Goal: Task Accomplishment & Management: Manage account settings

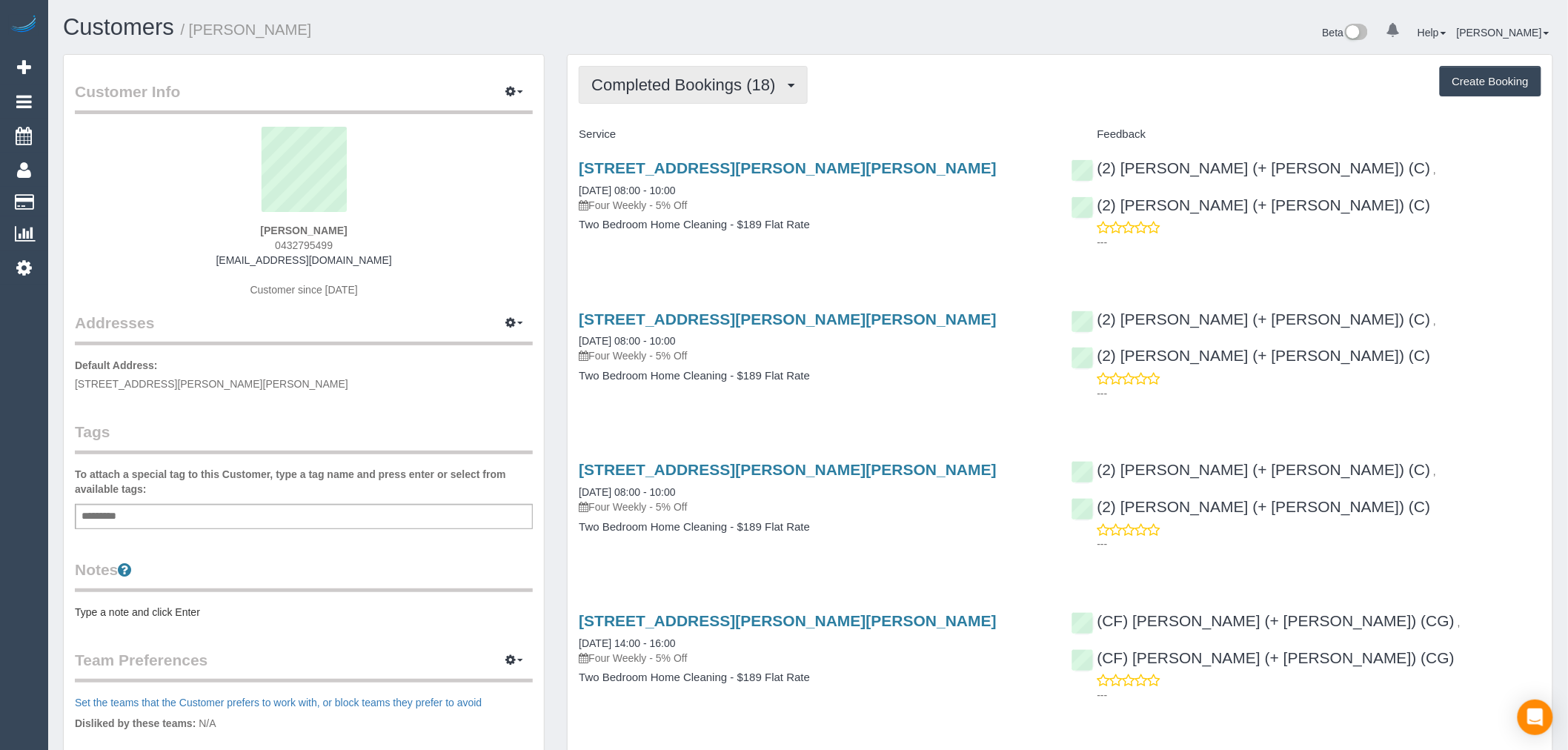
click at [713, 94] on button "Completed Bookings (18)" at bounding box center [693, 84] width 228 height 38
click at [731, 136] on link "Upcoming Bookings (12)" at bounding box center [660, 139] width 160 height 19
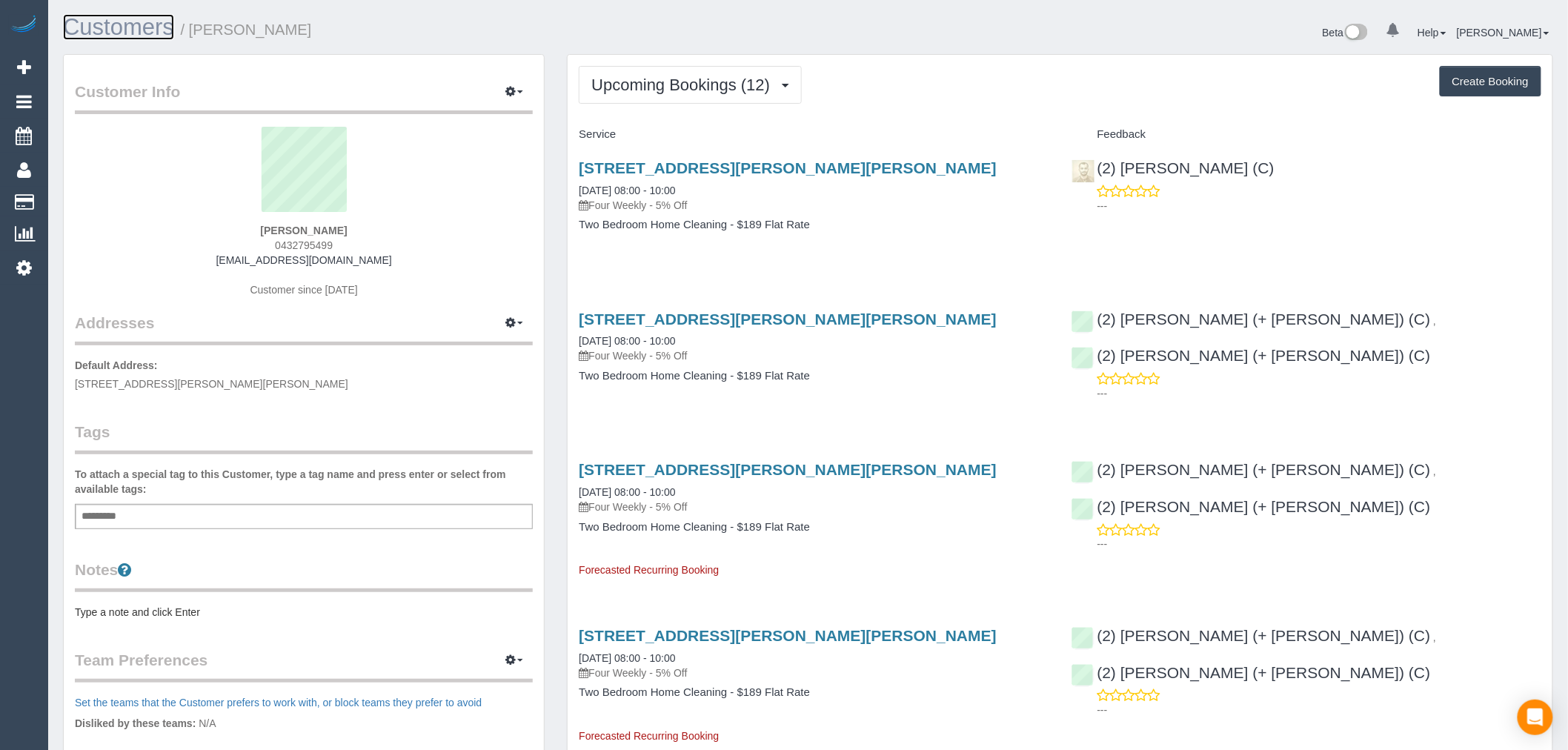
click at [139, 28] on link "Customers" at bounding box center [119, 27] width 111 height 26
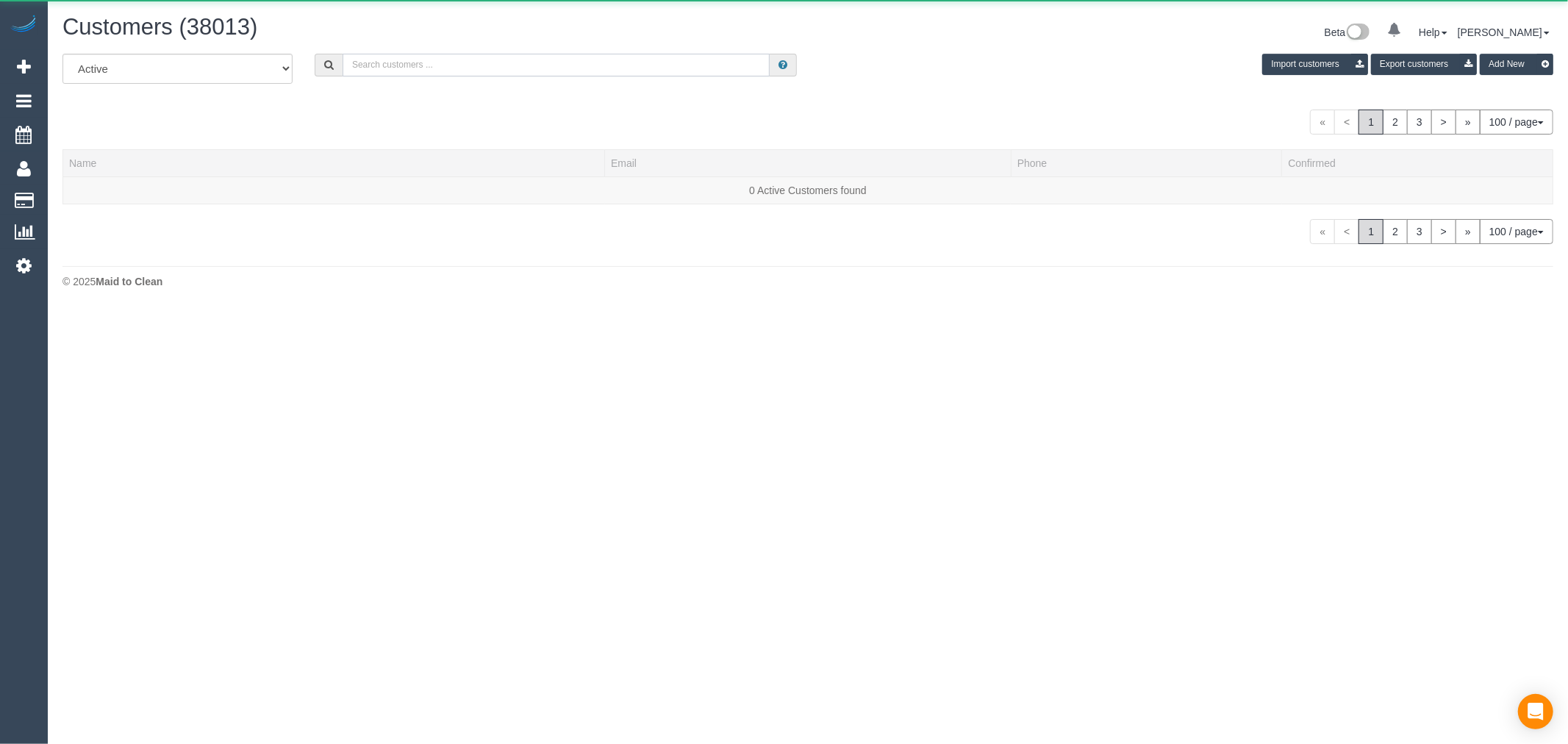
click at [553, 66] on input "text" at bounding box center [556, 64] width 427 height 23
paste input "juliebooth08@optusnet.com.au"
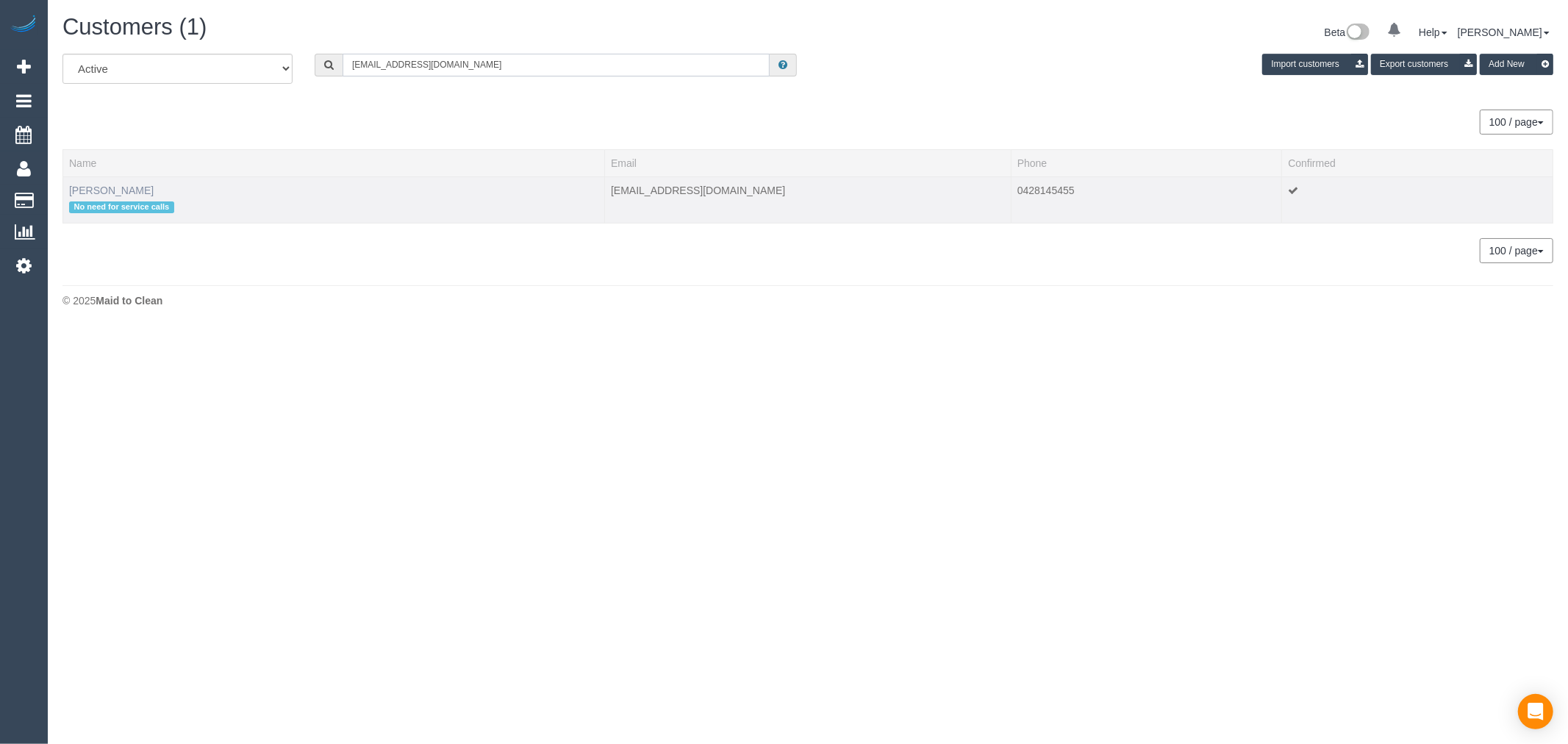
type input "juliebooth08@optusnet.com.au"
click at [101, 185] on link "Julie Booth" at bounding box center [111, 190] width 84 height 12
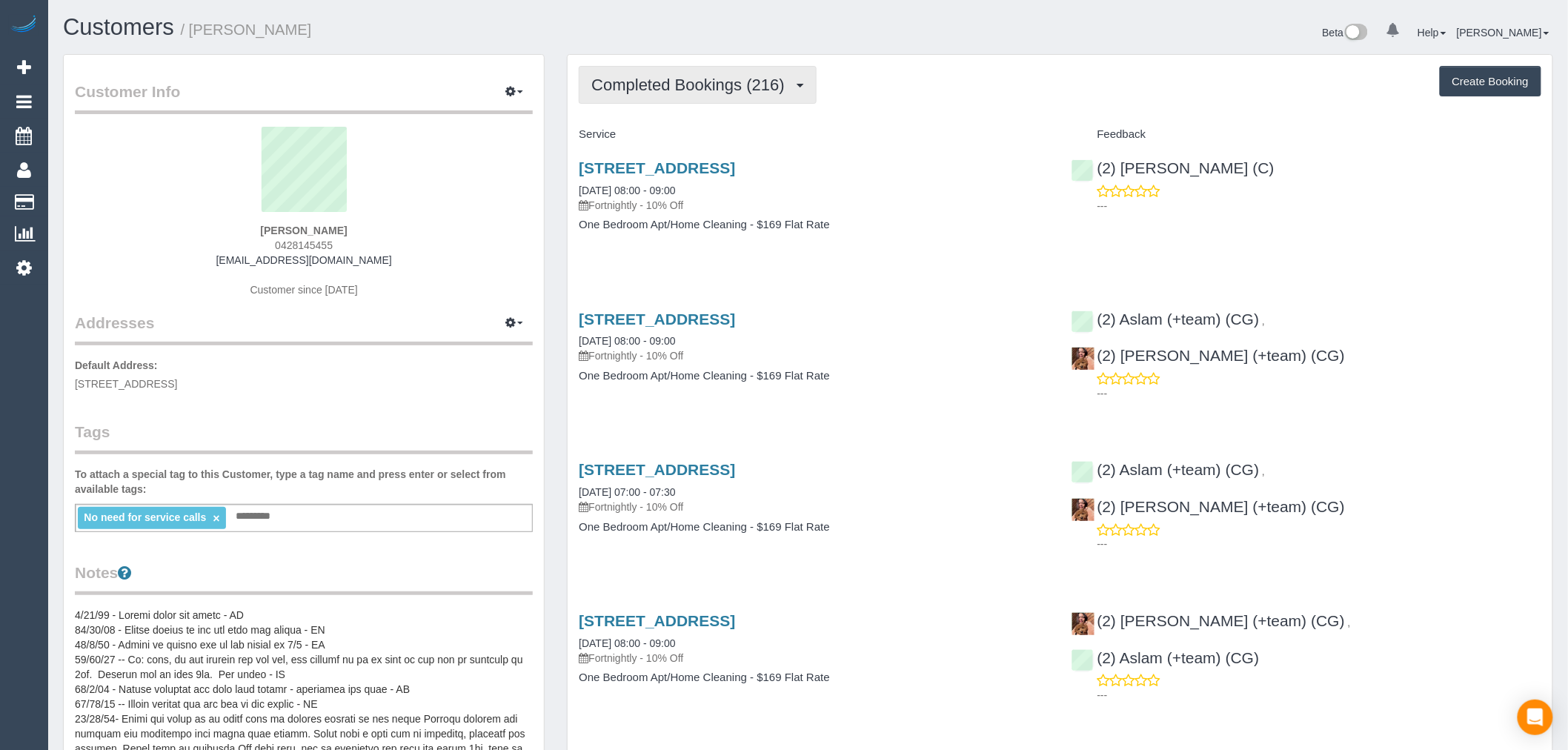
click at [761, 87] on span "Completed Bookings (216)" at bounding box center [692, 84] width 200 height 18
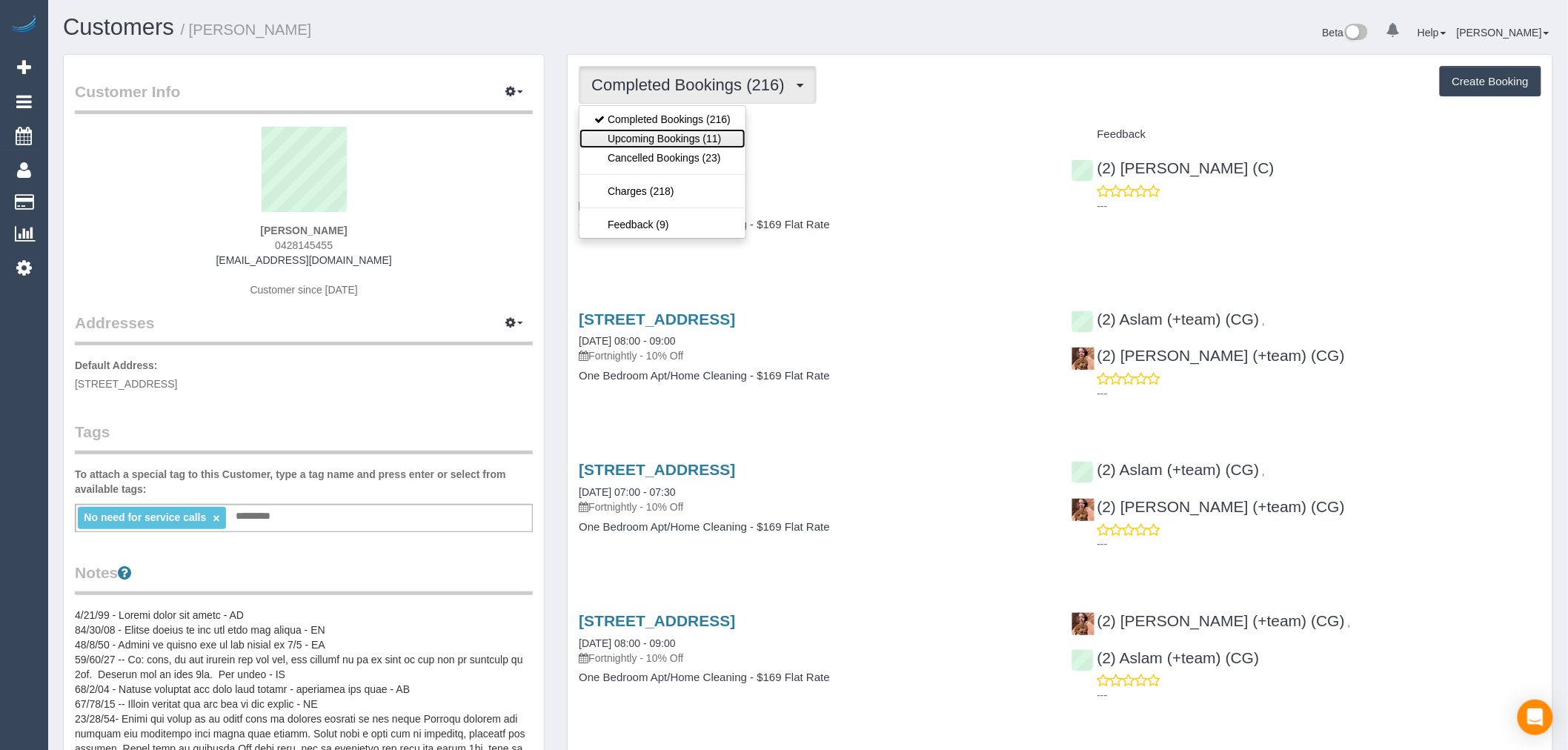
click at [723, 132] on link "Upcoming Bookings (11)" at bounding box center [662, 139] width 166 height 19
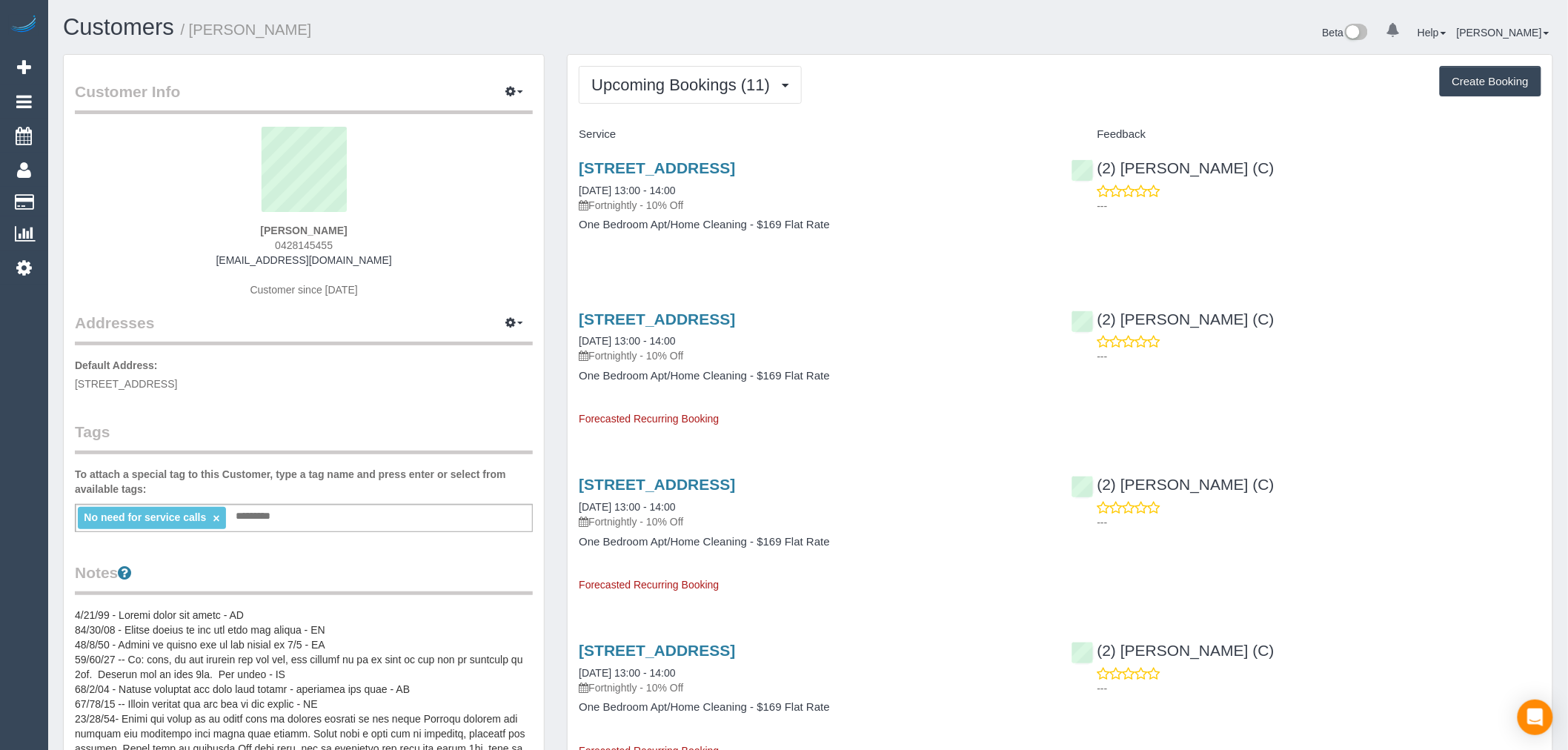
click at [1184, 180] on div "(2) Joanne Power (C) ---" at bounding box center [1307, 183] width 492 height 73
click at [1188, 168] on link "(2) [PERSON_NAME] (C)" at bounding box center [1172, 168] width 203 height 17
click at [142, 30] on link "Customers" at bounding box center [119, 27] width 111 height 26
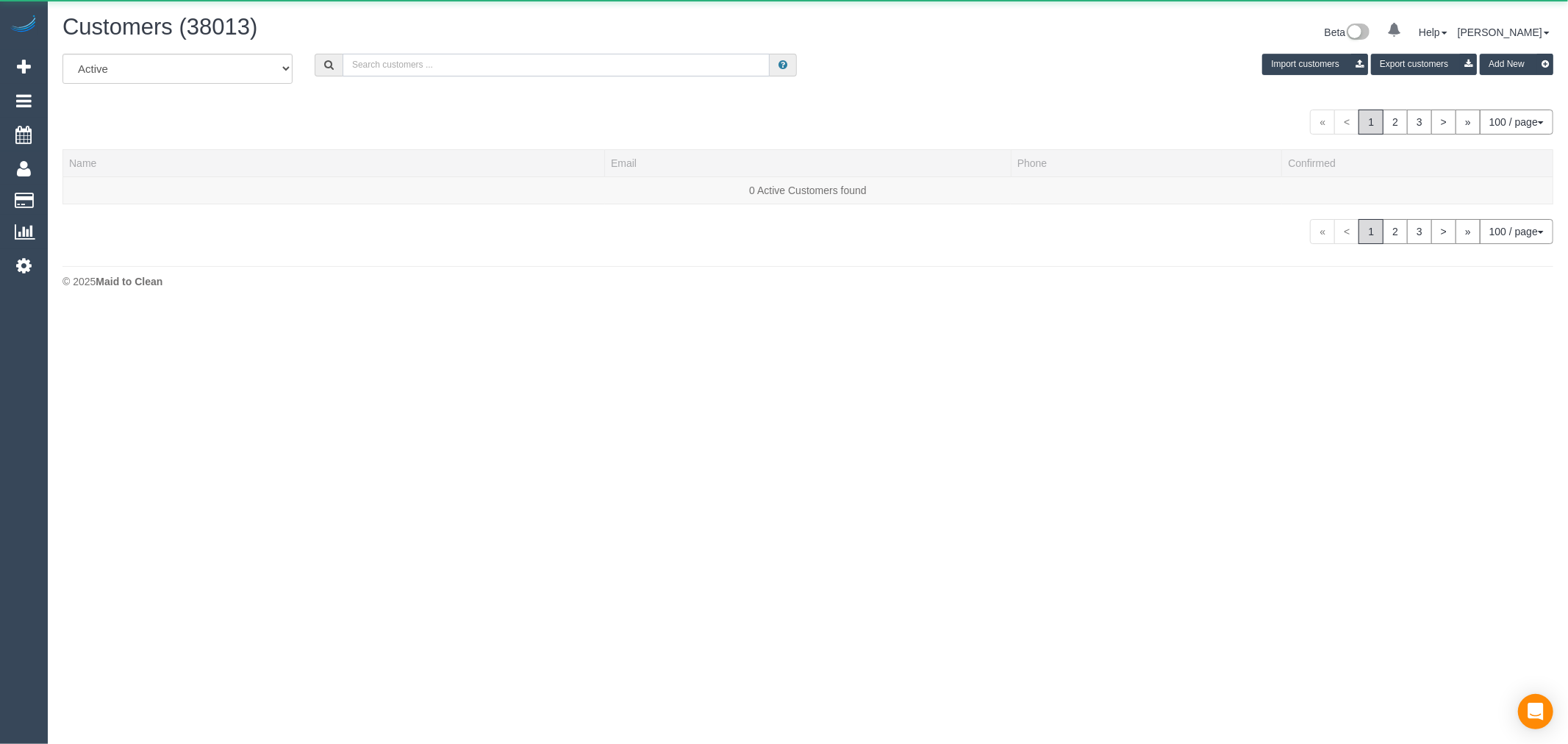
click at [544, 63] on input "text" at bounding box center [556, 64] width 427 height 23
paste input "Ulrich Moshammer-Mischkof"
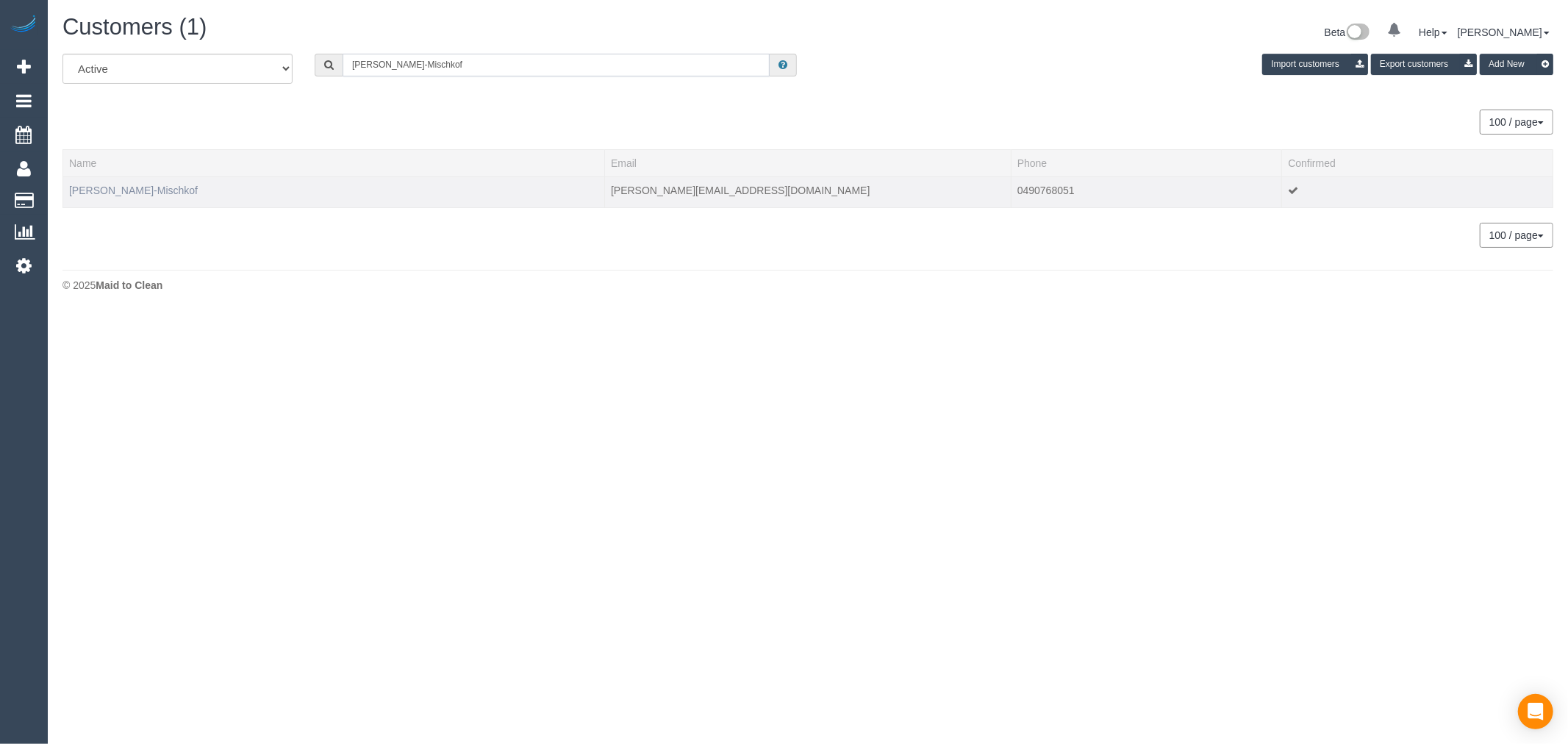
type input "Ulrich Moshammer-Mischkof"
click at [171, 194] on link "Ulrich Moshammer-Mischkof" at bounding box center [134, 190] width 129 height 12
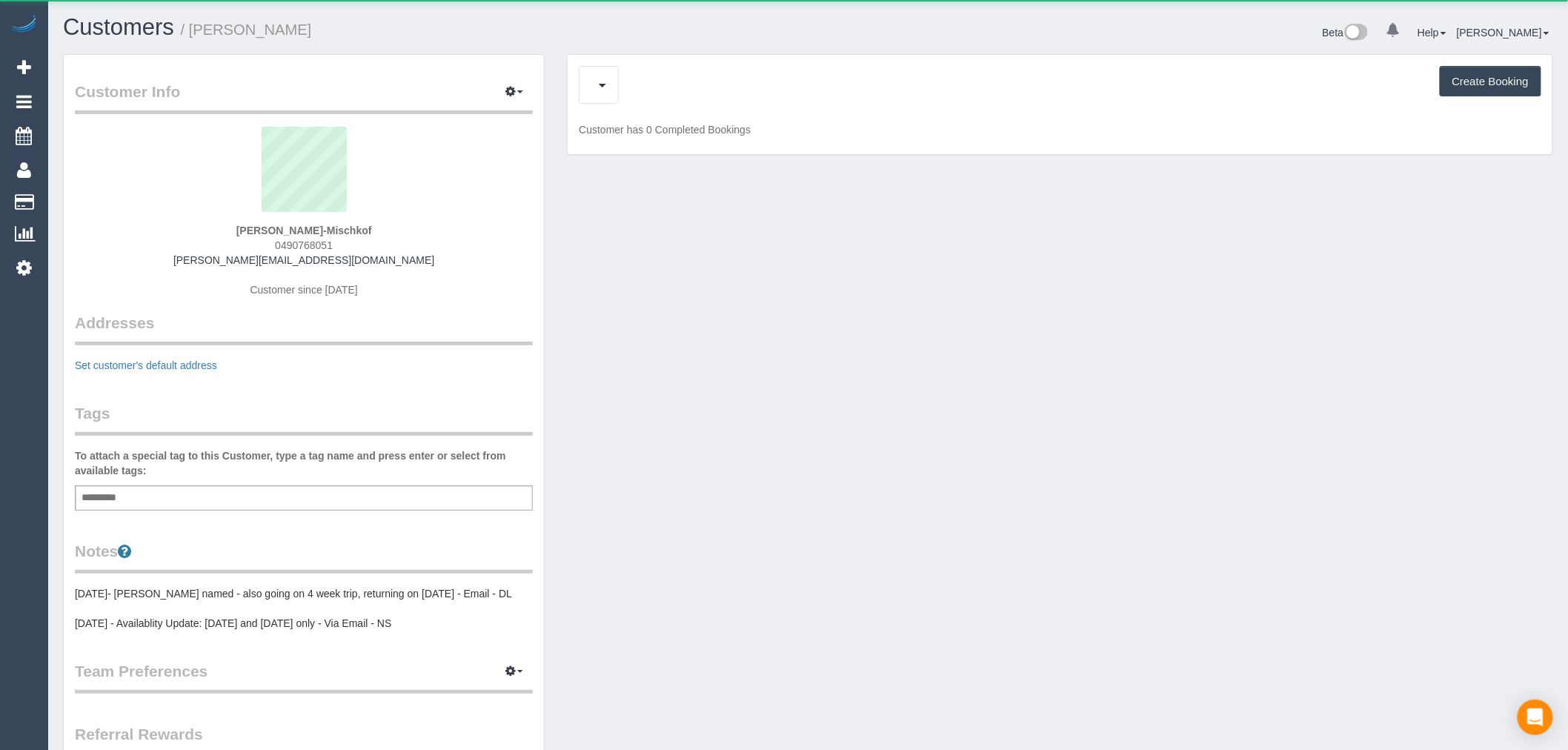
click at [657, 105] on div "Upcoming Bookings (11) Feedback (9) Create Booking Customer has 0 Completed Boo…" at bounding box center [1060, 104] width 984 height 100
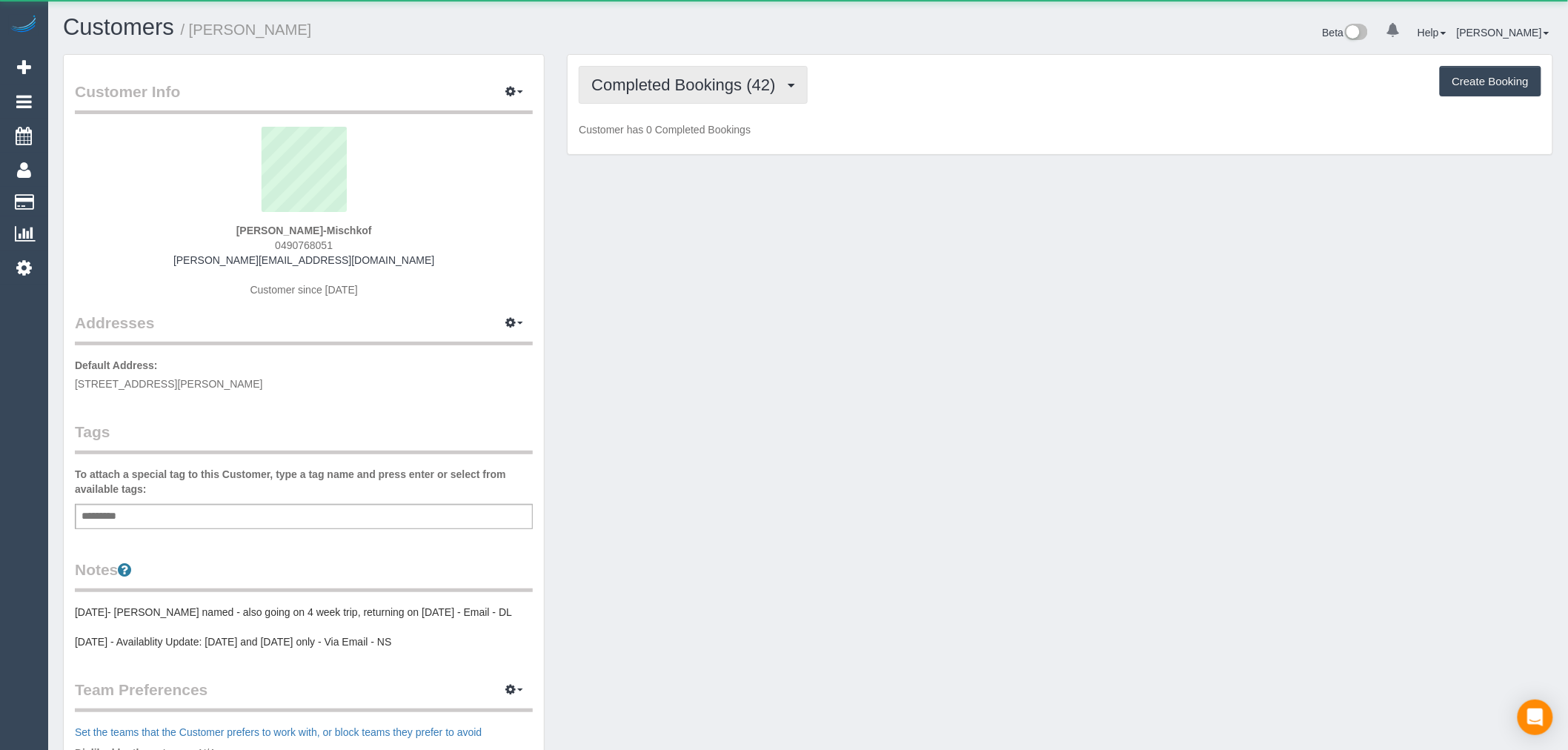
click at [671, 91] on span "Completed Bookings (42)" at bounding box center [687, 84] width 191 height 18
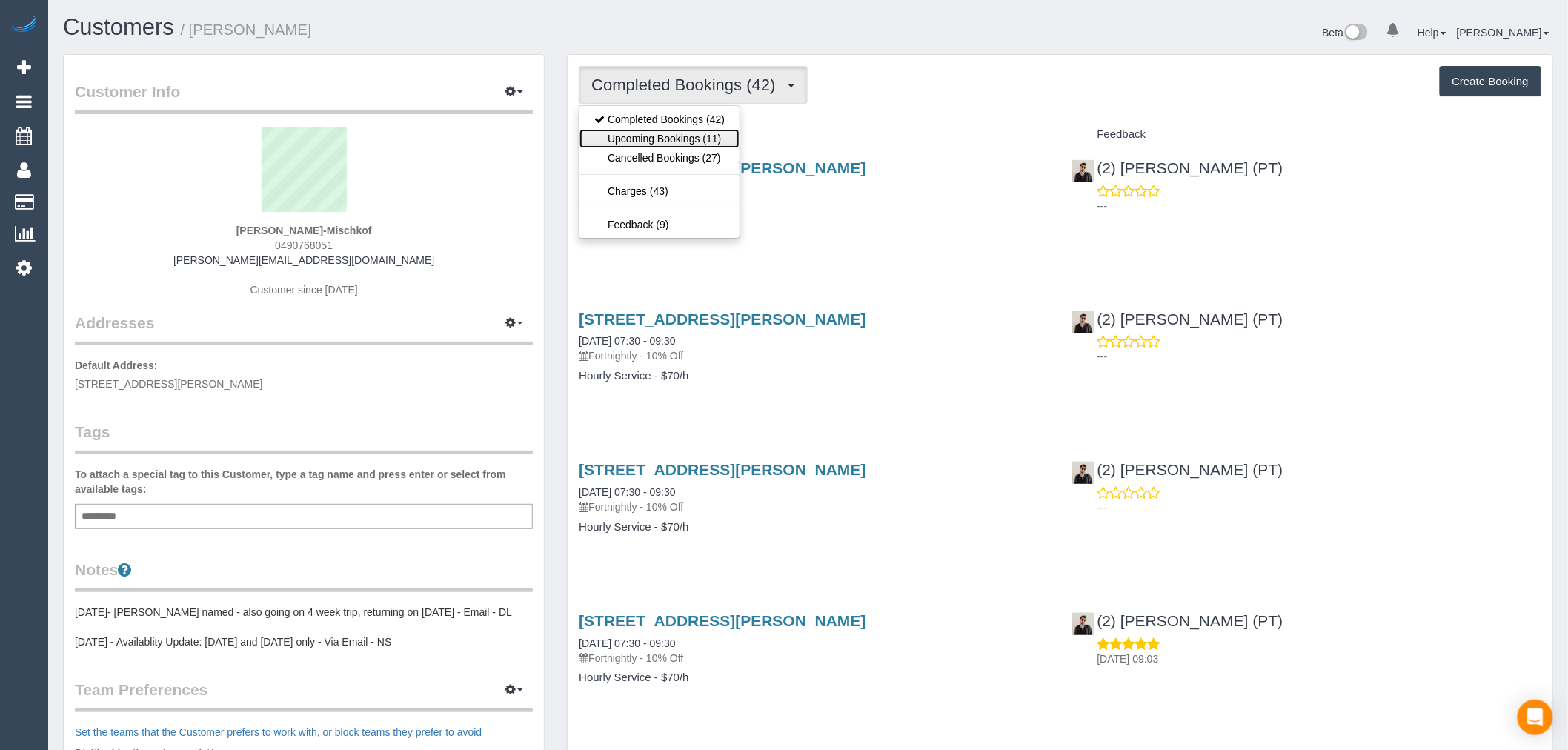
click at [679, 144] on link "Upcoming Bookings (11)" at bounding box center [660, 139] width 160 height 19
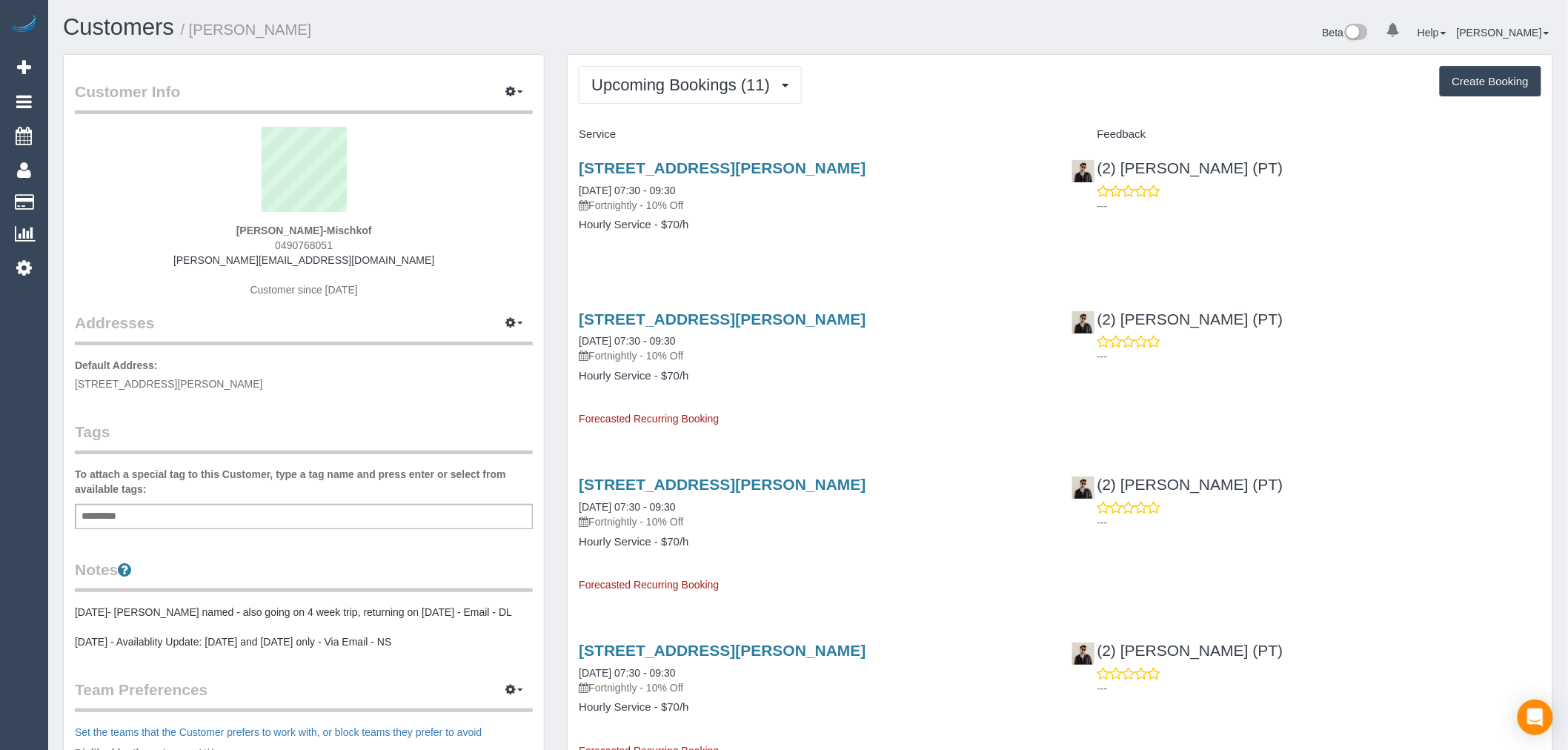
click at [135, 42] on div "Customers / Ulrich Moshammer-Mischkof" at bounding box center [430, 30] width 757 height 32
click at [136, 24] on link "Customers" at bounding box center [119, 27] width 111 height 26
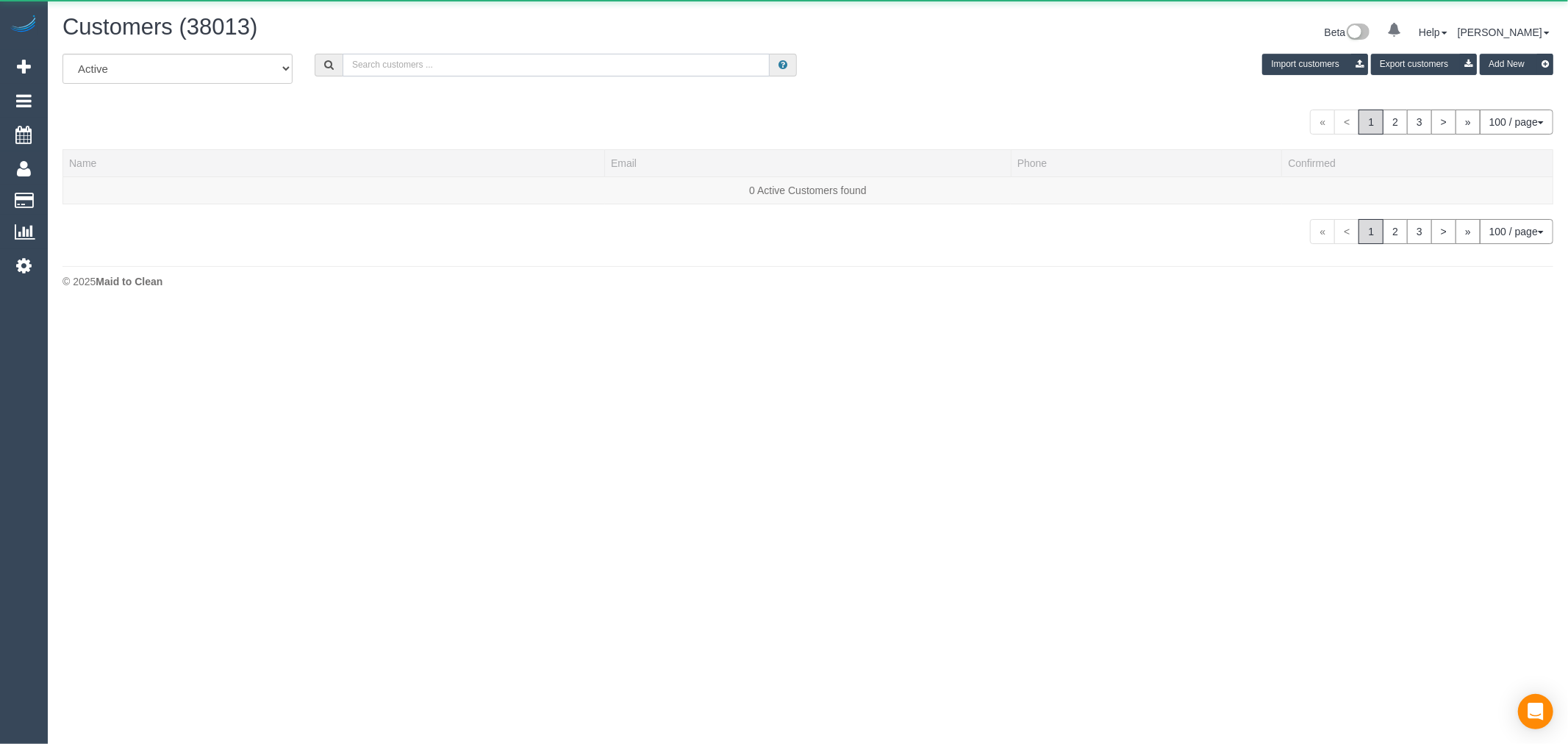
click at [438, 69] on input "text" at bounding box center [556, 64] width 427 height 23
paste input "hannah.savige8@gmail.com"
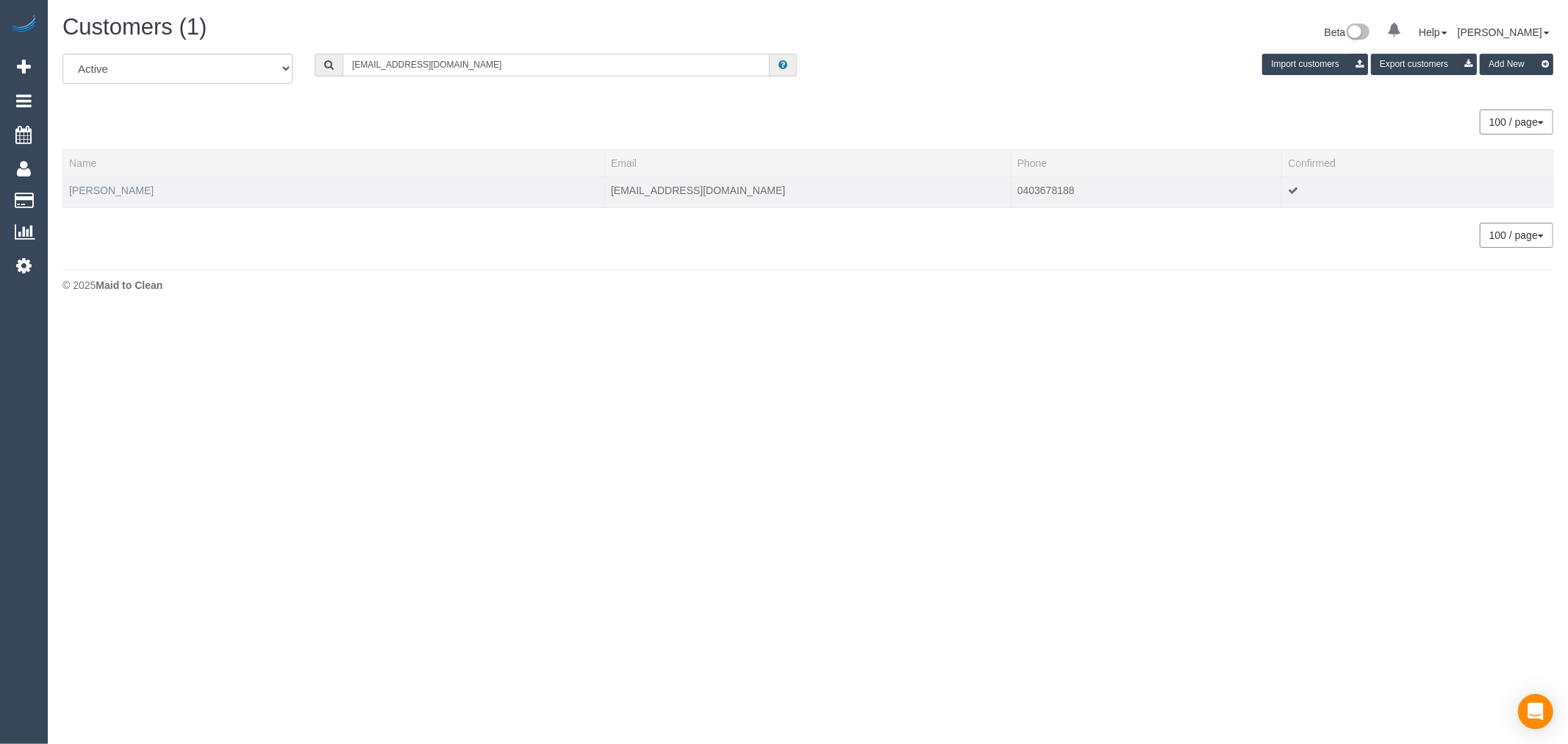
type input "hannah.savige8@gmail.com"
click at [130, 187] on link "Hannah Savige" at bounding box center [111, 190] width 84 height 12
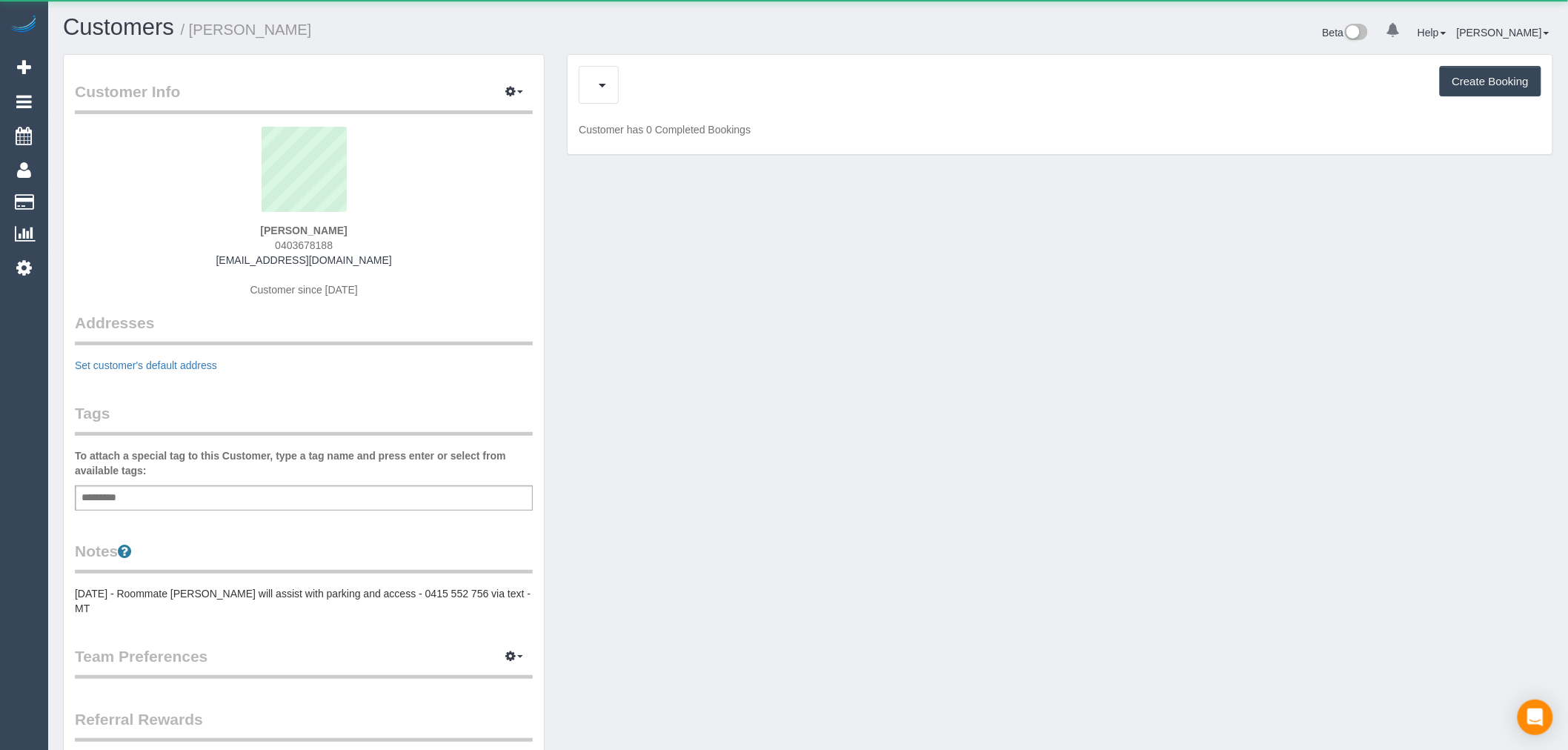
click at [656, 95] on div "Cancelled Bookings (6) Charges (9) Feedback (3) Create Booking" at bounding box center [1060, 84] width 963 height 38
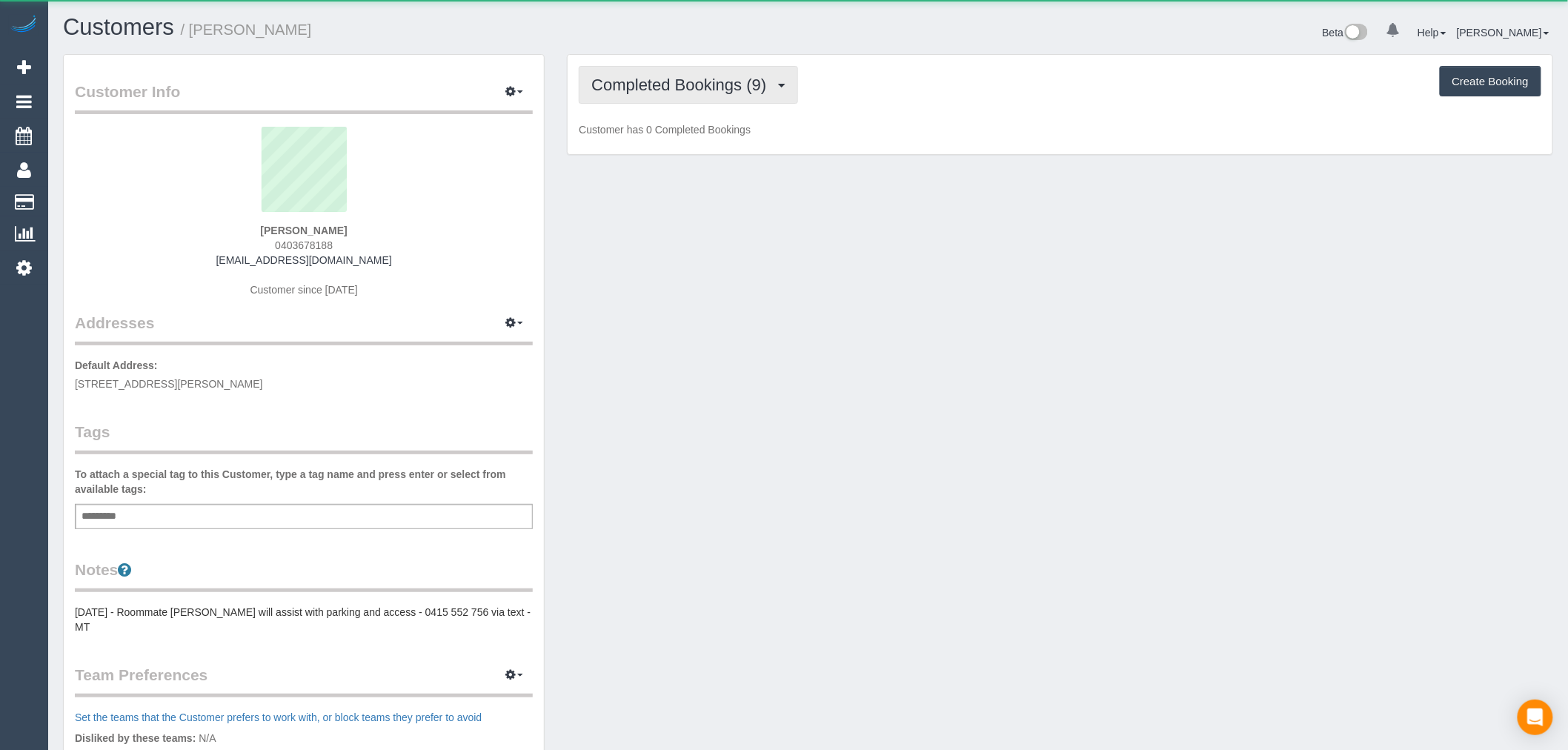
click at [663, 85] on span "Completed Bookings (9)" at bounding box center [682, 84] width 182 height 18
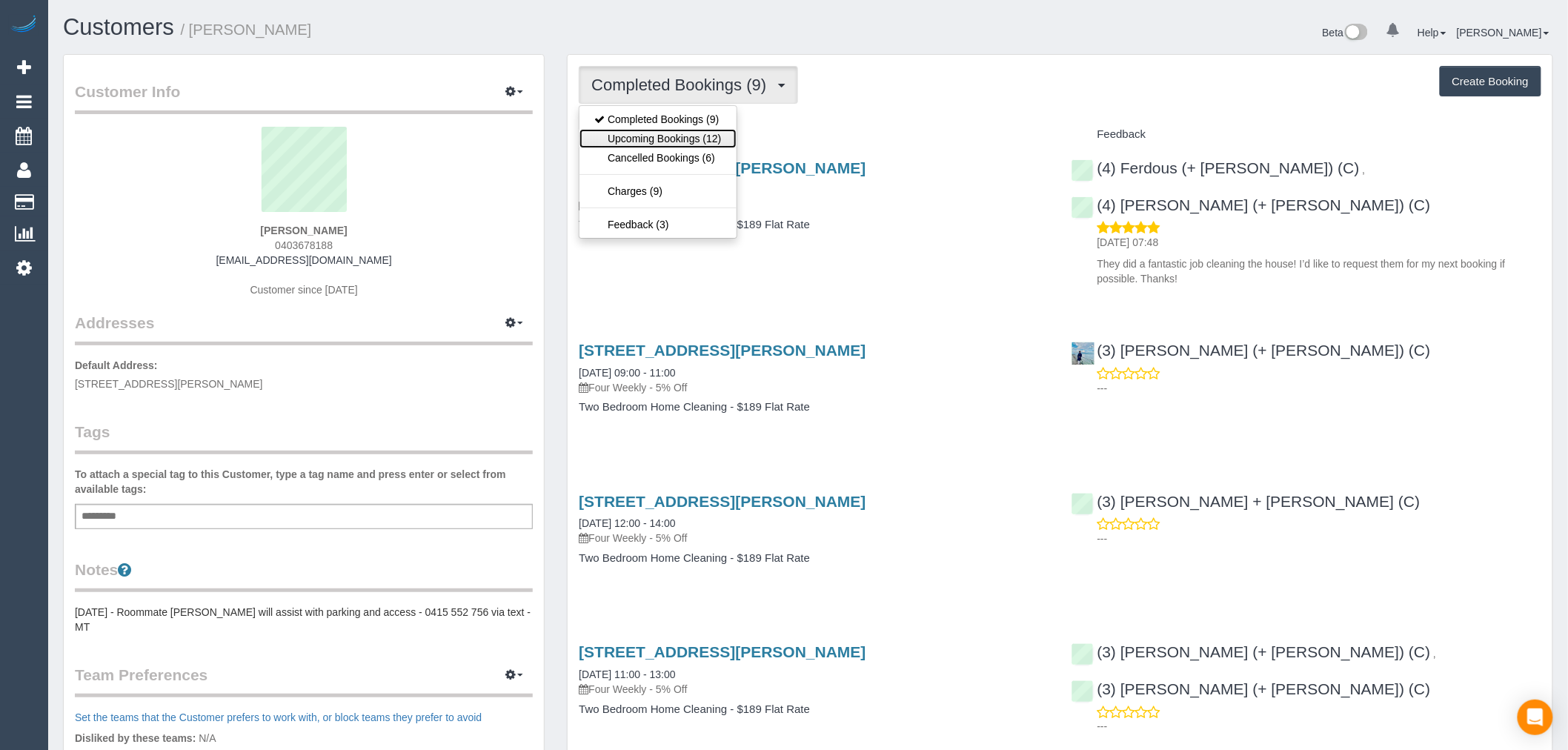
click at [697, 136] on link "Upcoming Bookings (12)" at bounding box center [657, 139] width 156 height 19
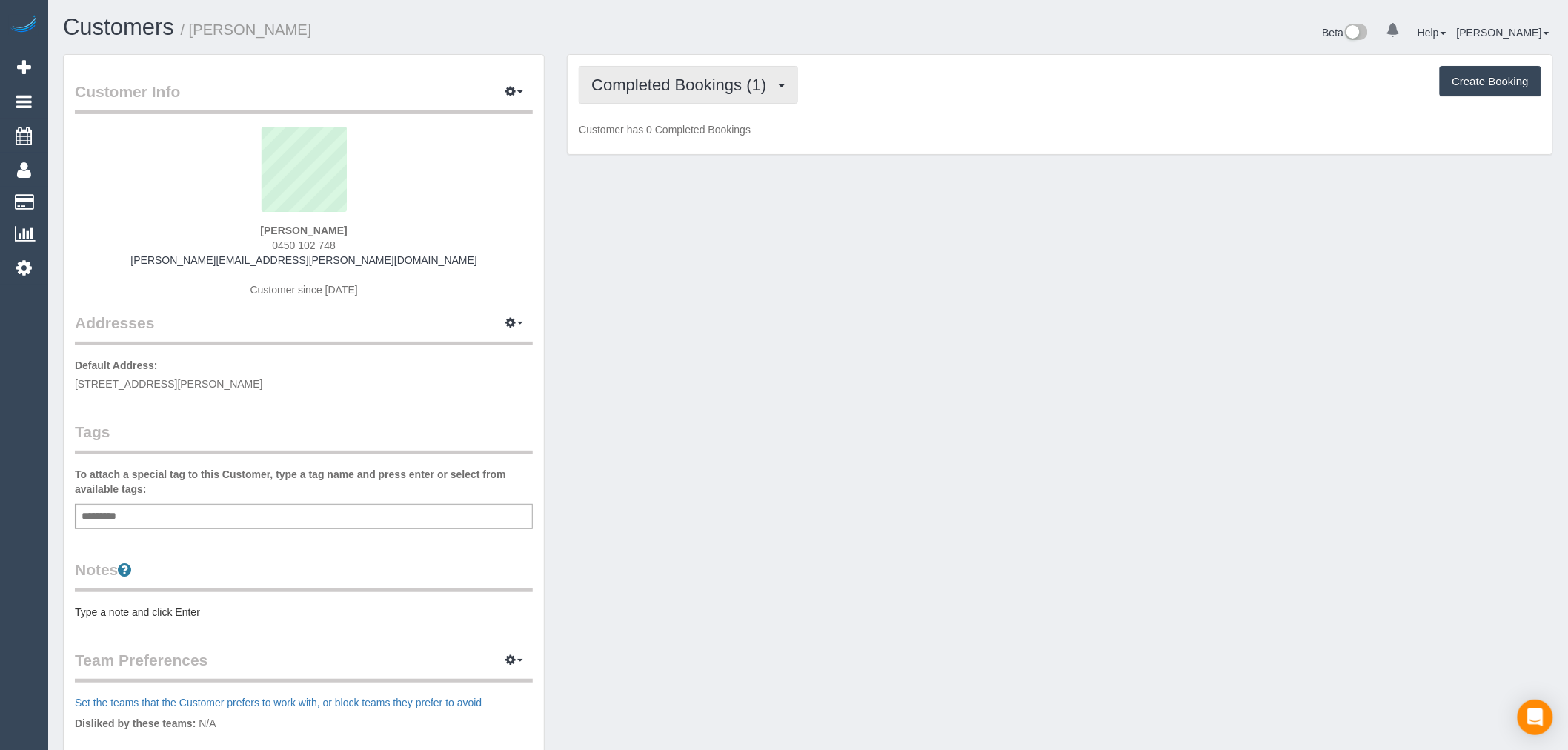
click at [656, 76] on span "Completed Bookings (1)" at bounding box center [682, 84] width 182 height 18
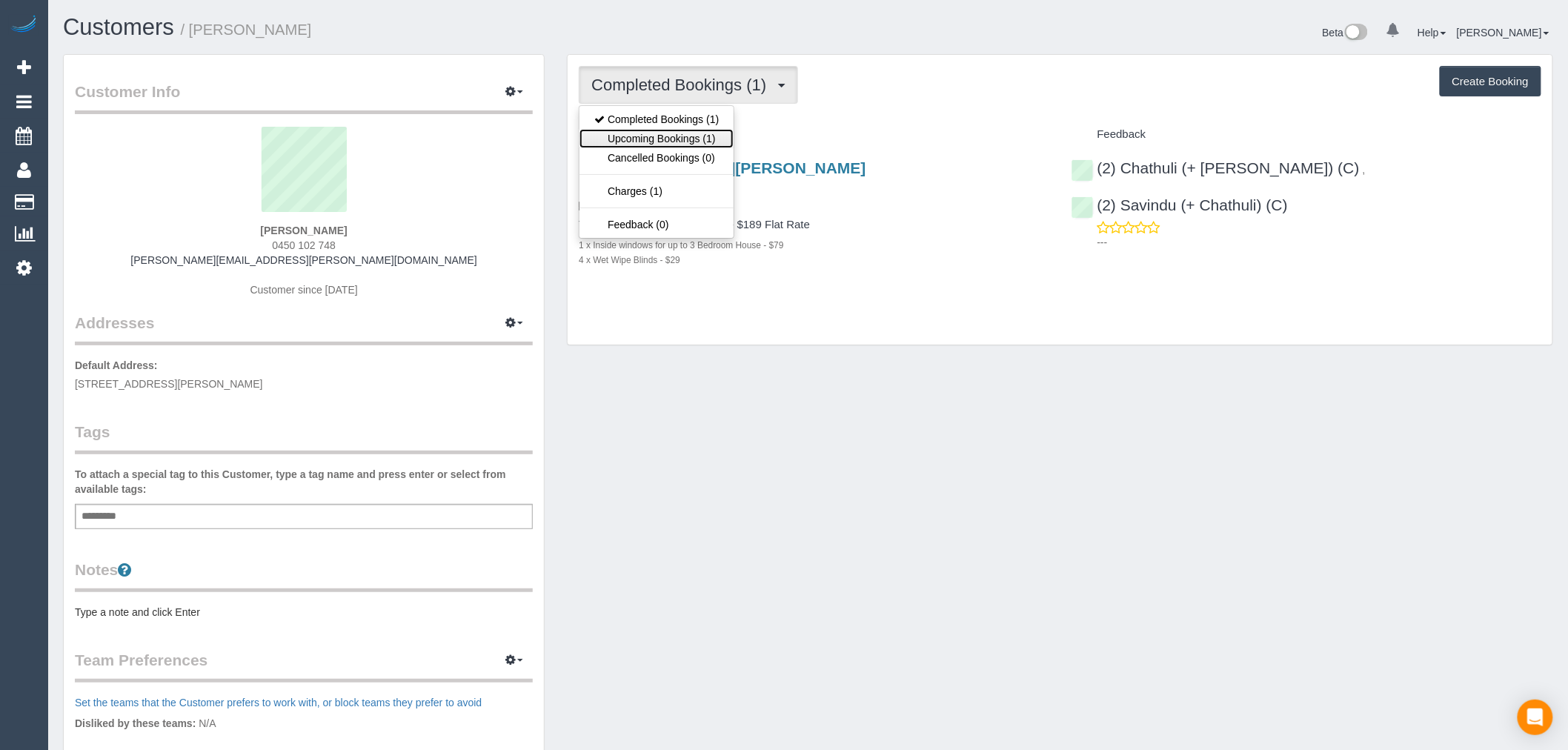
click at [674, 133] on link "Upcoming Bookings (1)" at bounding box center [657, 139] width 154 height 19
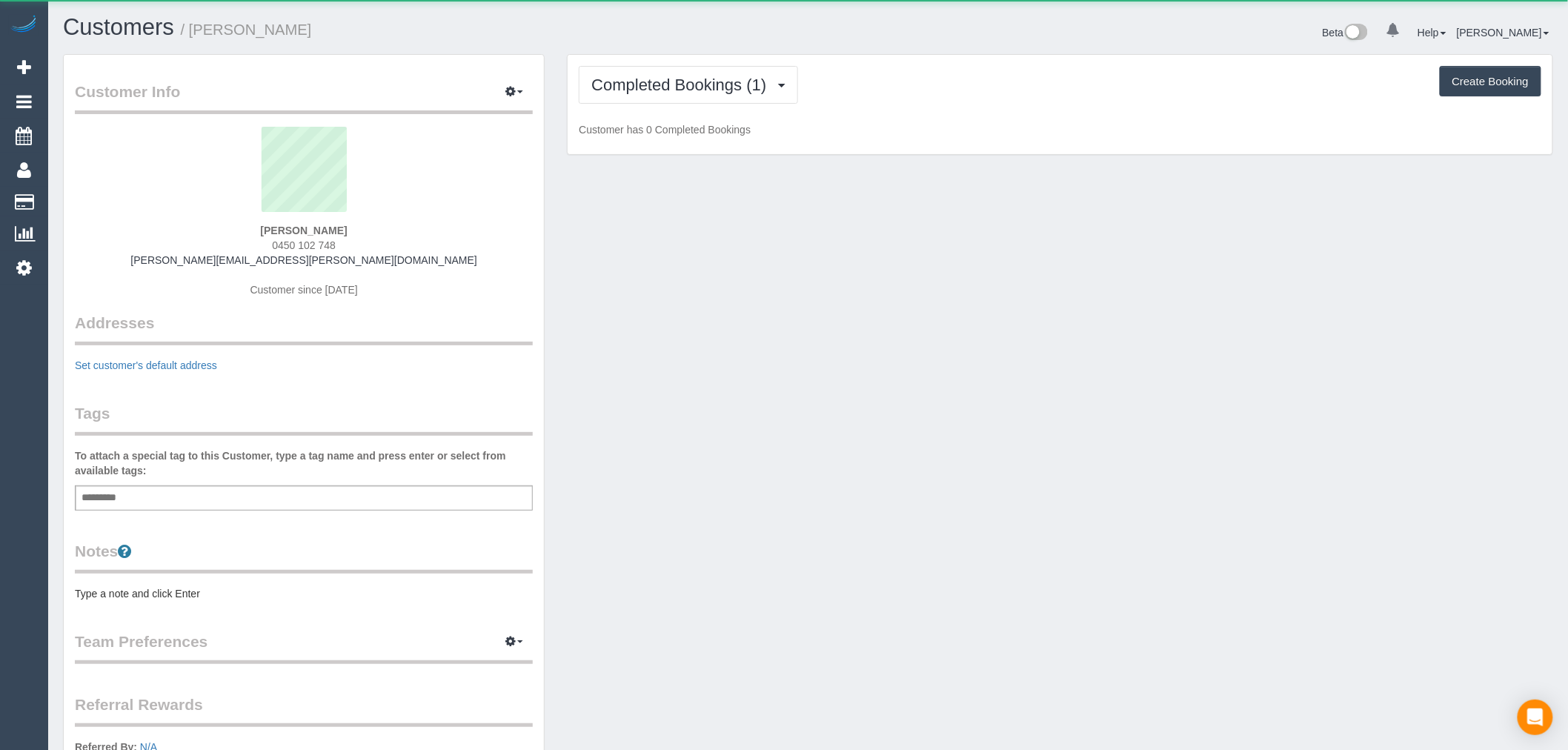
click at [669, 108] on div "Completed Bookings (1) Completed Bookings (1) Charges (1) Create Booking Custom…" at bounding box center [1060, 104] width 984 height 100
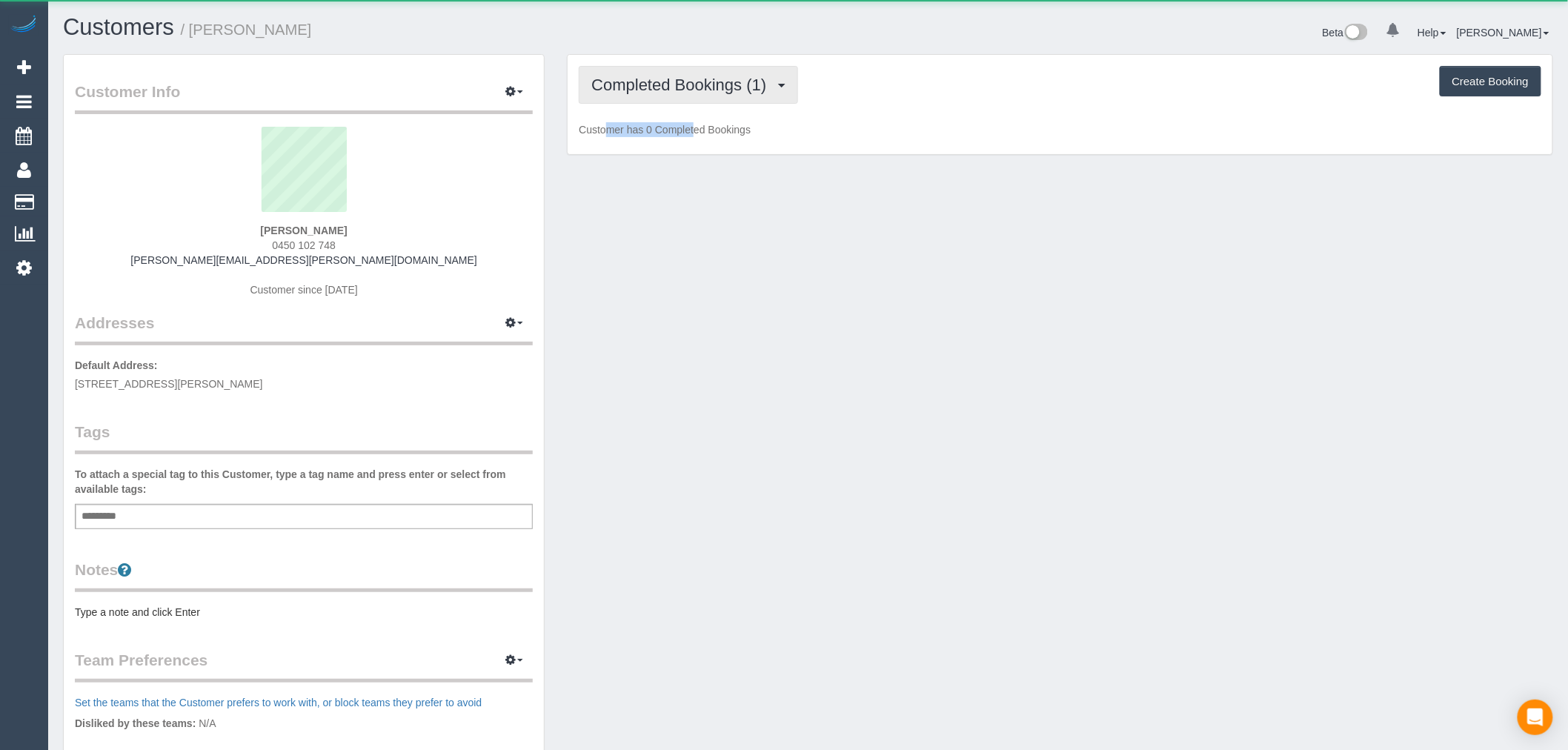
click at [670, 104] on div "Completed Bookings (1) Completed Bookings (1) Upcoming Bookings (1) Cancelled B…" at bounding box center [1060, 104] width 984 height 100
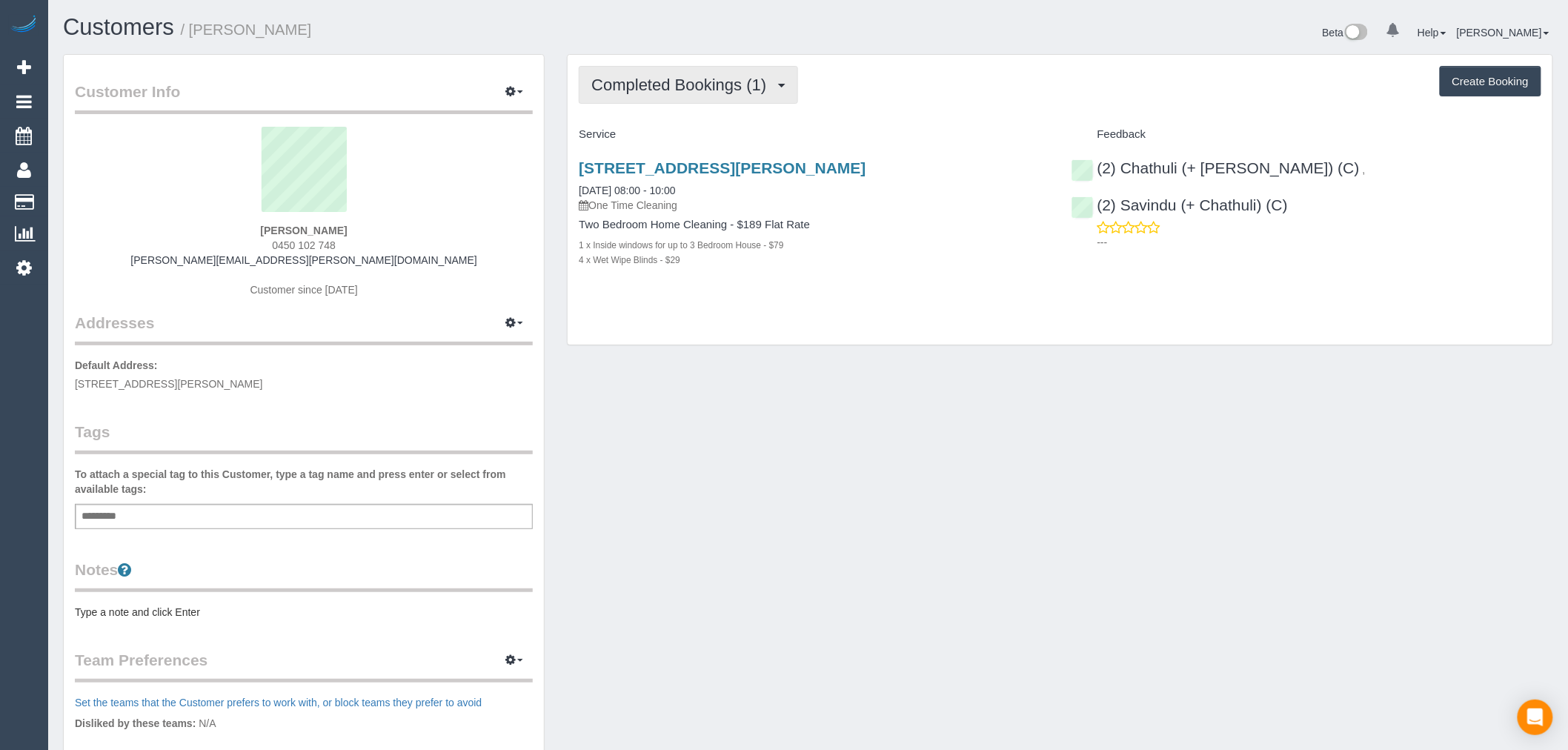
click at [670, 93] on span "Completed Bookings (1)" at bounding box center [682, 84] width 182 height 18
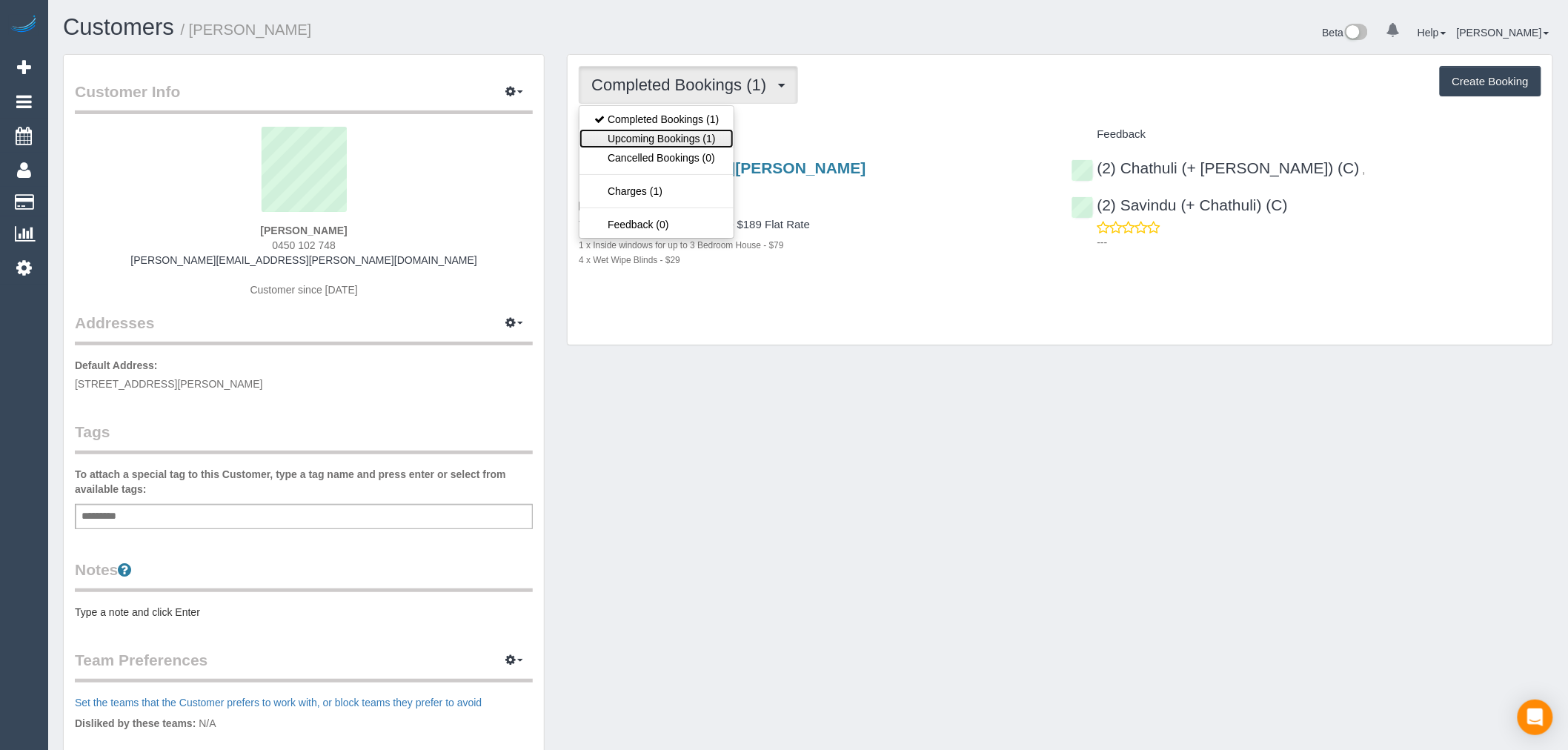
click at [667, 136] on link "Upcoming Bookings (1)" at bounding box center [657, 139] width 154 height 19
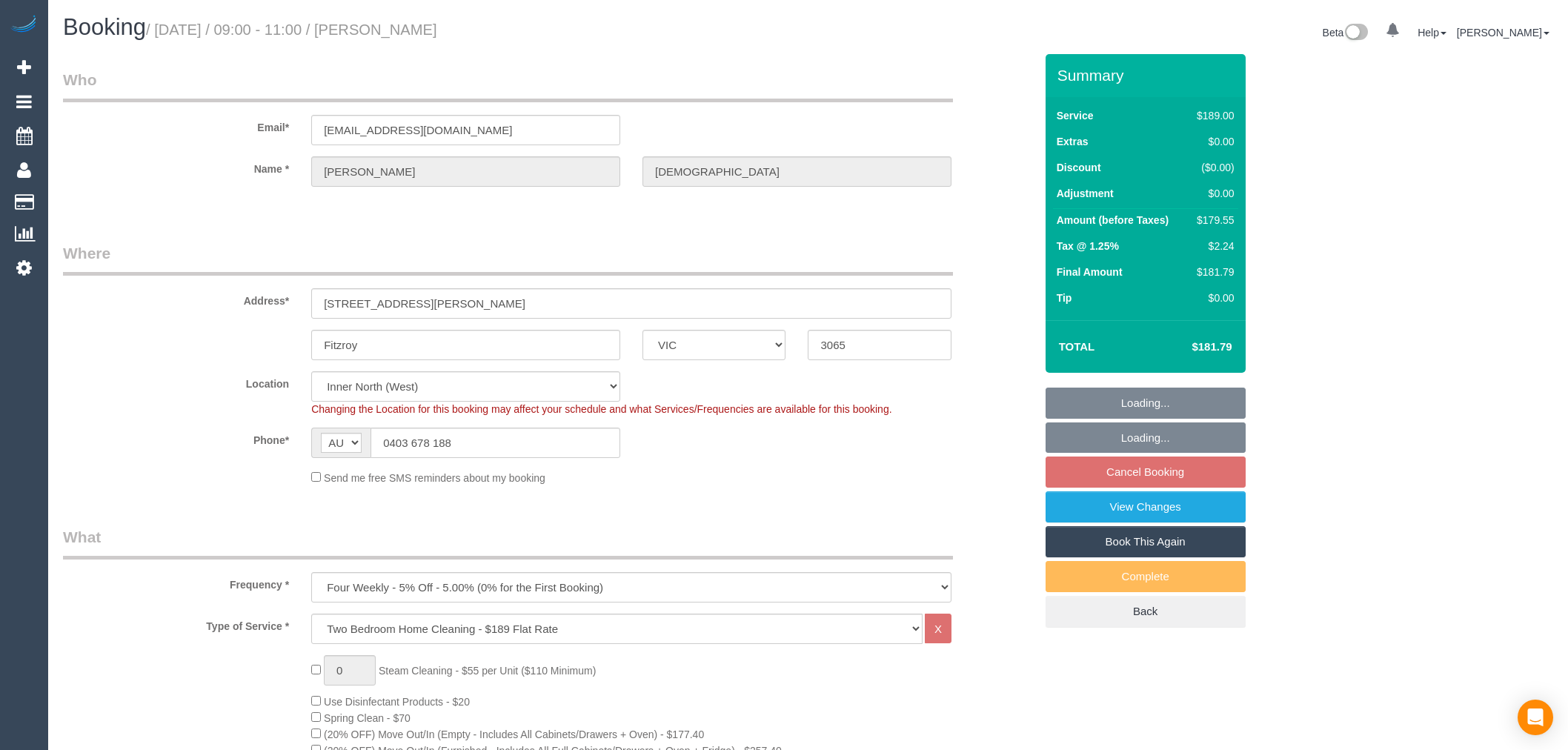
select select "VIC"
select select "number:28"
select select "number:14"
select select "number:18"
select select "number:22"
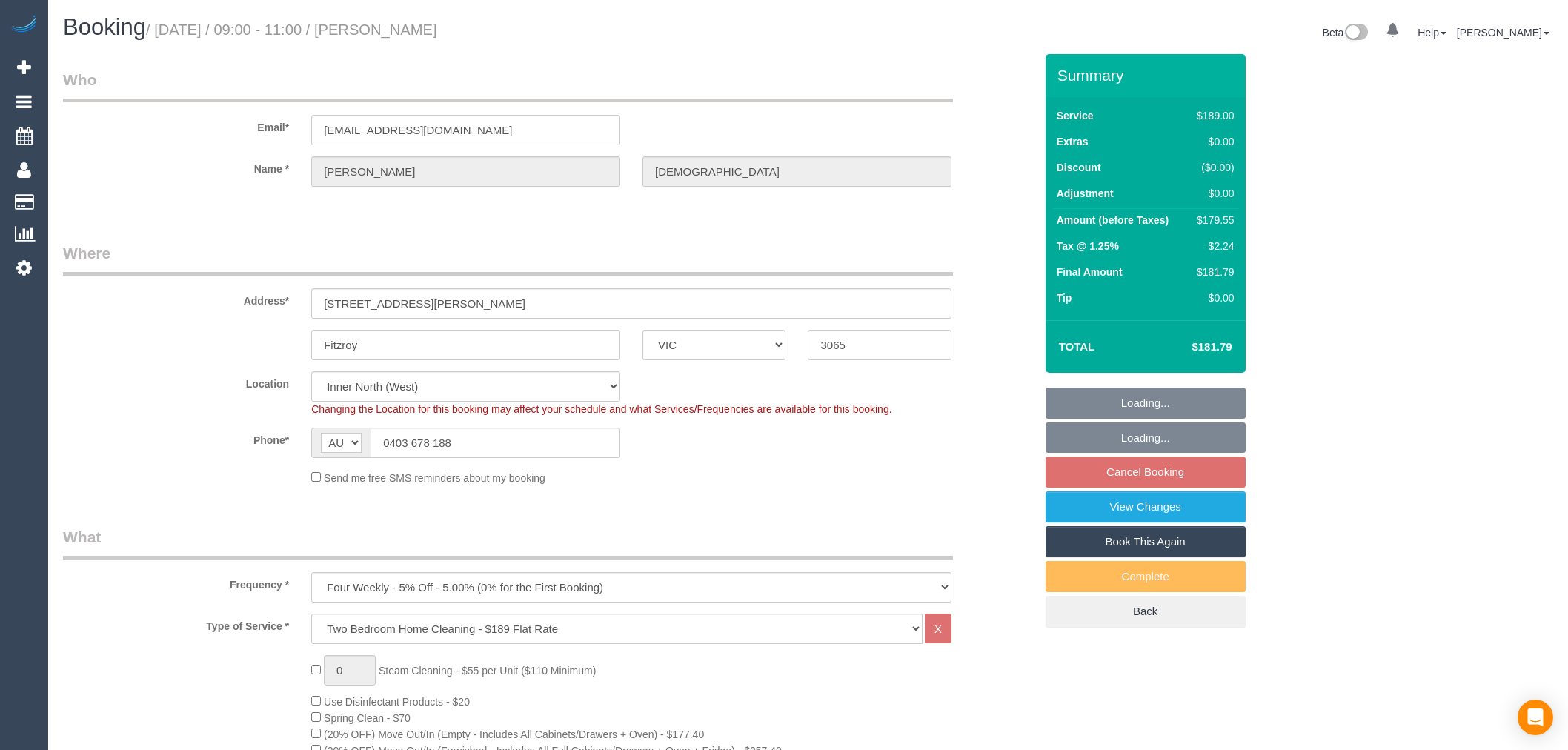
select select "number:34"
select select "number:13"
select select "spot3"
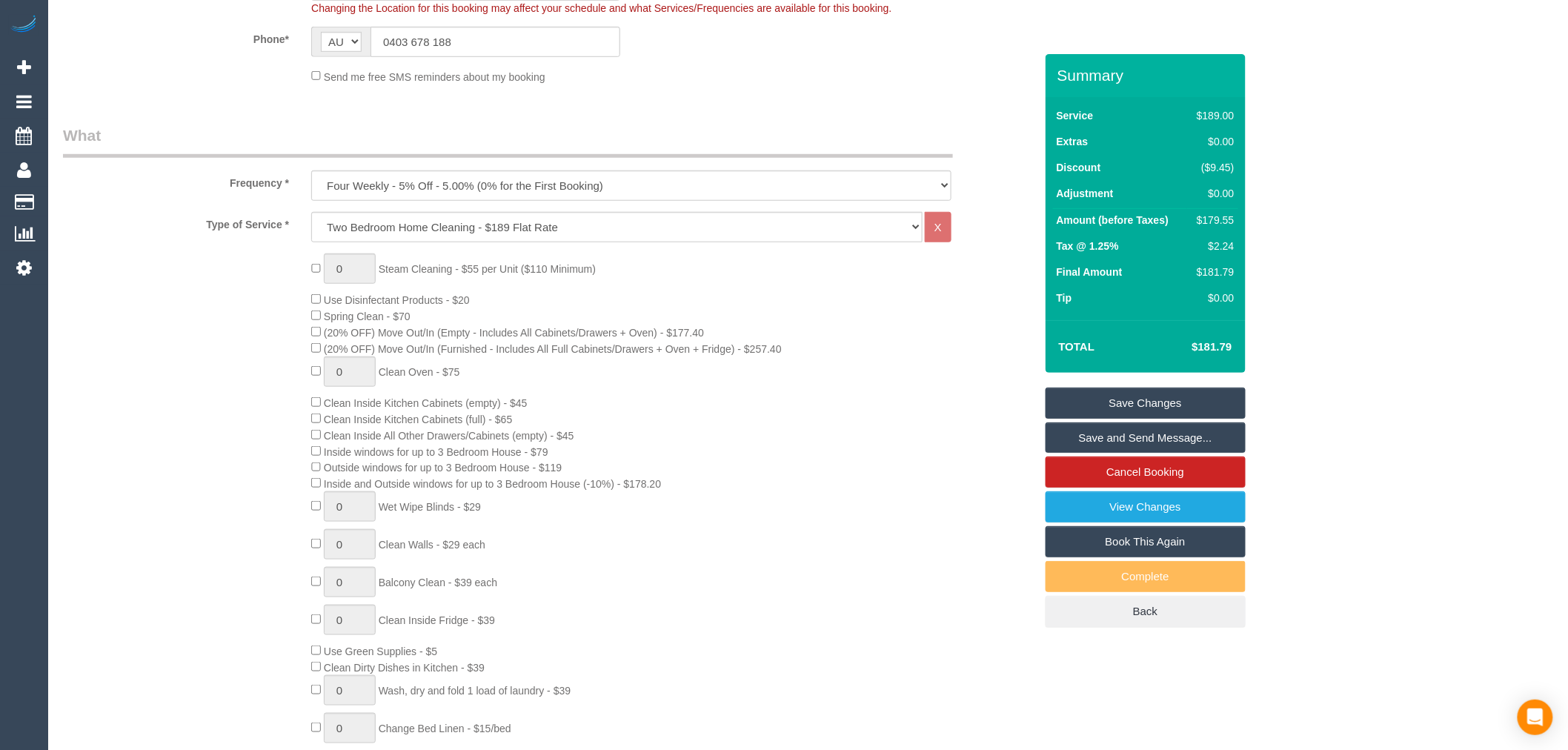
scroll to position [411, 0]
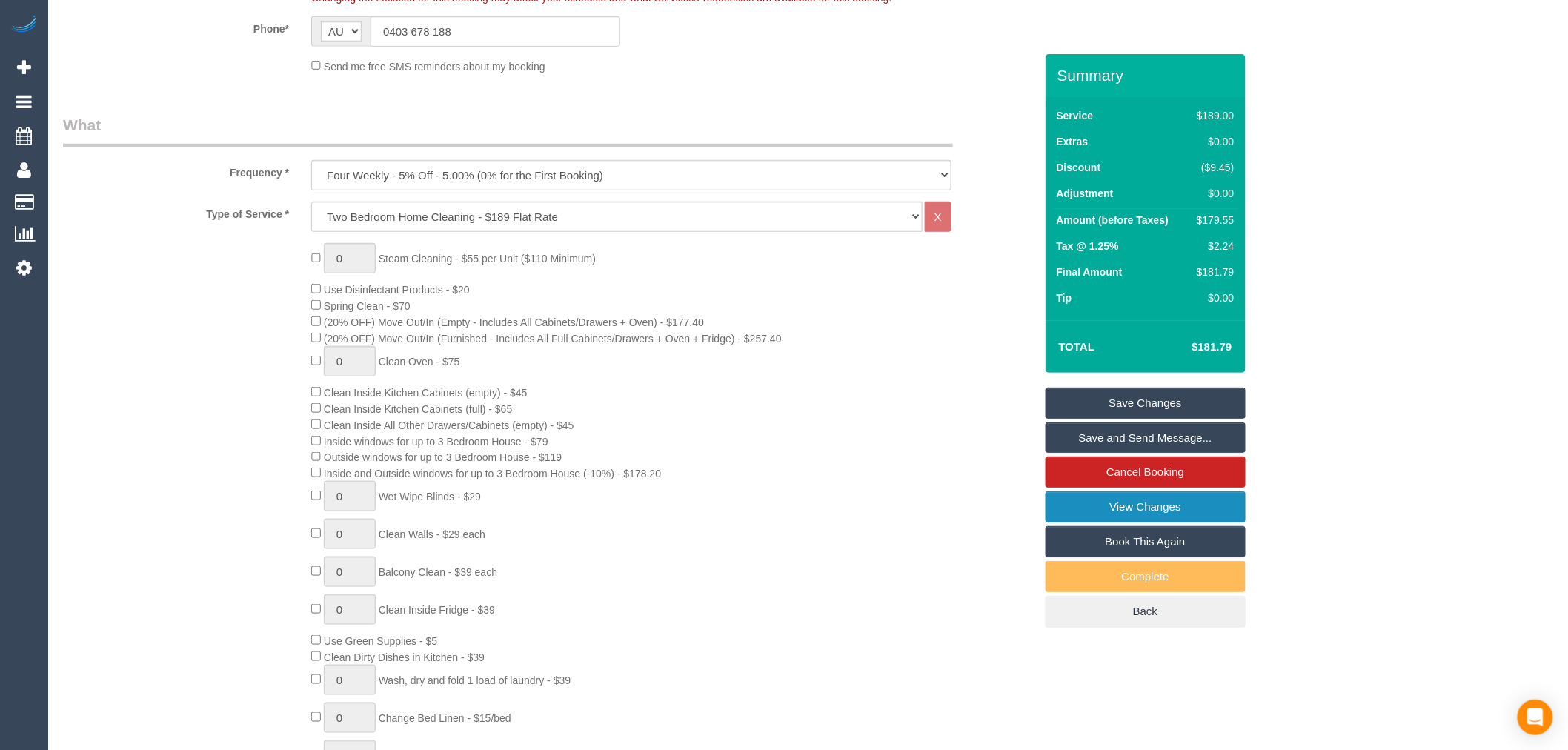
click at [1090, 510] on link "View Changes" at bounding box center [1146, 507] width 200 height 31
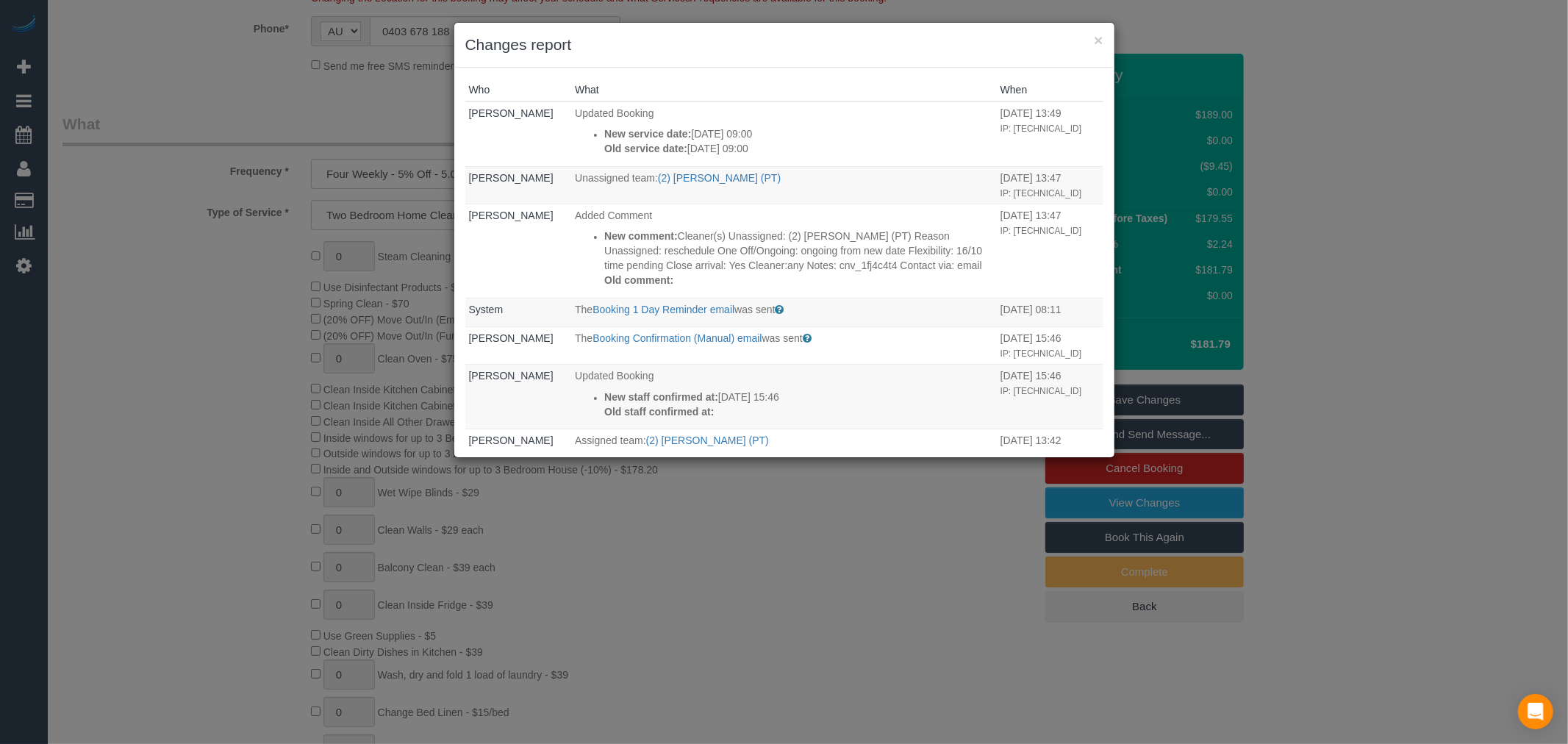
click at [875, 567] on div "× Changes report Who What When Vanessa Christou Updated Booking New service dat…" at bounding box center [784, 372] width 1568 height 744
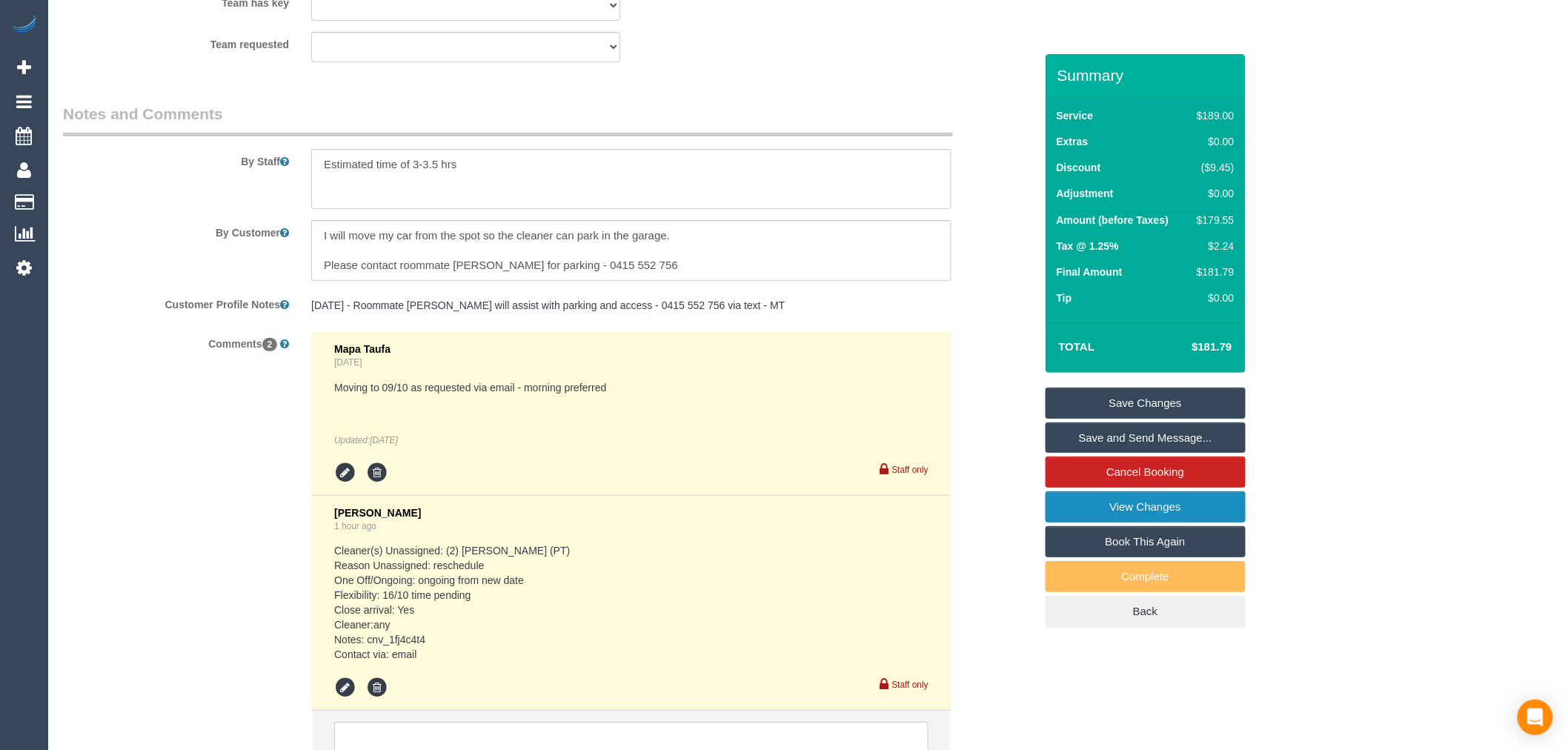
scroll to position [2528, 0]
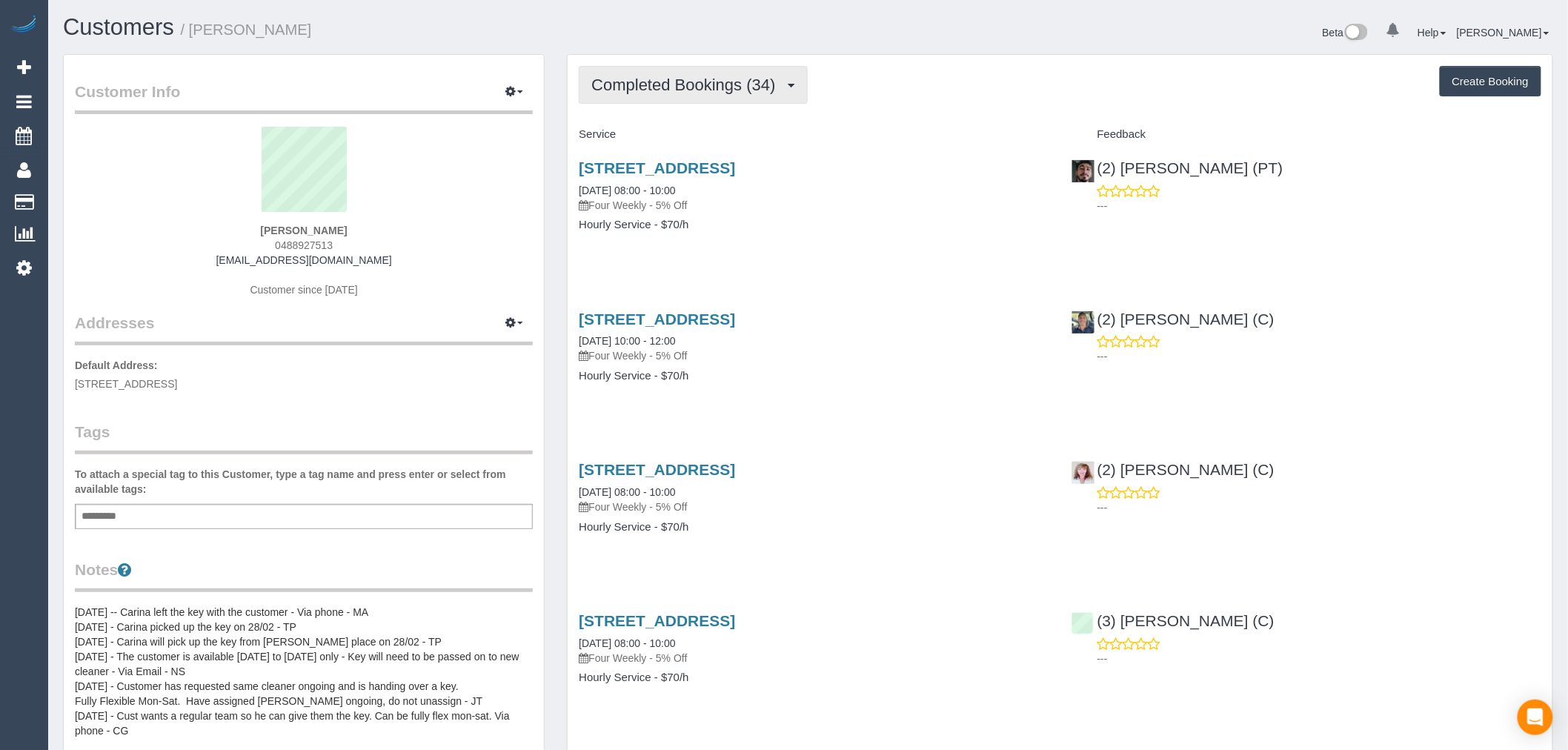
click at [705, 87] on span "Completed Bookings (34)" at bounding box center [687, 84] width 191 height 18
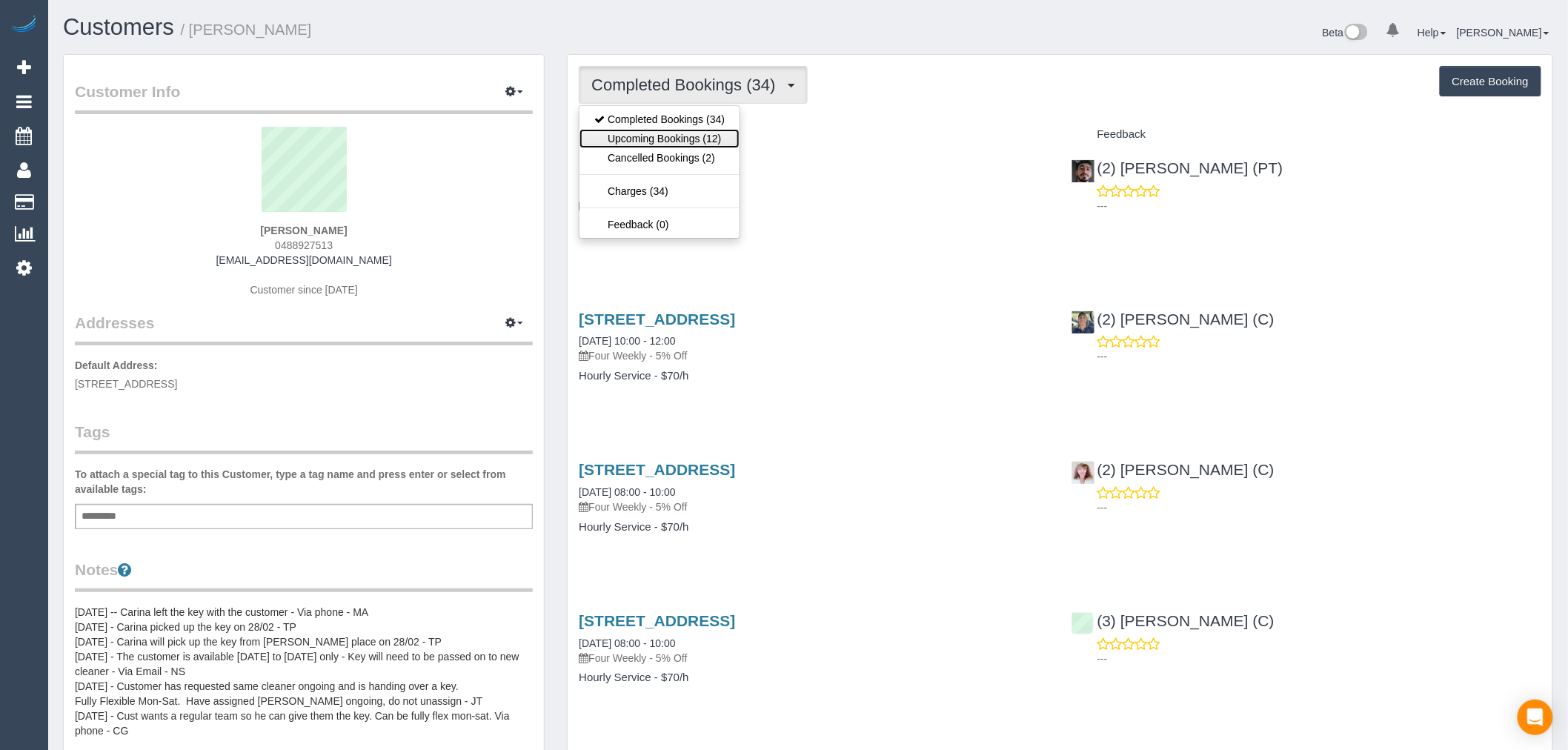
click at [700, 134] on link "Upcoming Bookings (12)" at bounding box center [660, 139] width 160 height 19
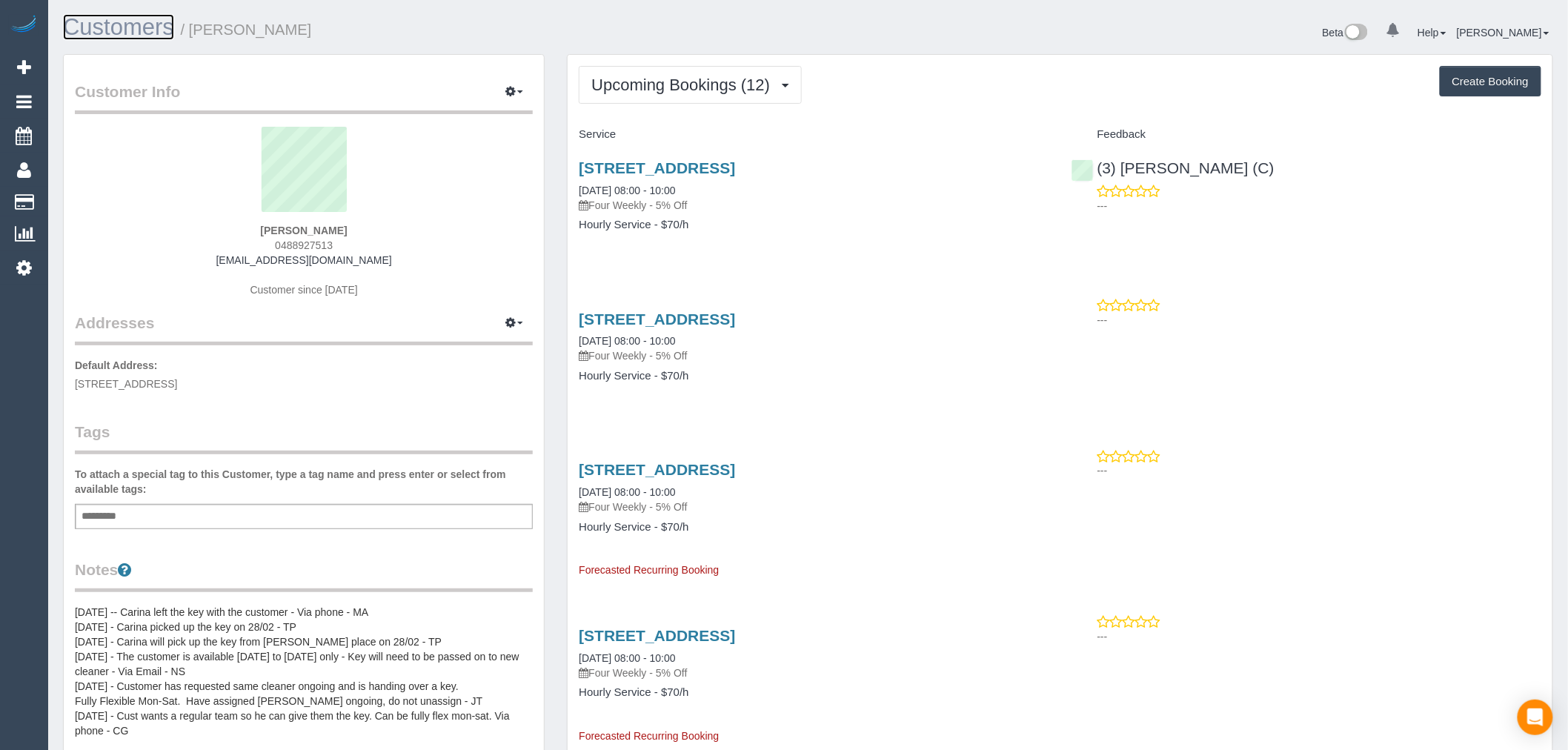
click at [146, 30] on link "Customers" at bounding box center [119, 27] width 111 height 26
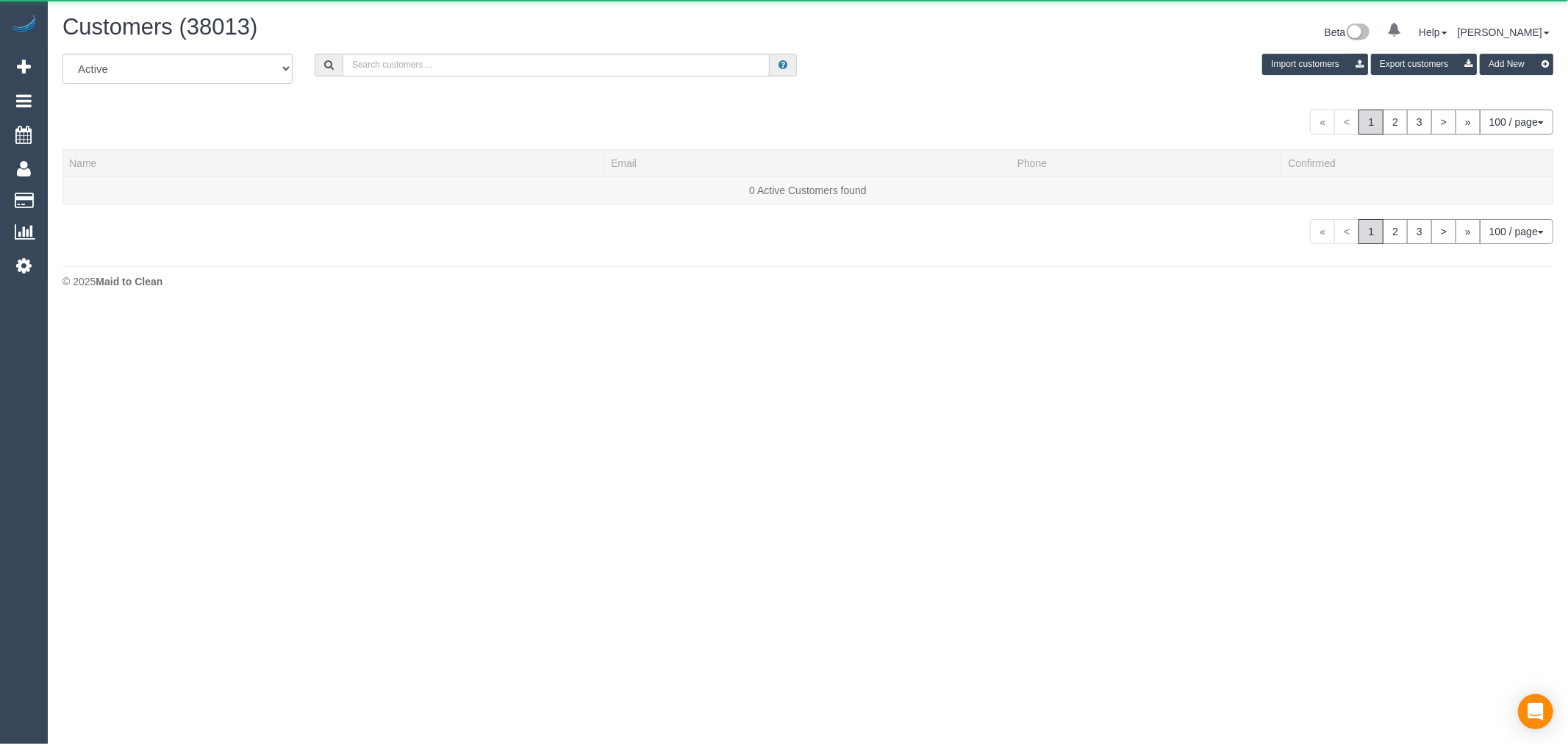
click at [380, 80] on div "All Active Archived Import customers Export customers Add New" at bounding box center [808, 74] width 1513 height 41
click at [386, 72] on input "text" at bounding box center [556, 64] width 427 height 23
paste input "alicemayward@gmail.com"
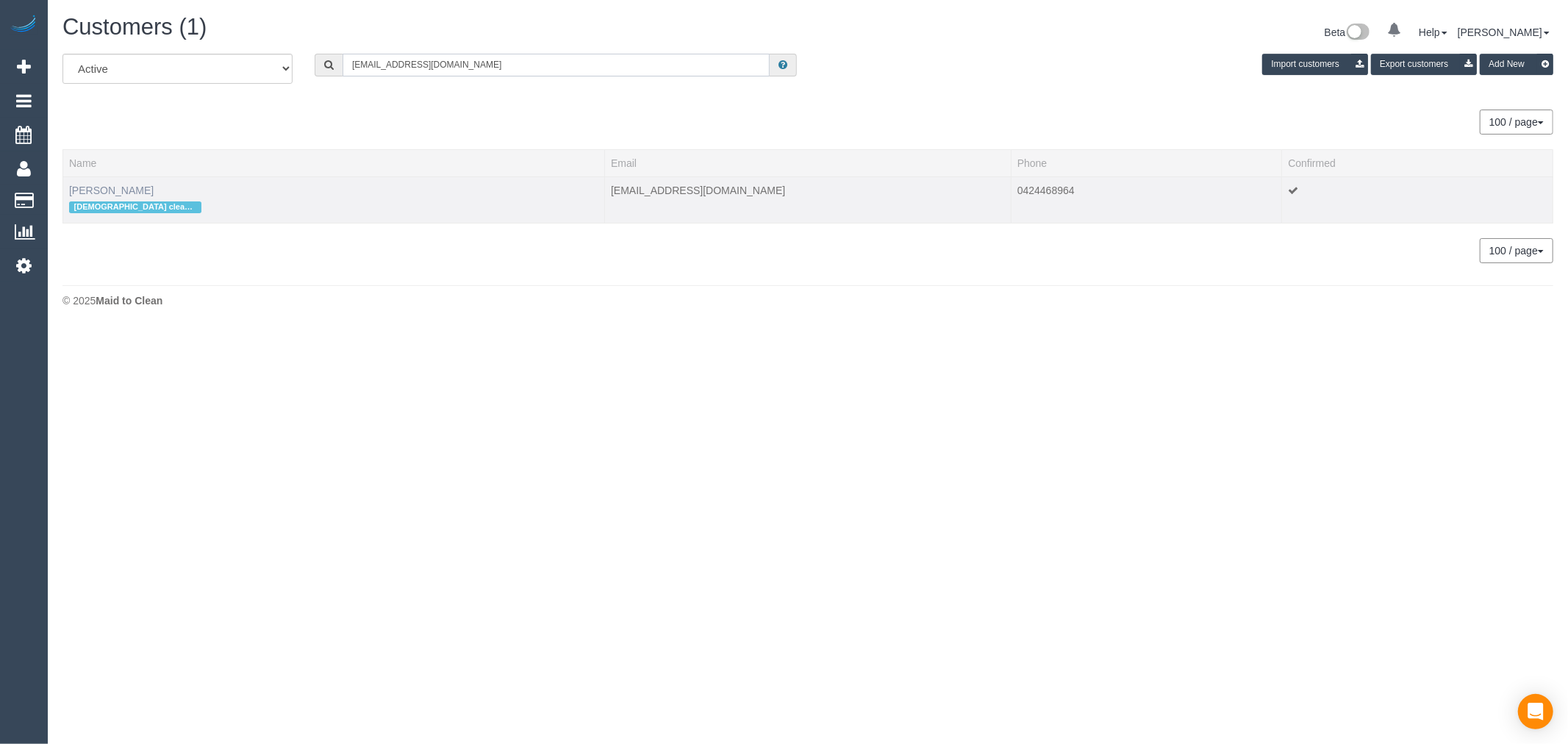
type input "alicemayward@gmail.com"
click at [102, 195] on link "Alice Ward" at bounding box center [111, 190] width 84 height 12
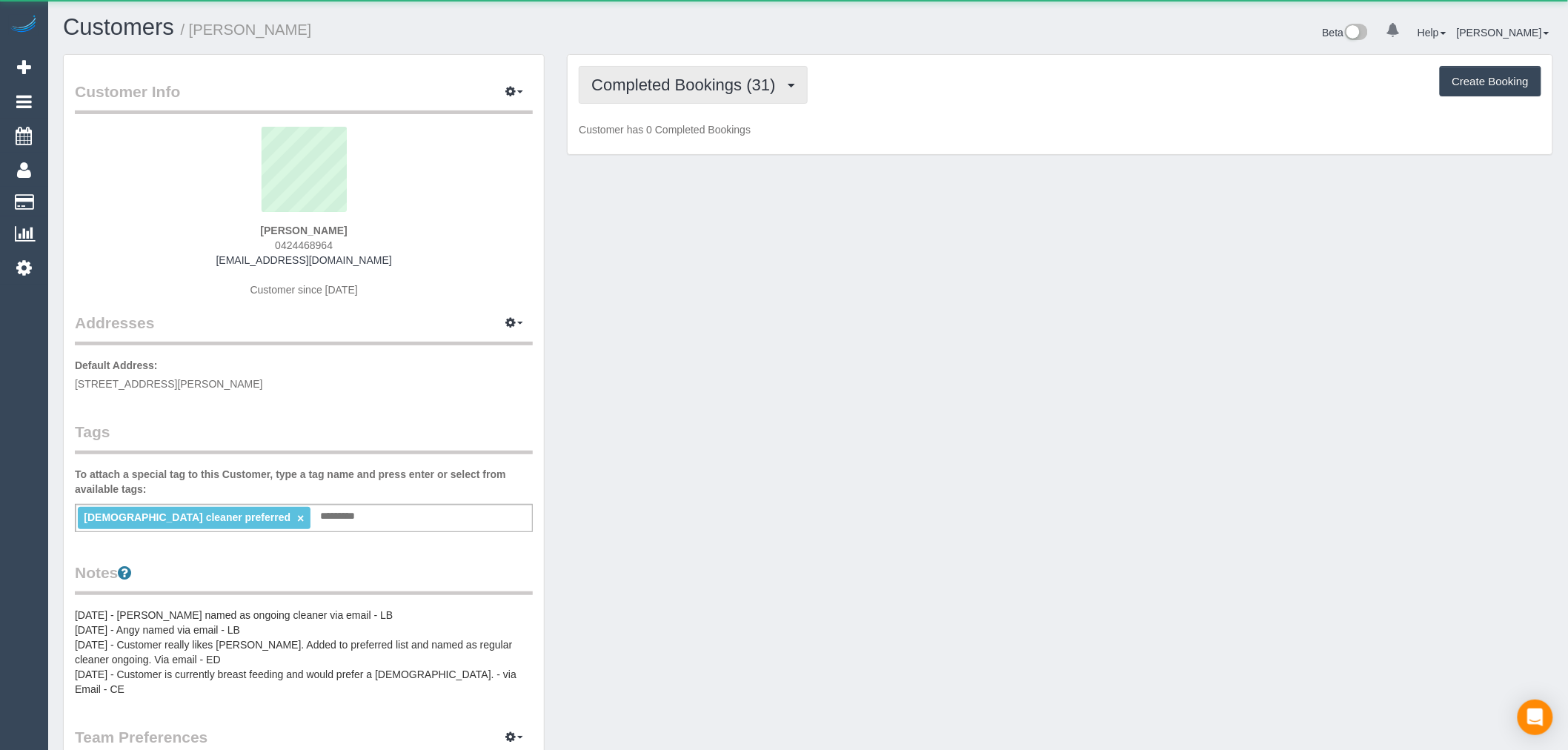
click at [797, 87] on button "Completed Bookings (31)" at bounding box center [693, 84] width 228 height 38
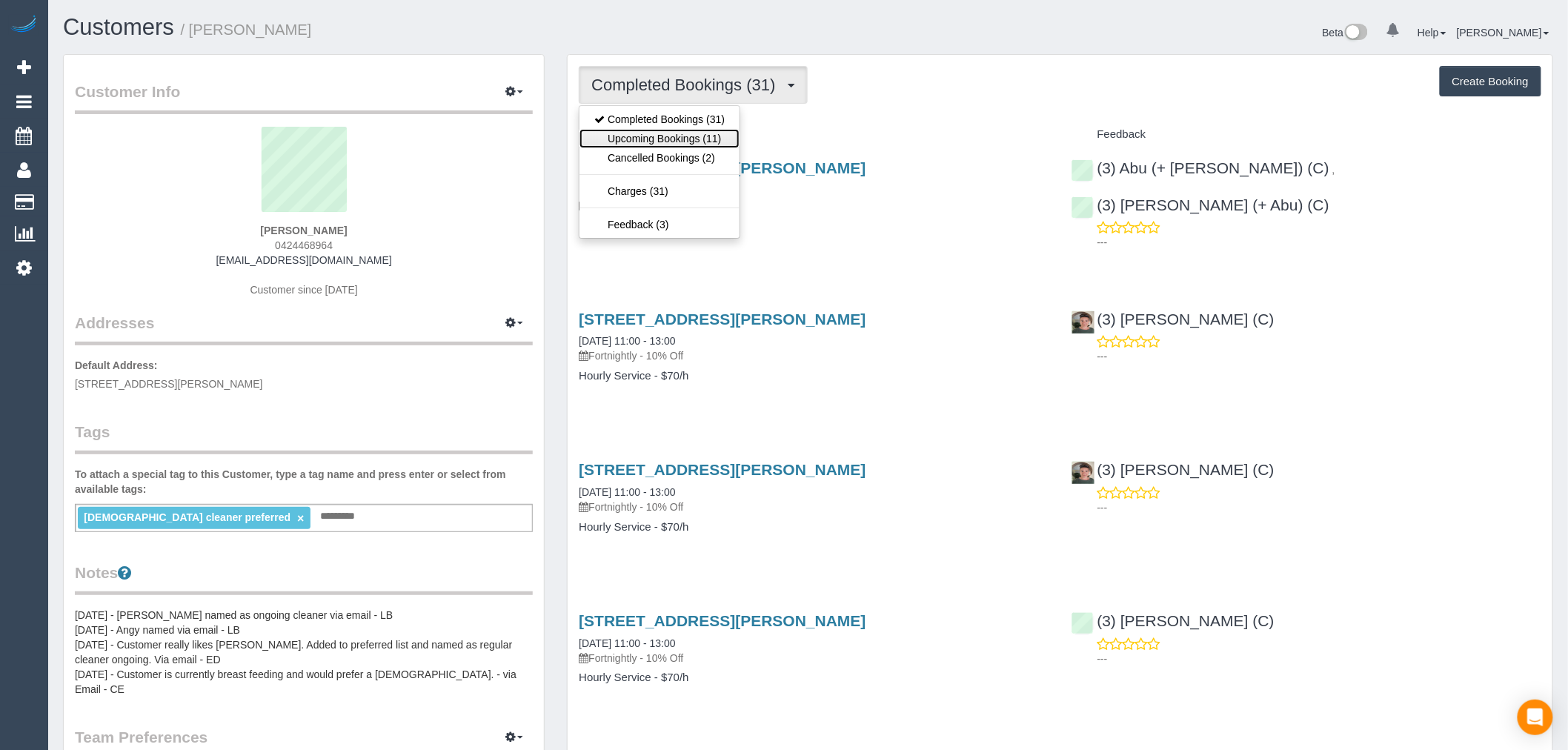
click at [713, 136] on link "Upcoming Bookings (11)" at bounding box center [660, 139] width 160 height 19
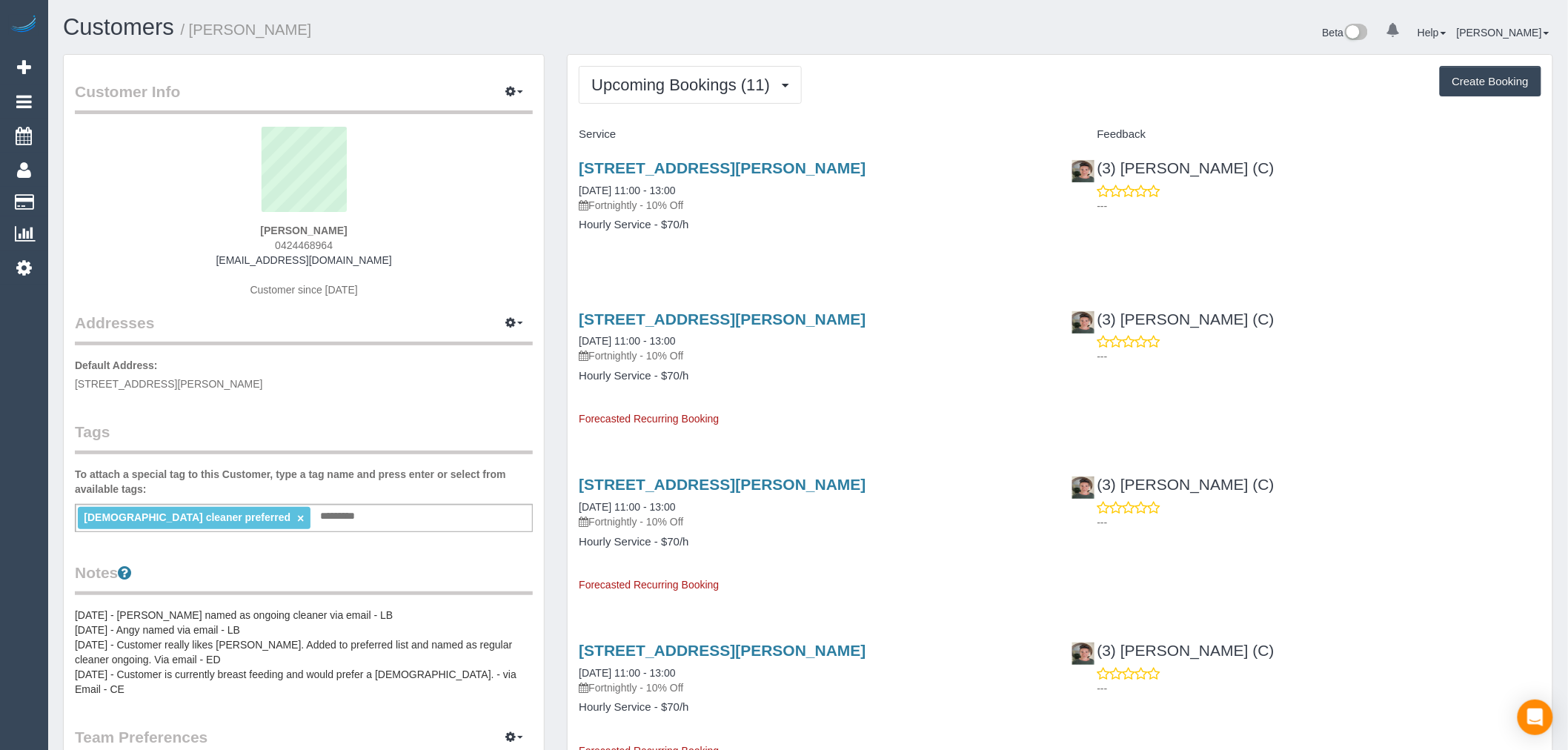
click at [836, 70] on div "Upcoming Bookings (11) Completed Bookings (31) Upcoming Bookings (11) Cancelled…" at bounding box center [1060, 84] width 963 height 38
click at [668, 83] on span "Upcoming Bookings (11)" at bounding box center [685, 84] width 186 height 18
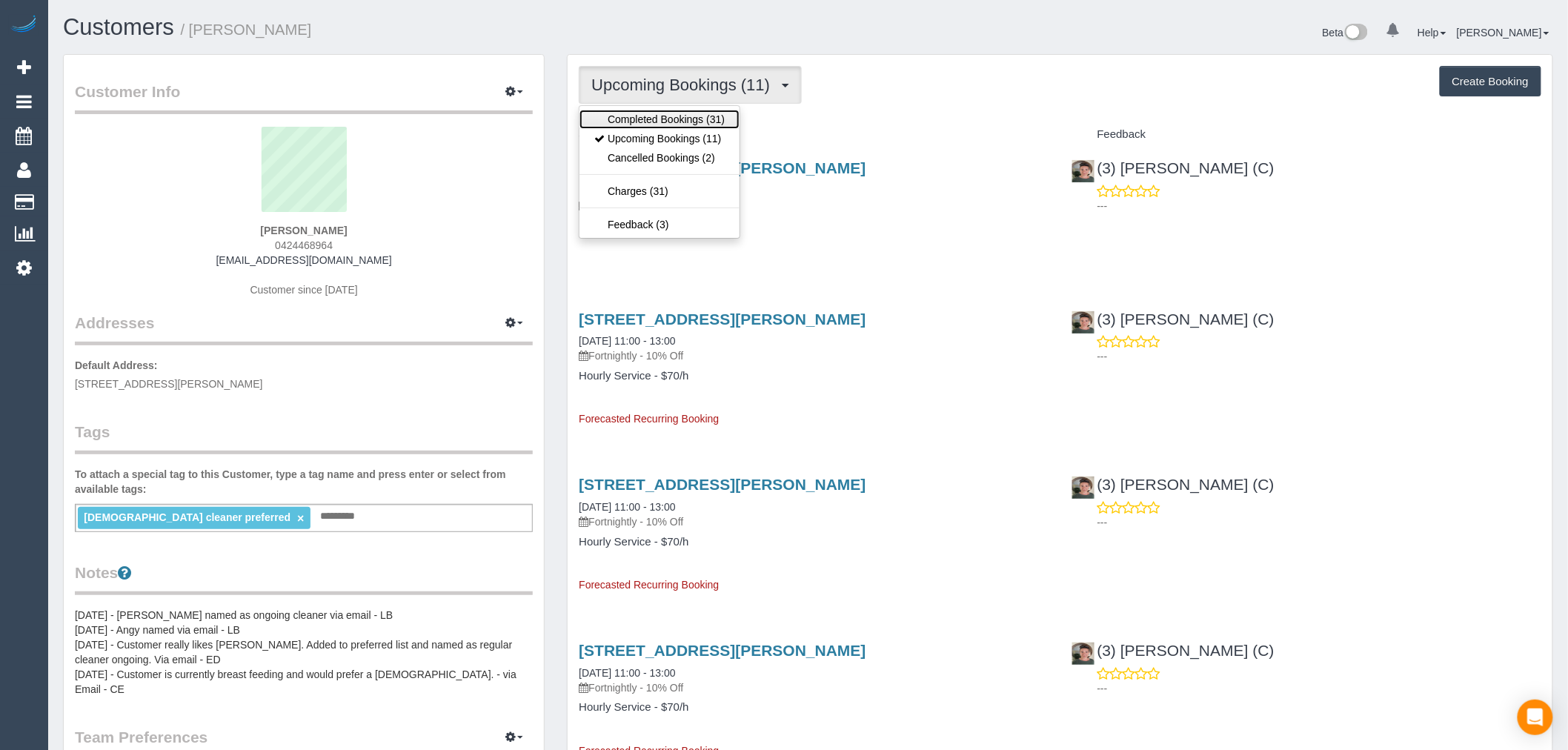
click at [693, 112] on link "Completed Bookings (31)" at bounding box center [660, 120] width 160 height 19
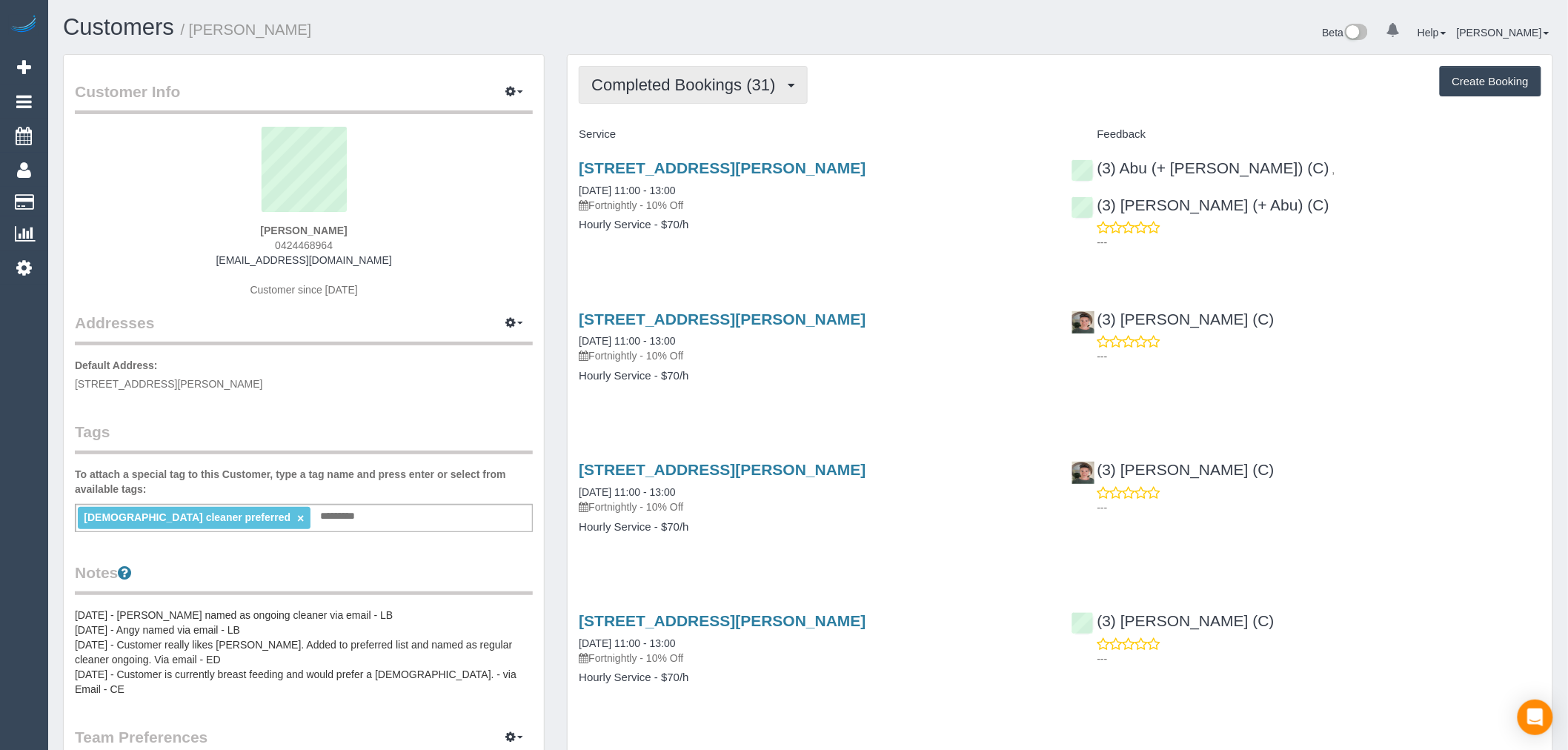
click at [685, 91] on span "Completed Bookings (31)" at bounding box center [687, 84] width 191 height 18
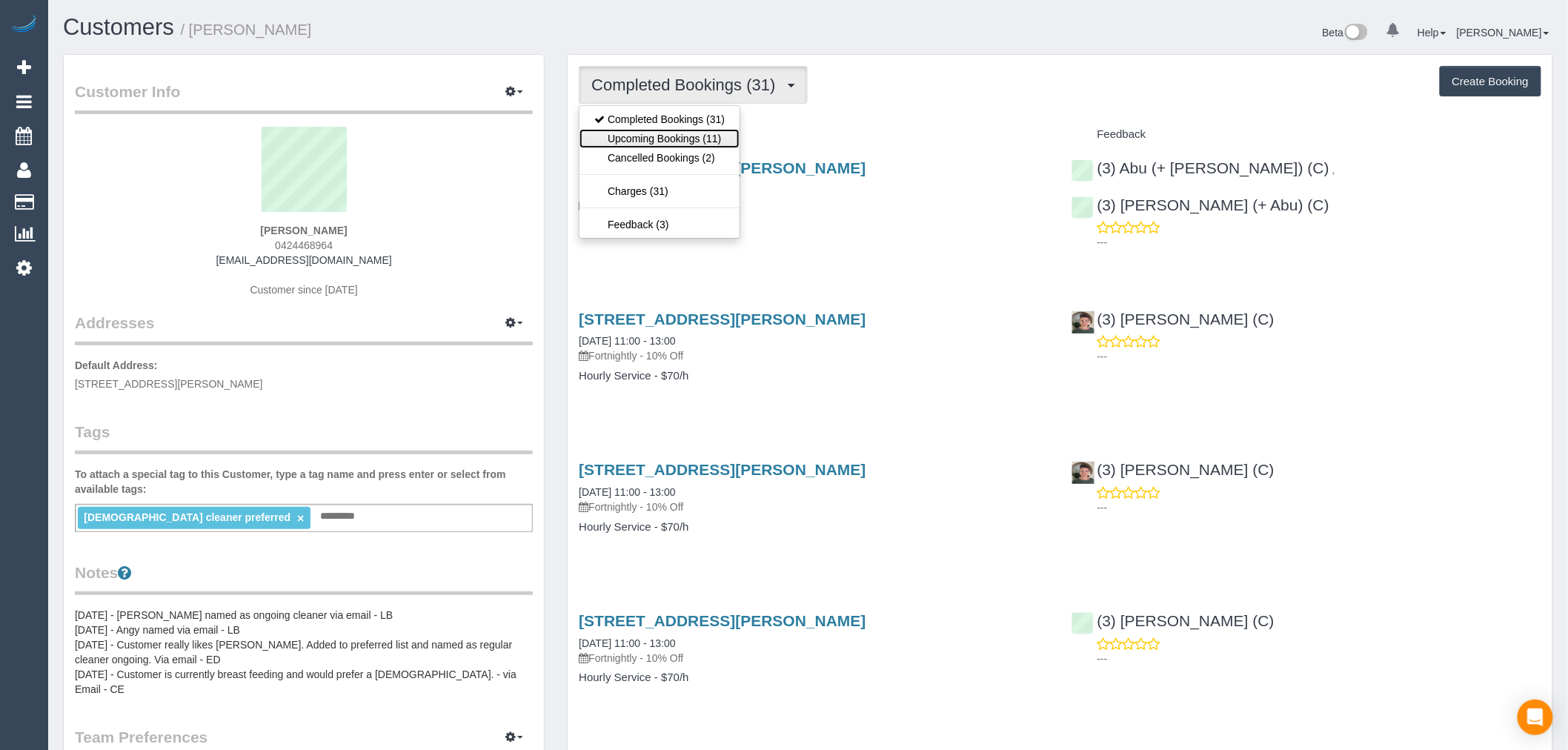
click at [700, 144] on link "Upcoming Bookings (11)" at bounding box center [660, 139] width 160 height 19
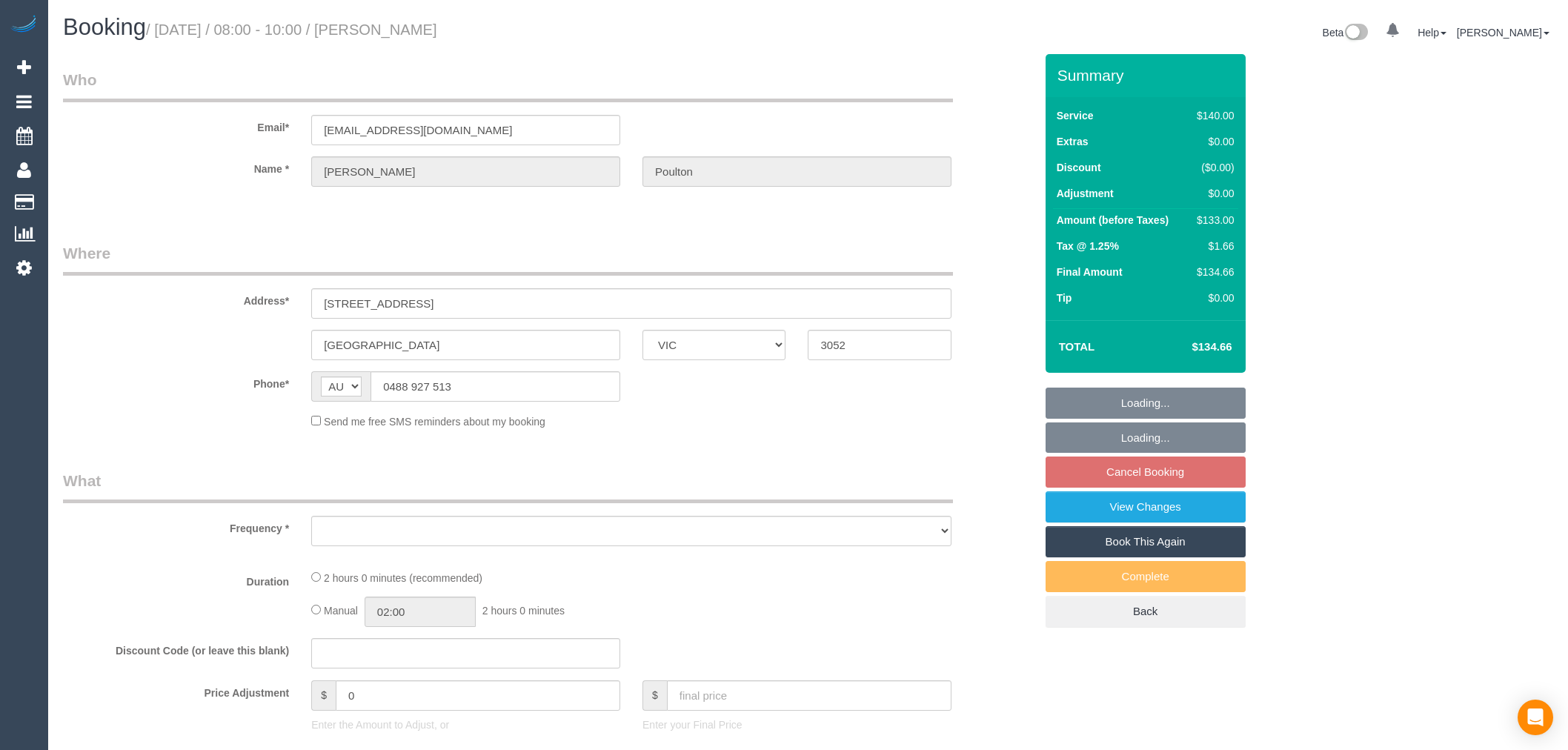
select select "VIC"
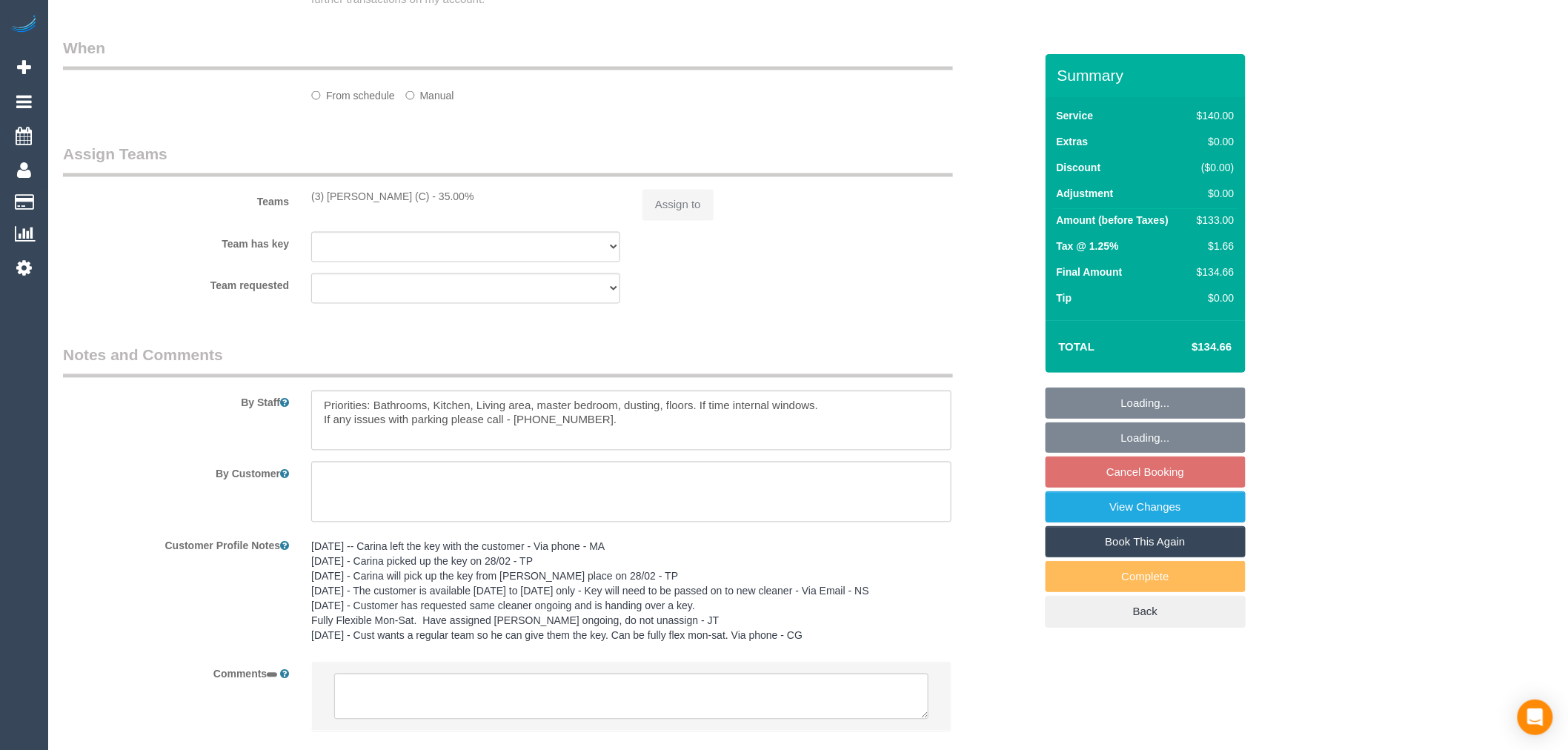
select select "string:stripe-pm_1PbyEJ2GScqysDRVmj8hRKfR"
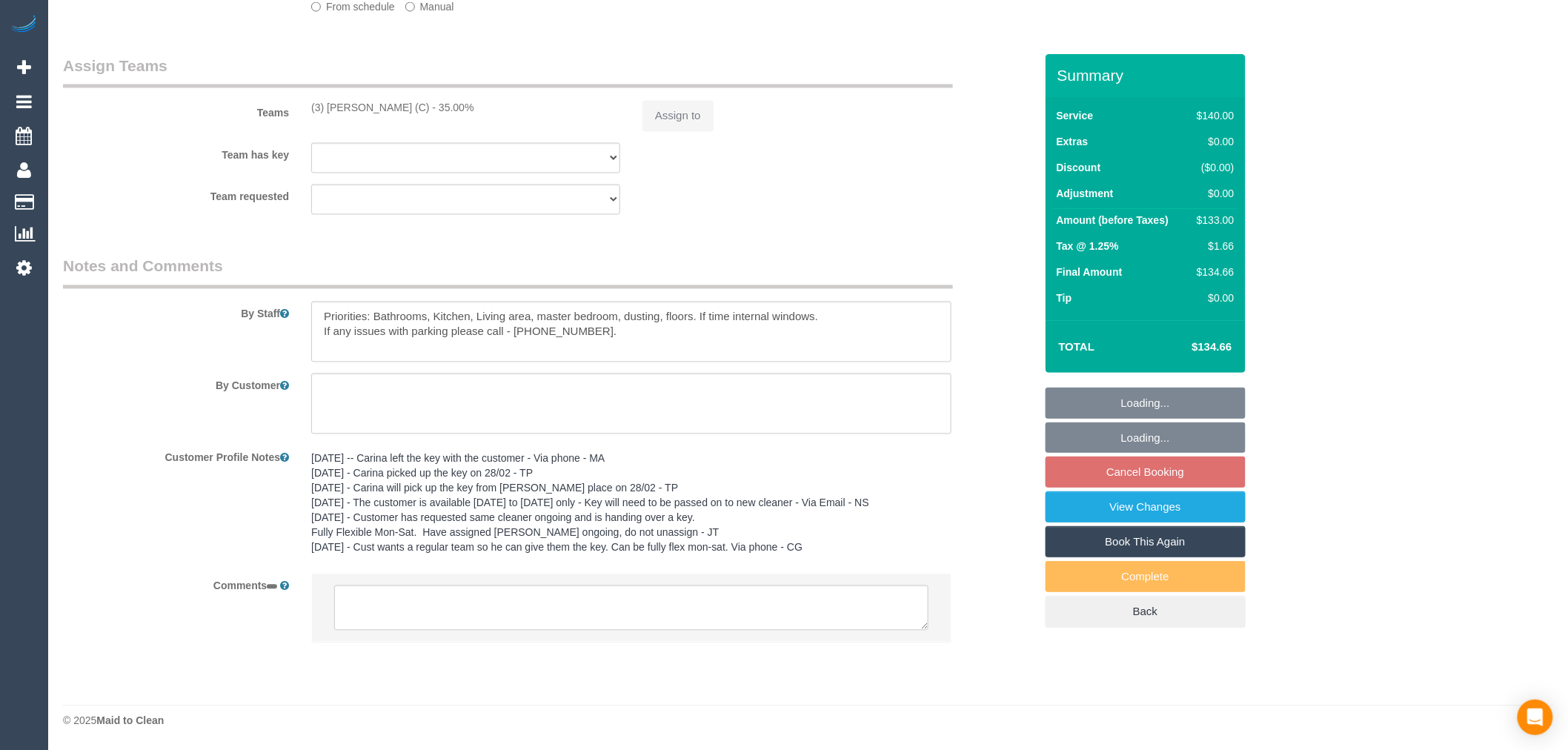
select select "object:717"
select select "number:28"
select select "number:14"
select select "number:19"
select select "number:22"
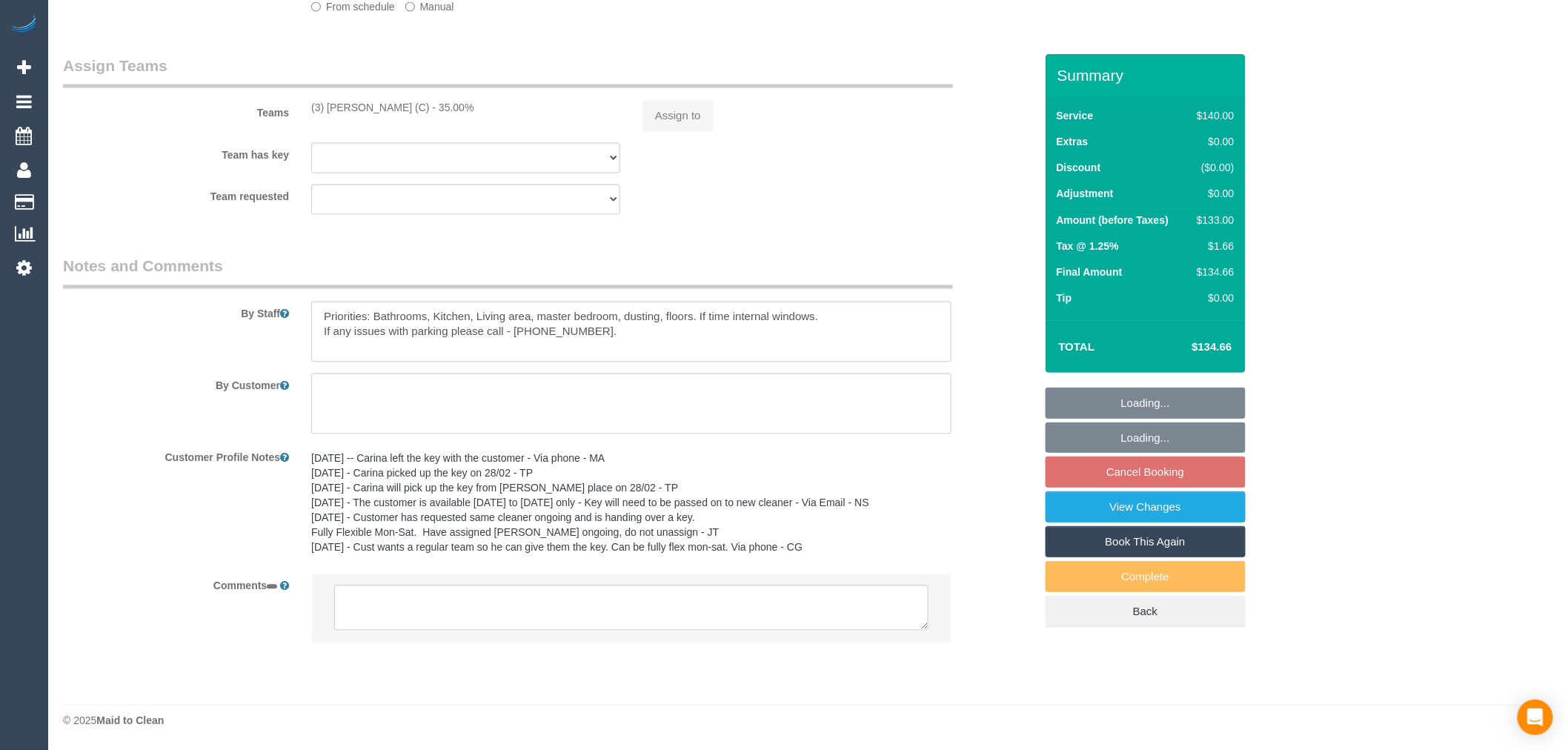
select select "number:35"
select select "number:13"
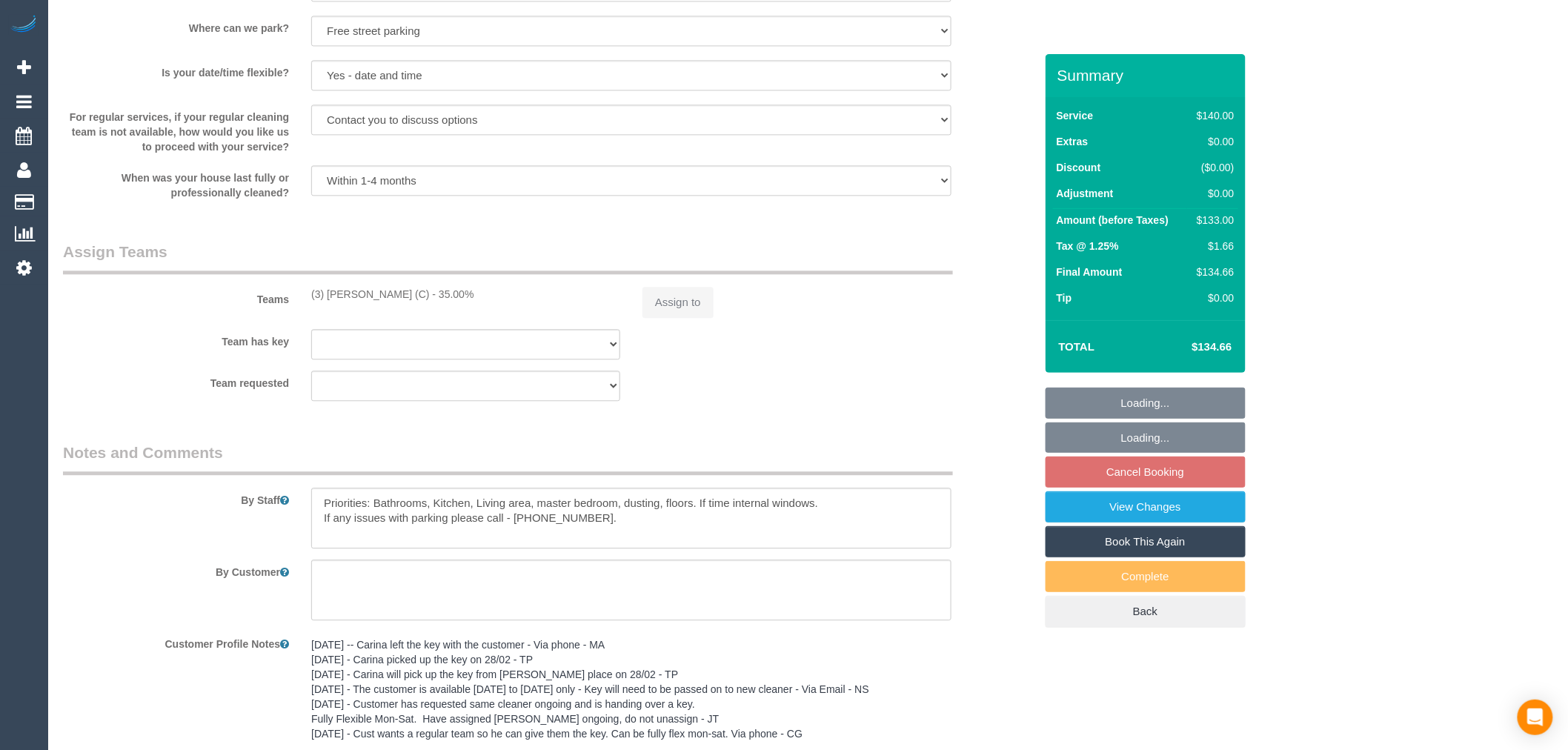
select select "object:726"
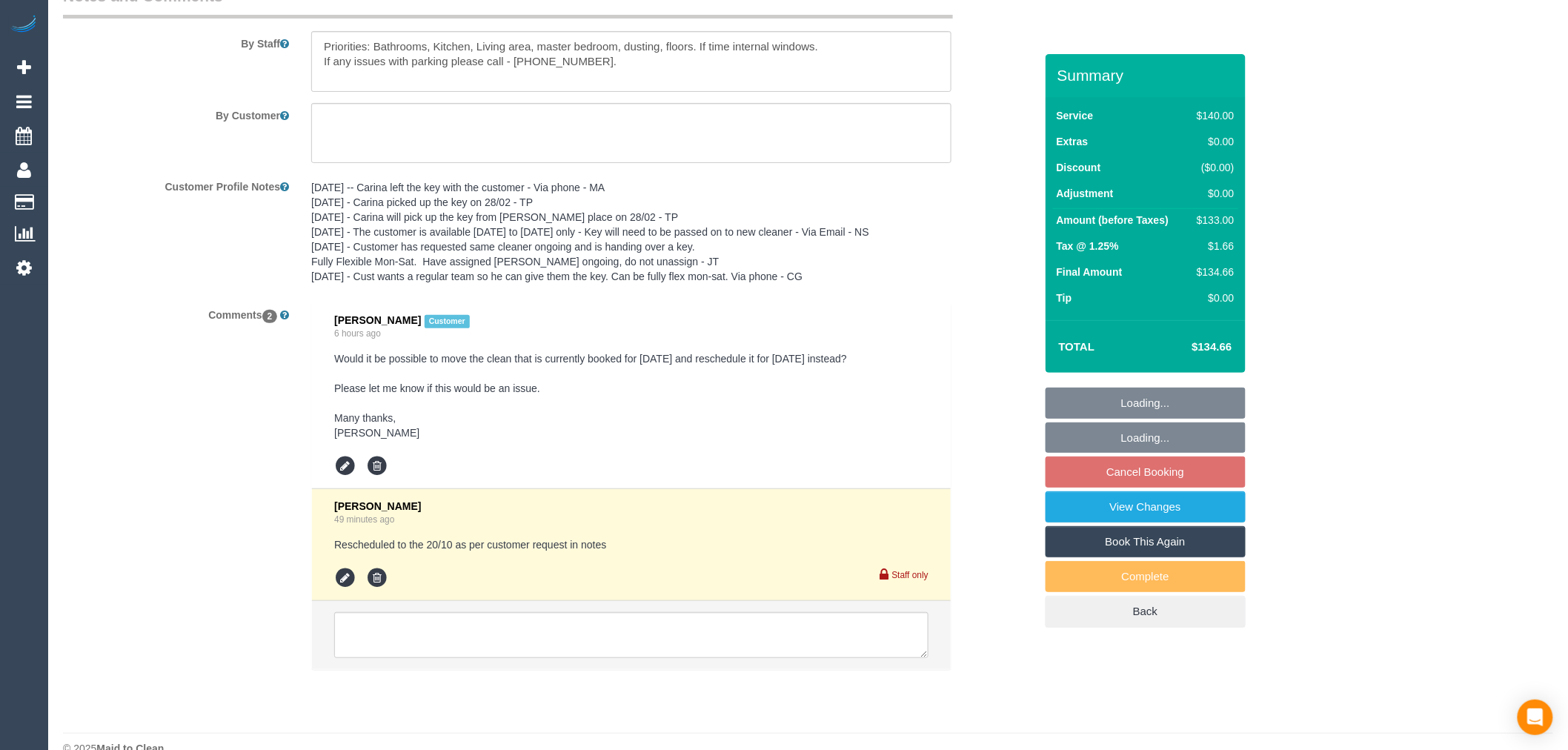
scroll to position [2525, 0]
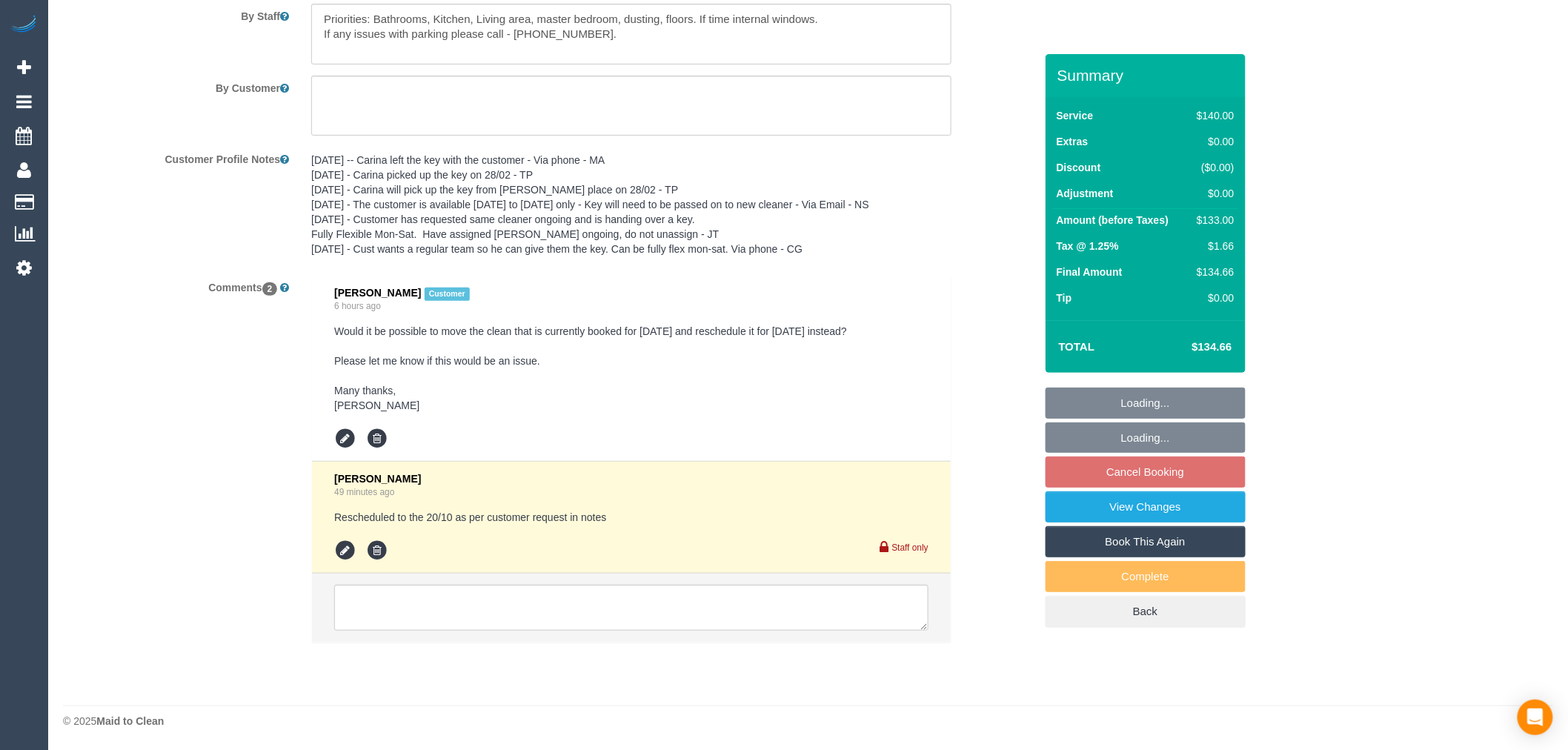
select select "spot2"
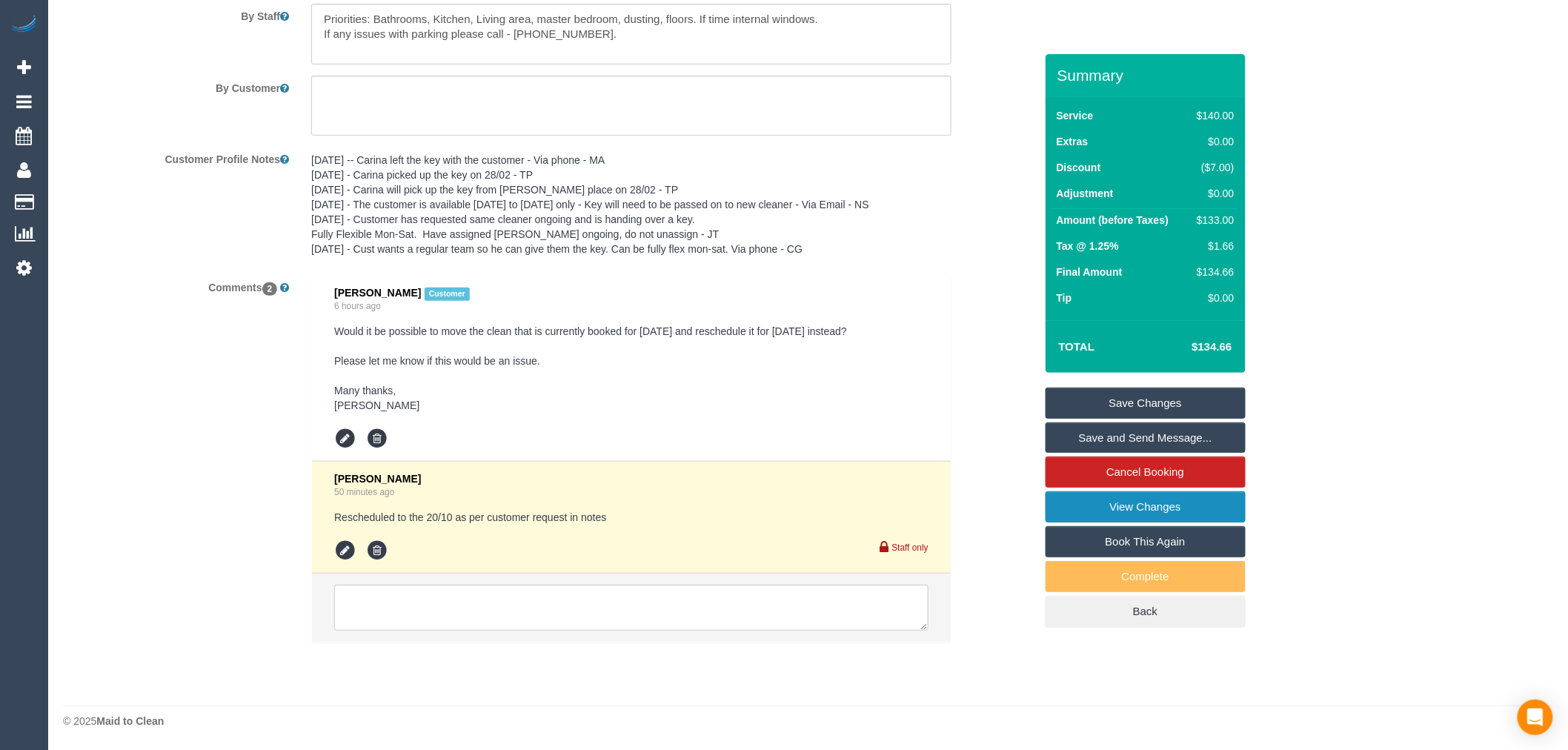
click at [1191, 504] on link "View Changes" at bounding box center [1146, 507] width 200 height 31
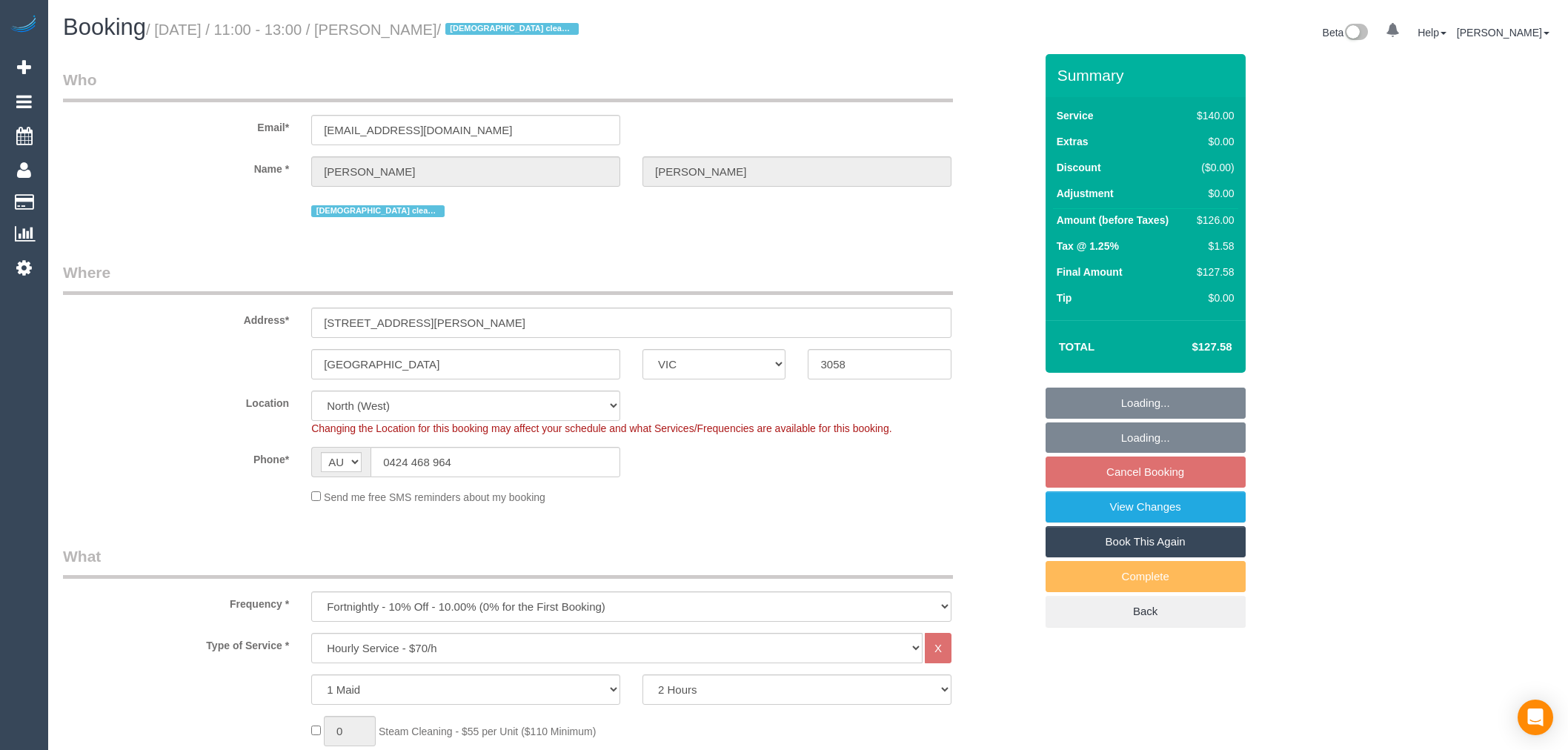
select select "VIC"
select select "string:stripe-pm_1R3q8H2GScqysDRV69tERAwB"
select select "number:30"
select select "number:14"
select select "number:19"
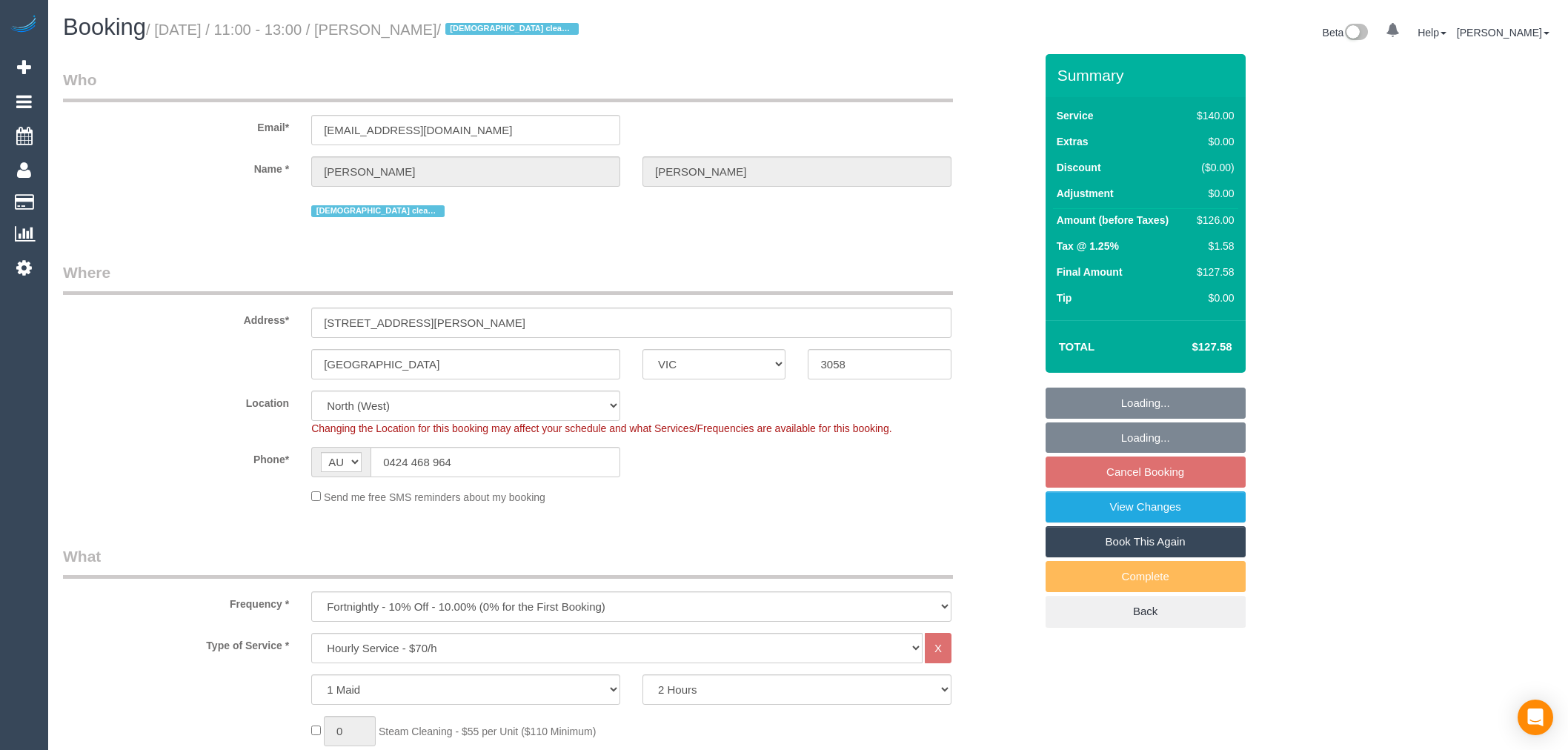
select select "number:24"
select select "number:35"
select select "number:13"
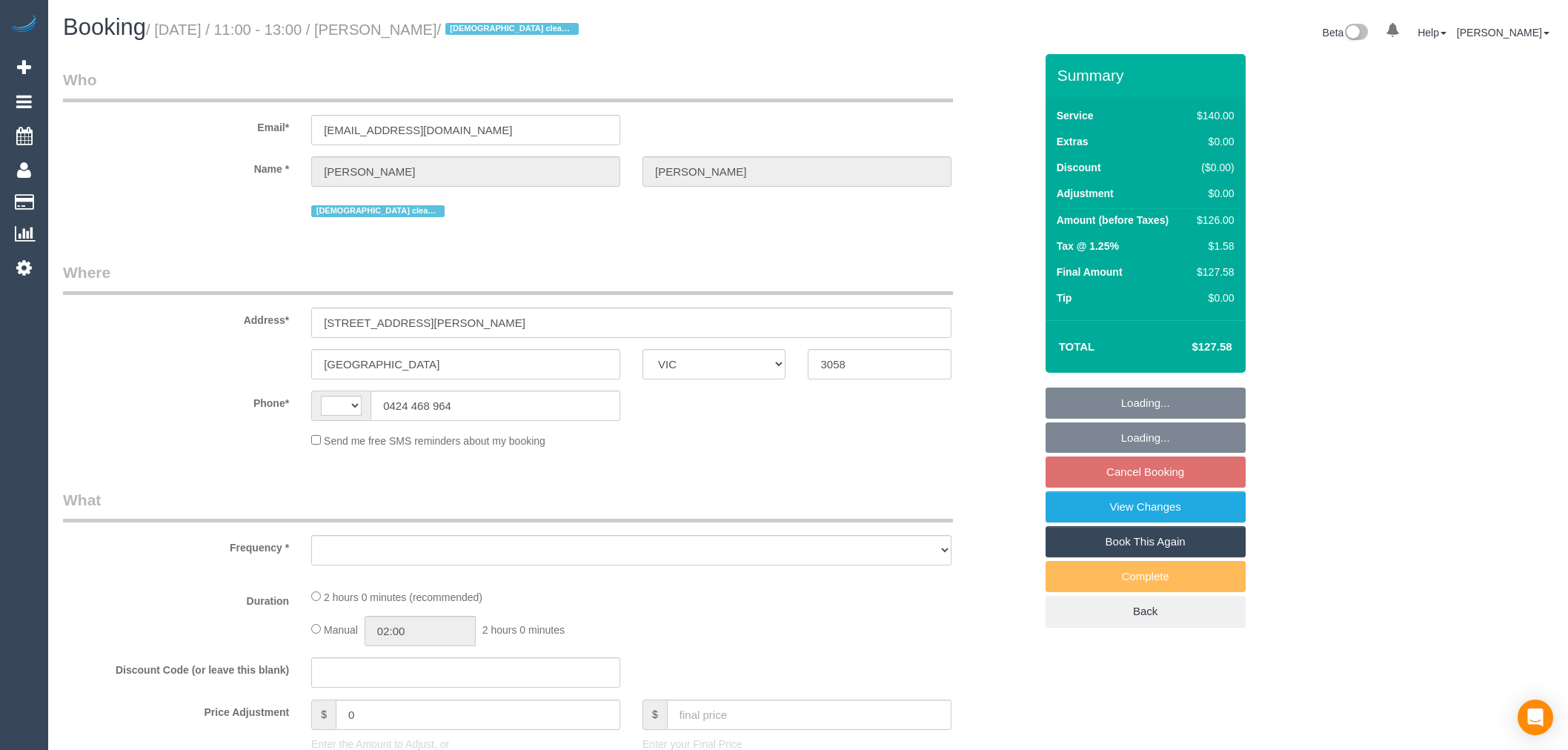
select select "VIC"
select select "string:stripe-pm_1R3q8H2GScqysDRV69tERAwB"
select select "number:30"
select select "number:14"
select select "number:19"
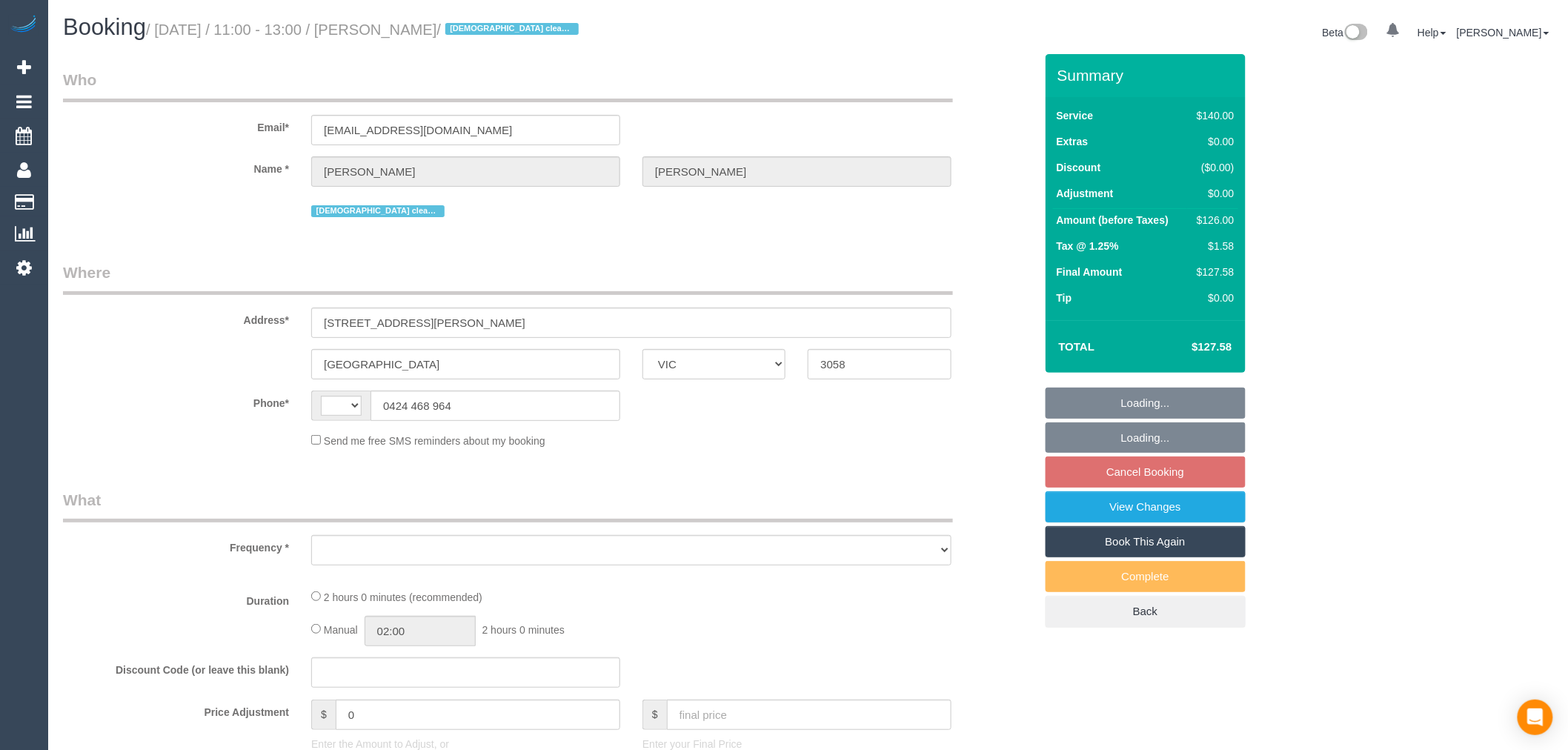
select select "number:24"
select select "number:35"
select select "number:13"
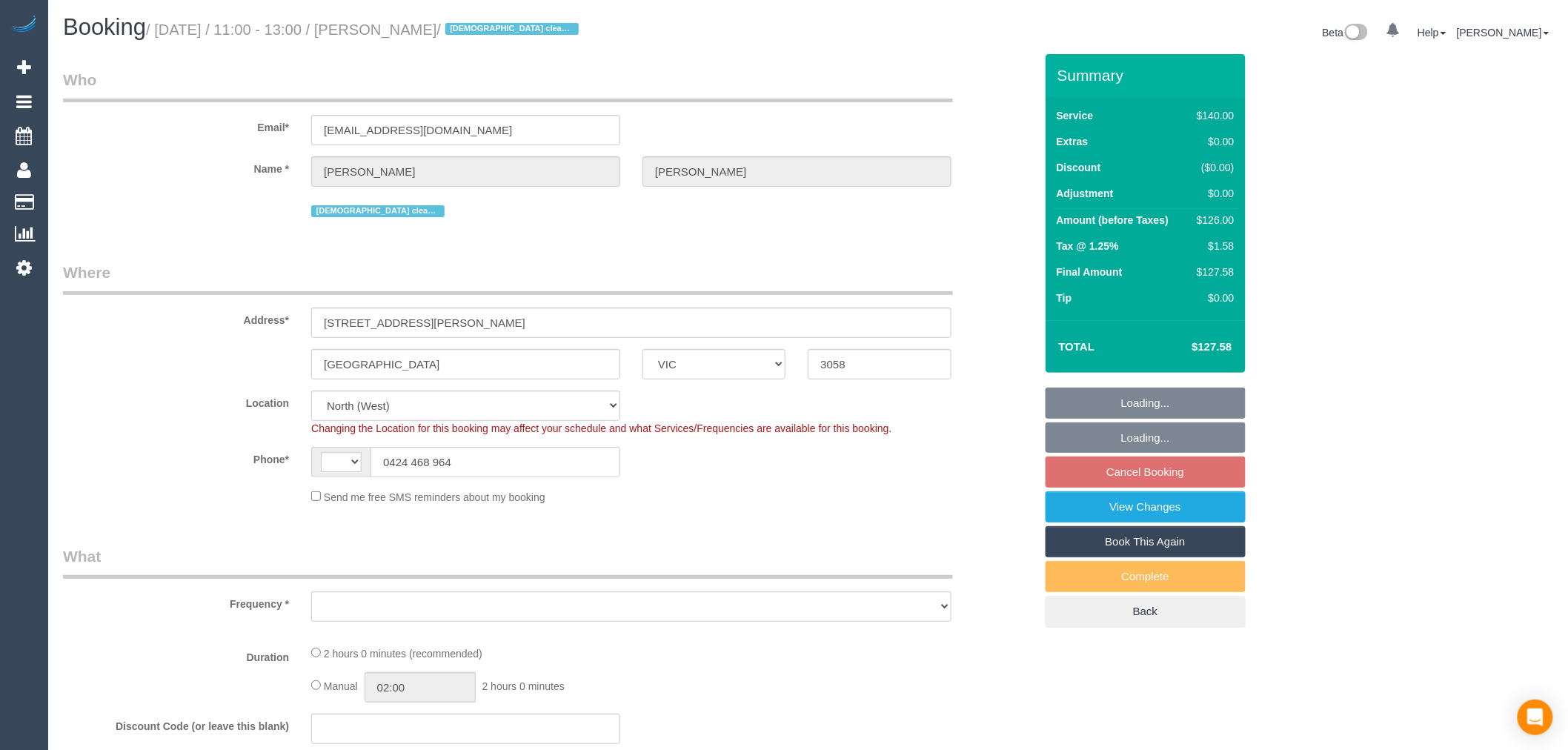
select select "string:AU"
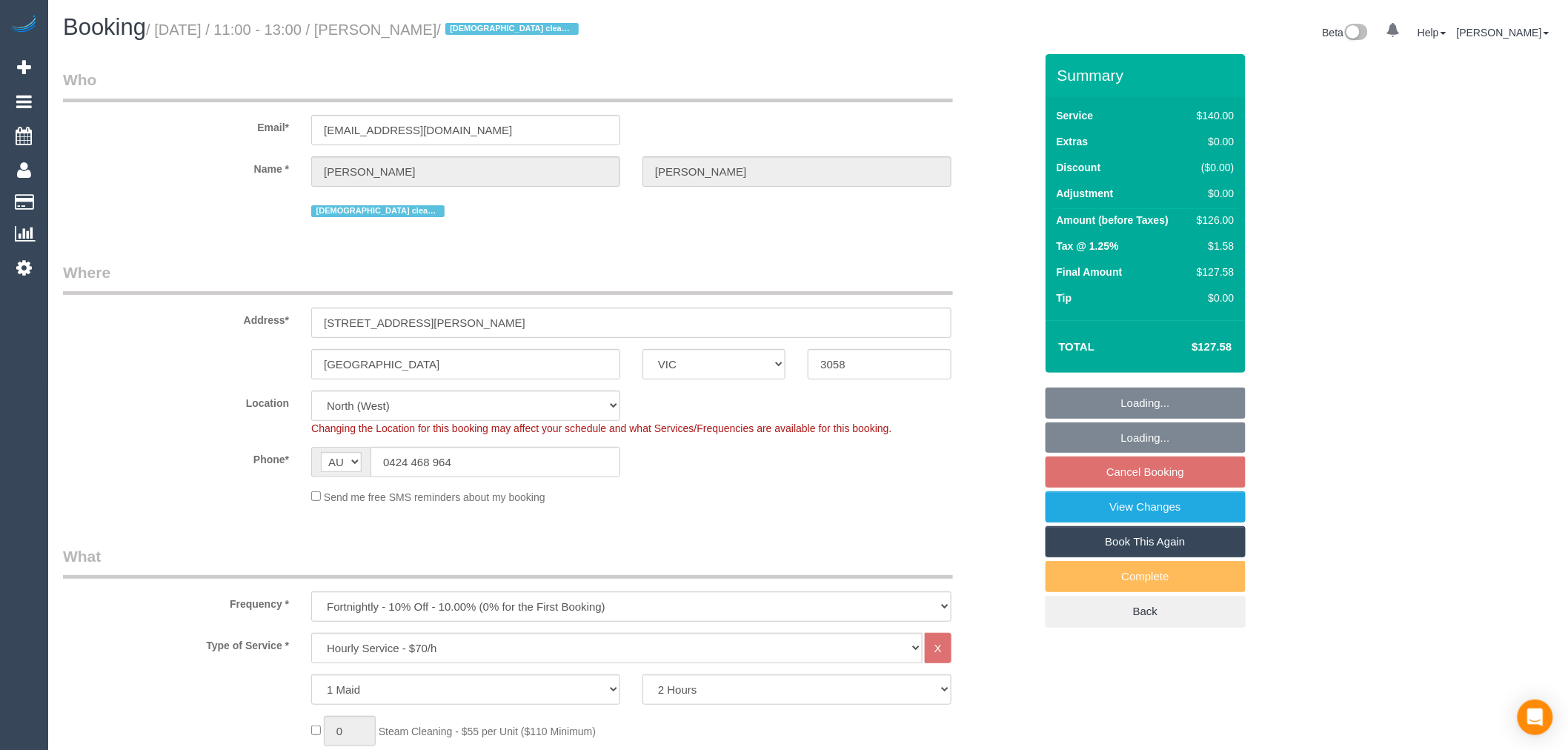
select select "object:1553"
click at [1146, 476] on fieldset "Loading... Loading... Cancel Booking View Changes Book This Again Complete Back" at bounding box center [1146, 507] width 200 height 240
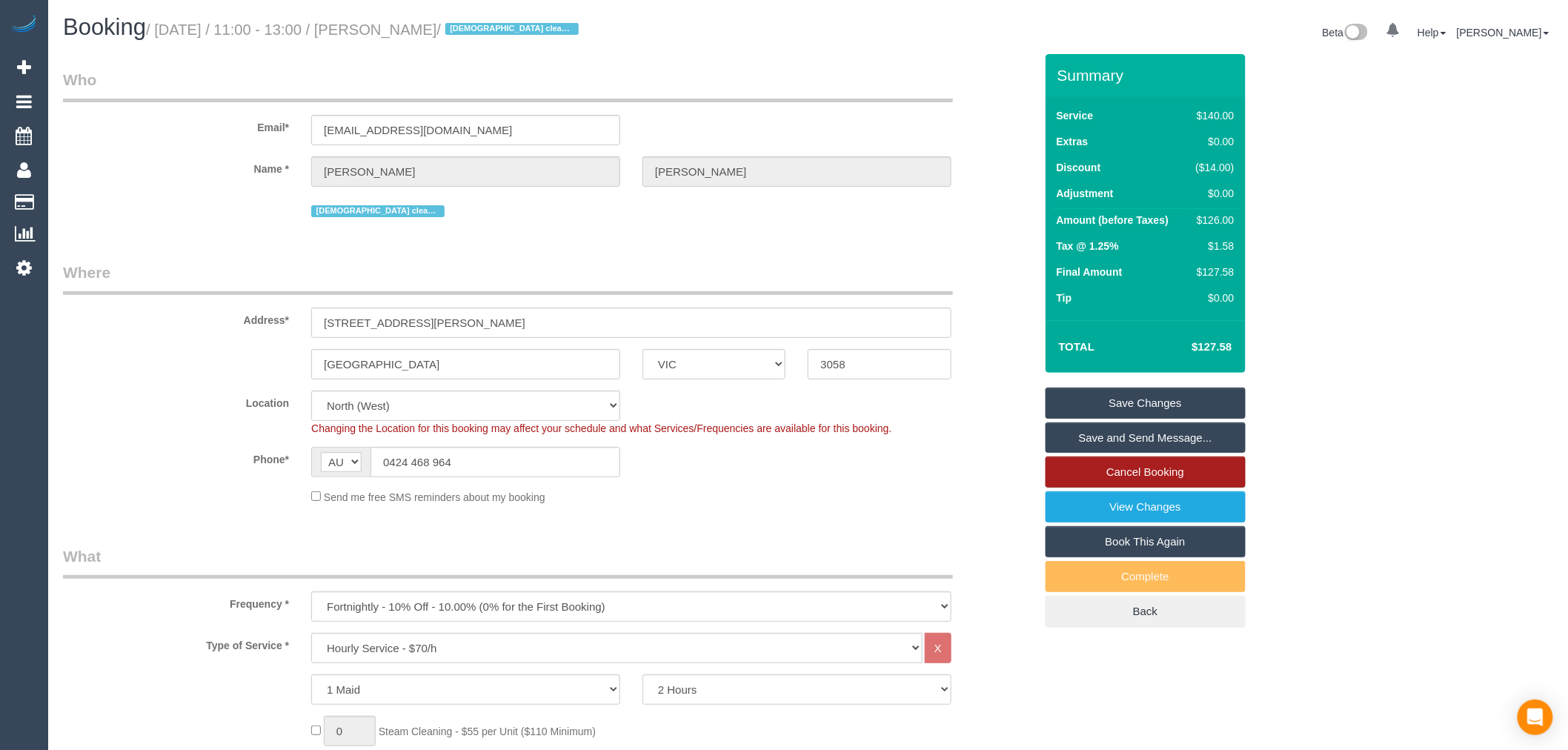
click at [1173, 472] on link "Cancel Booking" at bounding box center [1146, 472] width 200 height 31
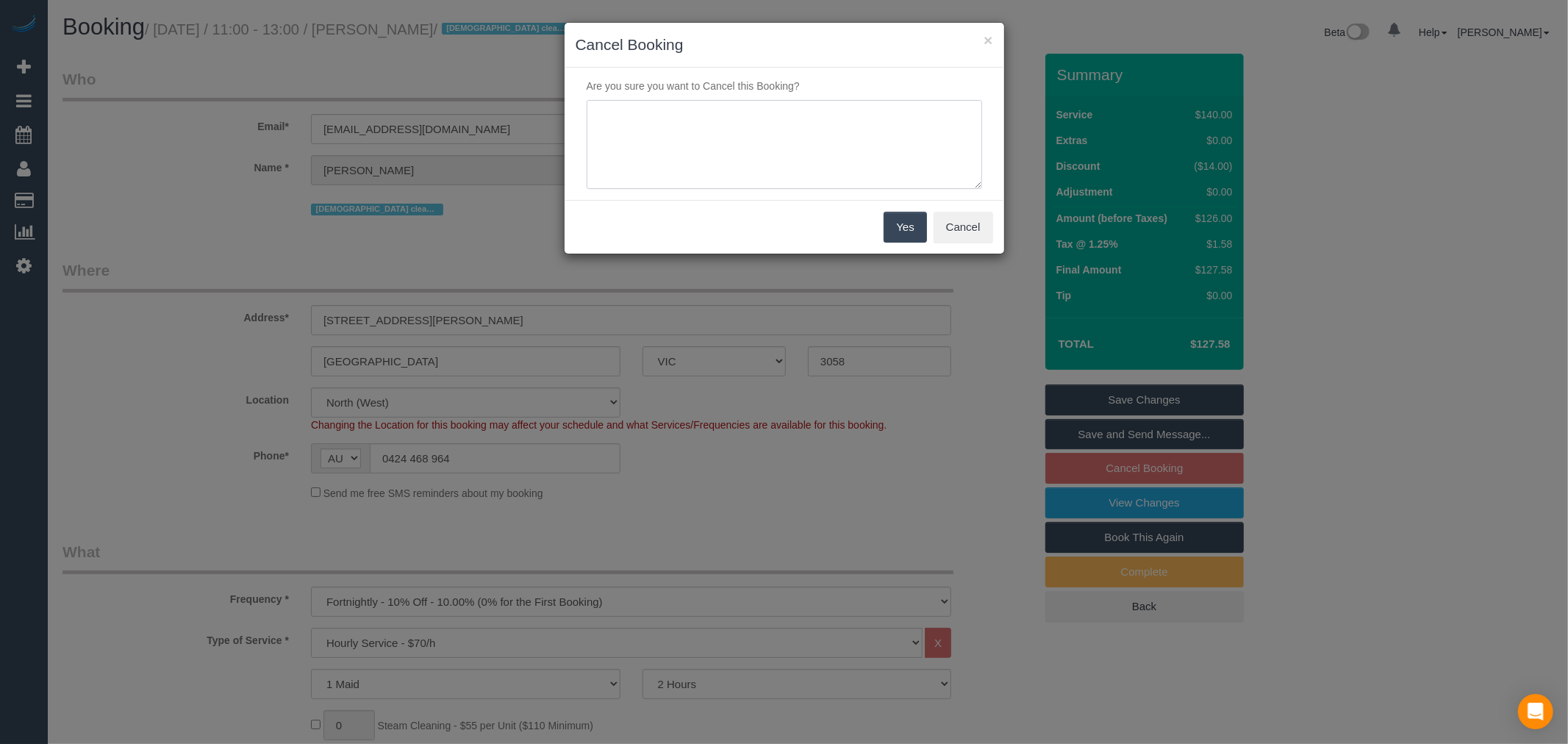
click at [757, 159] on textarea at bounding box center [784, 145] width 395 height 90
type textarea "customer requested via email - TP"
click at [900, 228] on button "Yes" at bounding box center [905, 227] width 43 height 31
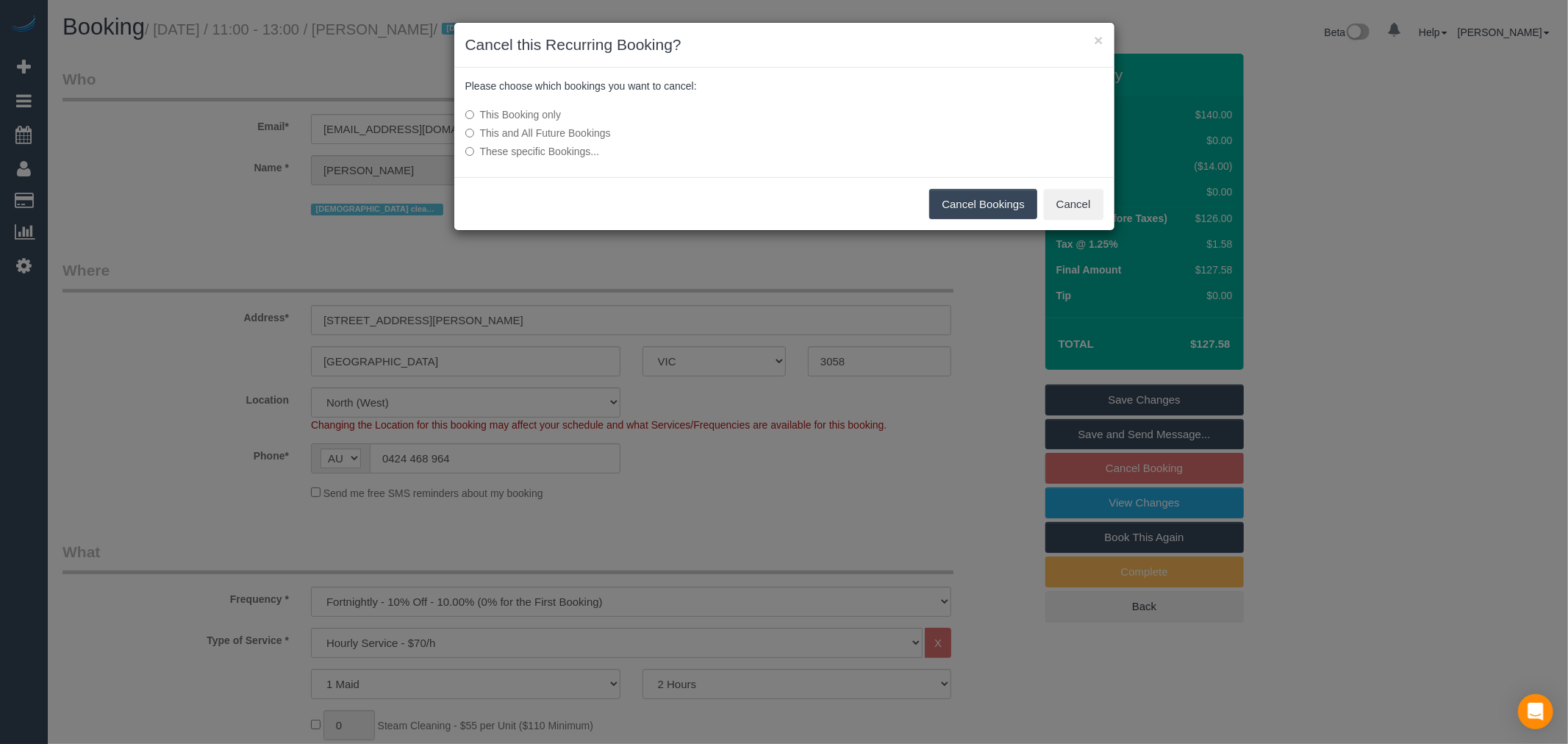
click at [988, 209] on button "Cancel Bookings" at bounding box center [983, 205] width 108 height 31
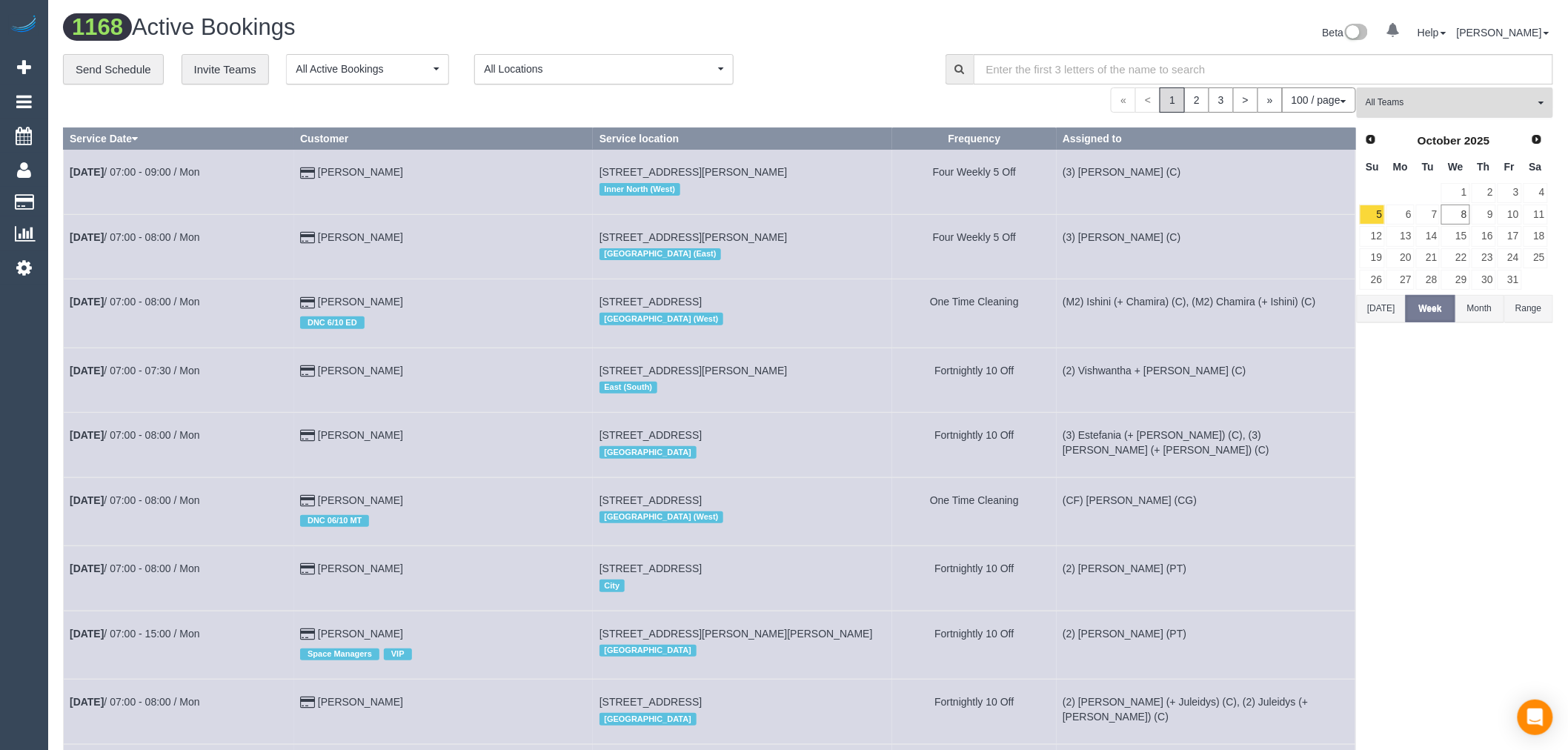
click at [1519, 102] on span "All Teams" at bounding box center [1449, 103] width 169 height 13
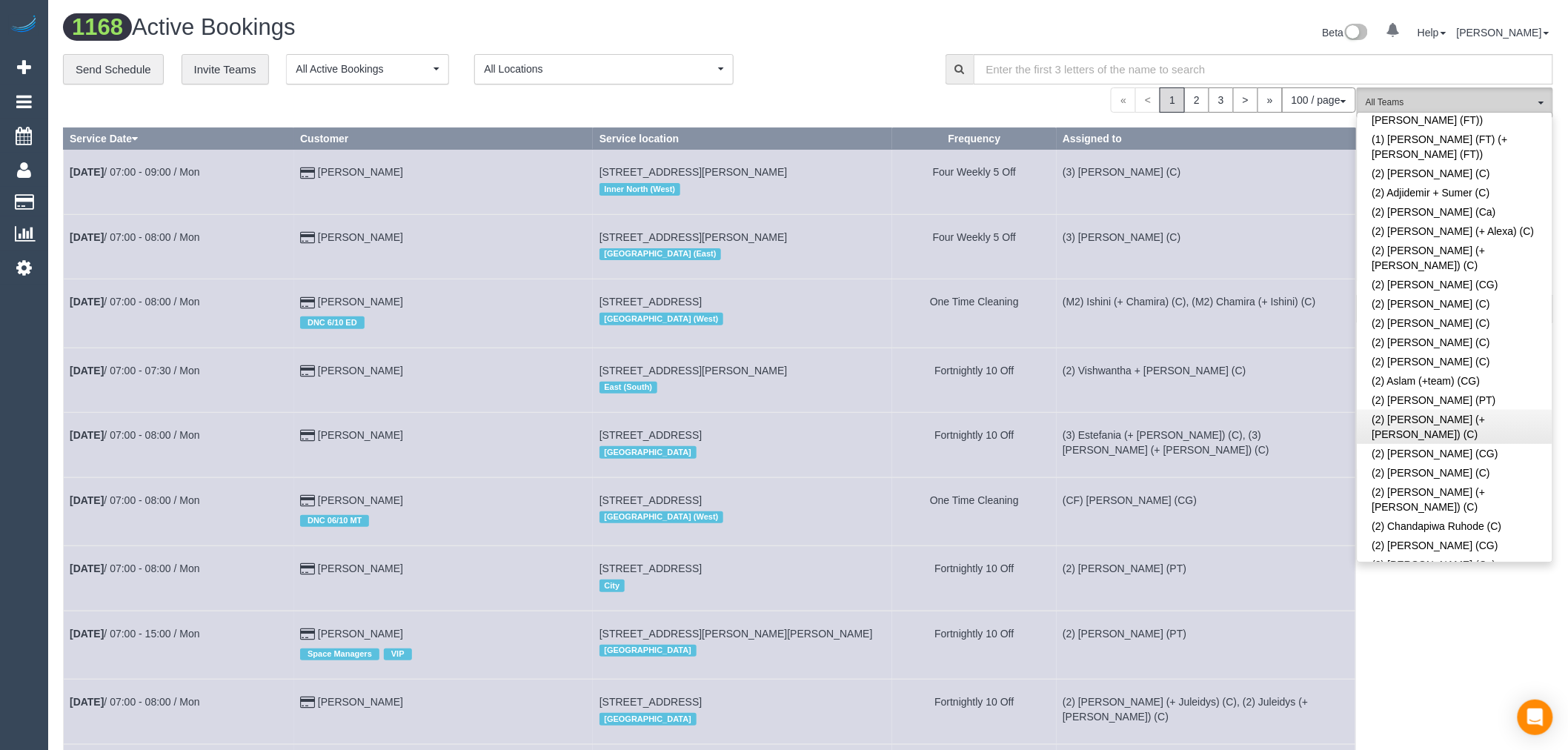
scroll to position [247, 0]
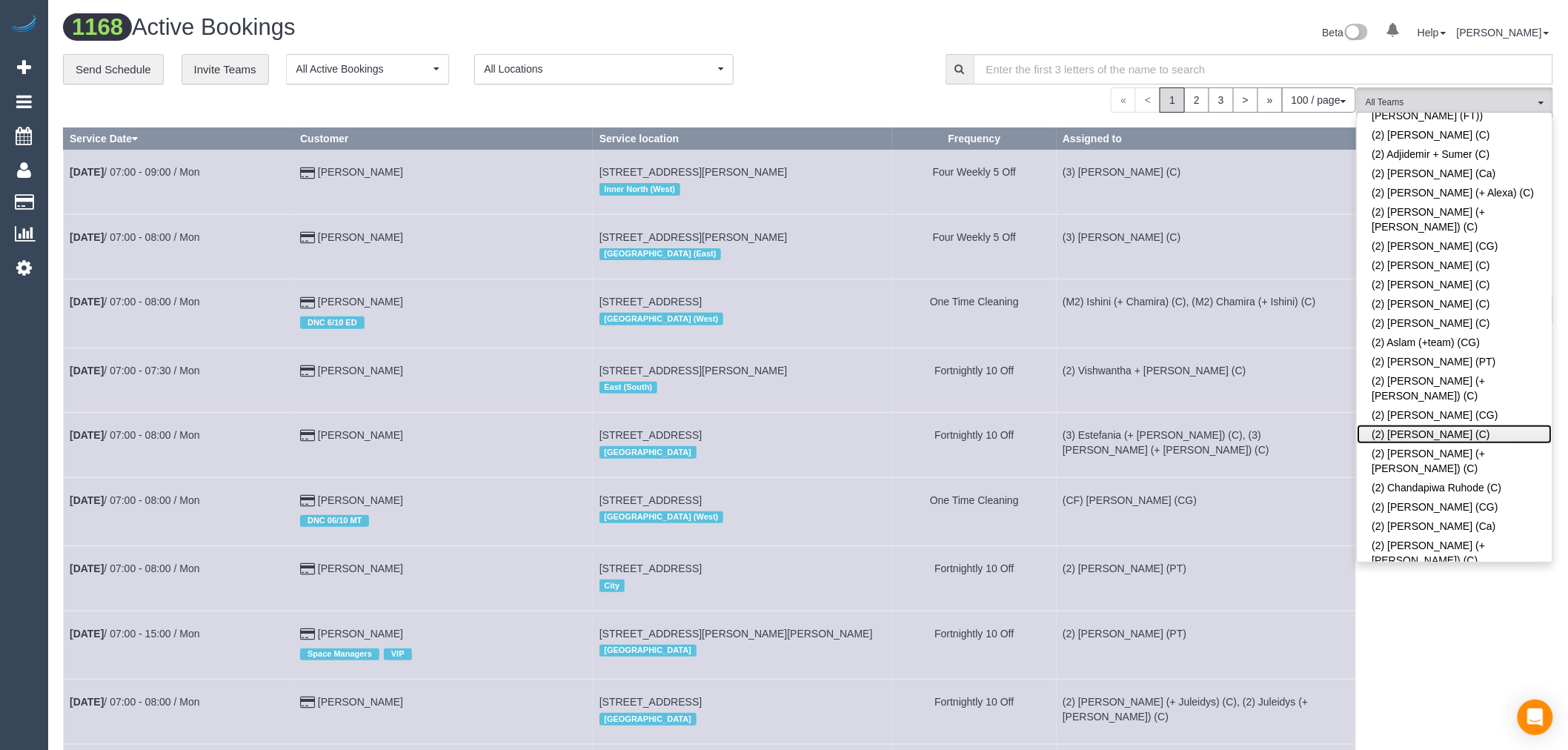
click at [1446, 425] on link "(2) Catalina Fabro (C)" at bounding box center [1454, 435] width 195 height 19
click at [1334, 363] on td "(2) Vishwantha + Madhushika (C)" at bounding box center [1206, 379] width 299 height 64
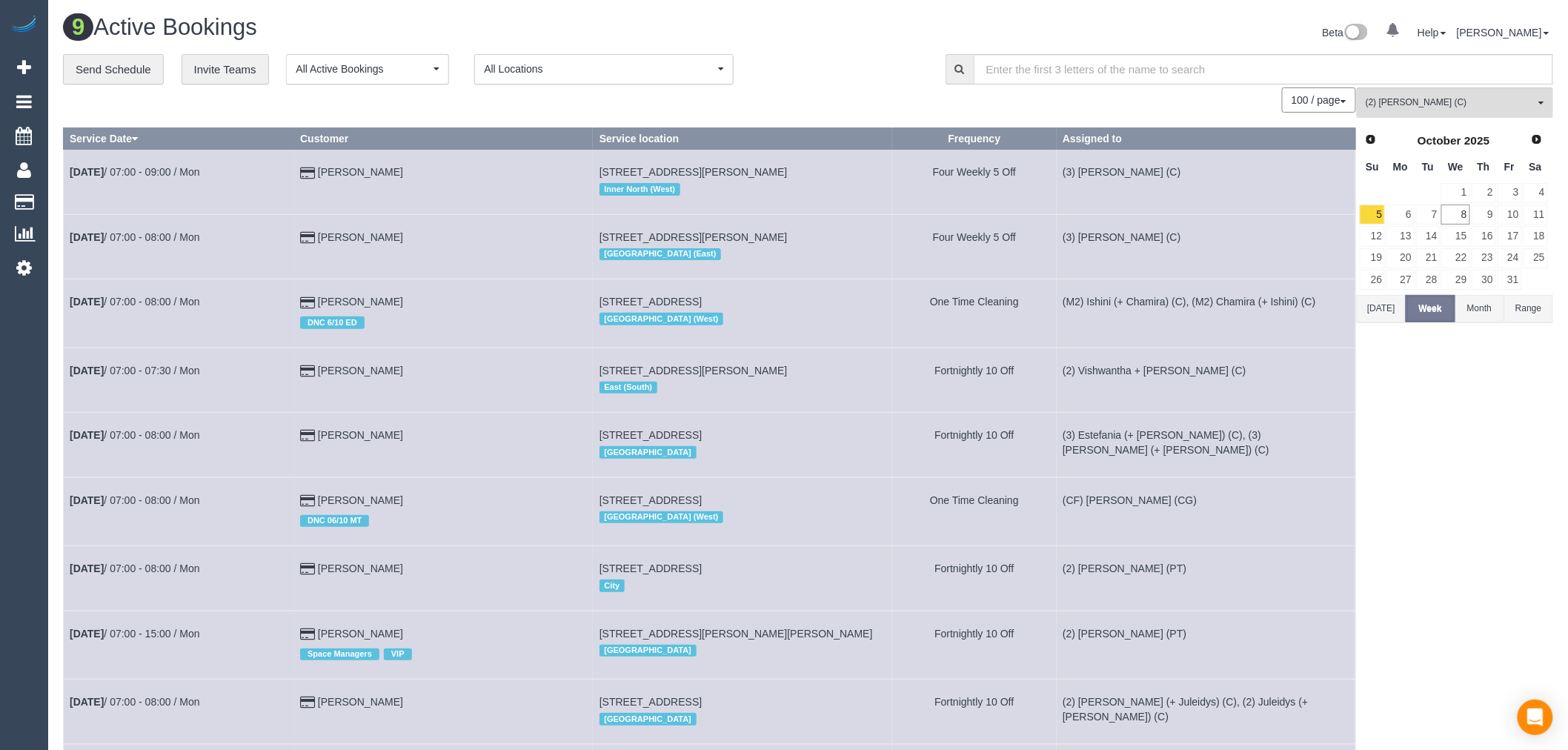
click at [1385, 305] on button "Today" at bounding box center [1380, 309] width 49 height 27
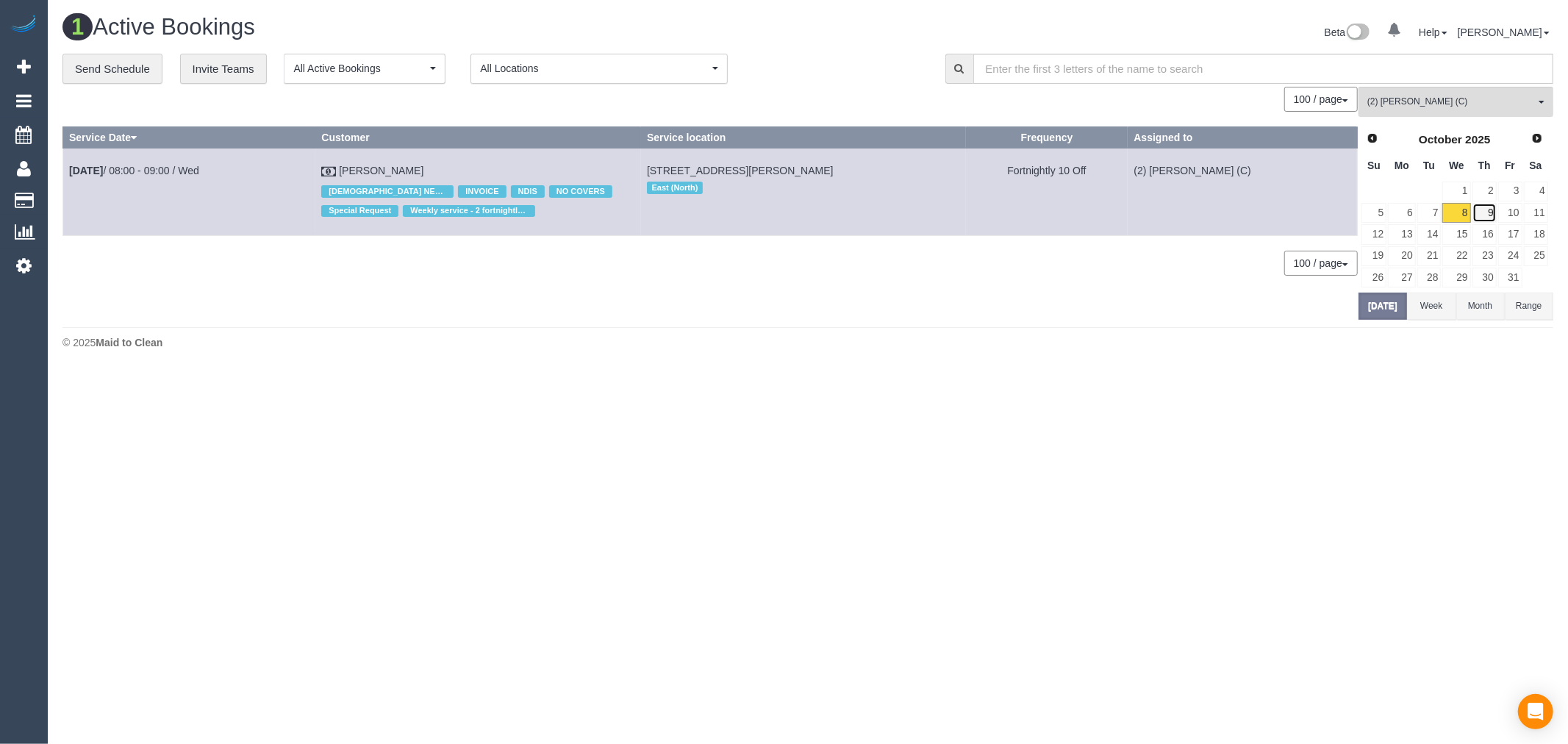
click at [1489, 212] on link "9" at bounding box center [1484, 212] width 24 height 20
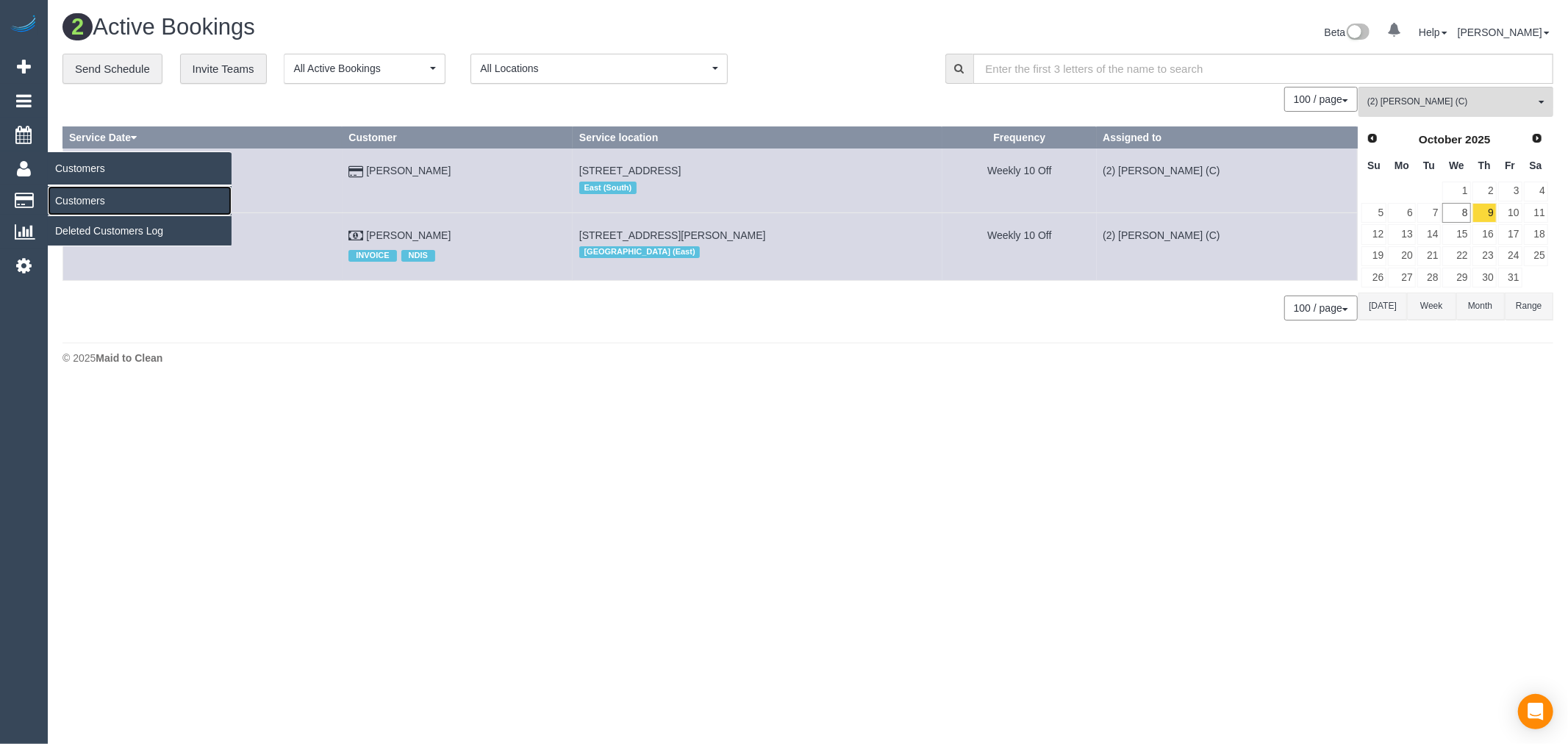
click at [84, 197] on link "Customers" at bounding box center [139, 201] width 184 height 29
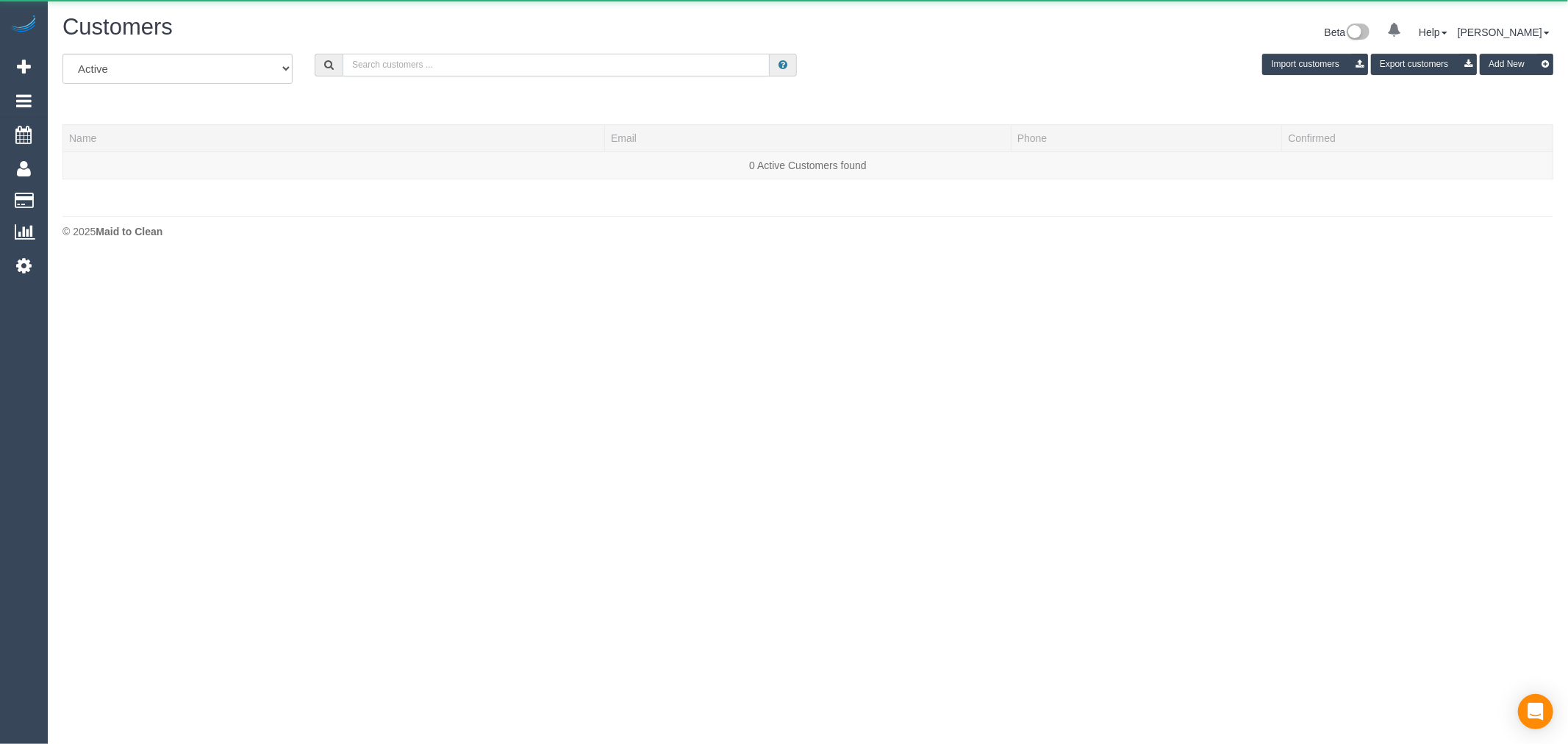
click at [429, 68] on input "text" at bounding box center [556, 64] width 427 height 23
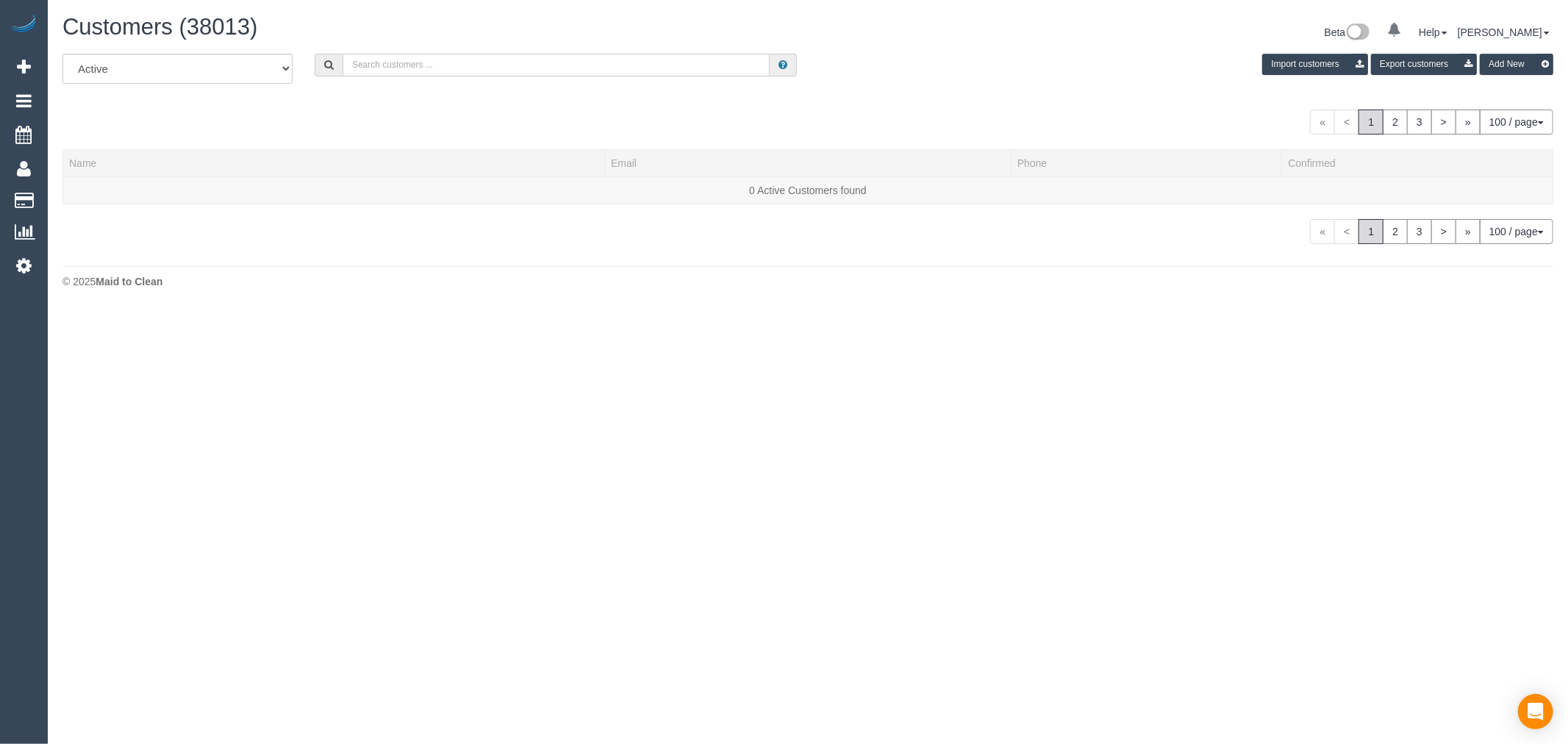
paste input "[PERSON_NAME]"
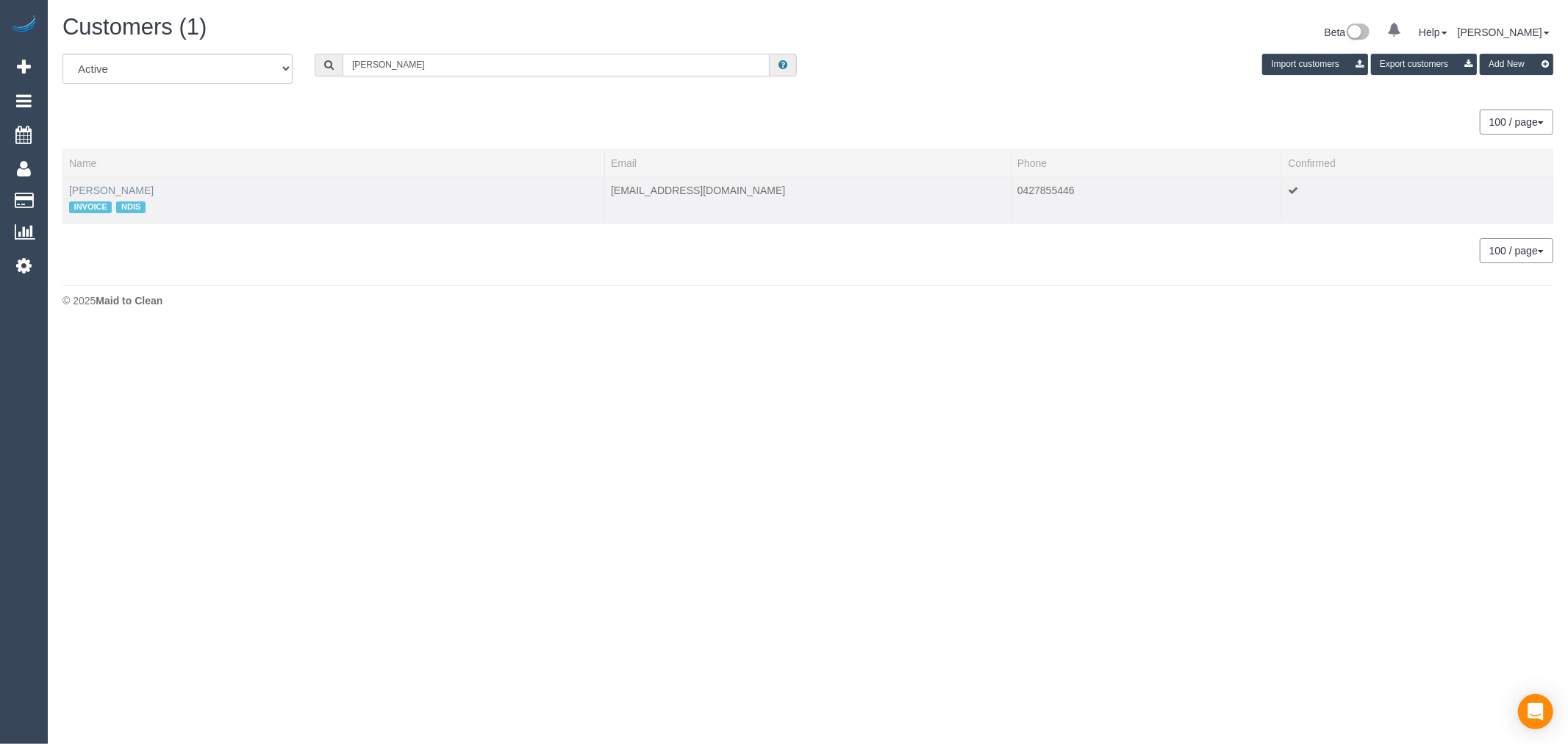
type input "[PERSON_NAME]"
click at [101, 193] on link "[PERSON_NAME]" at bounding box center [111, 190] width 84 height 12
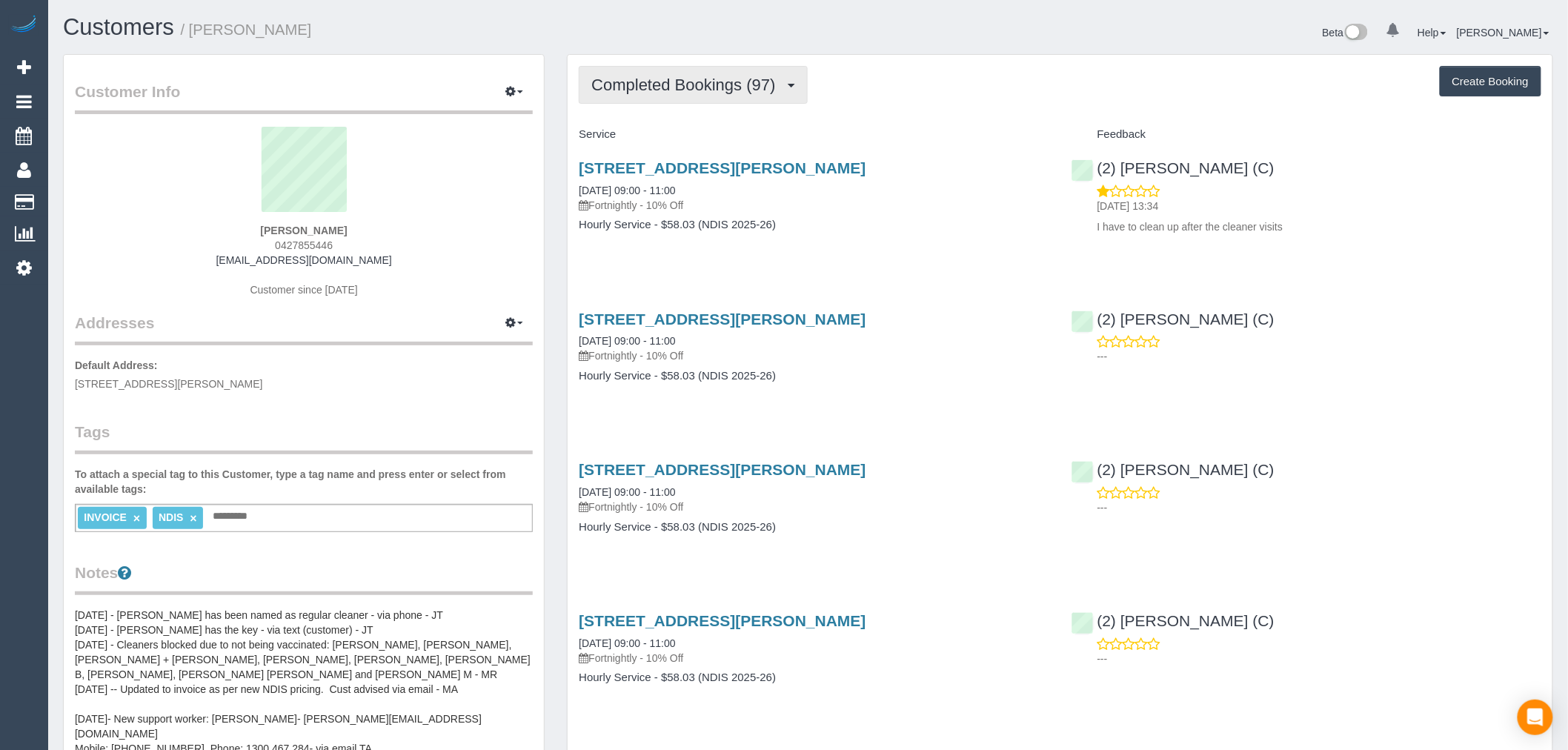
click at [716, 92] on span "Completed Bookings (97)" at bounding box center [687, 84] width 191 height 18
click at [915, 132] on h4 "Service" at bounding box center [814, 135] width 470 height 13
click at [79, 18] on link "Customers" at bounding box center [119, 27] width 111 height 26
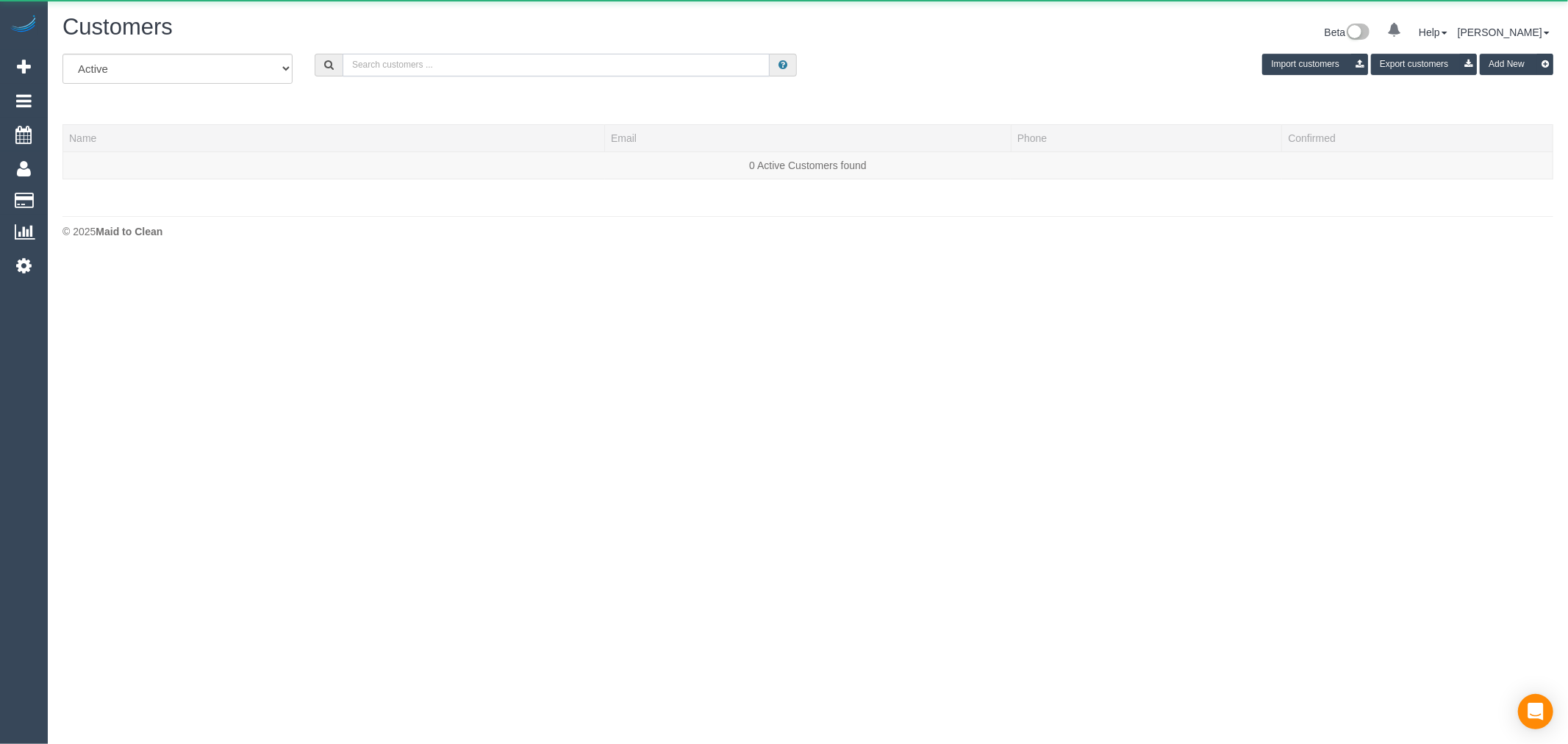
click at [356, 68] on input "text" at bounding box center [556, 64] width 427 height 23
paste input "Lara Foley"
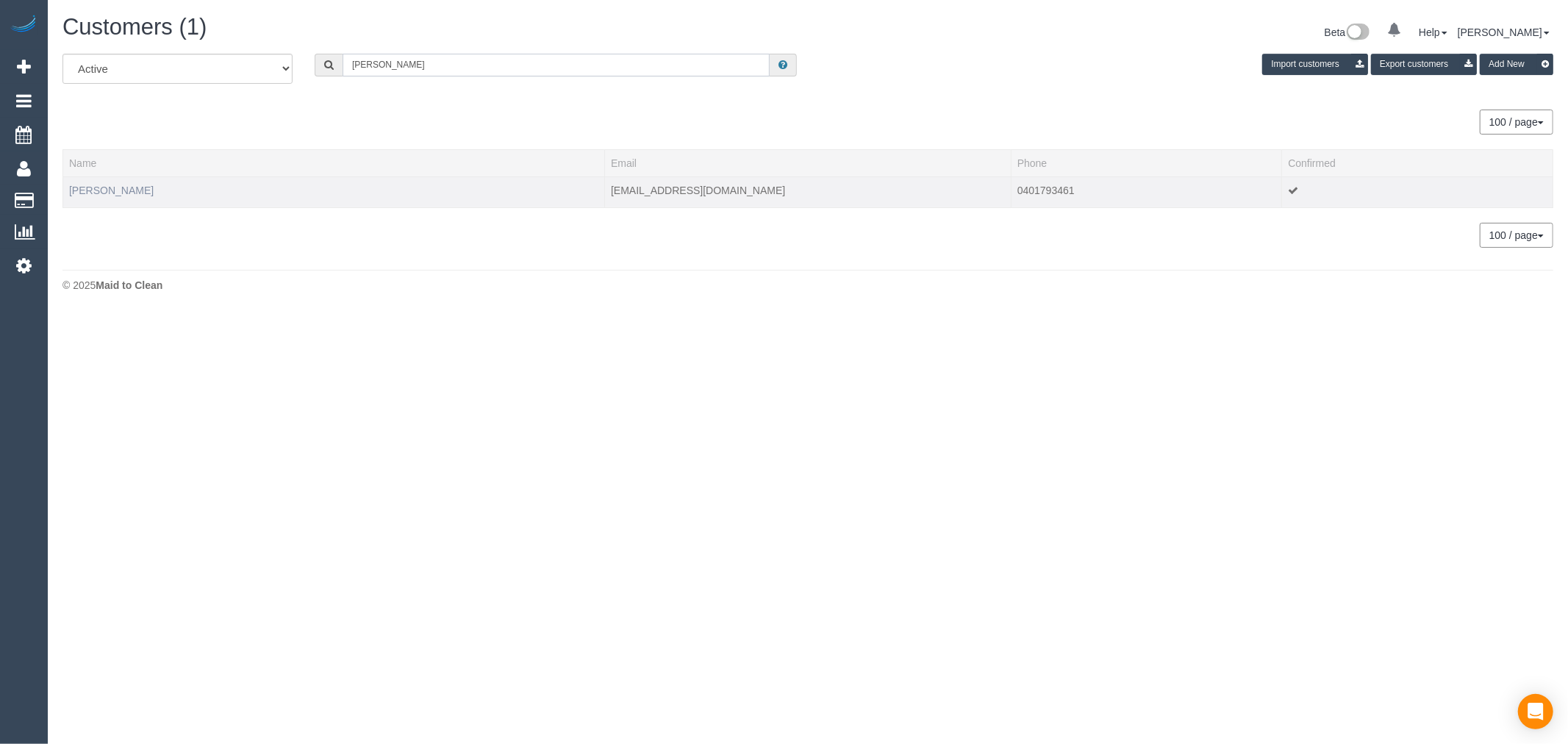
type input "Lara Foley"
click at [100, 189] on link "Lara Foley" at bounding box center [111, 190] width 84 height 12
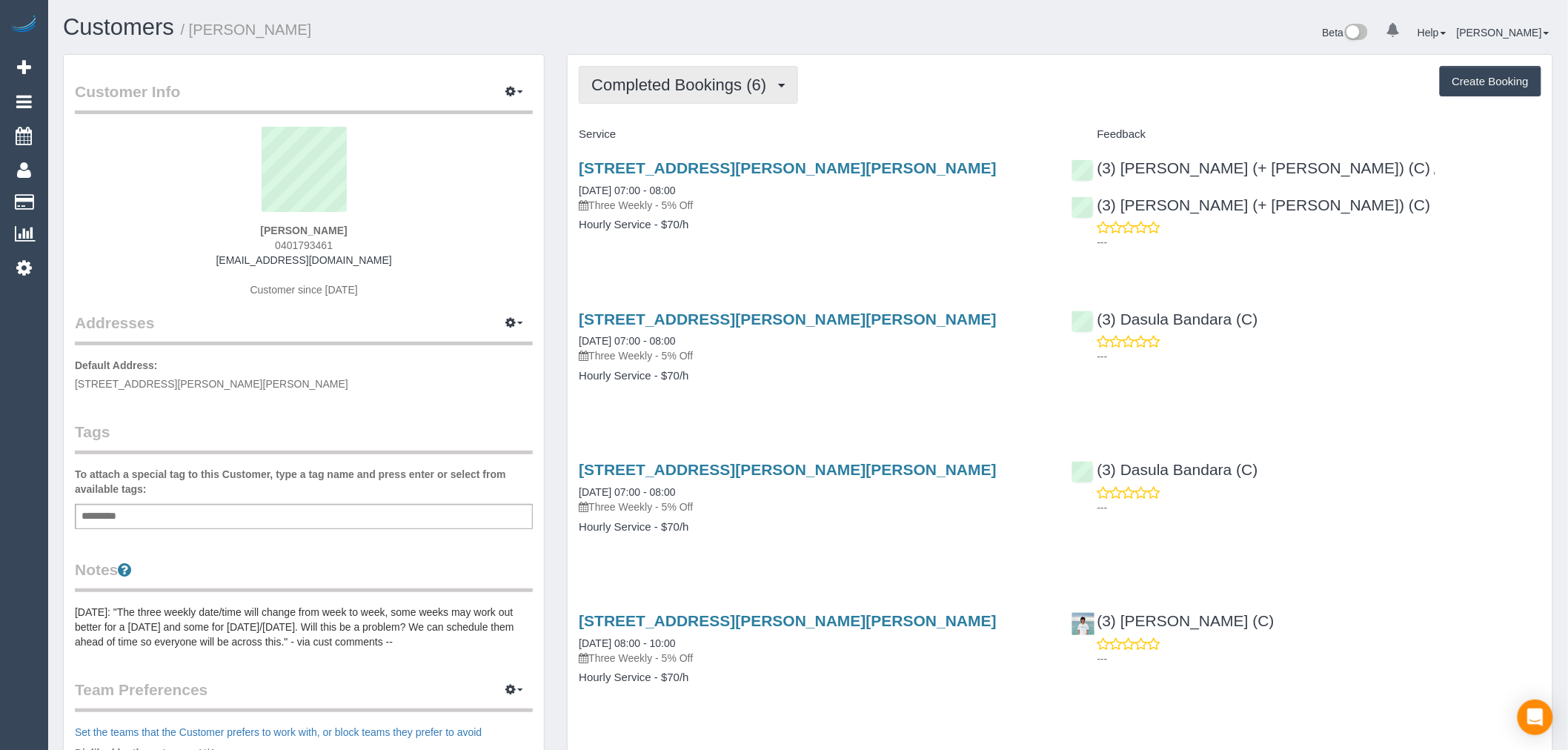
click at [677, 72] on button "Completed Bookings (6)" at bounding box center [689, 84] width 220 height 38
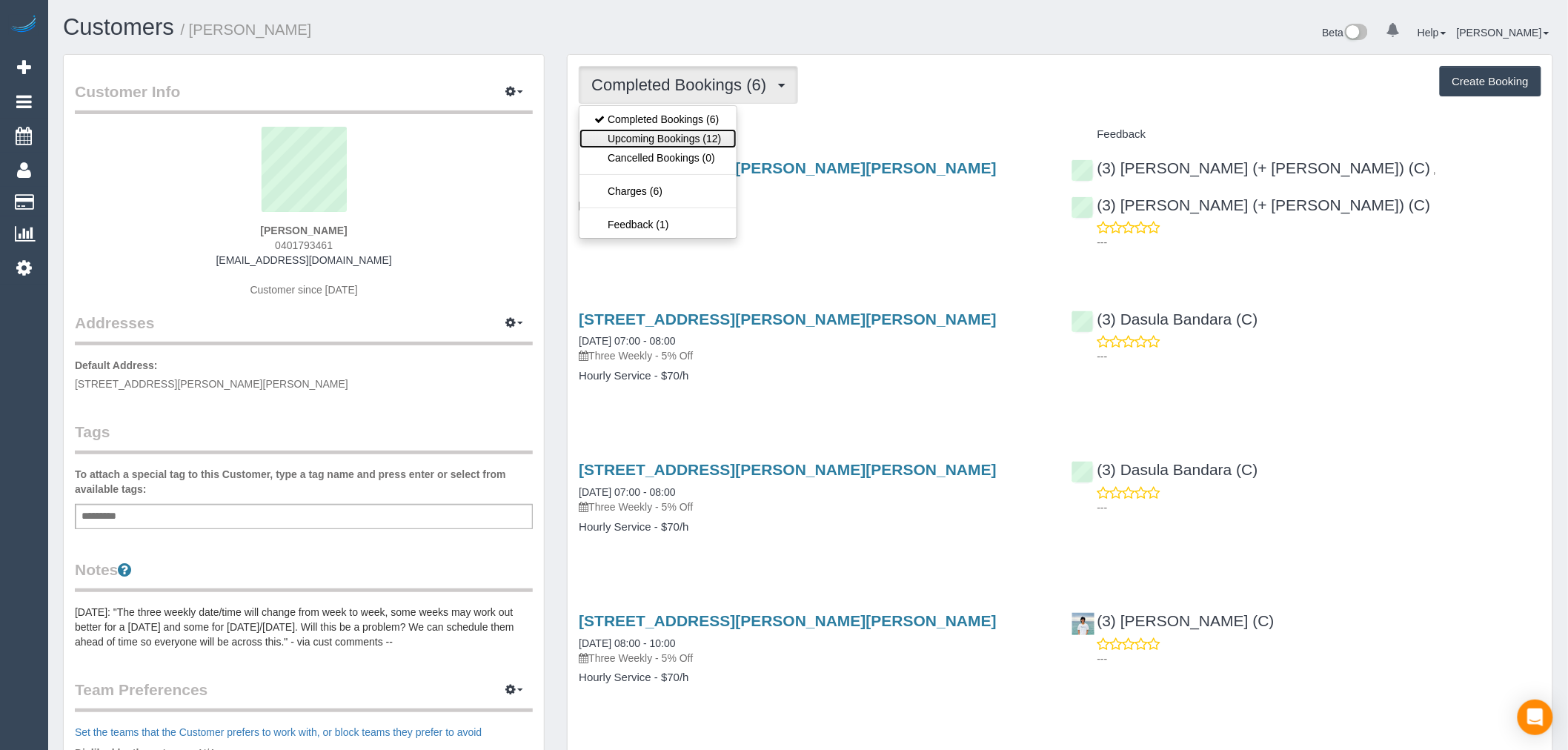
click at [699, 132] on link "Upcoming Bookings (12)" at bounding box center [657, 139] width 156 height 19
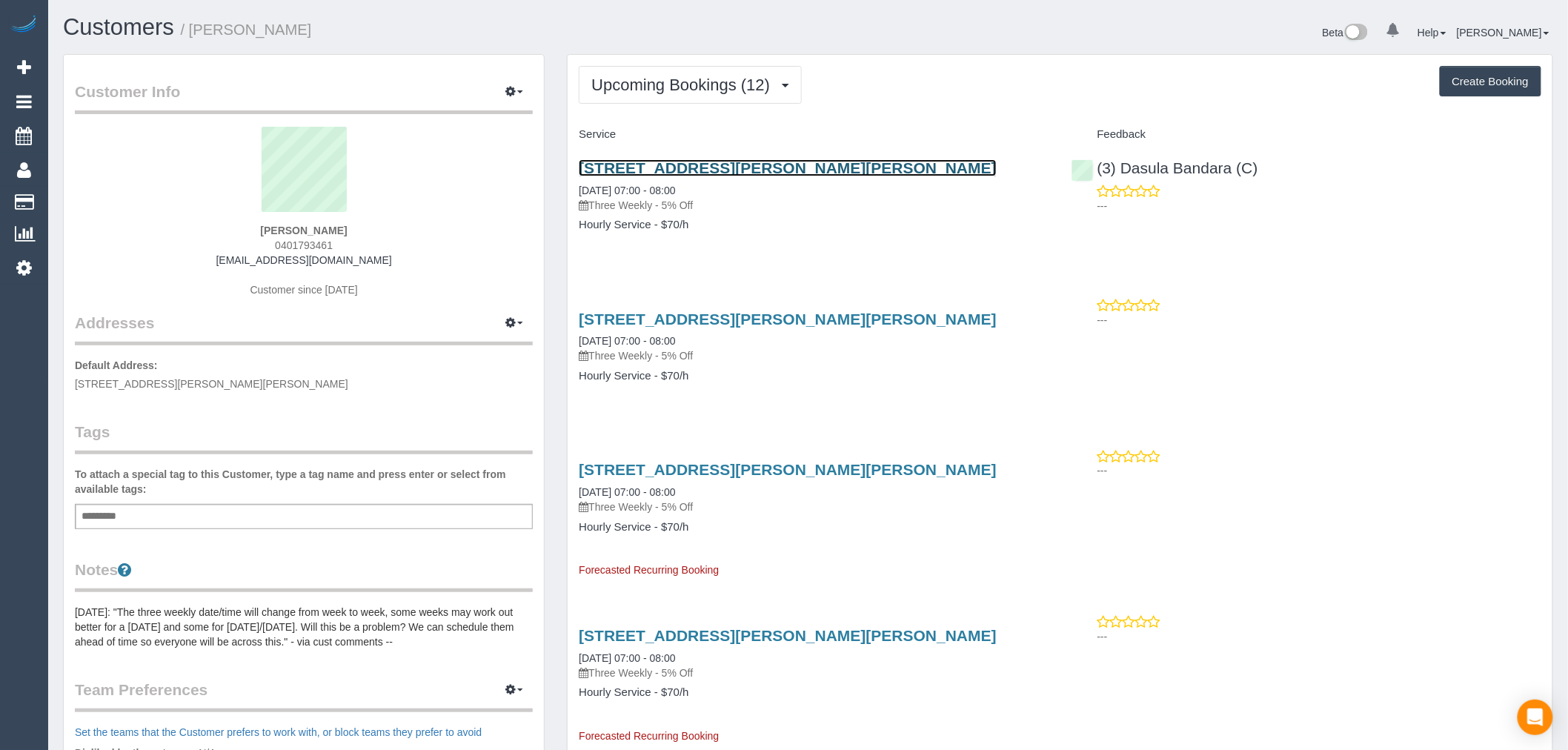
drag, startPoint x: 746, startPoint y: 160, endPoint x: 700, endPoint y: 164, distance: 46.2
click at [115, 25] on link "Customers" at bounding box center [119, 27] width 111 height 26
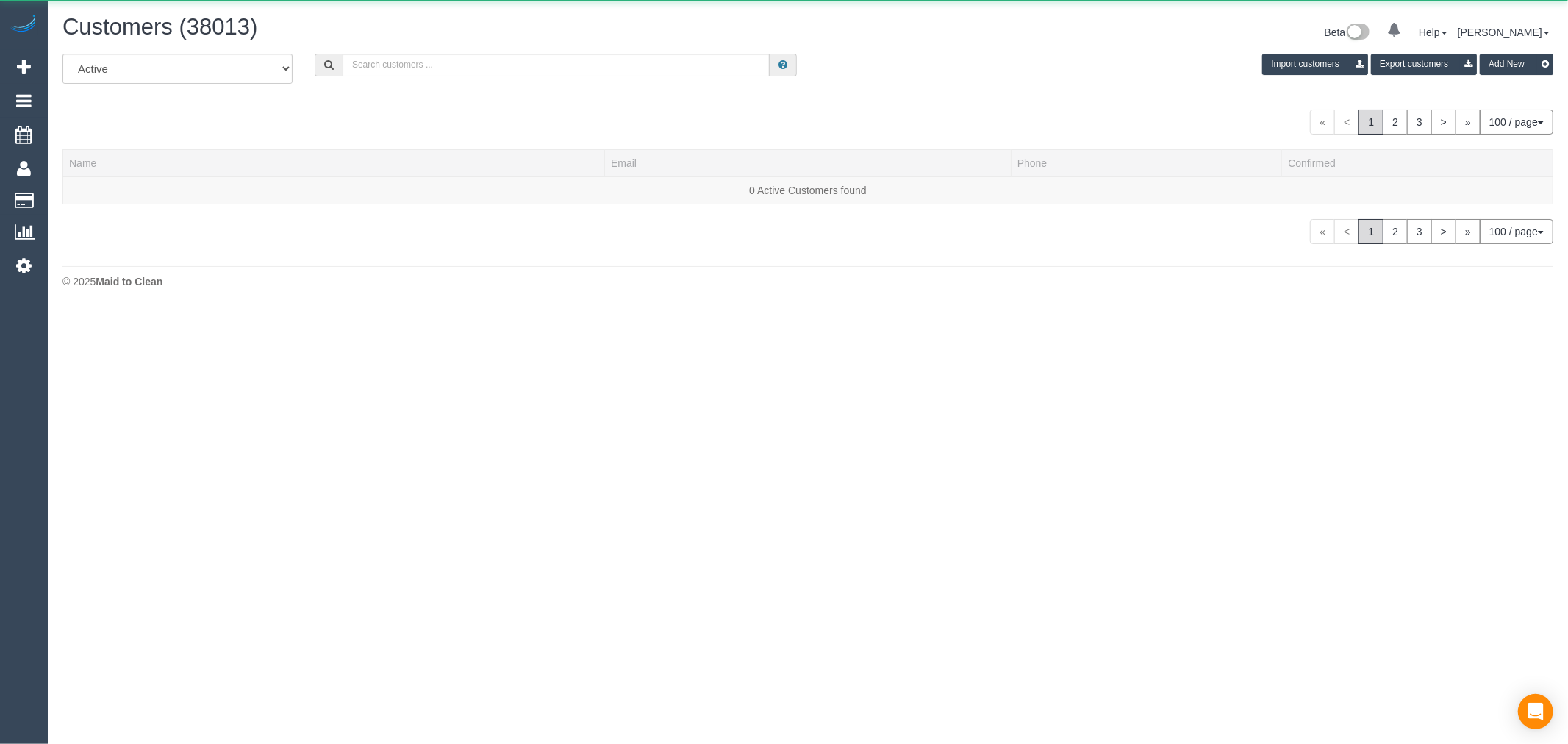
click at [464, 83] on div "All Active Archived Import customers Export customers Add New" at bounding box center [808, 74] width 1513 height 41
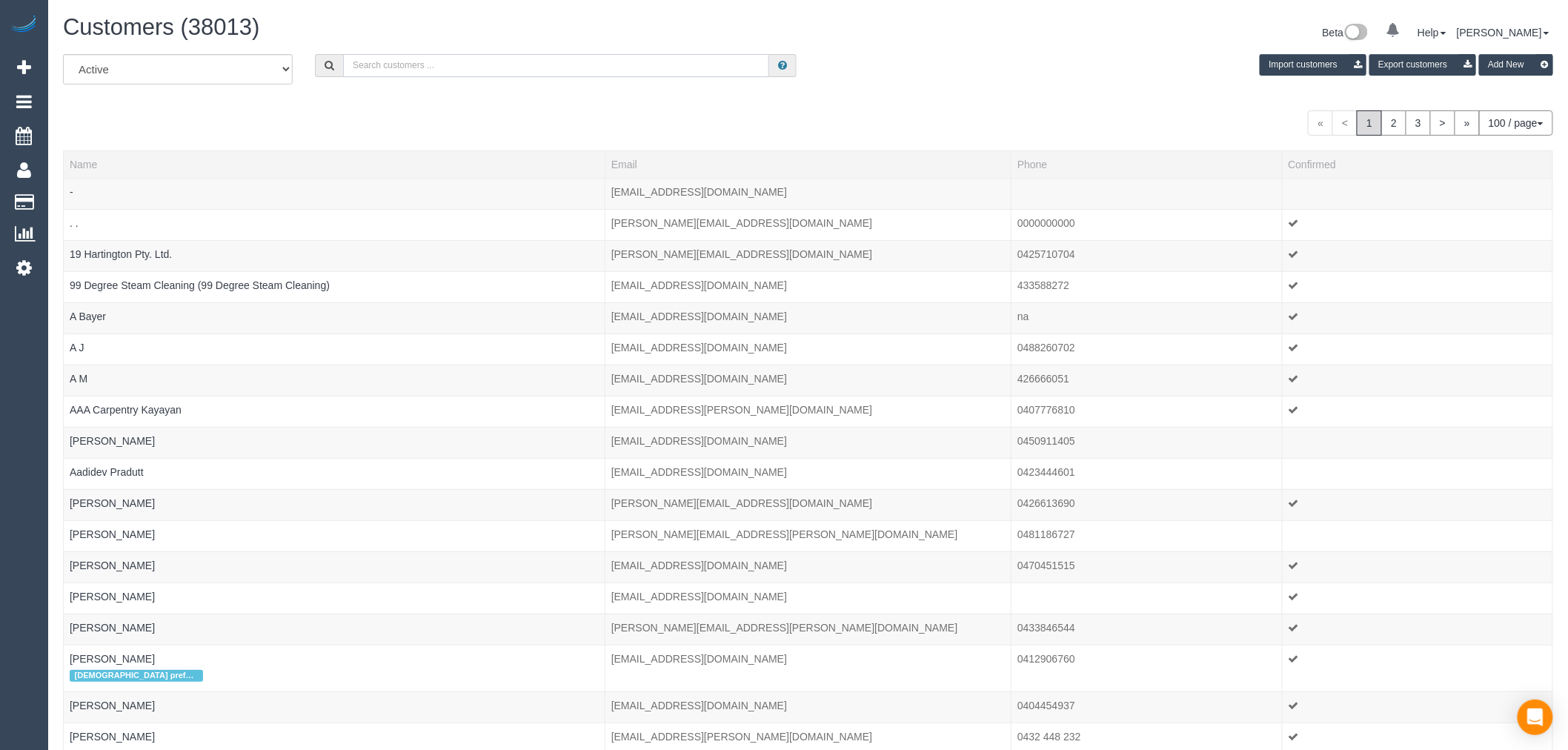
drag, startPoint x: 468, startPoint y: 73, endPoint x: 471, endPoint y: 64, distance: 9.5
click at [469, 73] on input "text" at bounding box center [556, 65] width 426 height 23
paste input "felix@felixbehan.com.au"
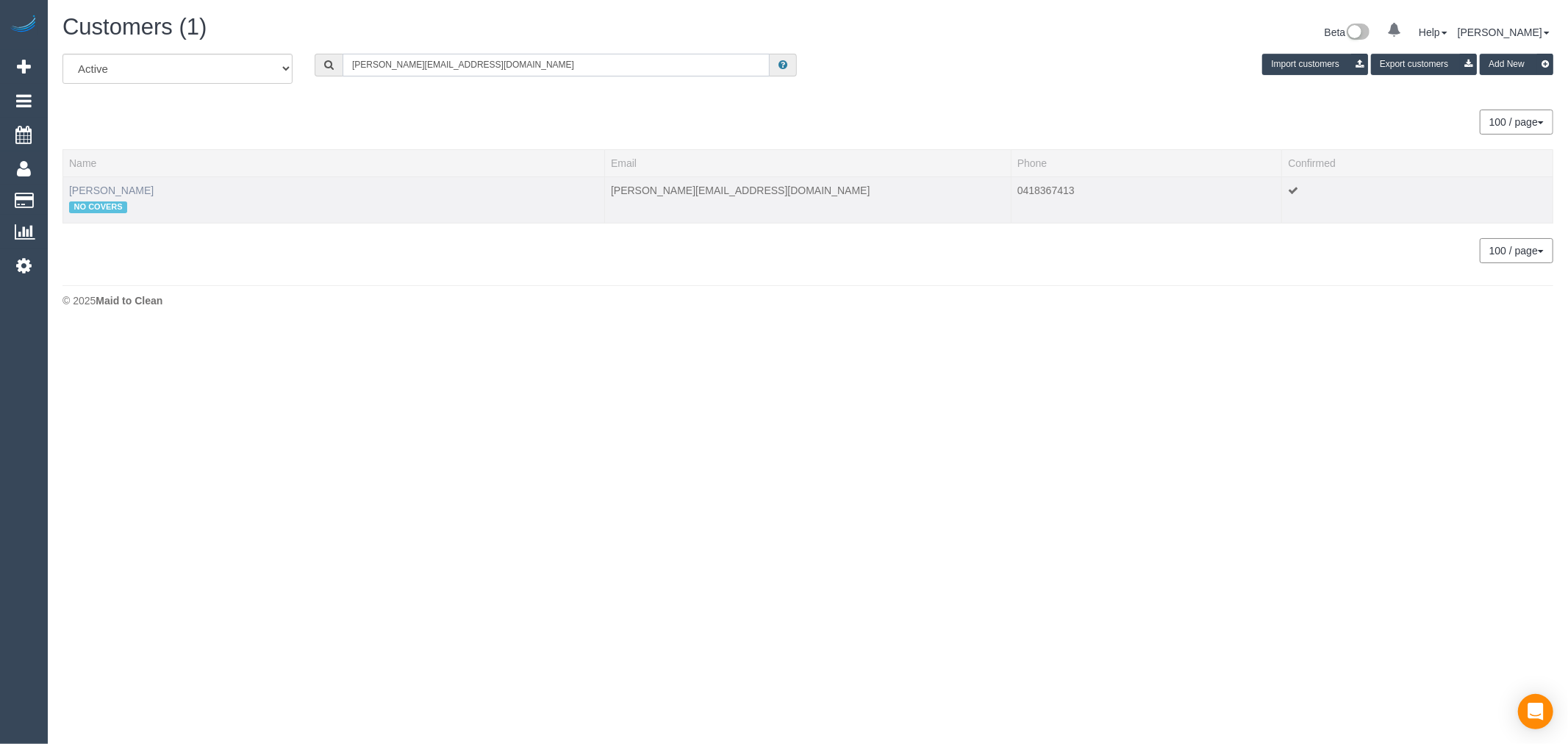
type input "felix@felixbehan.com.au"
click at [107, 194] on link "Felix Behan" at bounding box center [111, 190] width 84 height 12
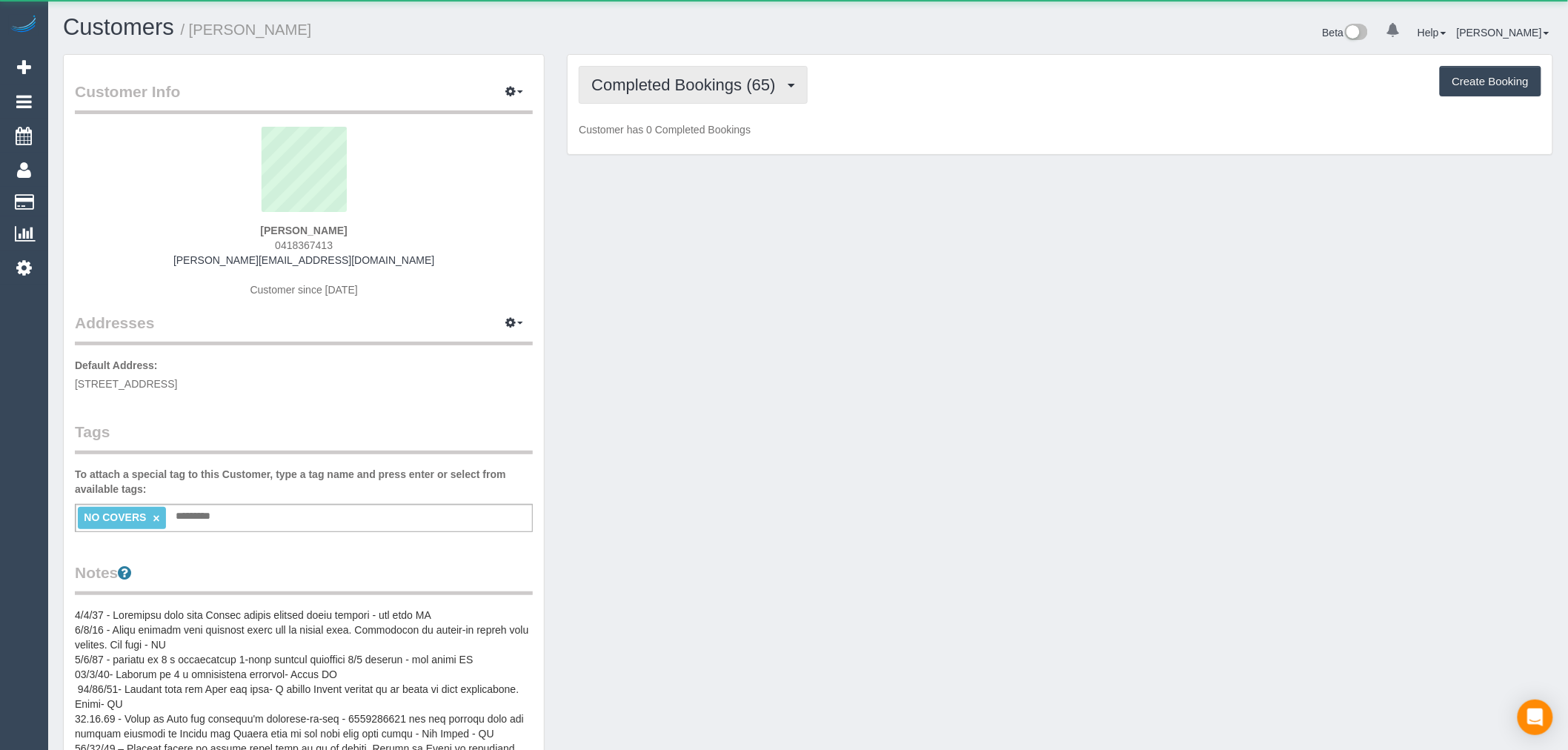
click at [674, 93] on span "Completed Bookings (65)" at bounding box center [687, 84] width 191 height 18
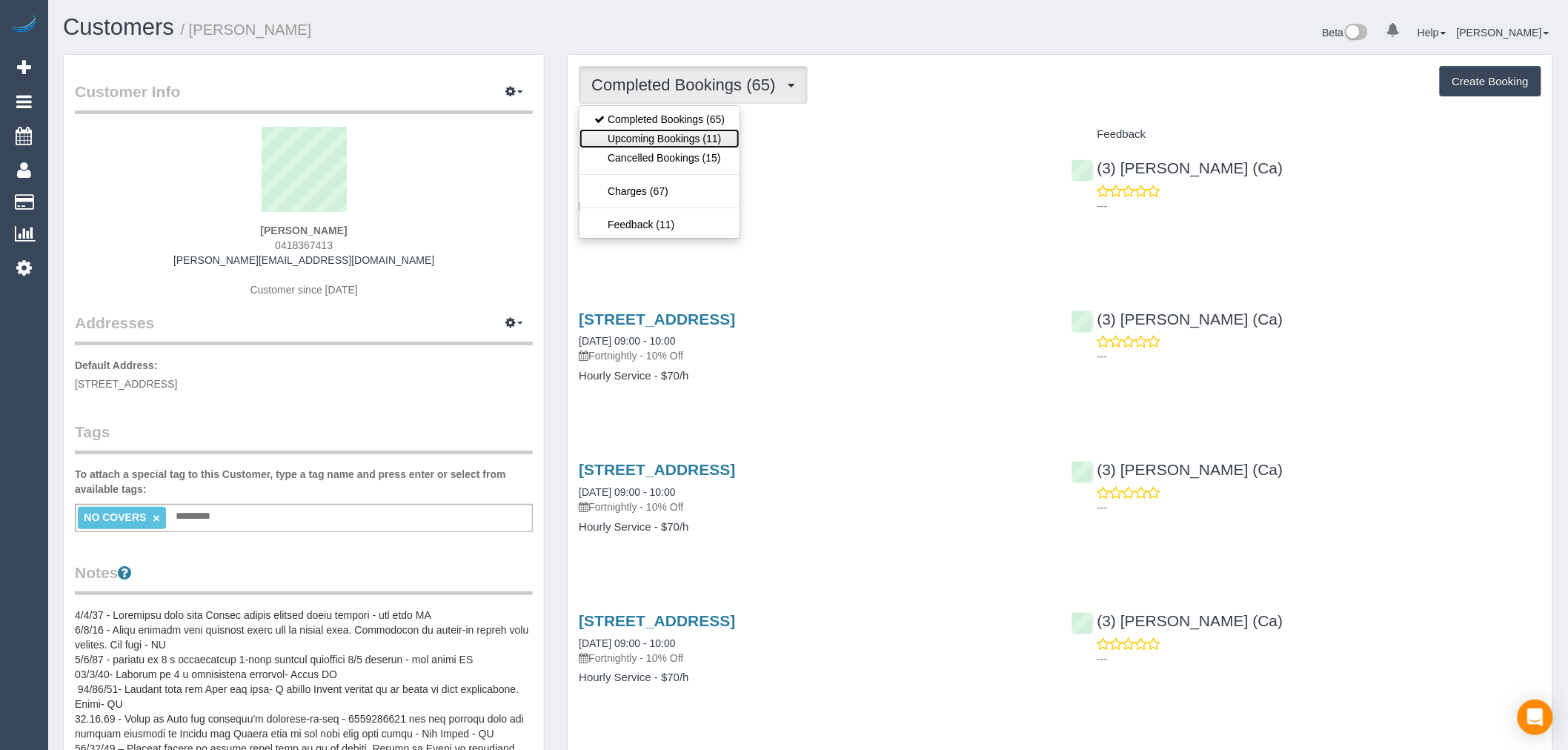
click at [672, 142] on link "Upcoming Bookings (11)" at bounding box center [660, 139] width 160 height 19
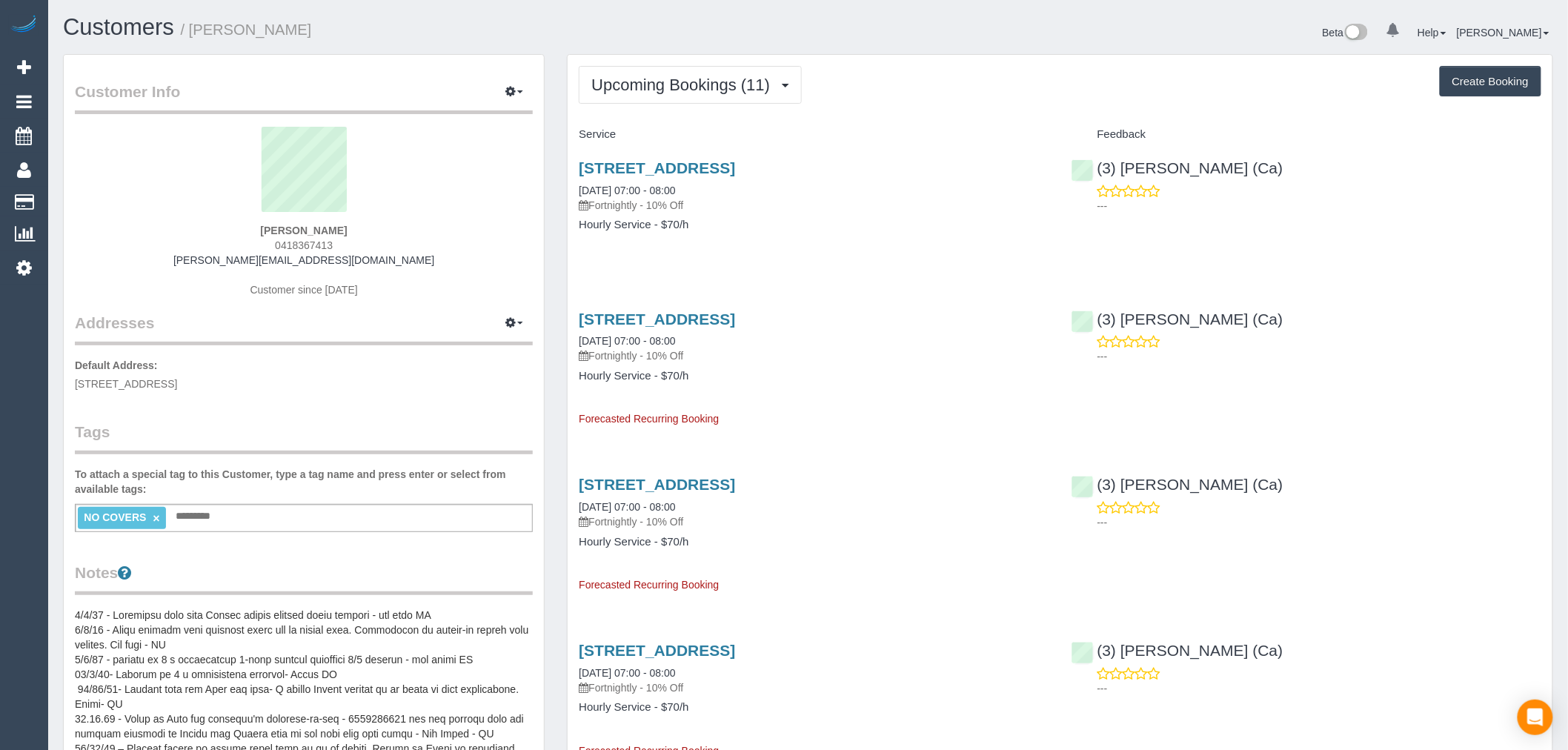
click at [738, 124] on div "Service" at bounding box center [814, 134] width 492 height 25
click at [738, 89] on span "Upcoming Bookings (11)" at bounding box center [685, 84] width 186 height 18
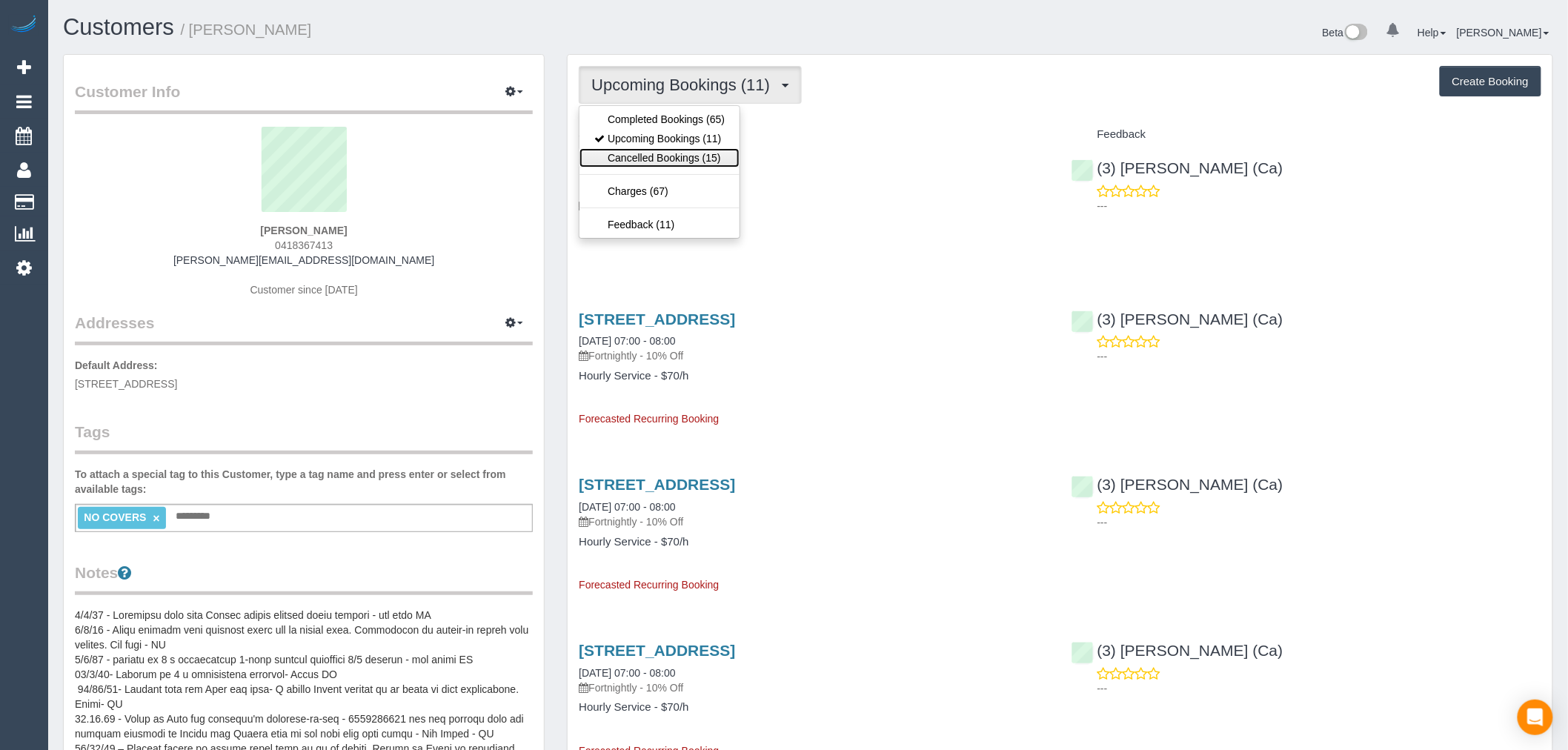
click at [721, 150] on link "Cancelled Bookings (15)" at bounding box center [660, 158] width 160 height 19
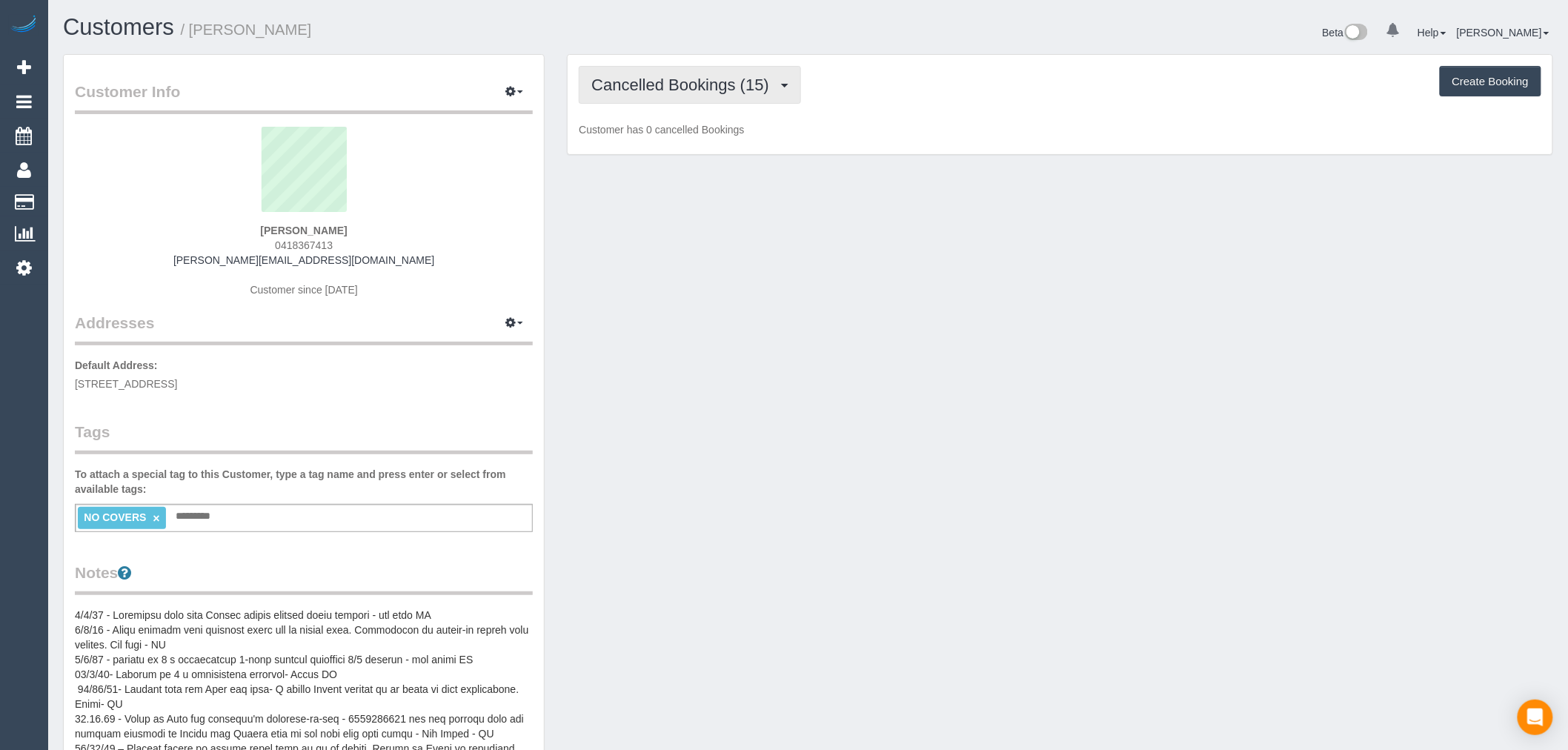
click at [721, 96] on button "Cancelled Bookings (15)" at bounding box center [689, 84] width 222 height 38
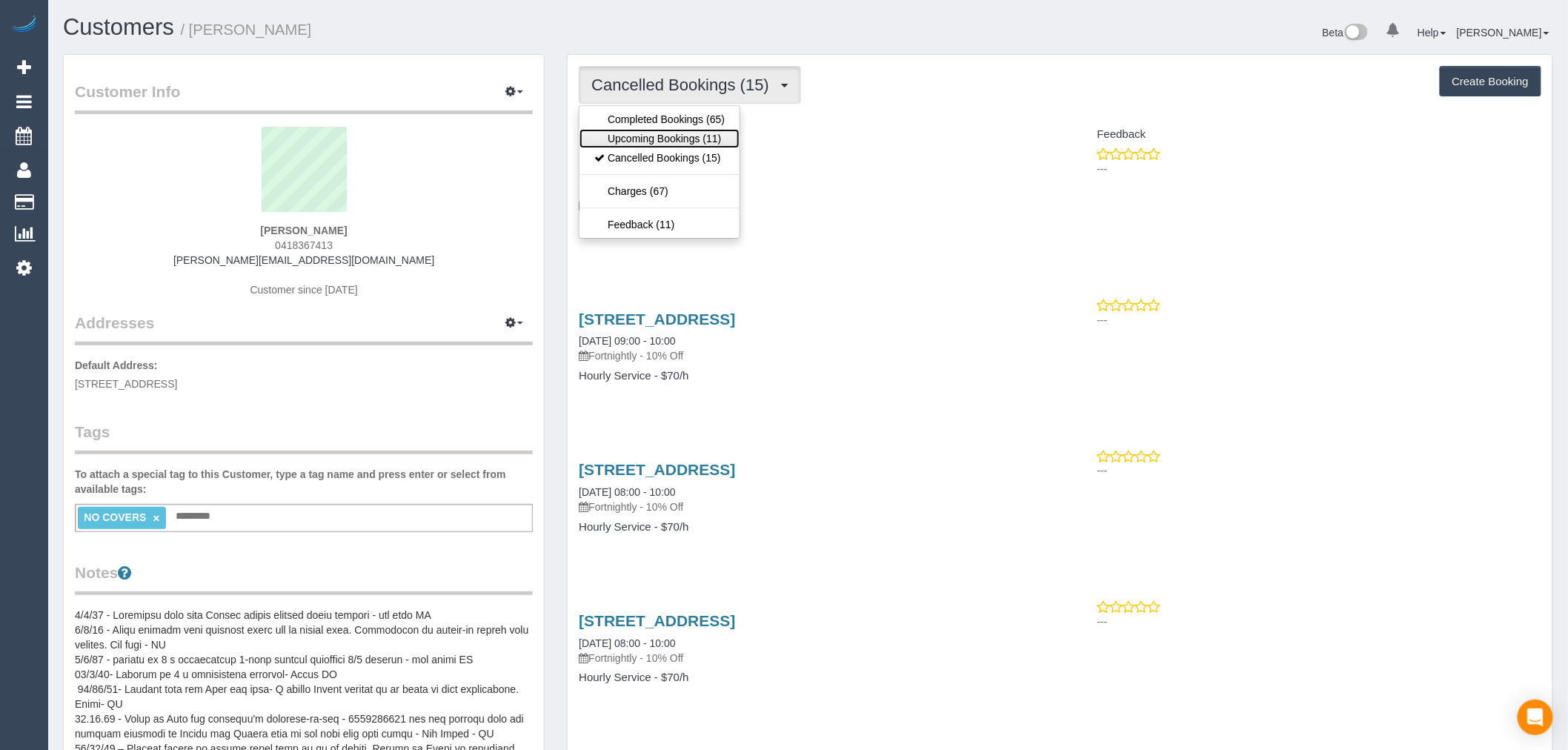
click at [709, 147] on link "Upcoming Bookings (11)" at bounding box center [660, 139] width 160 height 19
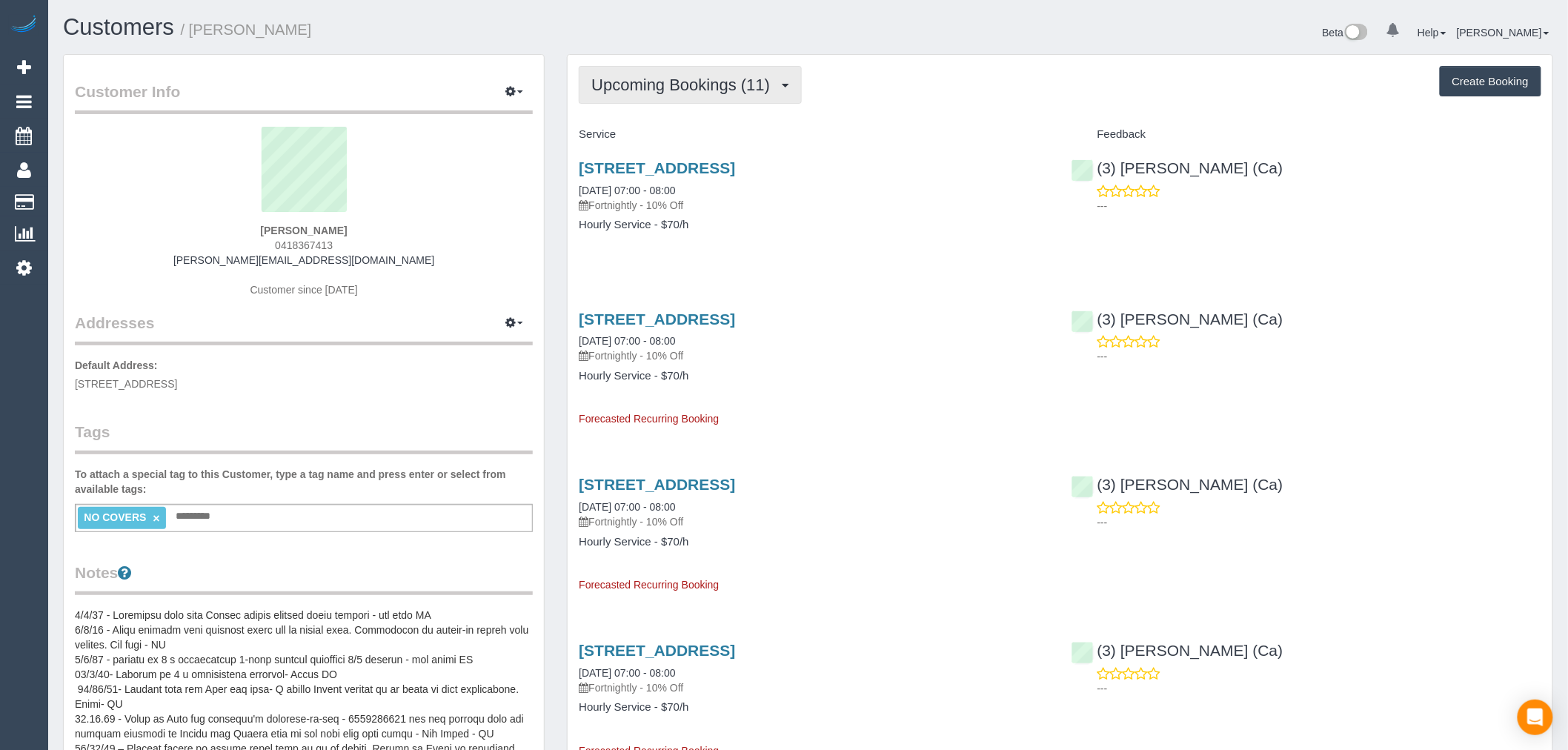
drag, startPoint x: 637, startPoint y: 60, endPoint x: 657, endPoint y: 97, distance: 42.1
click at [664, 103] on button "Upcoming Bookings (11)" at bounding box center [690, 84] width 223 height 38
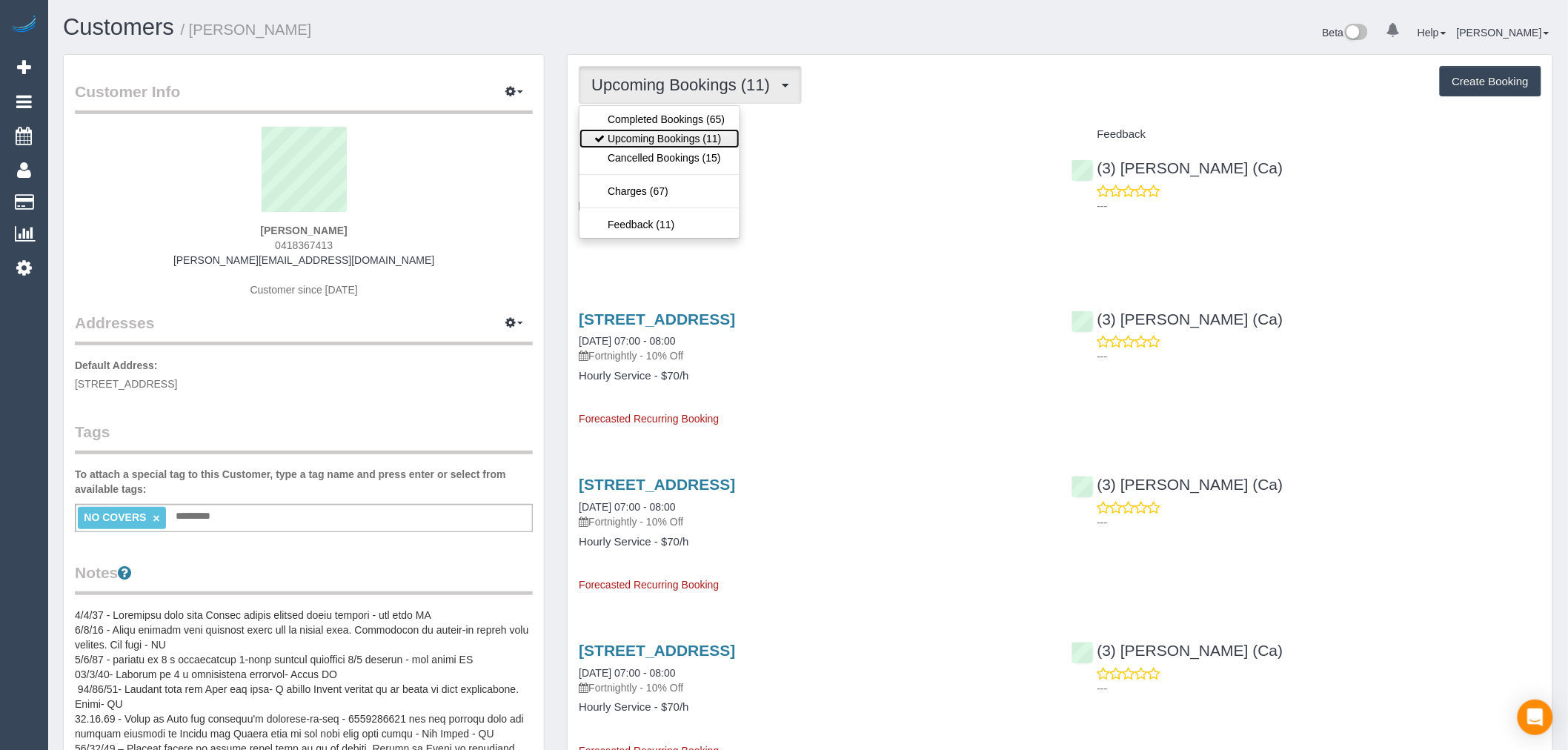
click at [669, 130] on link "Upcoming Bookings (11)" at bounding box center [660, 139] width 160 height 19
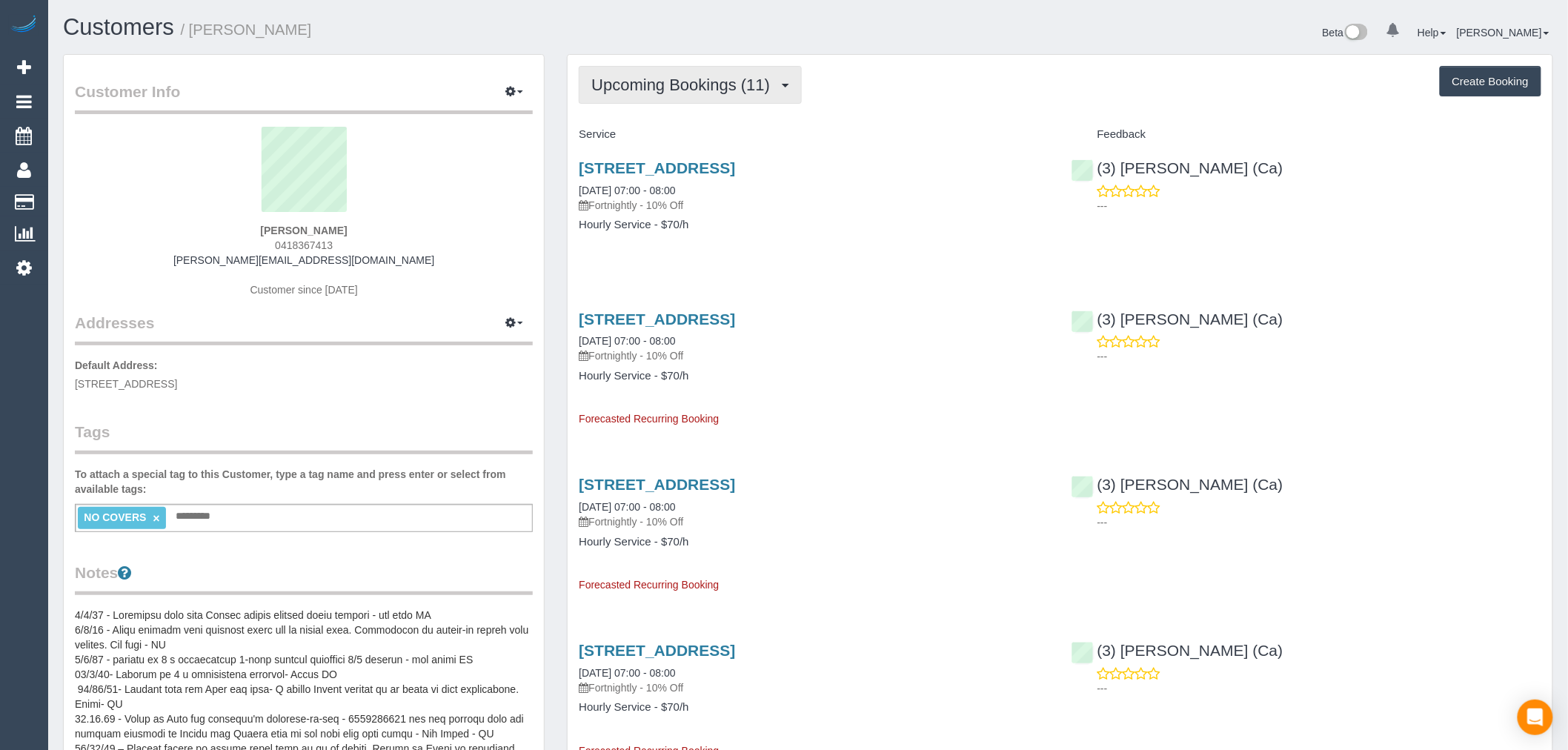
click at [762, 75] on button "Upcoming Bookings (11)" at bounding box center [690, 84] width 223 height 38
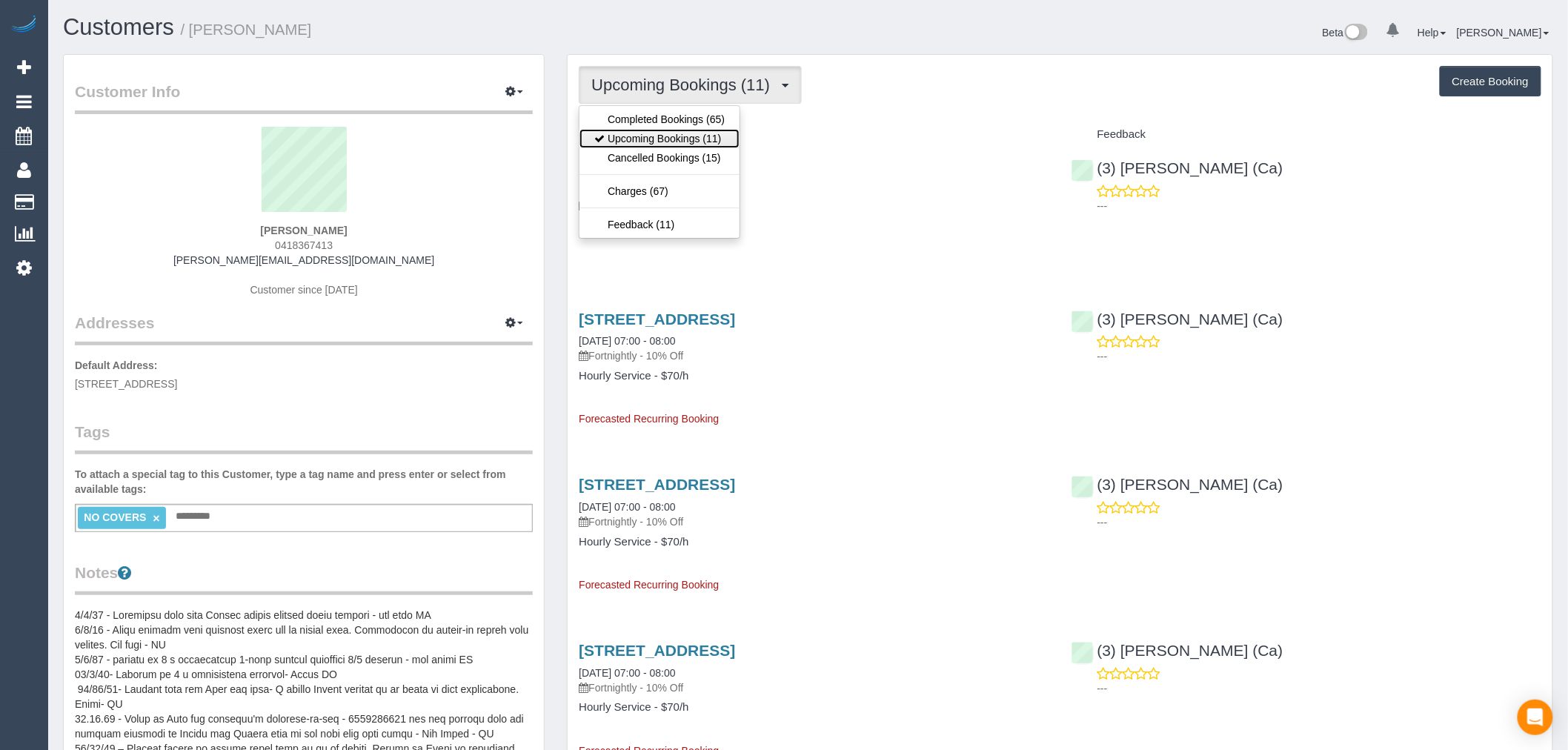
click at [709, 141] on link "Upcoming Bookings (11)" at bounding box center [660, 139] width 160 height 19
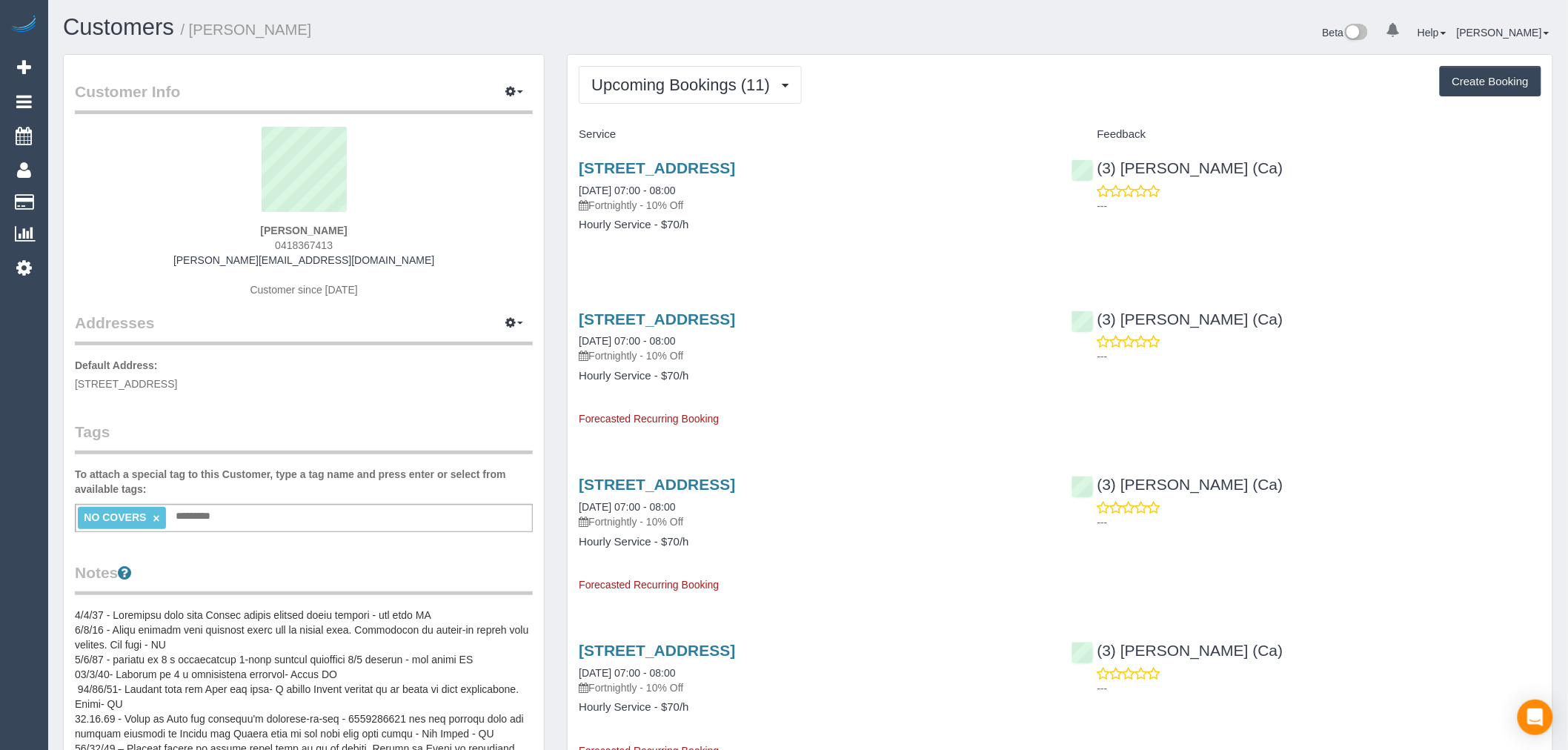
click at [783, 129] on h4 "Service" at bounding box center [814, 135] width 470 height 13
click at [749, 86] on span "Upcoming Bookings (11)" at bounding box center [685, 84] width 186 height 18
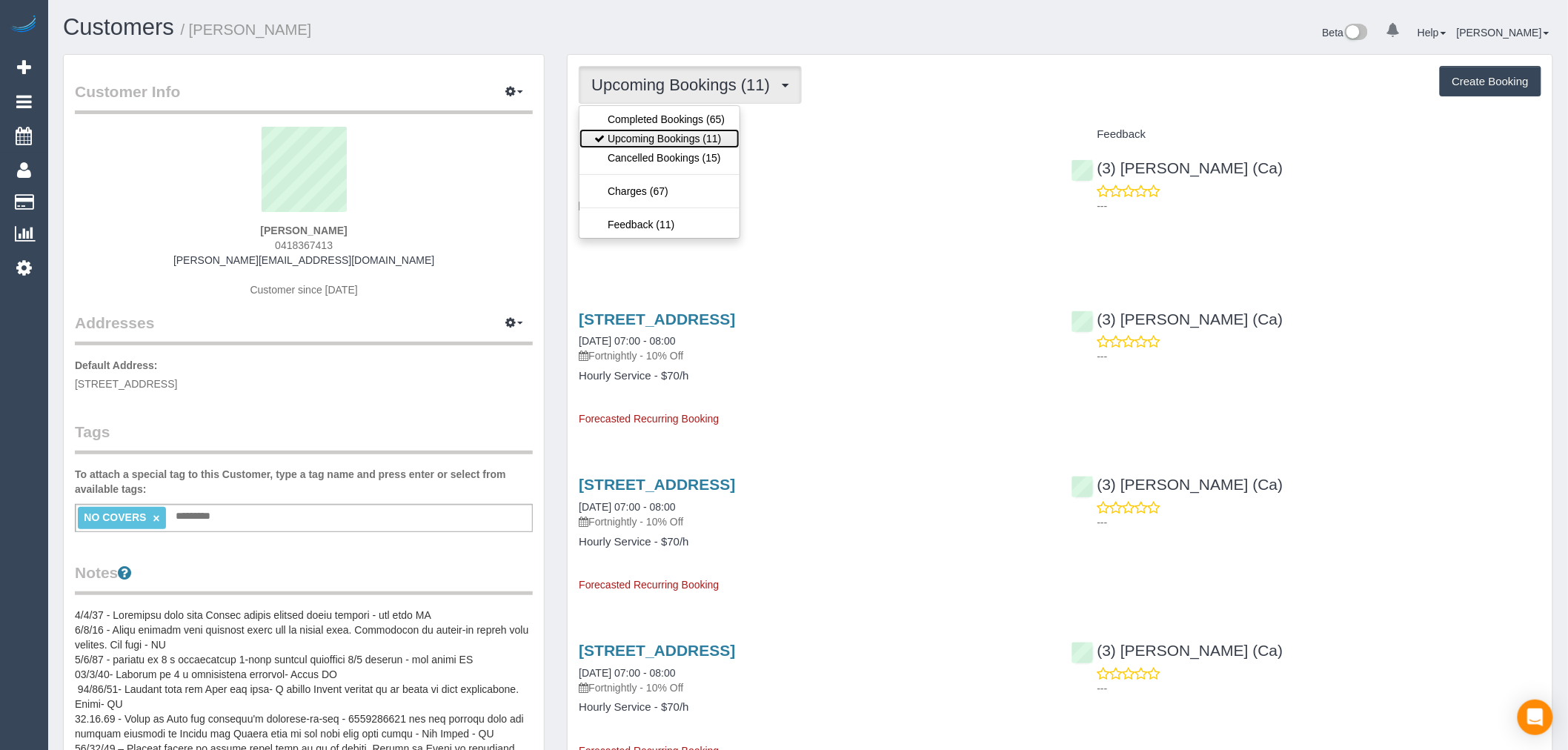
click at [641, 134] on link "Upcoming Bookings (11)" at bounding box center [660, 139] width 160 height 19
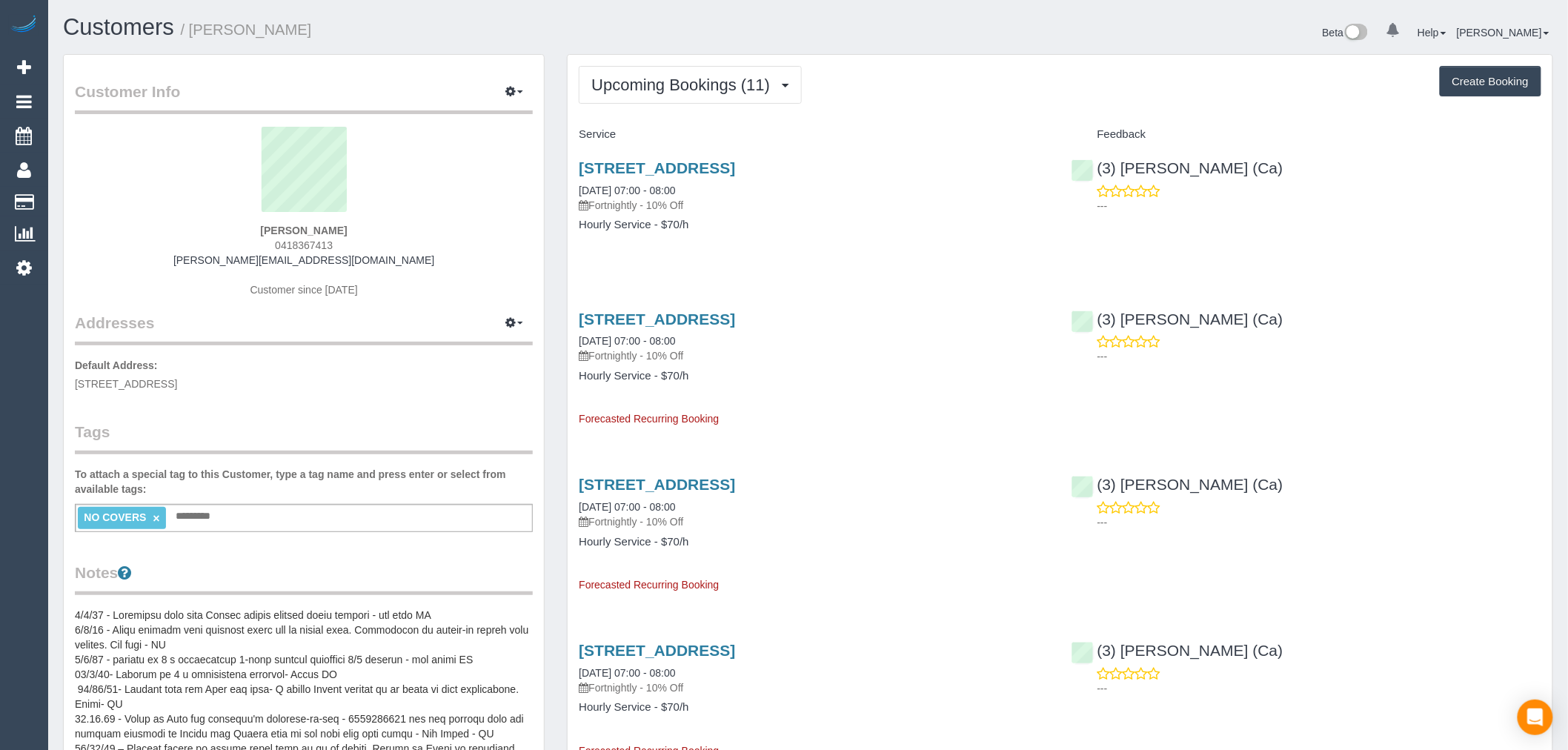
click at [727, 52] on div "Customers / Felix Behan Beta 0 Your Notifications You have 0 alerts Help Help D…" at bounding box center [808, 34] width 1512 height 39
click at [724, 99] on button "Upcoming Bookings (11)" at bounding box center [690, 84] width 223 height 38
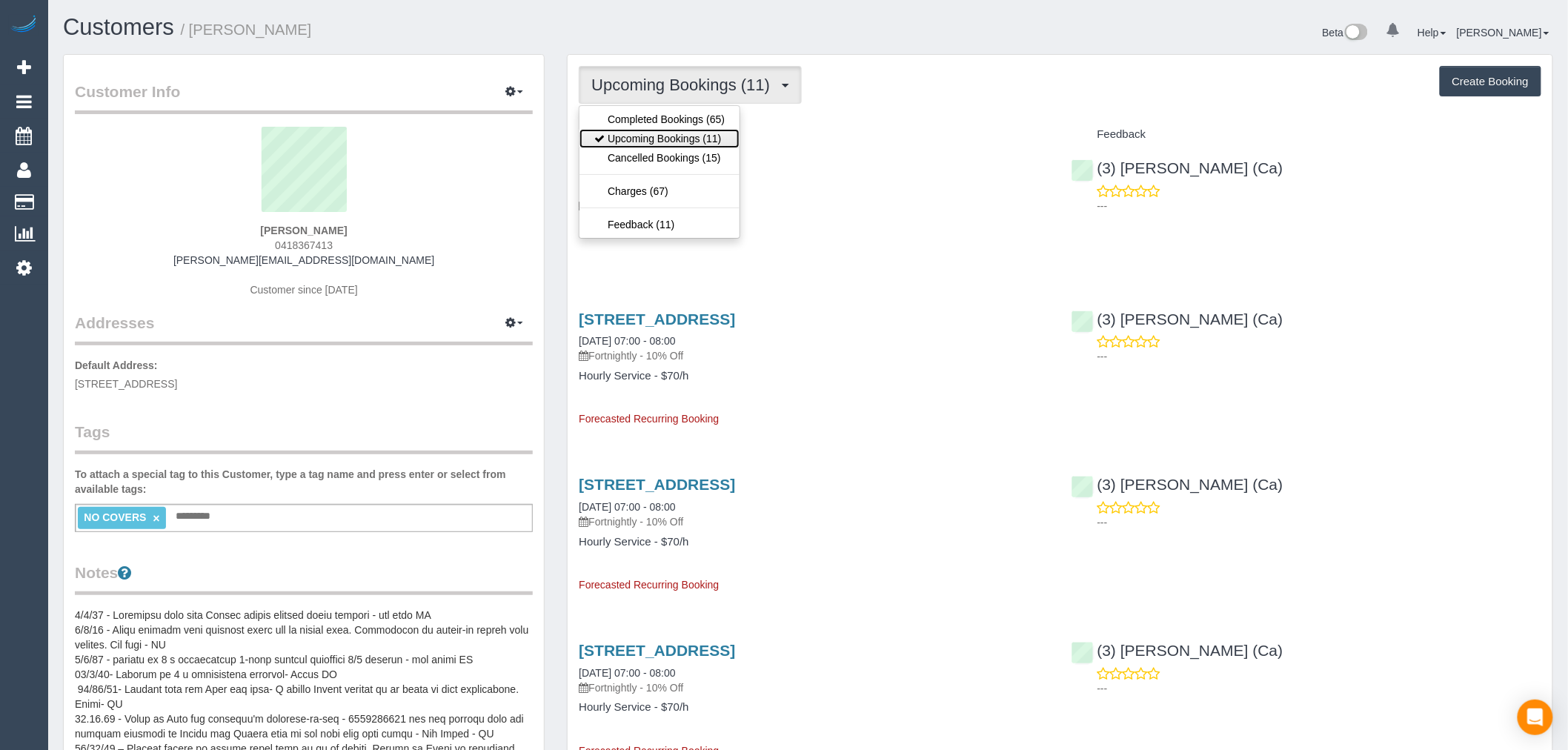
click at [675, 148] on link "Upcoming Bookings (11)" at bounding box center [660, 139] width 160 height 19
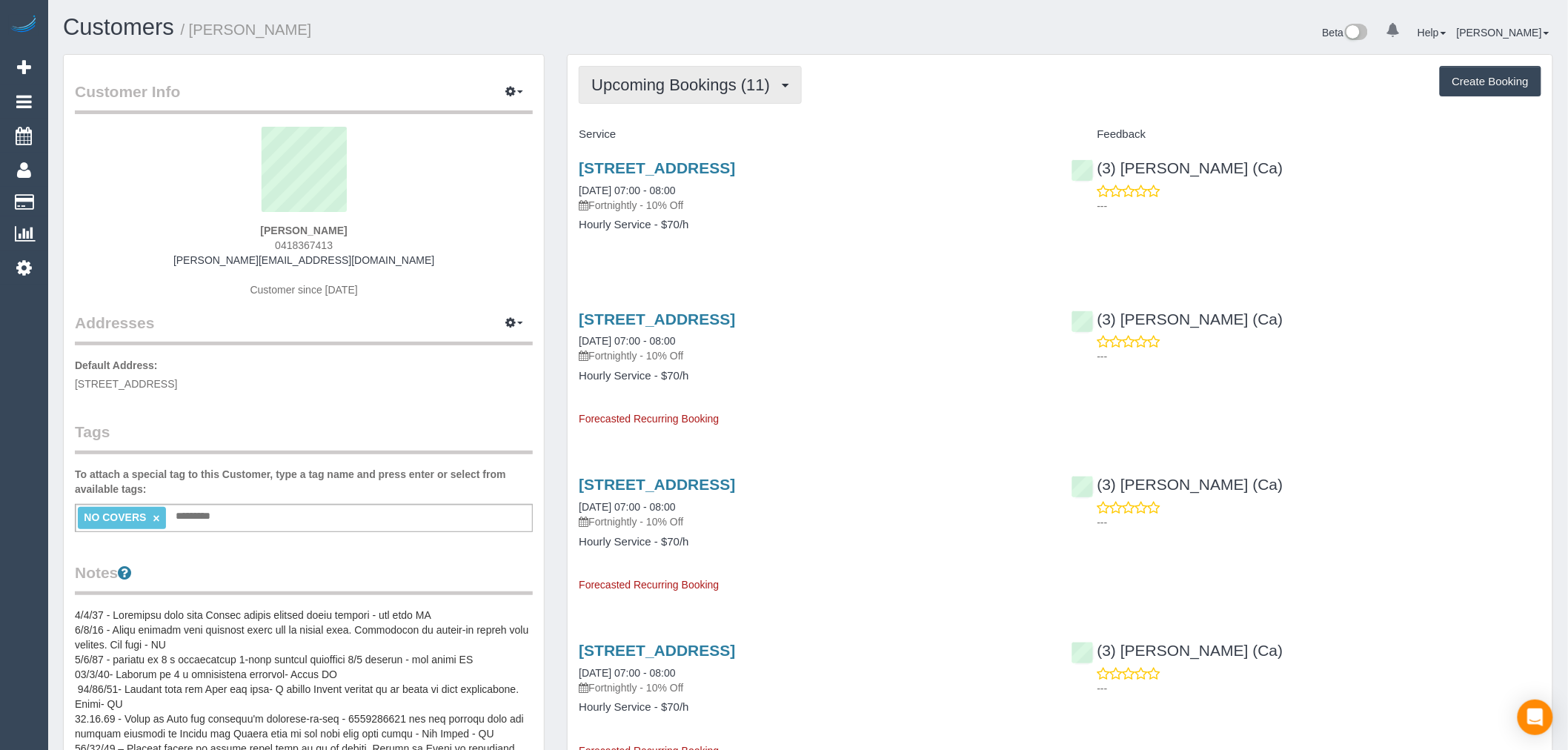
click at [691, 77] on span "Upcoming Bookings (11)" at bounding box center [685, 84] width 186 height 18
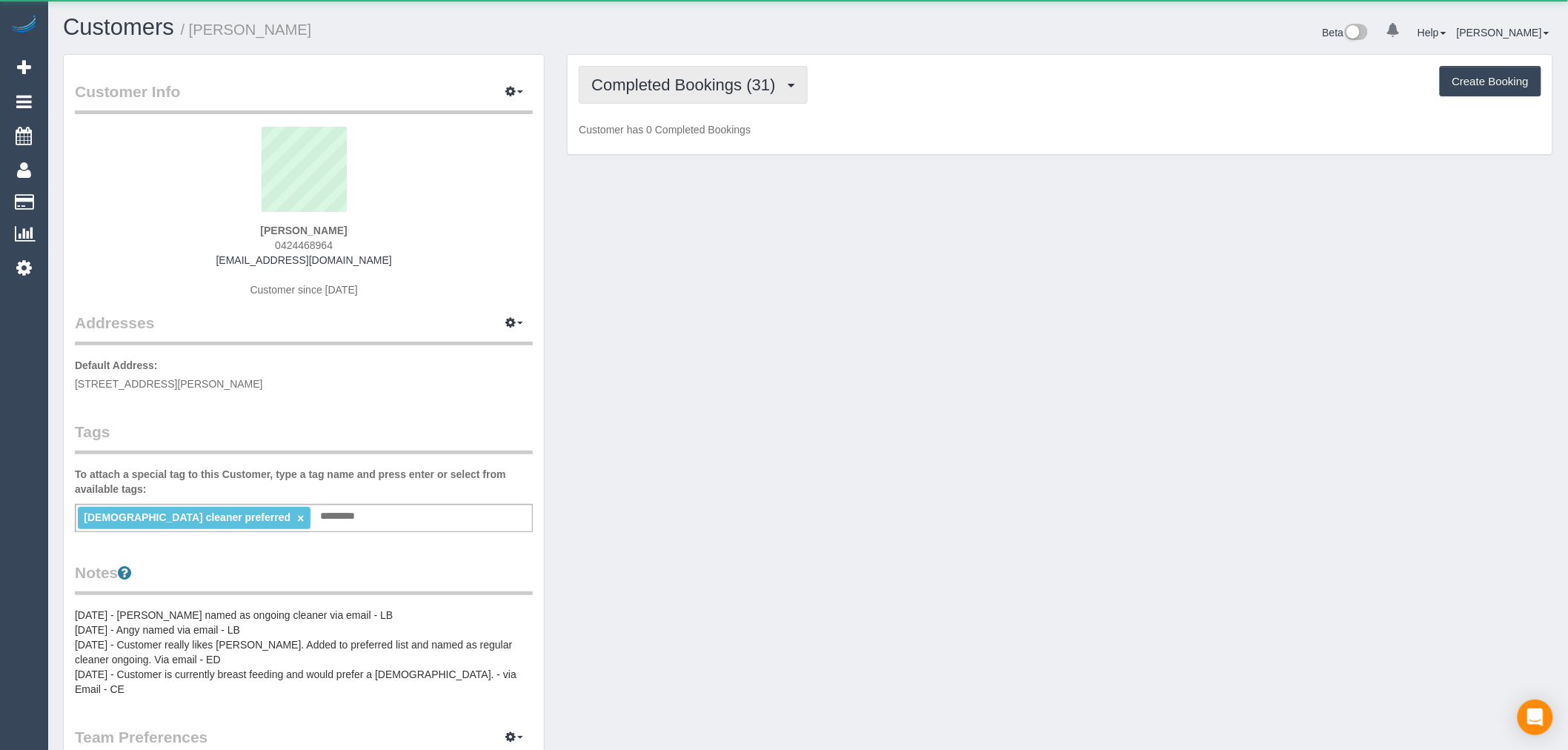
click at [731, 97] on button "Completed Bookings (31)" at bounding box center [693, 84] width 228 height 38
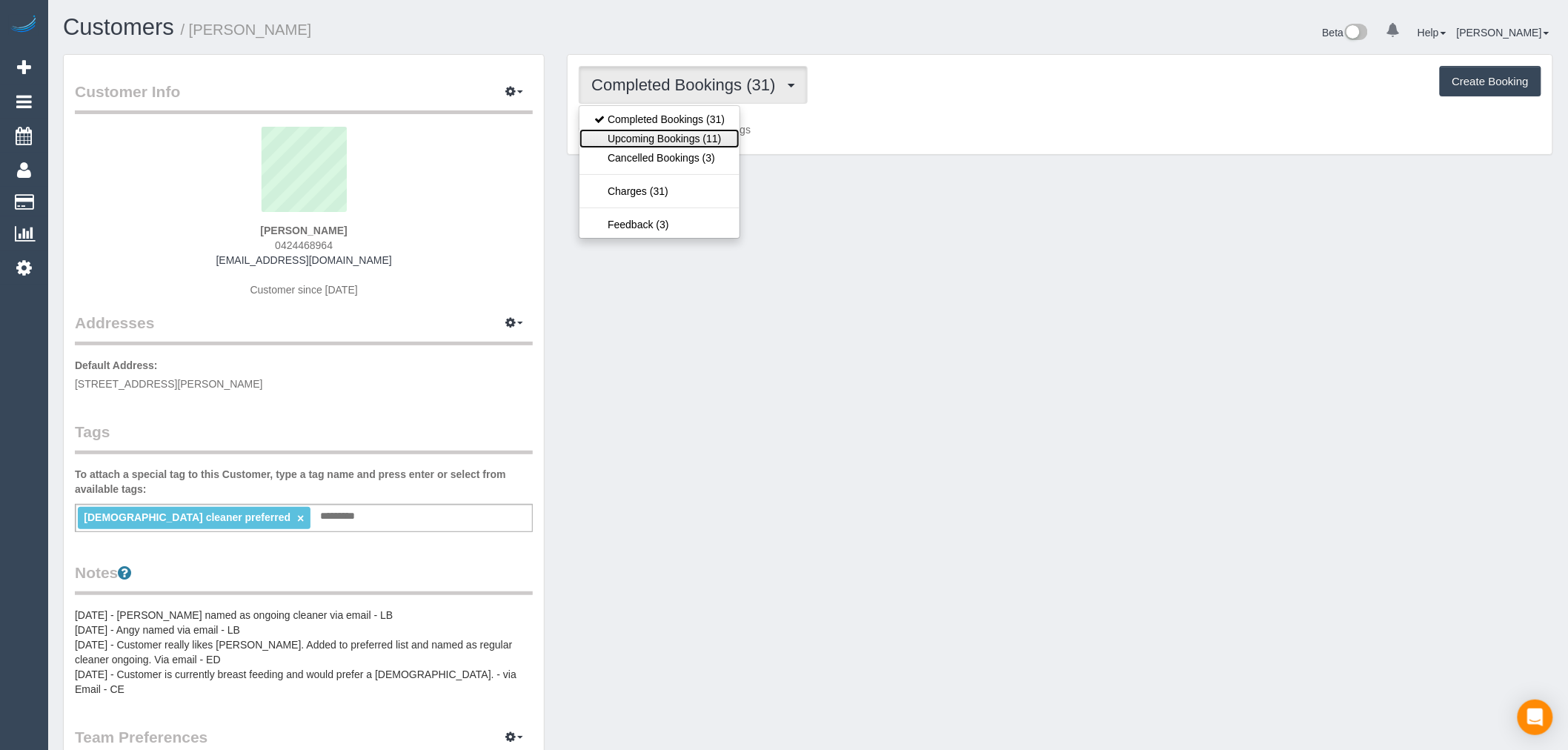
click at [730, 142] on link "Upcoming Bookings (11)" at bounding box center [660, 139] width 160 height 19
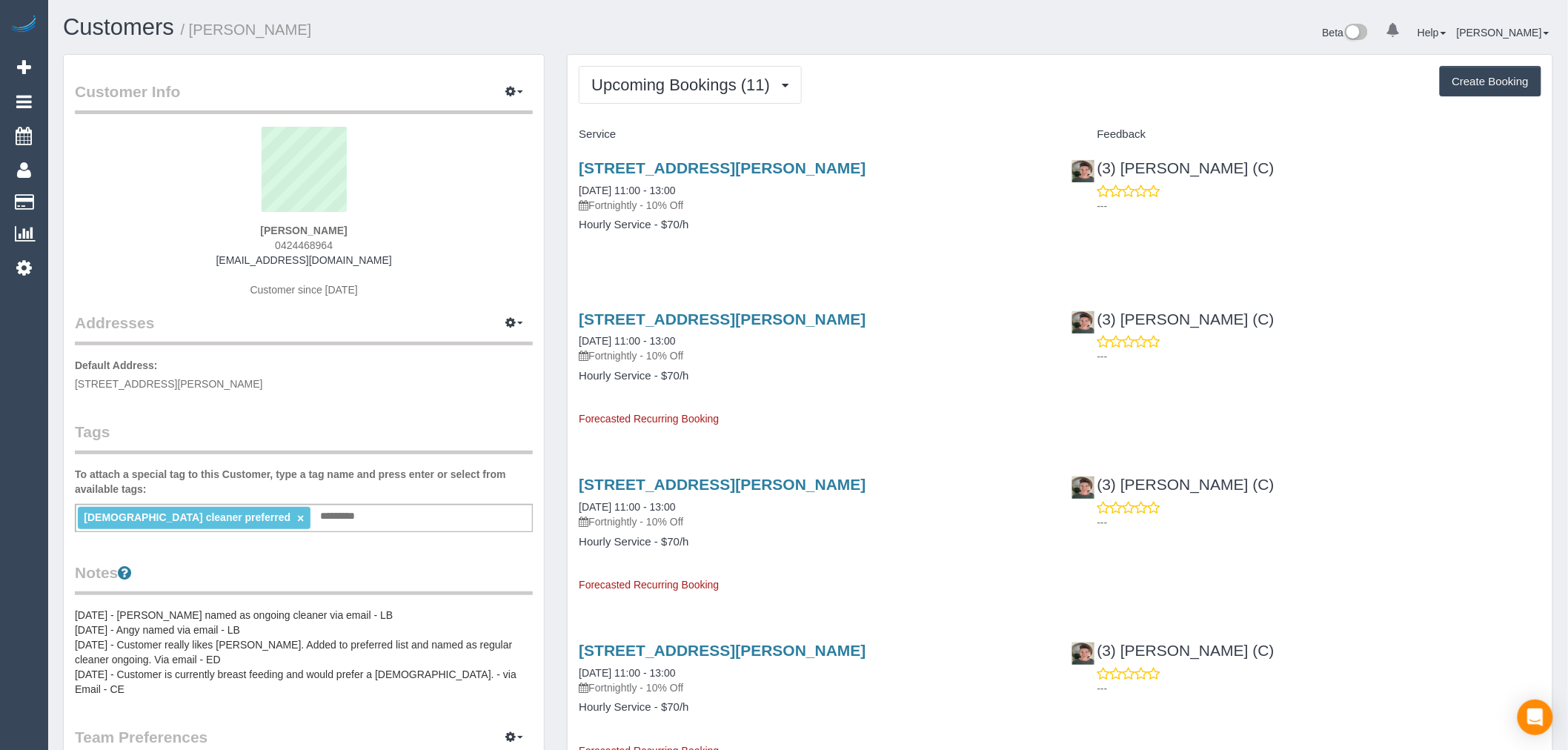
click at [758, 179] on div "[STREET_ADDRESS][PERSON_NAME] [DATE] 11:00 - 13:00 Fortnightly - 10% Off" at bounding box center [814, 186] width 470 height 54
click at [767, 171] on link "[STREET_ADDRESS][PERSON_NAME]" at bounding box center [722, 168] width 287 height 17
drag, startPoint x: 647, startPoint y: 30, endPoint x: 668, endPoint y: 72, distance: 47.0
click at [650, 39] on h1 "Customers / [PERSON_NAME]" at bounding box center [430, 26] width 734 height 25
click at [669, 72] on button "Upcoming Bookings (11)" at bounding box center [690, 84] width 223 height 38
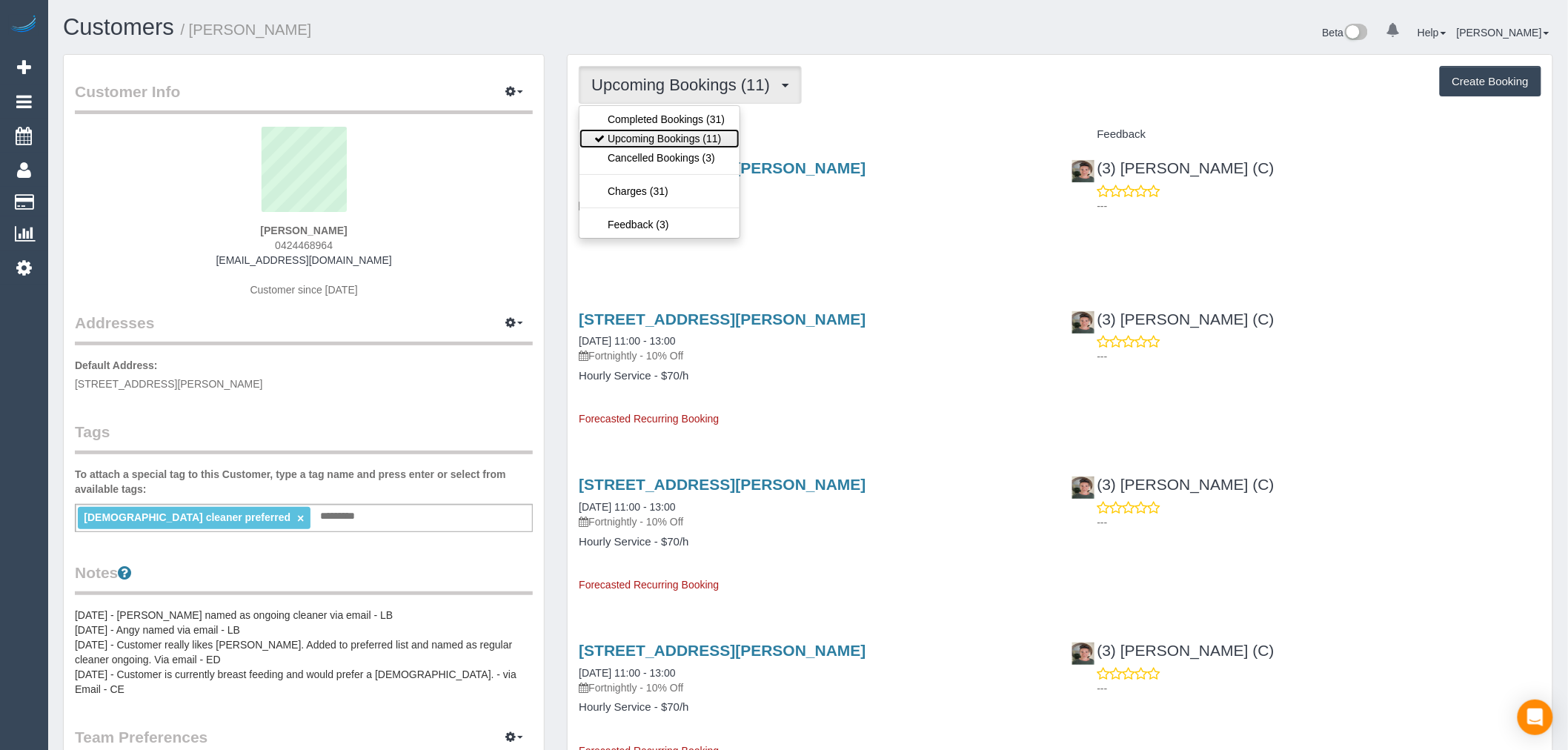
click at [705, 137] on link "Upcoming Bookings (11)" at bounding box center [660, 139] width 160 height 19
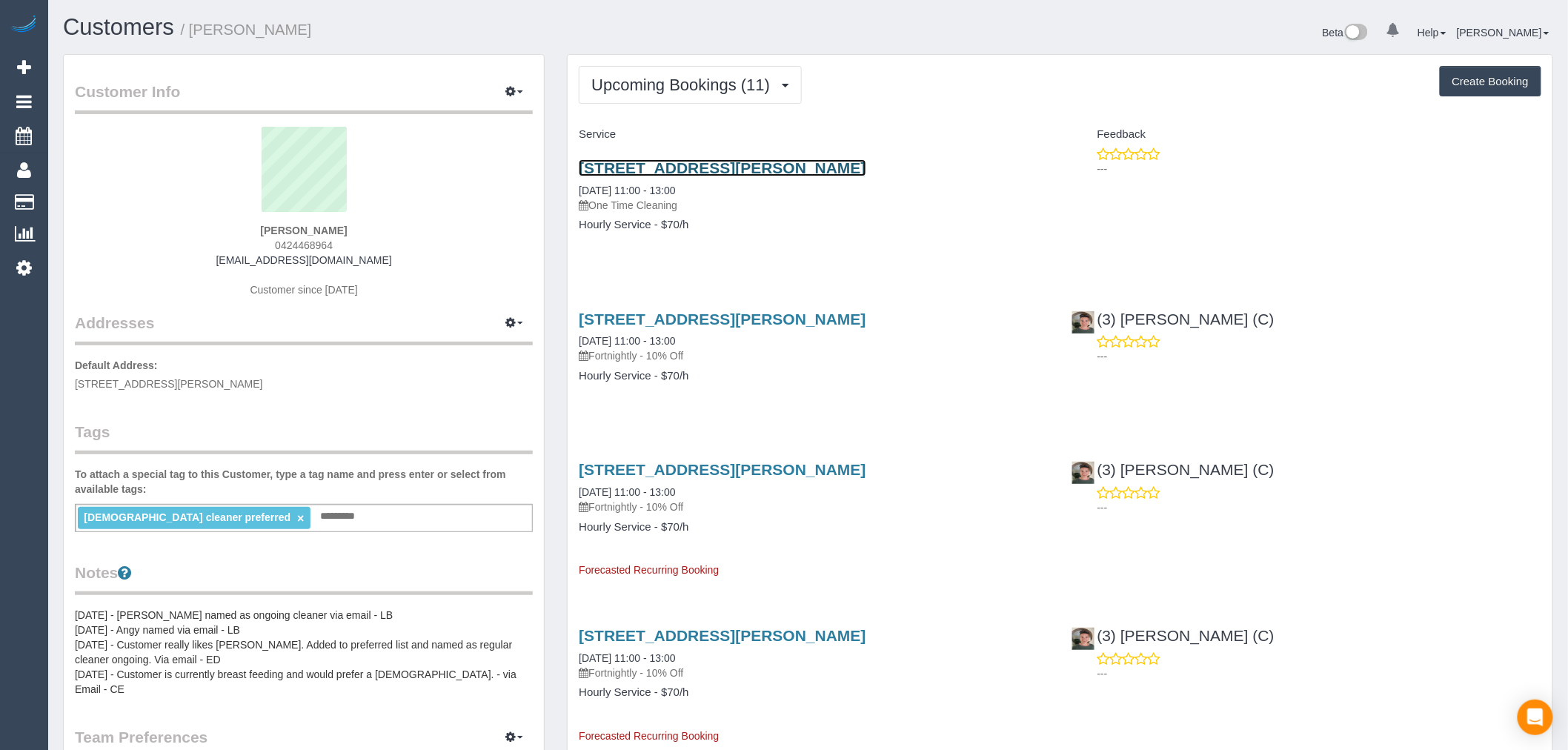
click at [780, 168] on link "[STREET_ADDRESS][PERSON_NAME]" at bounding box center [722, 168] width 287 height 17
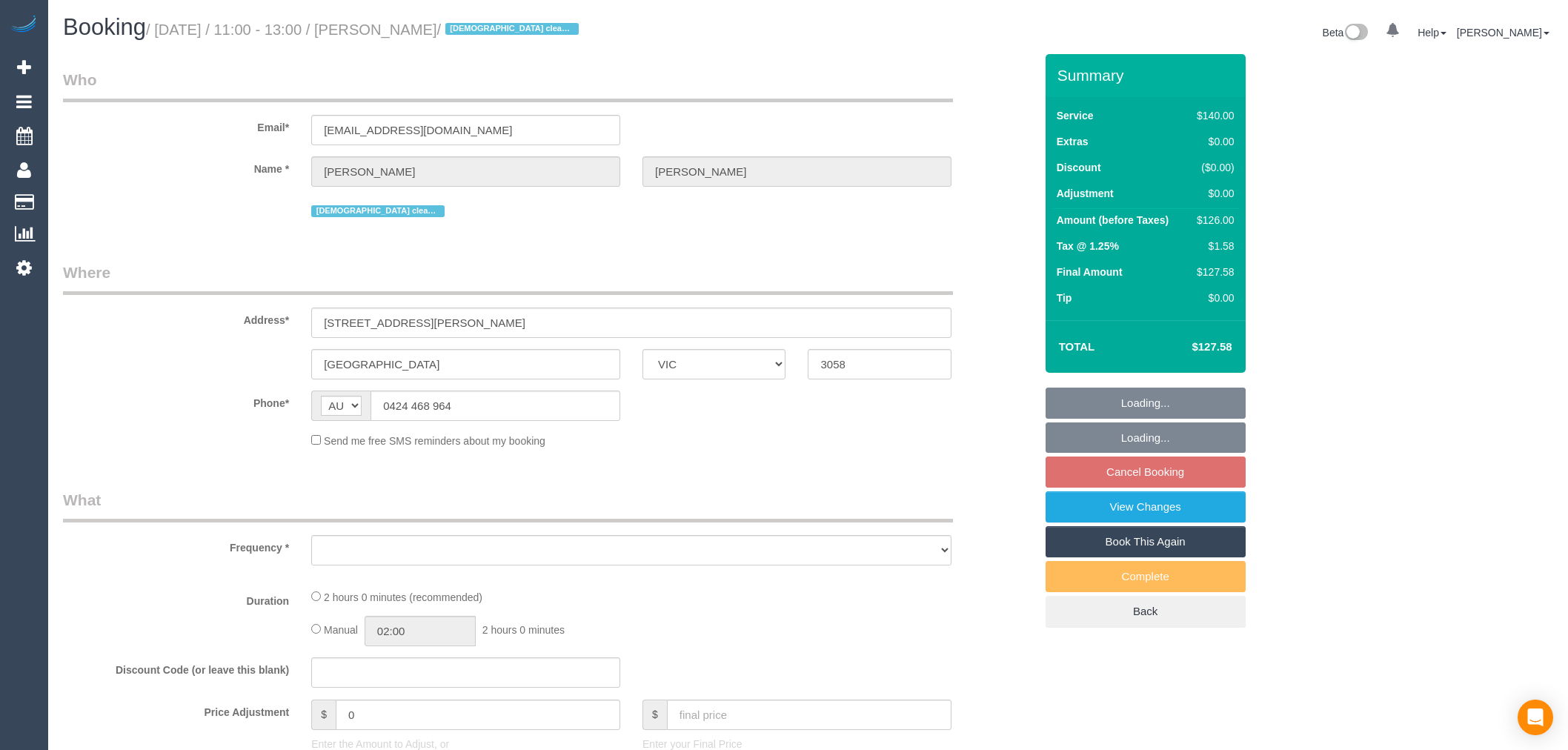
select select "VIC"
select select "number:30"
select select "number:14"
select select "number:19"
select select "number:24"
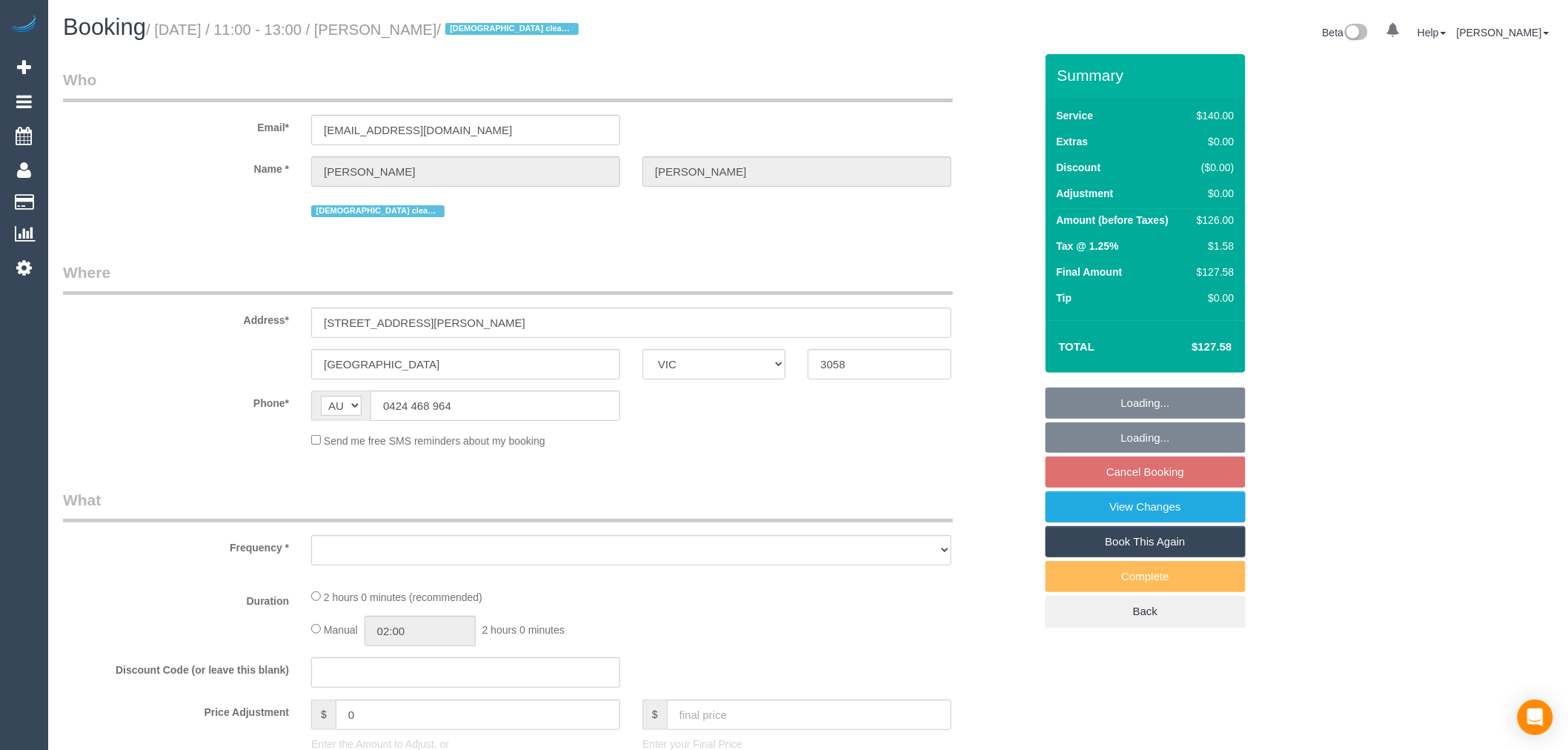
select select "number:35"
select select "number:13"
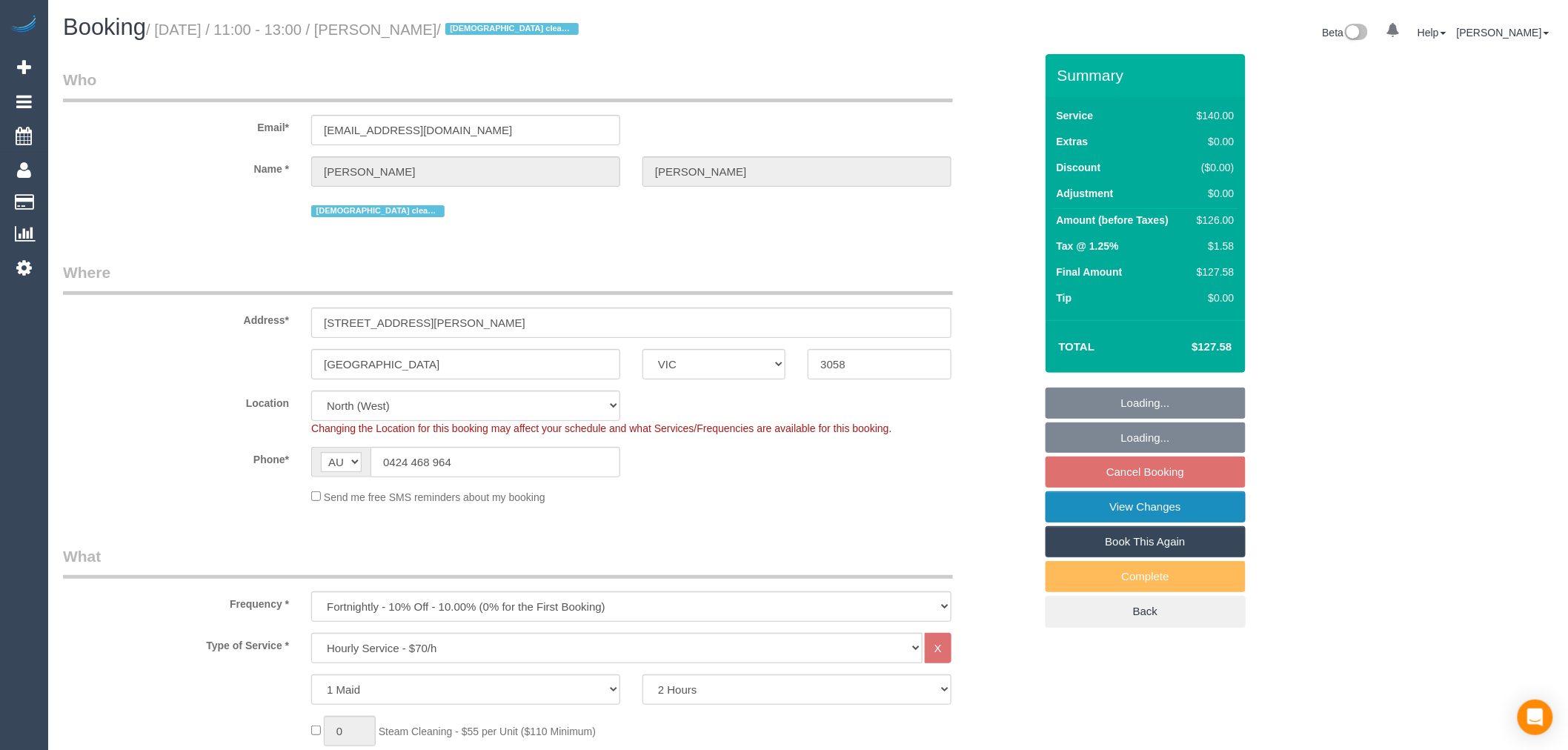
select select "object:1539"
select select "string:stripe-pm_1R3q8H2GScqysDRV69tERAwB"
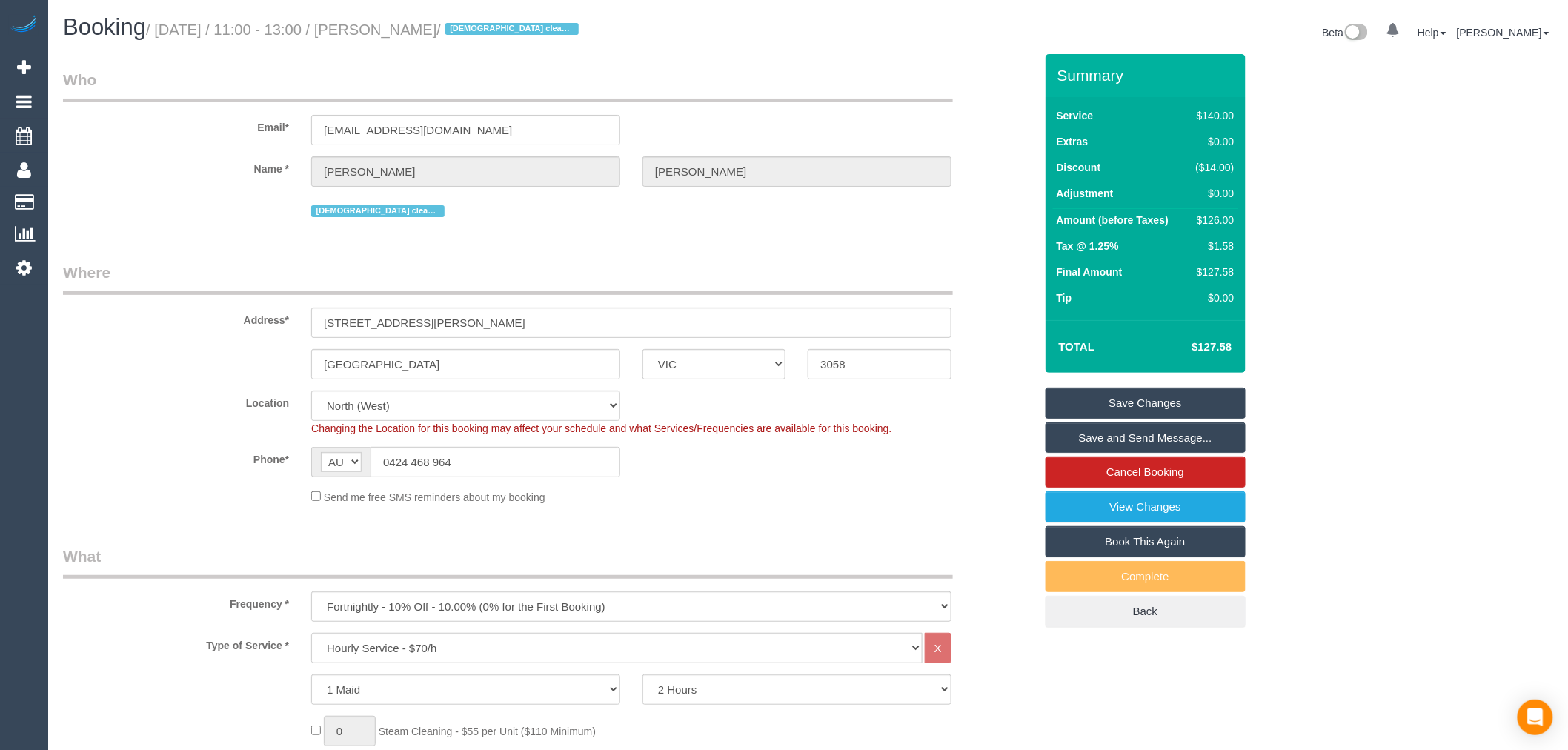
click at [1173, 549] on link "Book This Again" at bounding box center [1146, 541] width 200 height 31
select select "VIC"
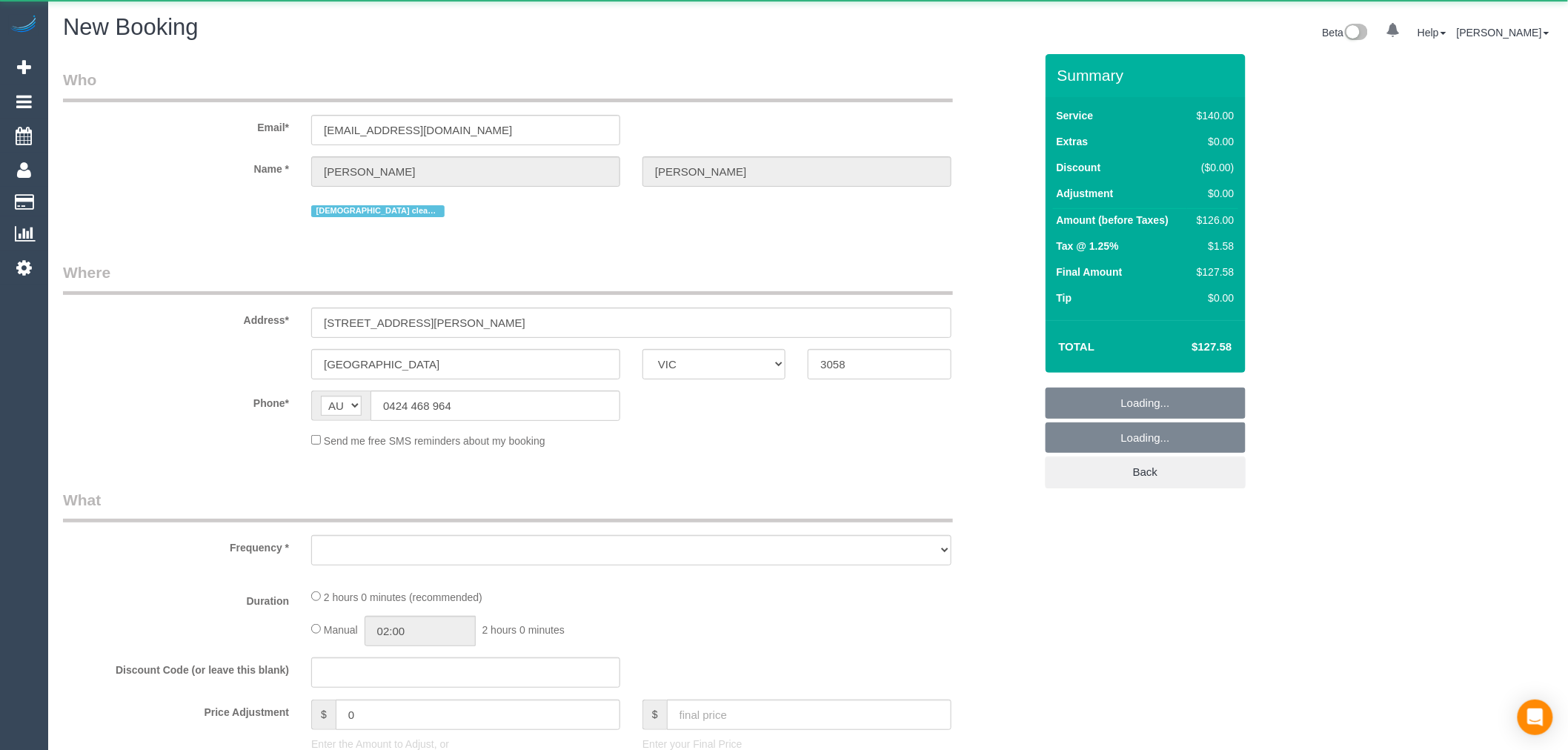
select select "object:2559"
select select "number:30"
select select "number:14"
select select "number:19"
select select "number:24"
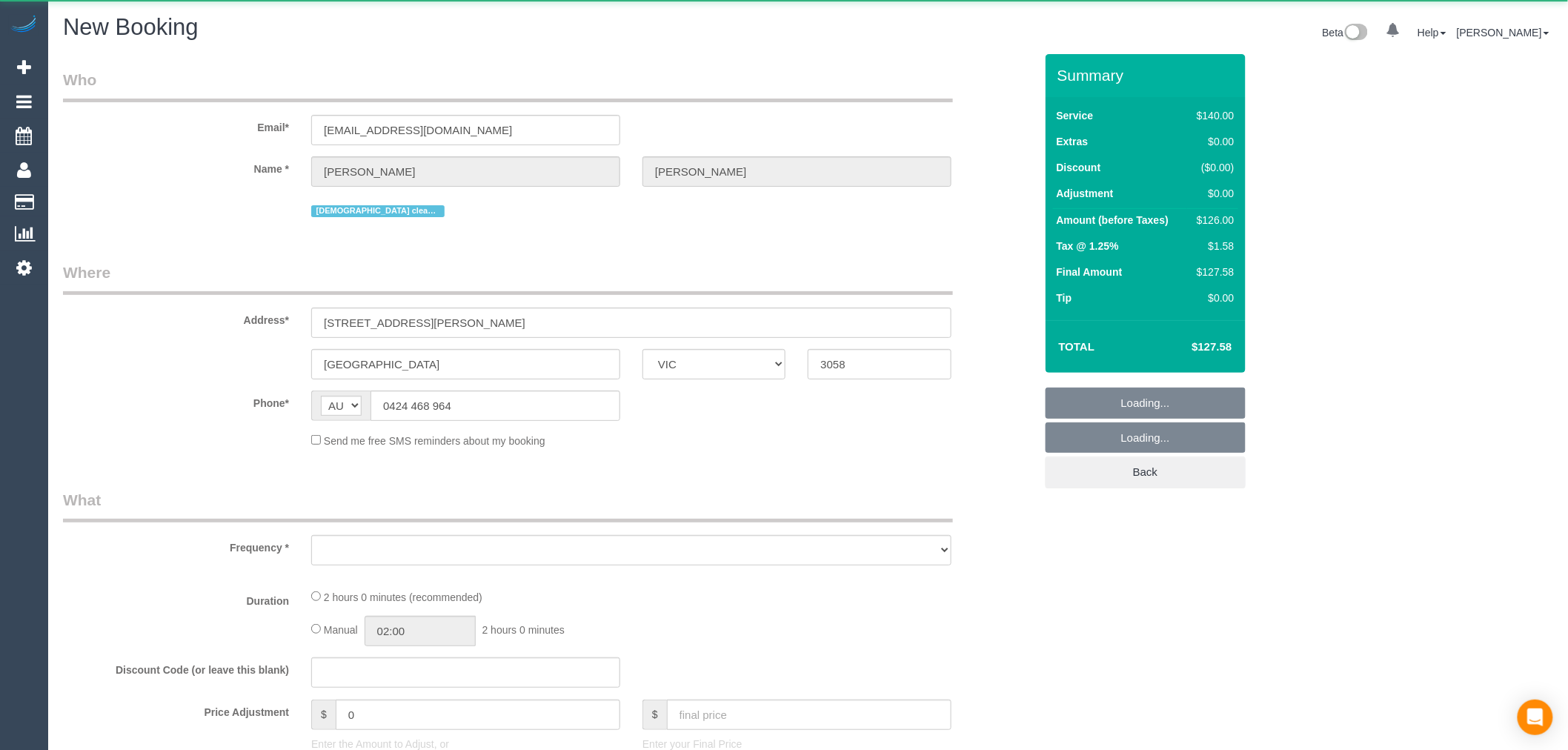
select select "number:35"
select select "number:13"
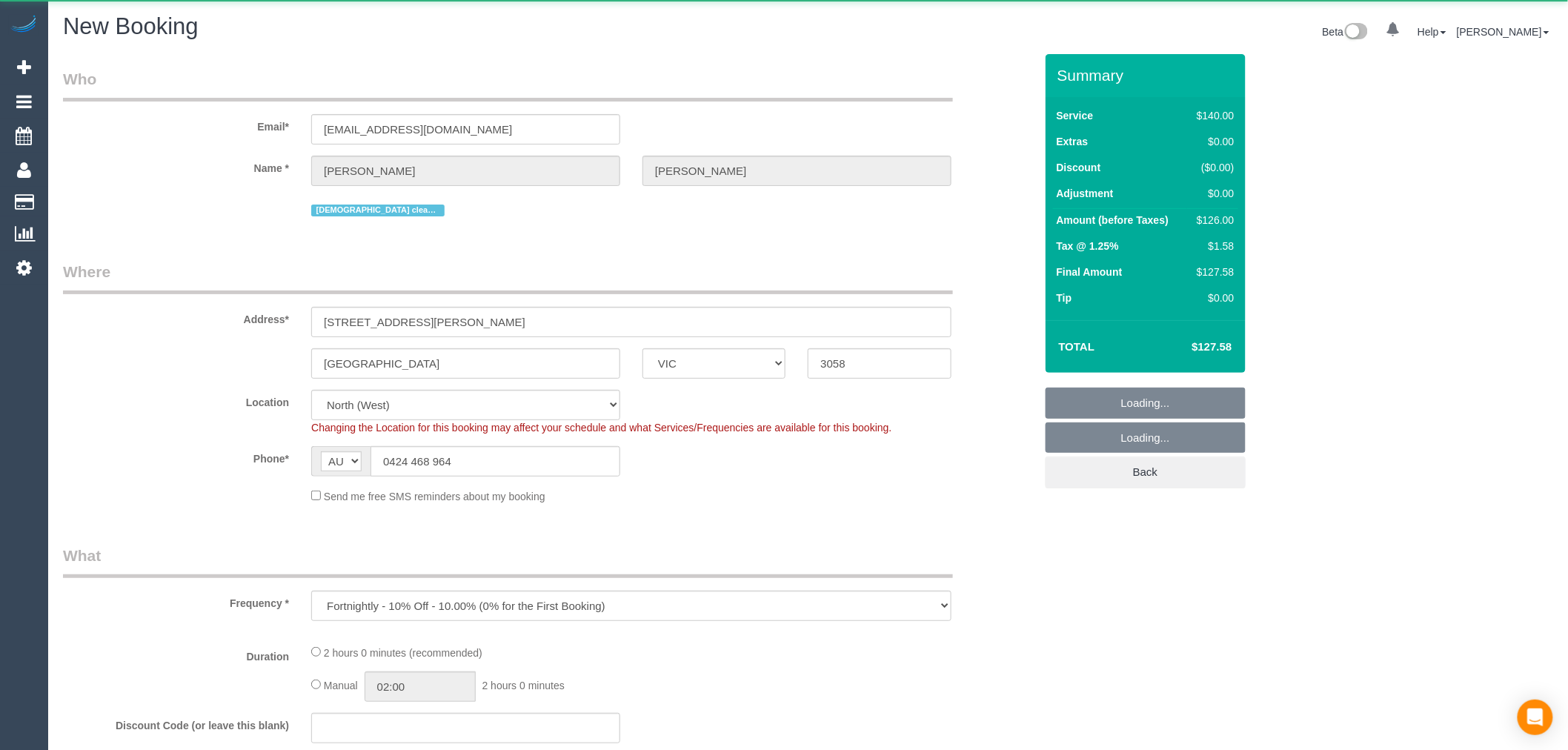
select select "string:stripe-pm_1R3q8H2GScqysDRV69tERAwB"
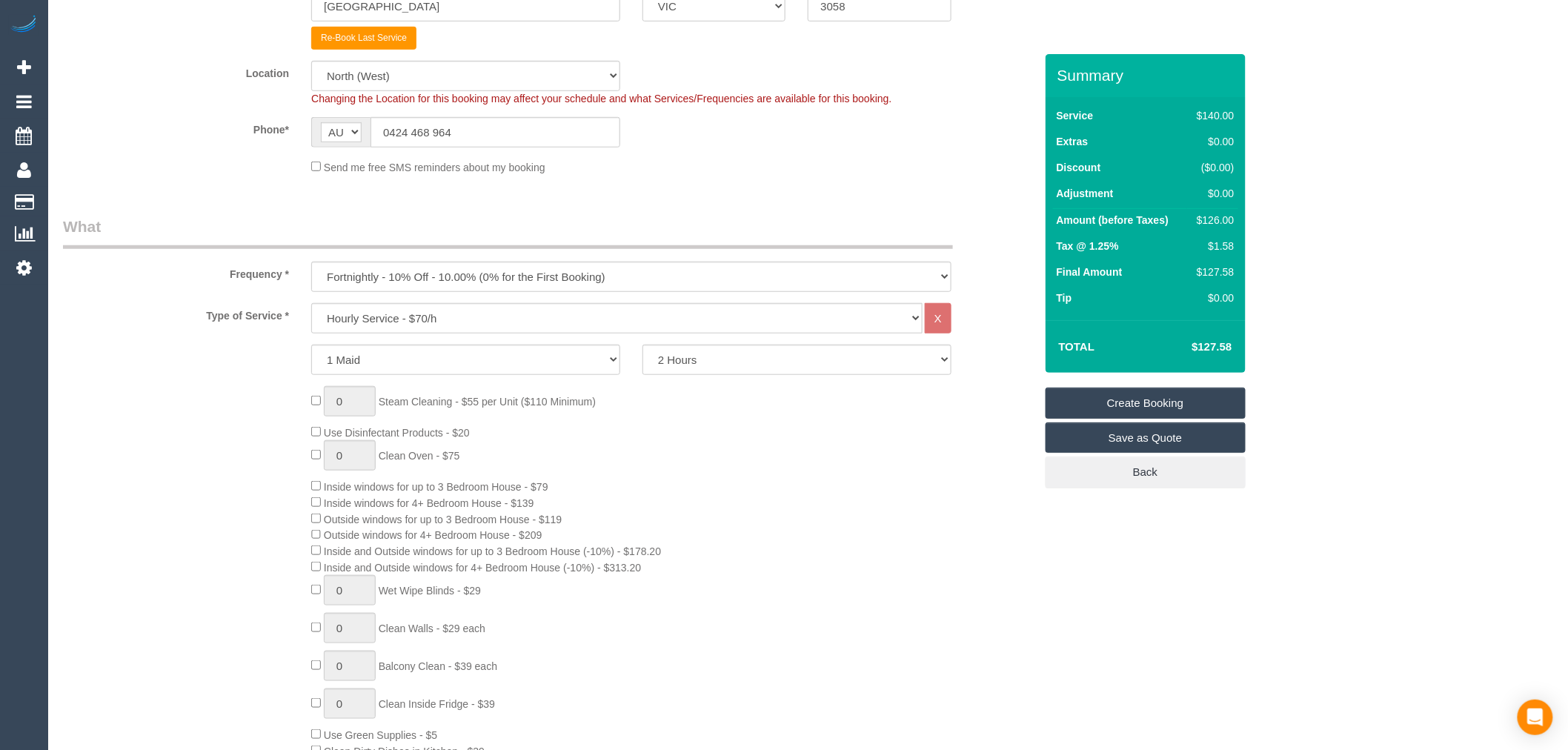
scroll to position [357, 0]
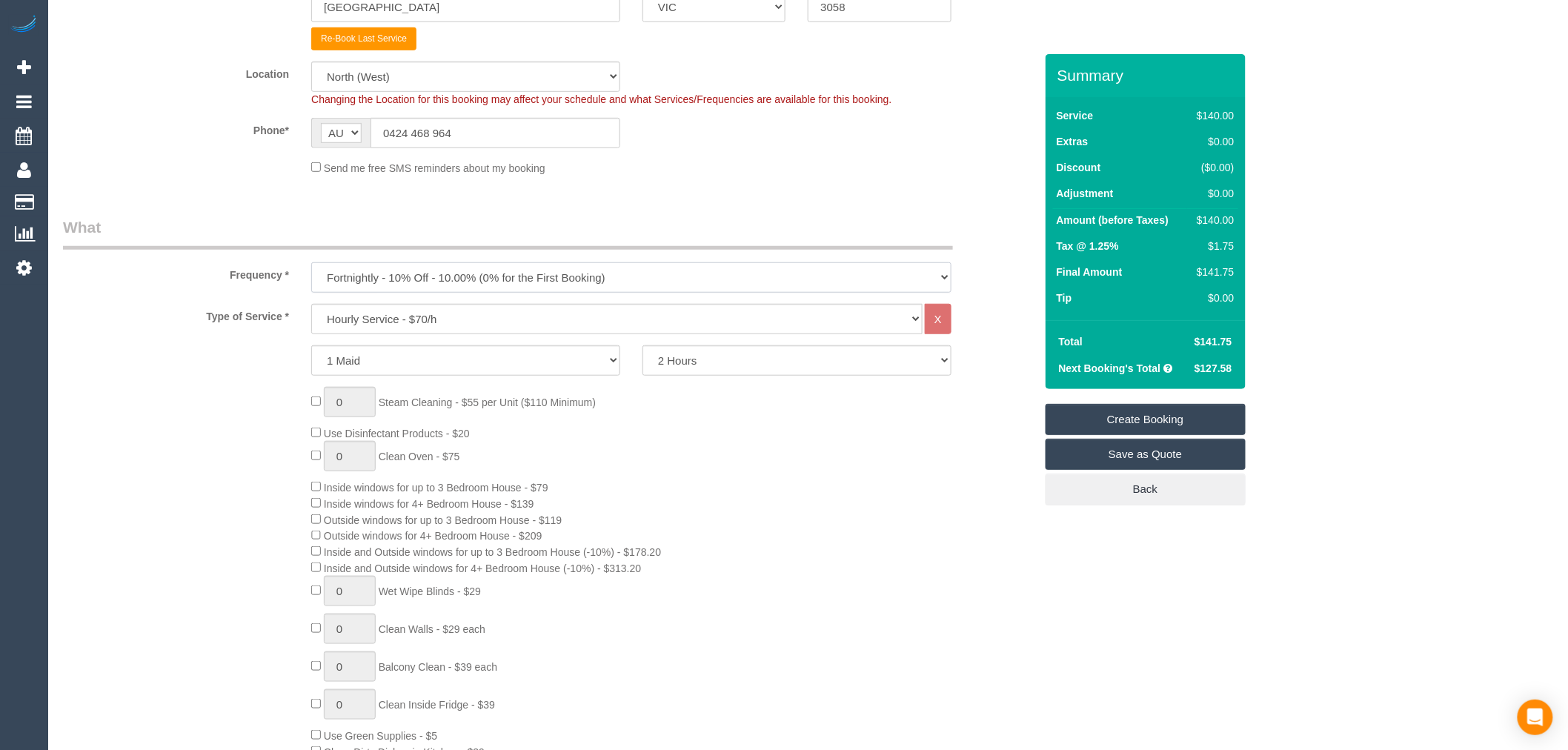
click at [464, 293] on select "One Time Cleaning Weekly - 10% Off - 10.00% (0% for the First Booking) Fortnigh…" at bounding box center [631, 278] width 641 height 30
select select "object:3419"
click at [311, 265] on select "One Time Cleaning Weekly - 10% Off - 10.00% (0% for the First Booking) Fortnigh…" at bounding box center [631, 278] width 641 height 30
click at [180, 398] on div "0 Steam Cleaning - $55 per Unit ($110 Minimum) Use Disinfectant Products - $20 …" at bounding box center [548, 638] width 993 height 503
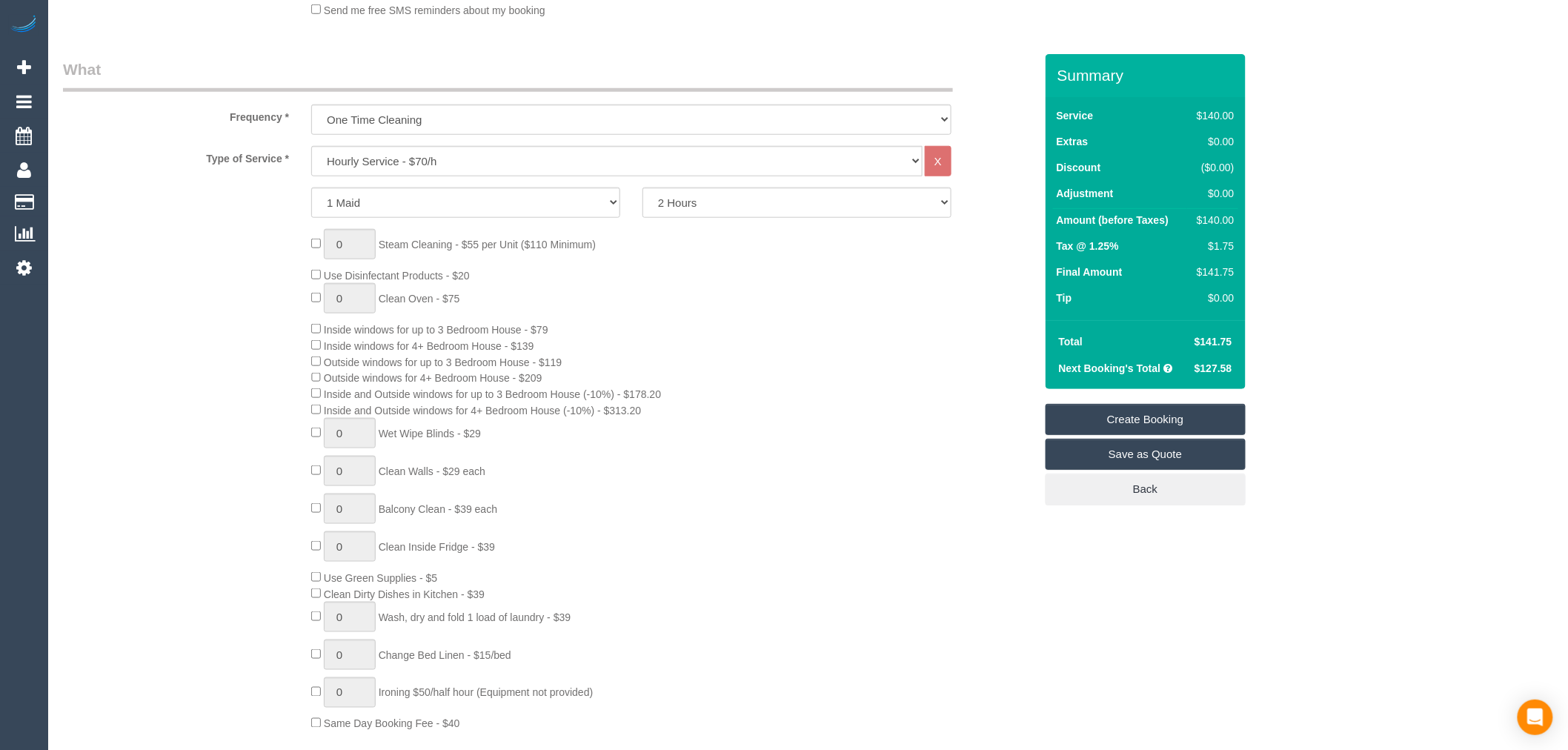
scroll to position [934, 0]
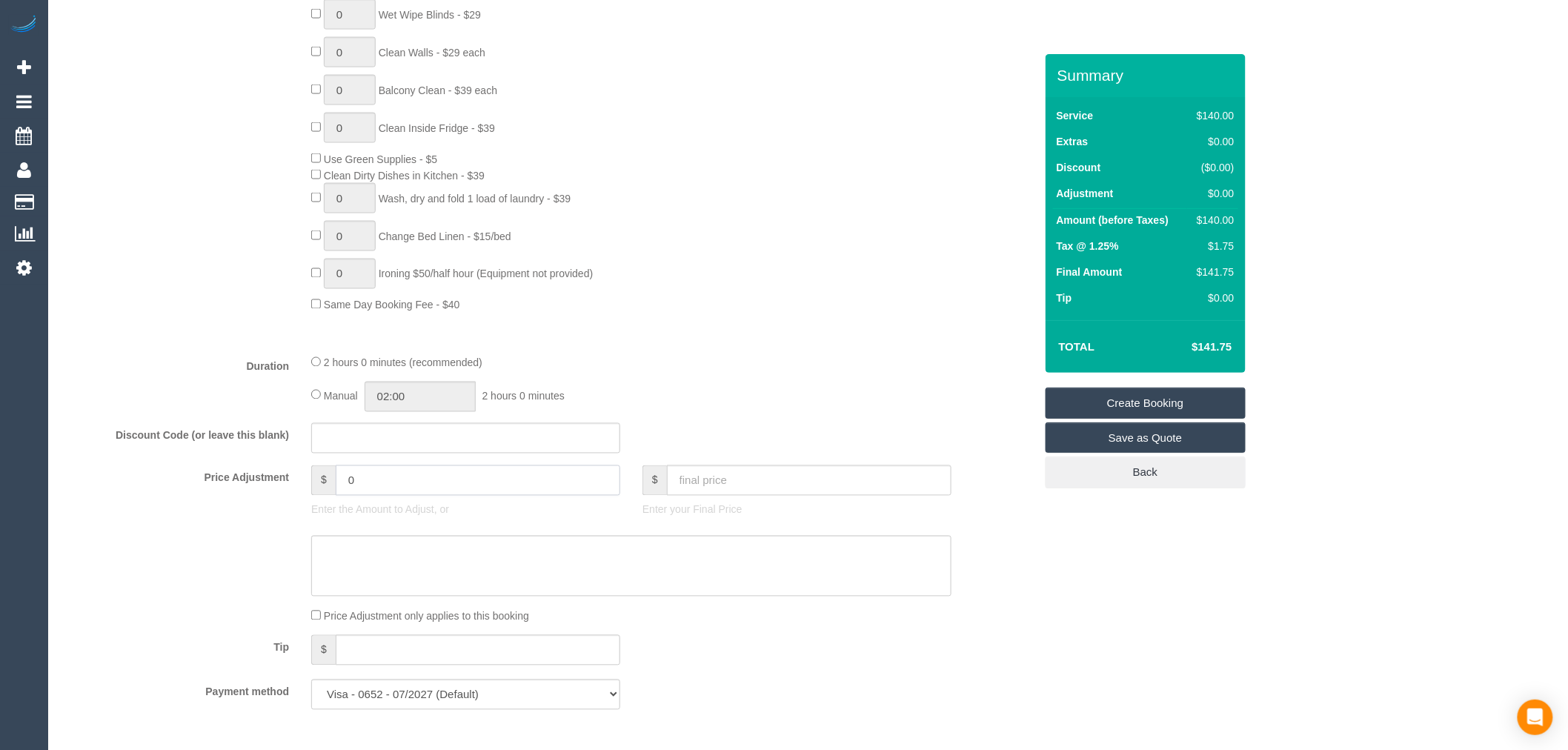
drag, startPoint x: 402, startPoint y: 497, endPoint x: 244, endPoint y: 494, distance: 158.0
click at [244, 494] on div "Price Adjustment $ 0 Enter the Amount to Adjust, or $ Enter your Final Price" at bounding box center [548, 495] width 993 height 59
type input "-14"
click at [394, 571] on textarea at bounding box center [631, 566] width 641 height 61
type textarea "10% ongoing disc - TP"
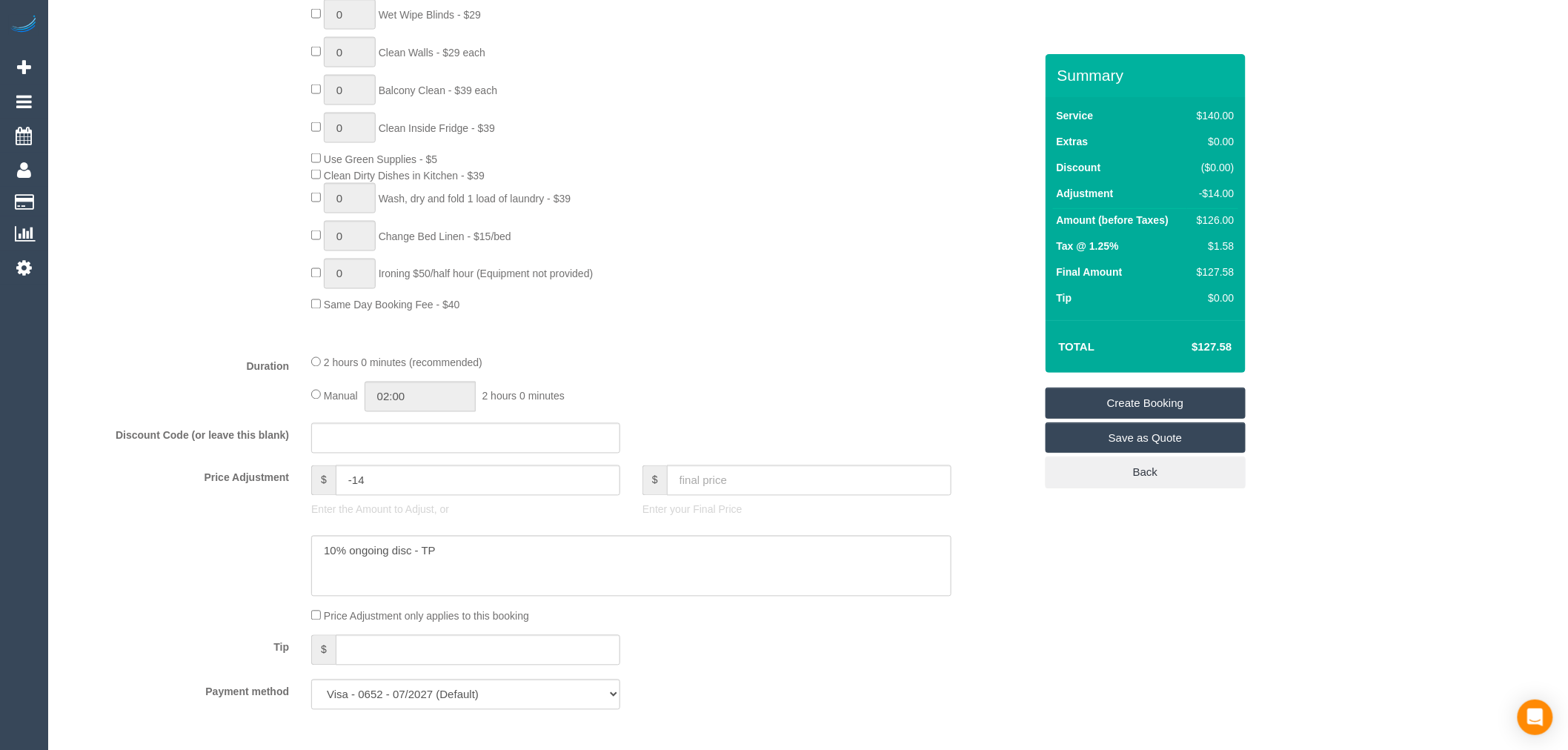
click at [243, 485] on label "Price Adjustment" at bounding box center [176, 475] width 249 height 20
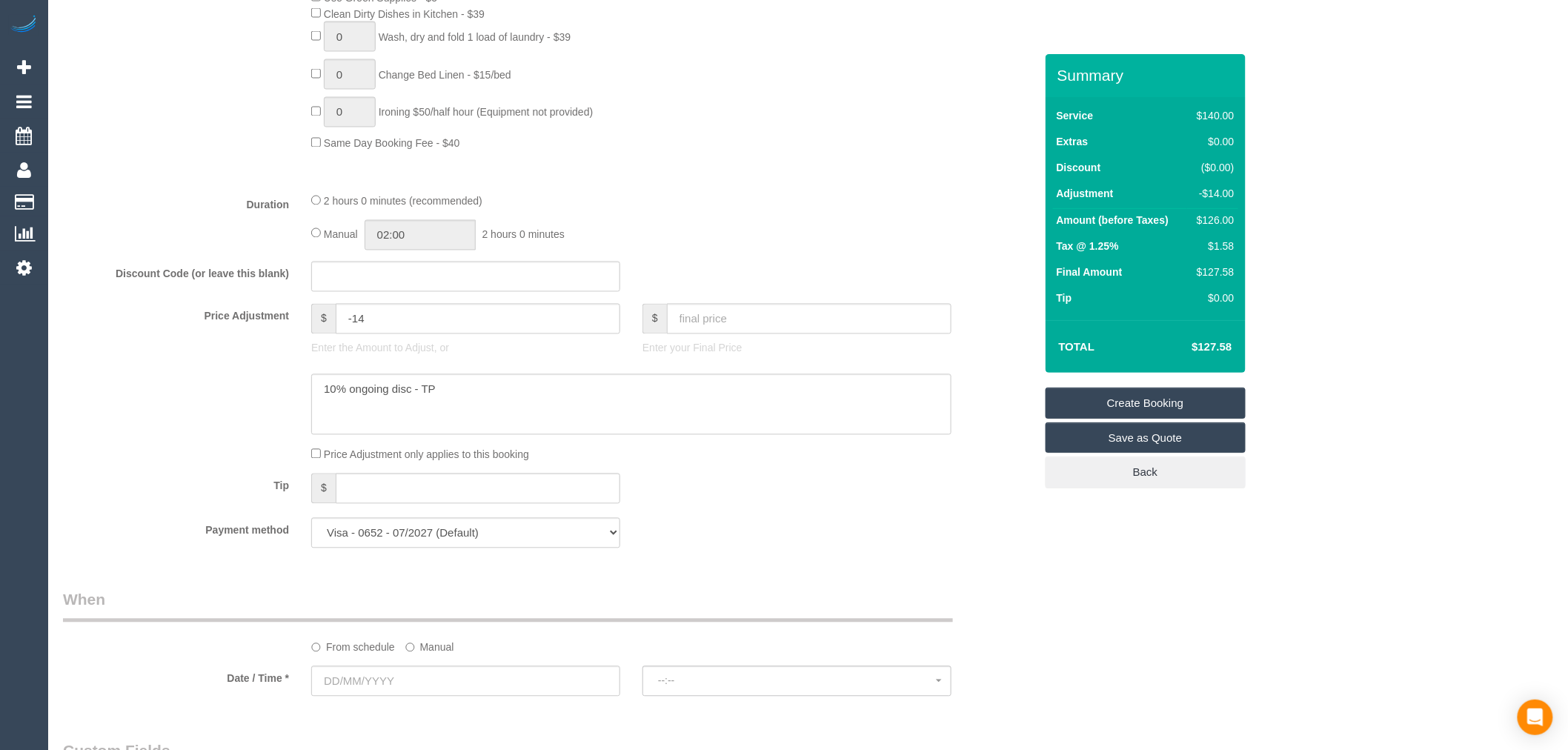
scroll to position [1263, 0]
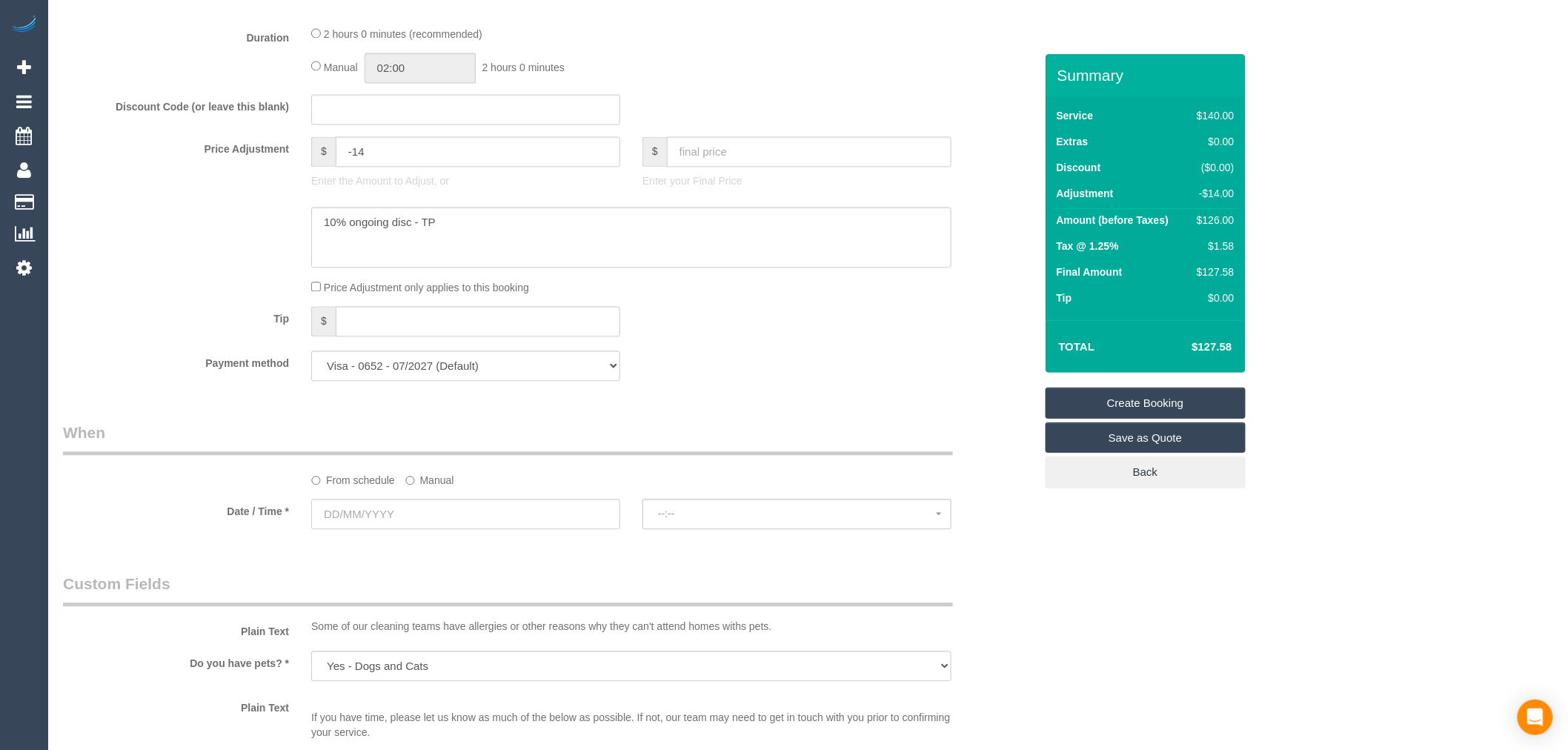
click at [483, 476] on div "From schedule Manual" at bounding box center [548, 455] width 993 height 66
click at [456, 488] on div "From schedule Manual" at bounding box center [631, 477] width 662 height 20
click at [447, 488] on label "Manual" at bounding box center [430, 477] width 49 height 20
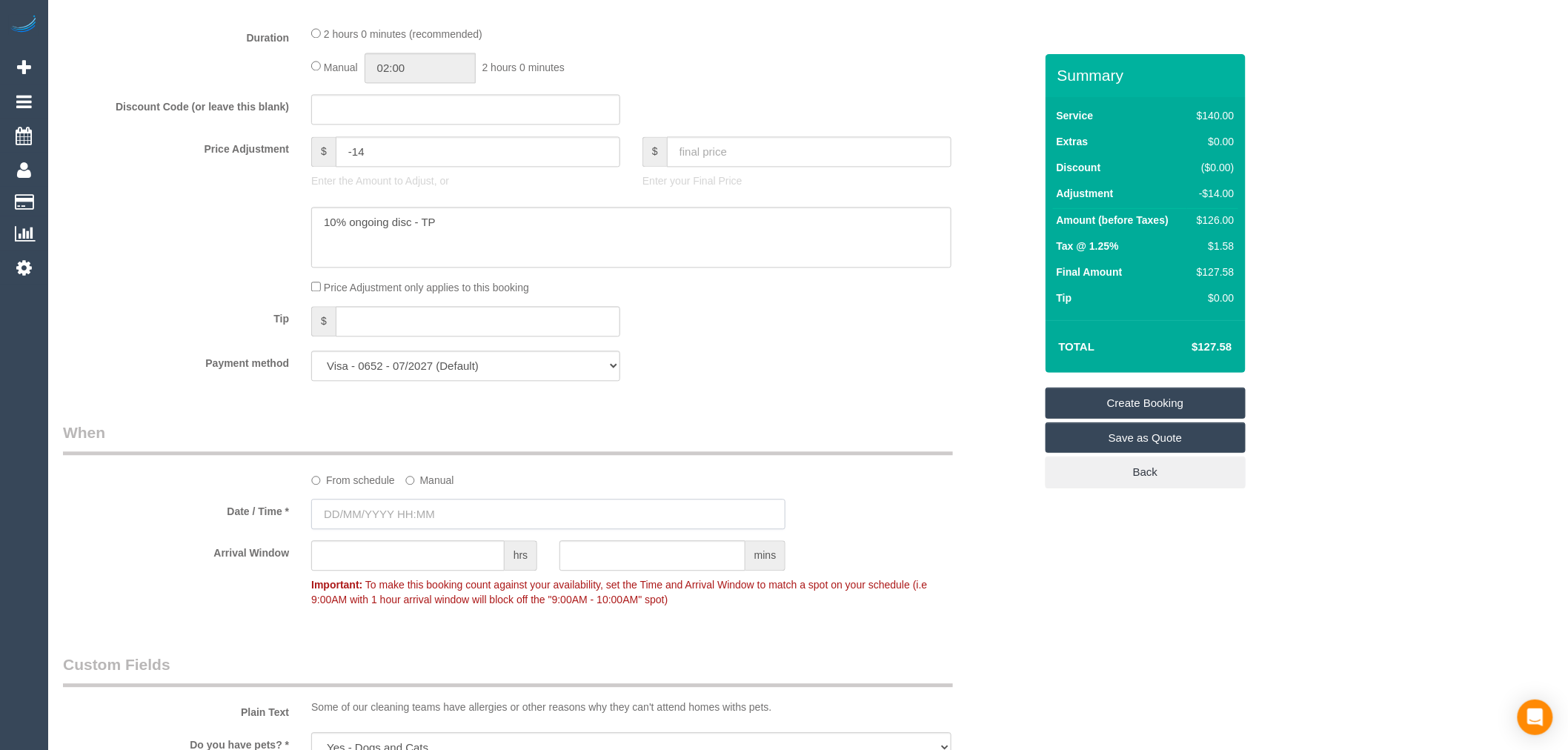
click at [435, 524] on input "text" at bounding box center [548, 514] width 474 height 30
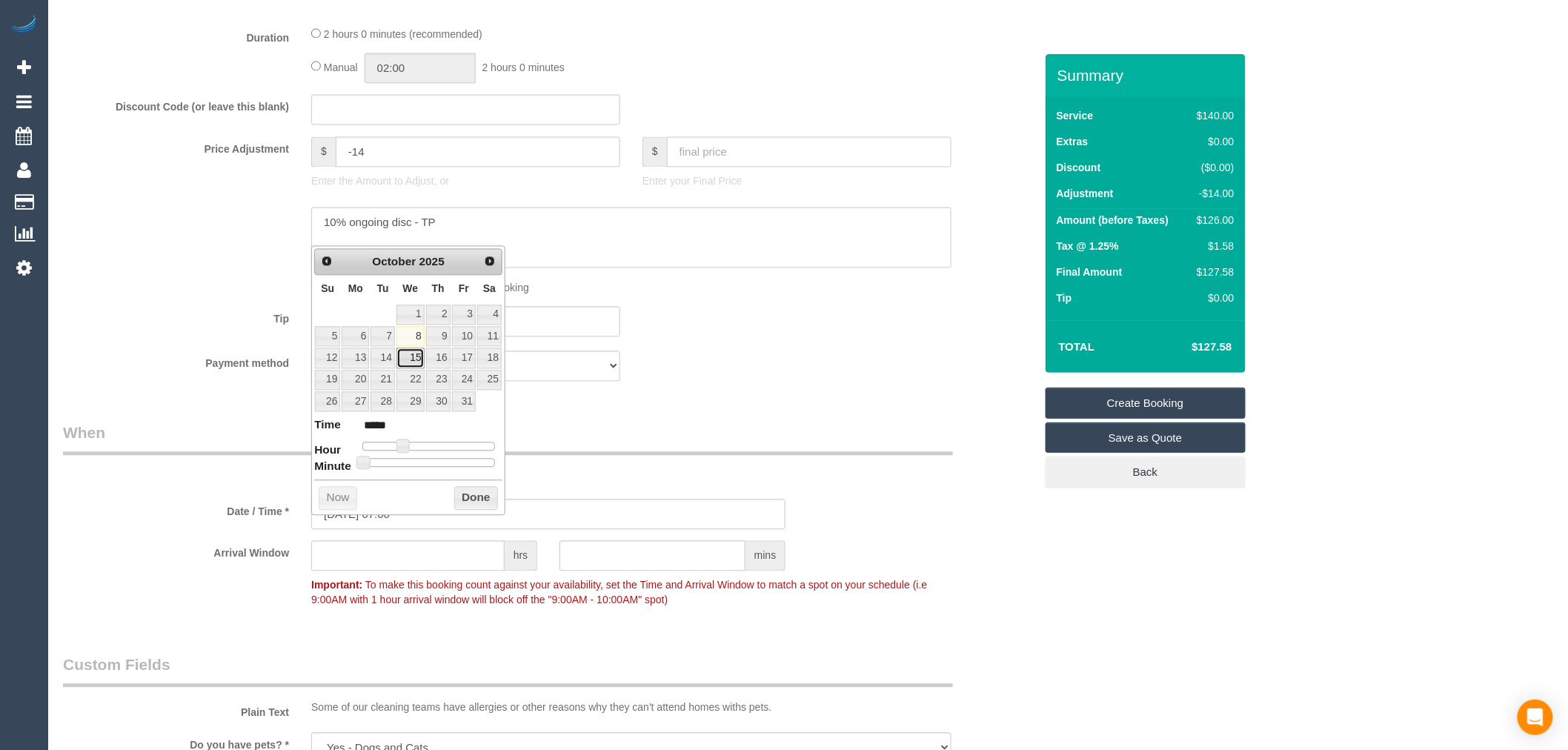
click at [411, 359] on link "15" at bounding box center [410, 357] width 28 height 20
type input "15/10/2025 08:00"
type input "*****"
type input "15/10/2025 09:00"
type input "*****"
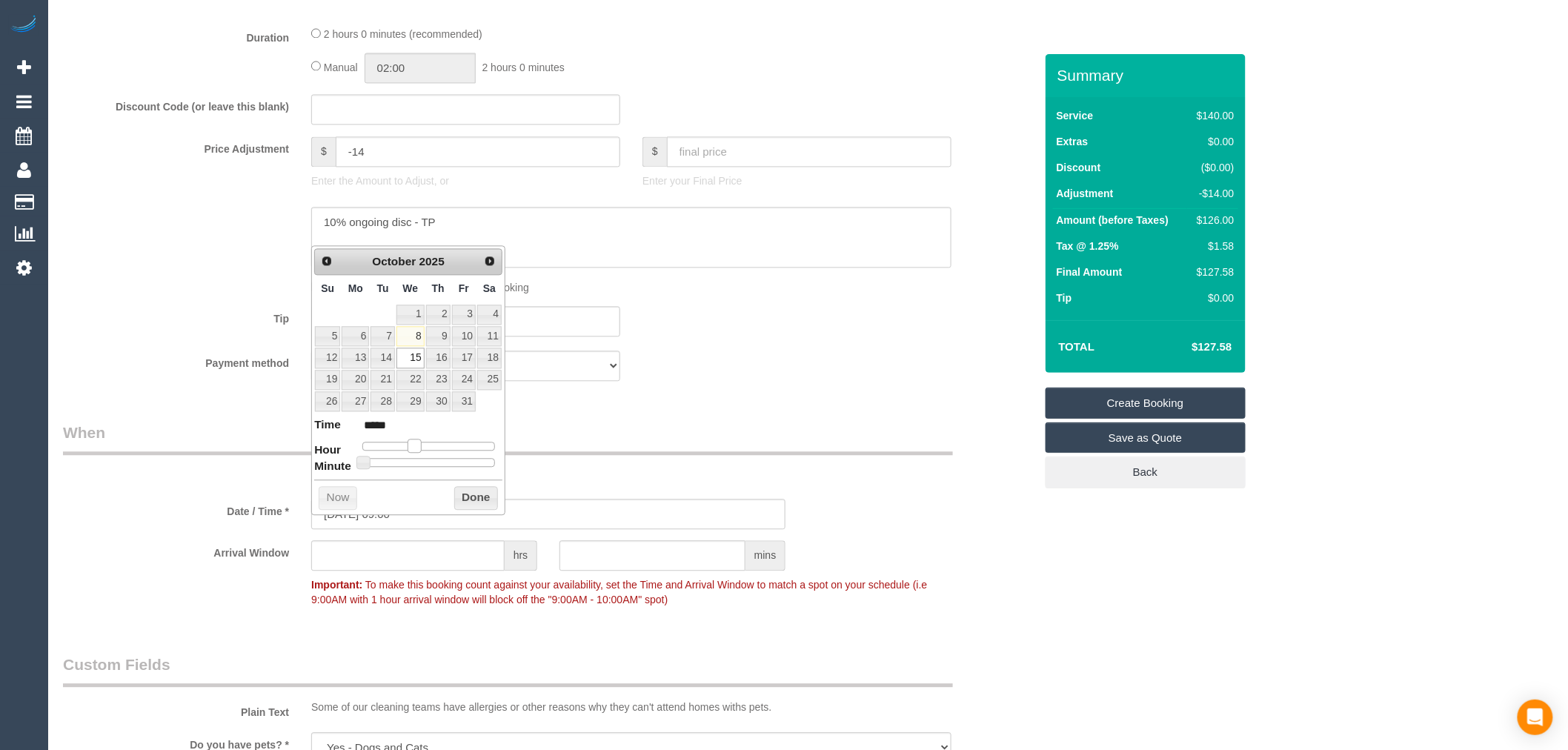
type input "15/10/2025 10:00"
type input "*****"
type input "15/10/2025 11:00"
type input "*****"
drag, startPoint x: 402, startPoint y: 445, endPoint x: 425, endPoint y: 445, distance: 23.0
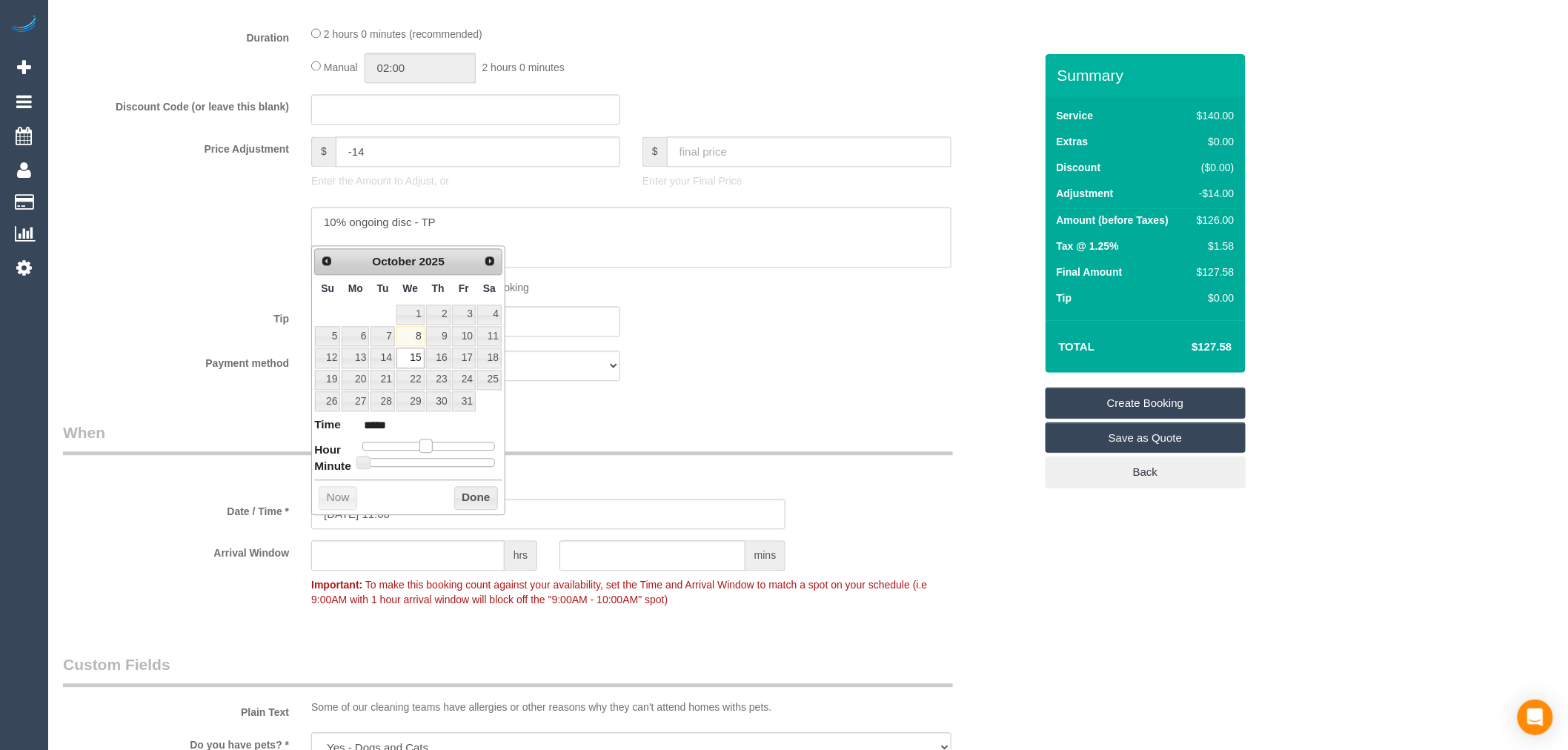
click at [425, 445] on span at bounding box center [426, 445] width 14 height 14
click at [471, 486] on button "Done" at bounding box center [476, 498] width 44 height 24
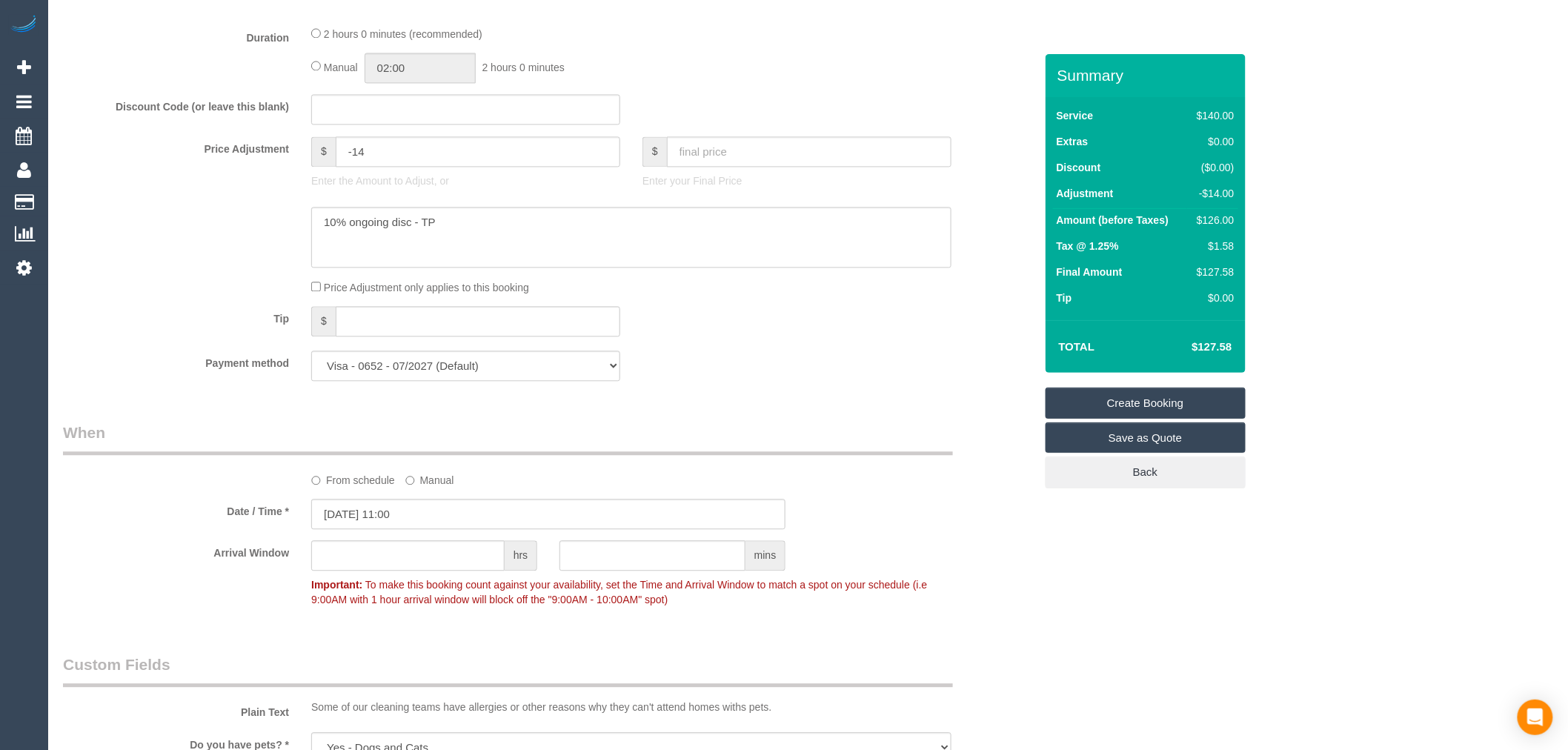
click at [458, 553] on sui-booking-spot "From schedule Manual Date / Time * 15/10/2025 11:00 Arrival Window hrs mins Imp…" at bounding box center [549, 517] width 972 height 192
click at [464, 563] on input "text" at bounding box center [407, 556] width 193 height 30
click at [131, 561] on label "Arrival Window" at bounding box center [176, 550] width 249 height 20
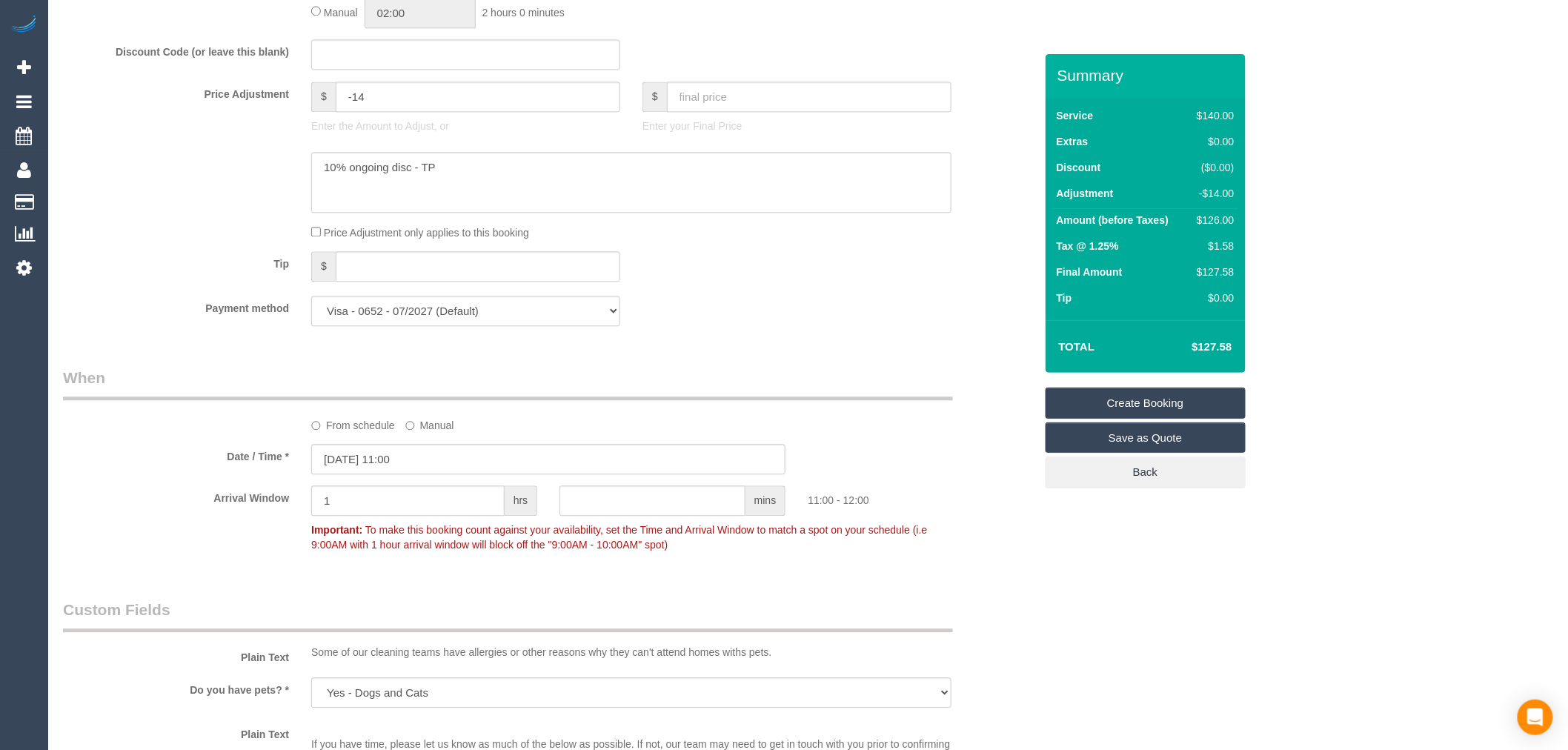
scroll to position [1345, 0]
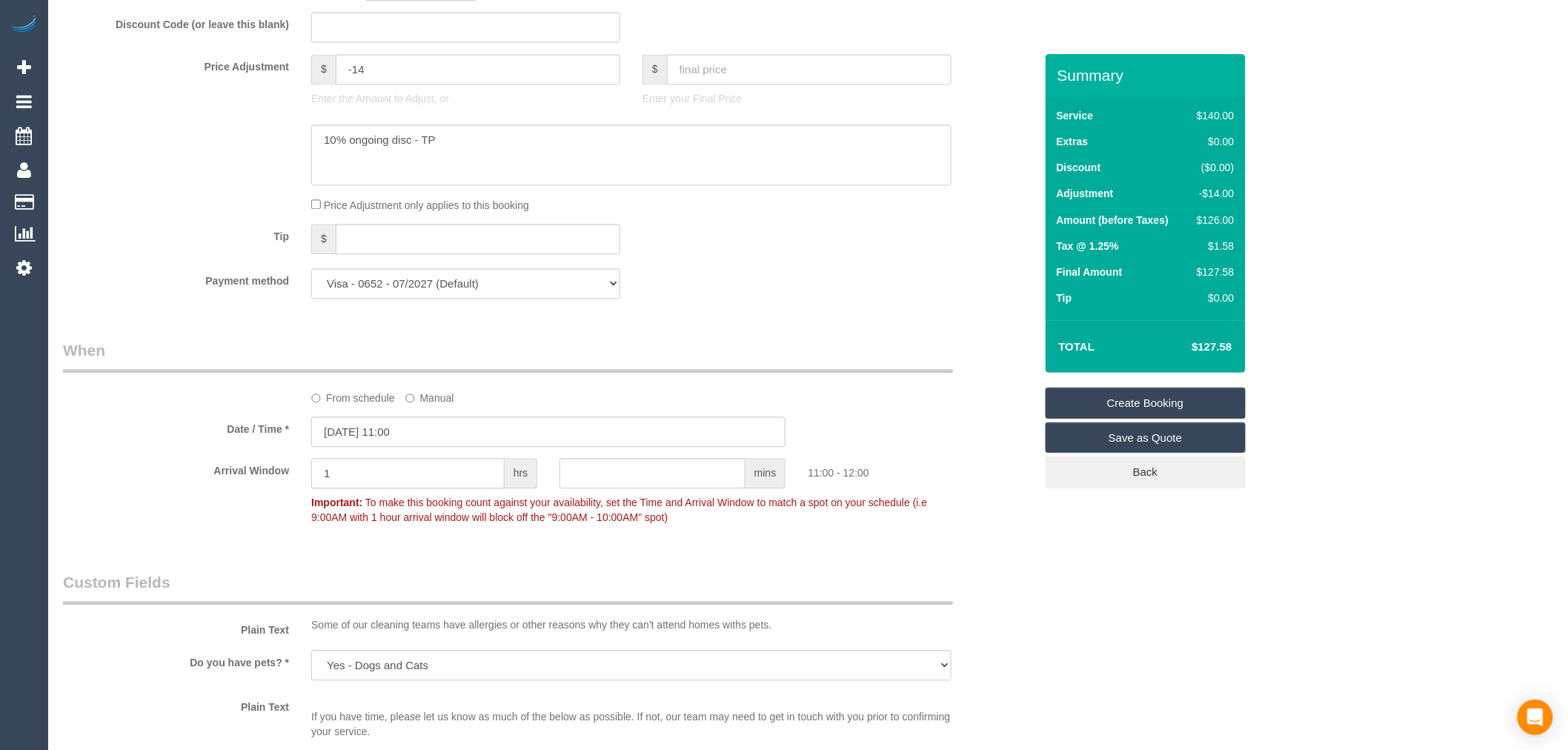
drag, startPoint x: 366, startPoint y: 493, endPoint x: 252, endPoint y: 484, distance: 114.4
click at [253, 488] on div "Arrival Window 1 hrs mins 11:00 - 12:00 Important: To make this booking count a…" at bounding box center [548, 494] width 993 height 73
type input "2"
click at [234, 447] on div "Date / Time * 15/10/2025 11:00" at bounding box center [548, 432] width 993 height 30
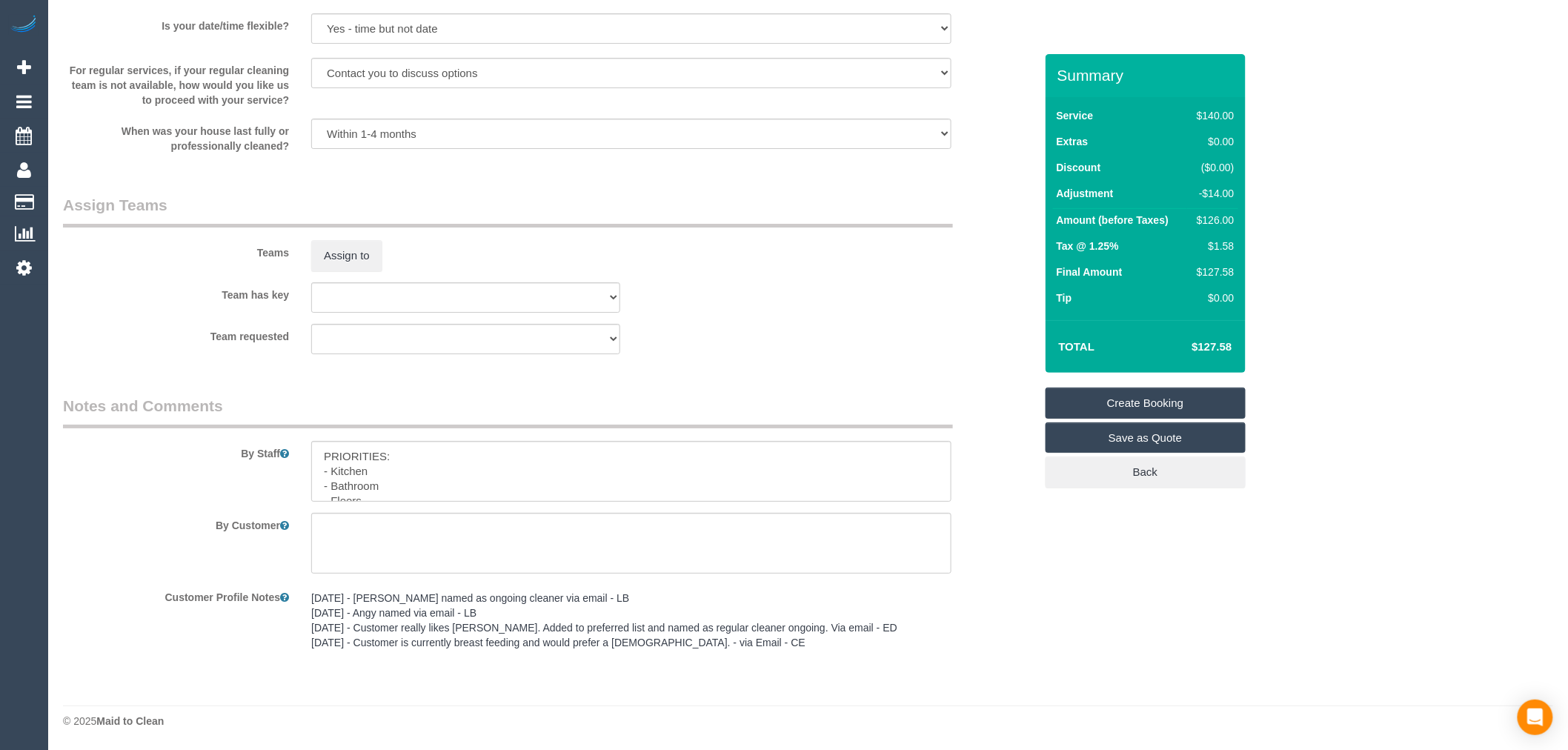
scroll to position [2193, 0]
click at [1202, 396] on link "Create Booking" at bounding box center [1146, 403] width 200 height 31
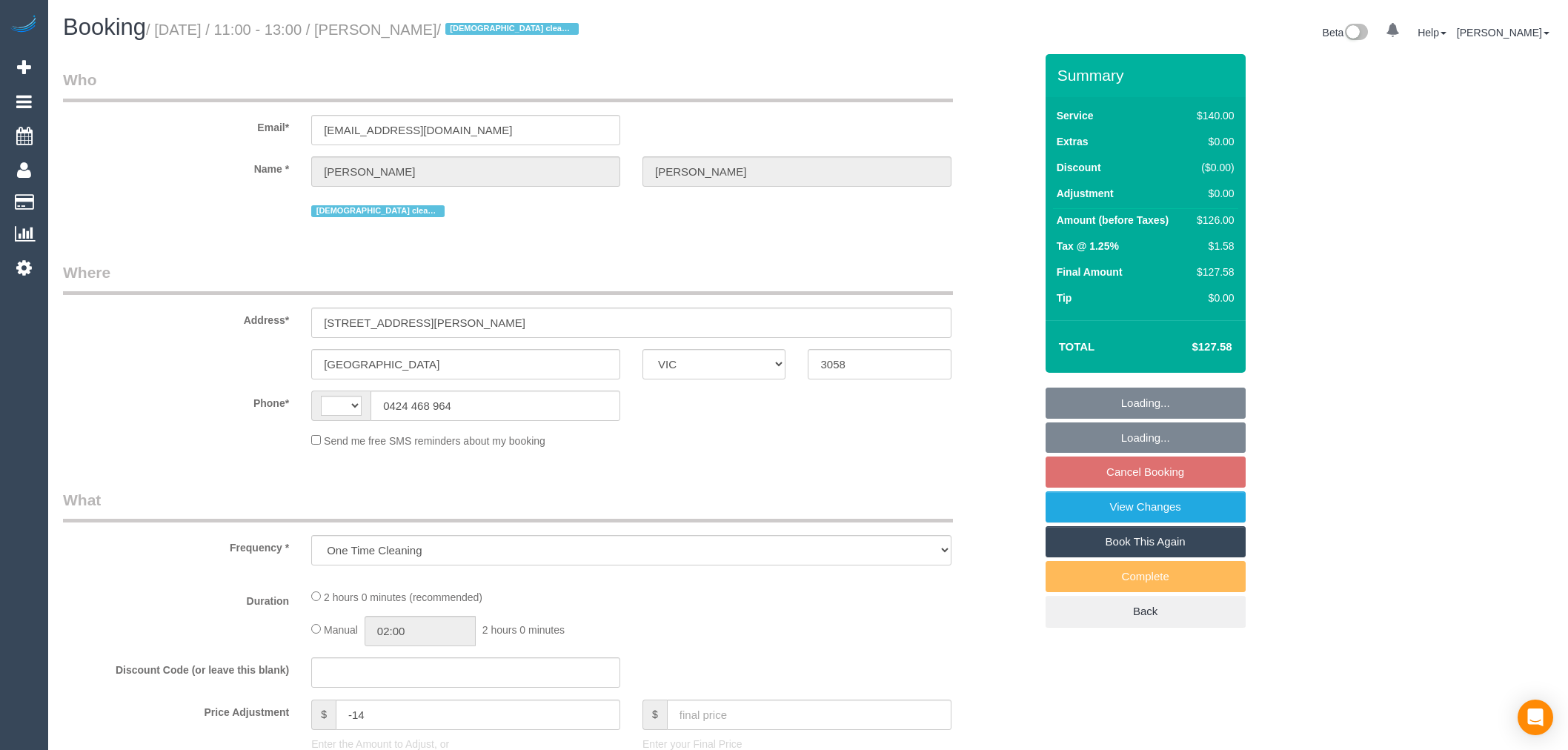
select select "VIC"
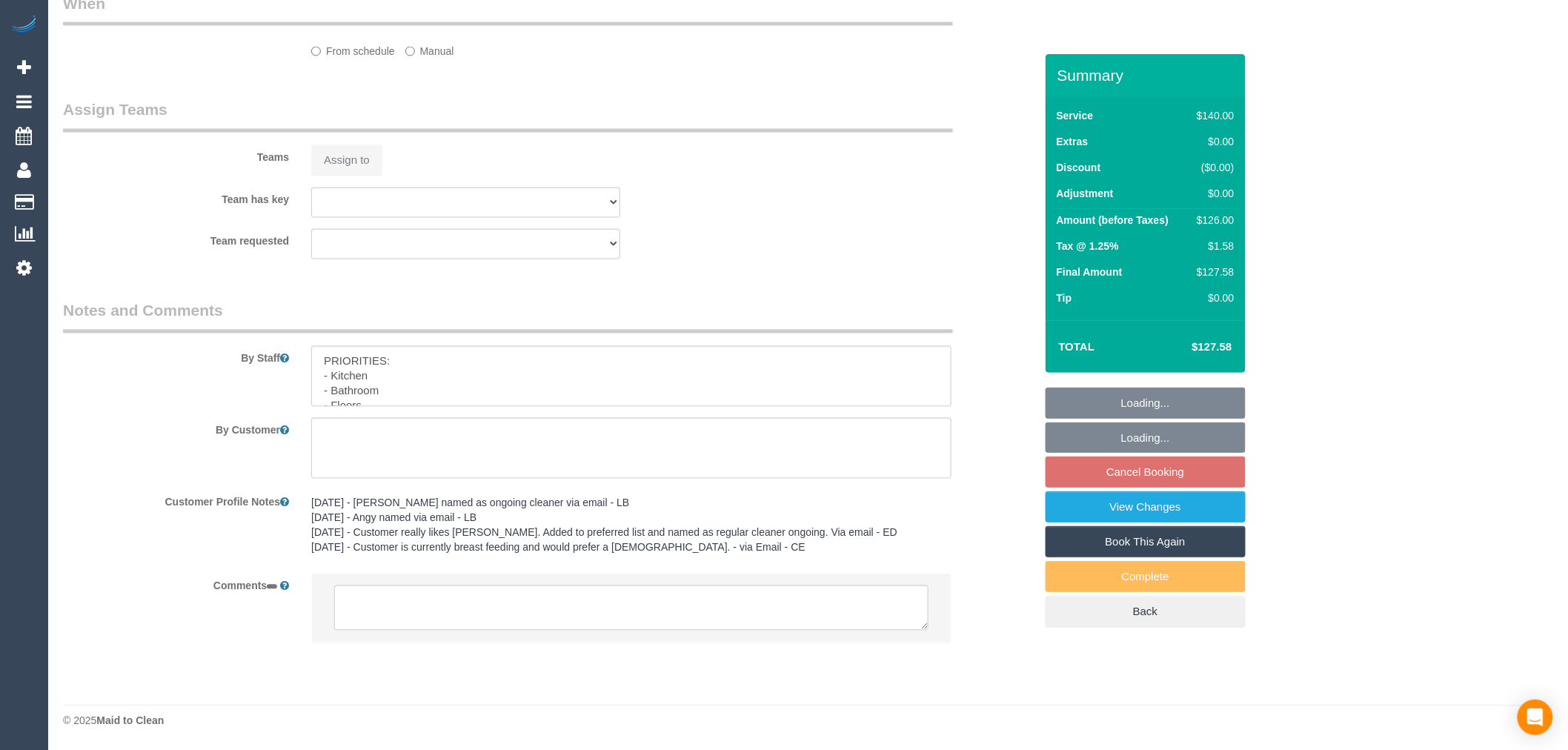
select select "string:stripe-pm_1R3q8H2GScqysDRV69tERAwB"
select select "object:291"
select select "string:AU"
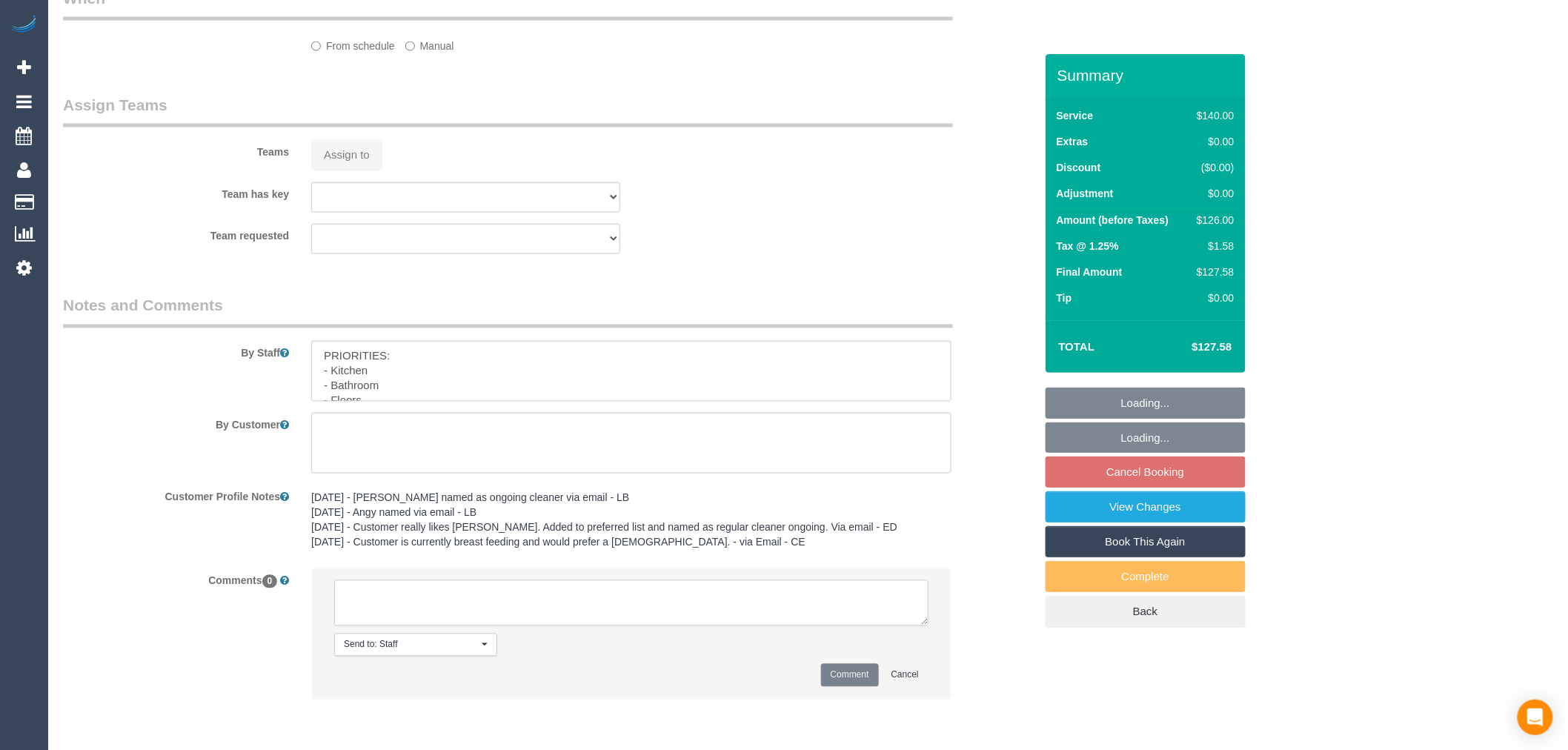
click at [684, 610] on textarea at bounding box center [631, 603] width 594 height 46
select select "number:30"
select select "number:14"
select select "number:19"
select select "number:24"
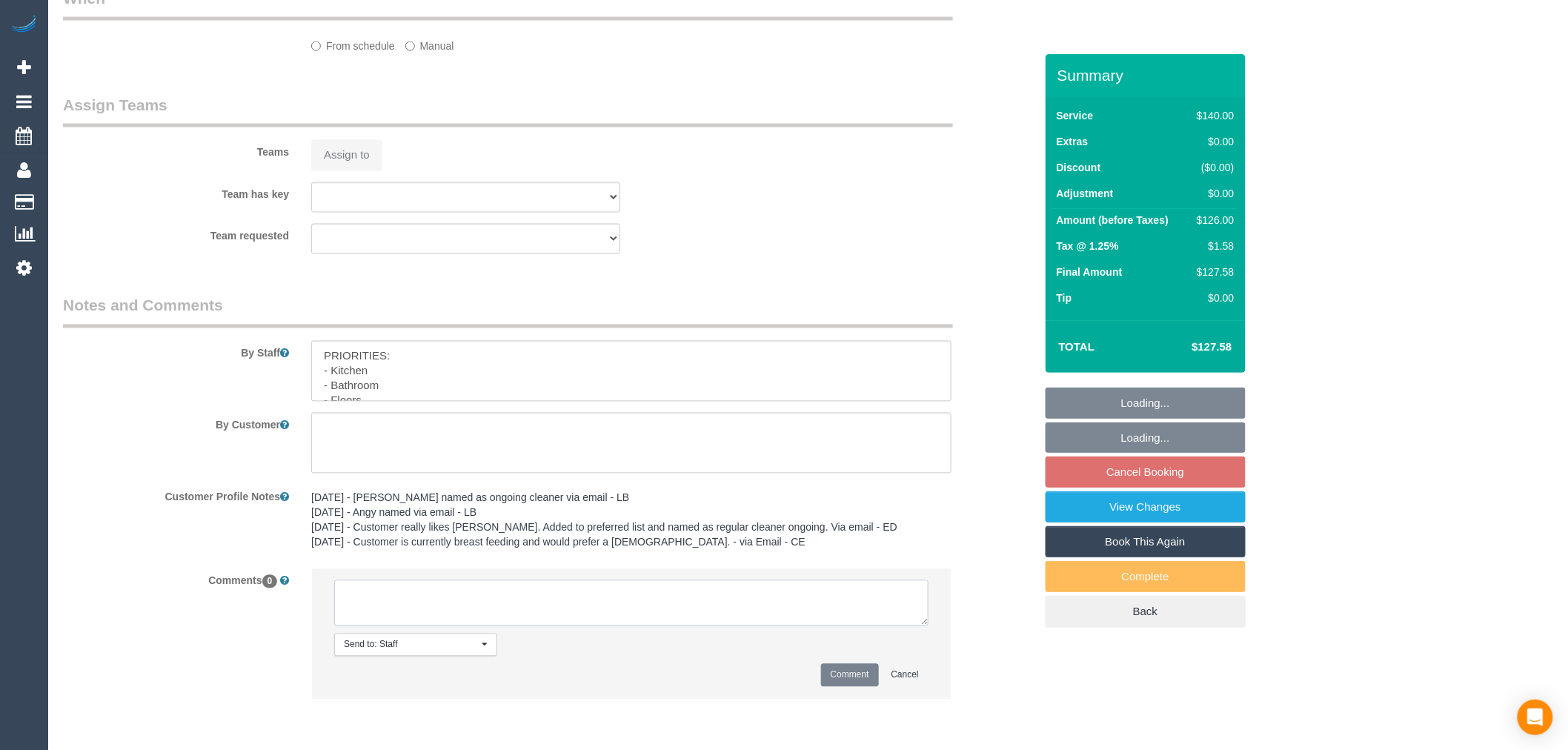
select select "number:35"
select select "number:13"
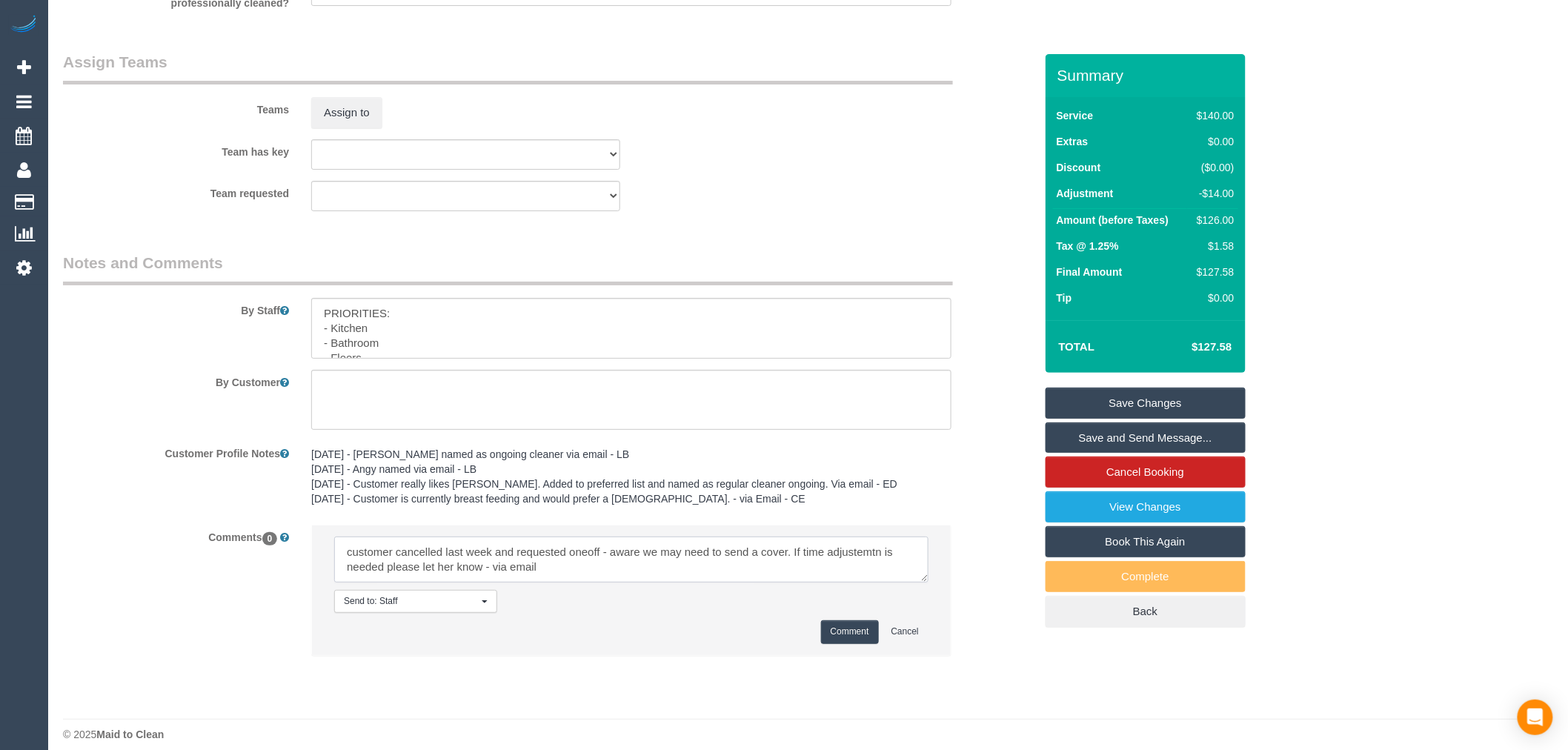
scroll to position [2297, 0]
click at [589, 561] on textarea at bounding box center [631, 555] width 594 height 46
type textarea "customer cancelled last week and requested one-off - aware we may need to send …"
click at [862, 638] on button "Comment" at bounding box center [850, 627] width 58 height 23
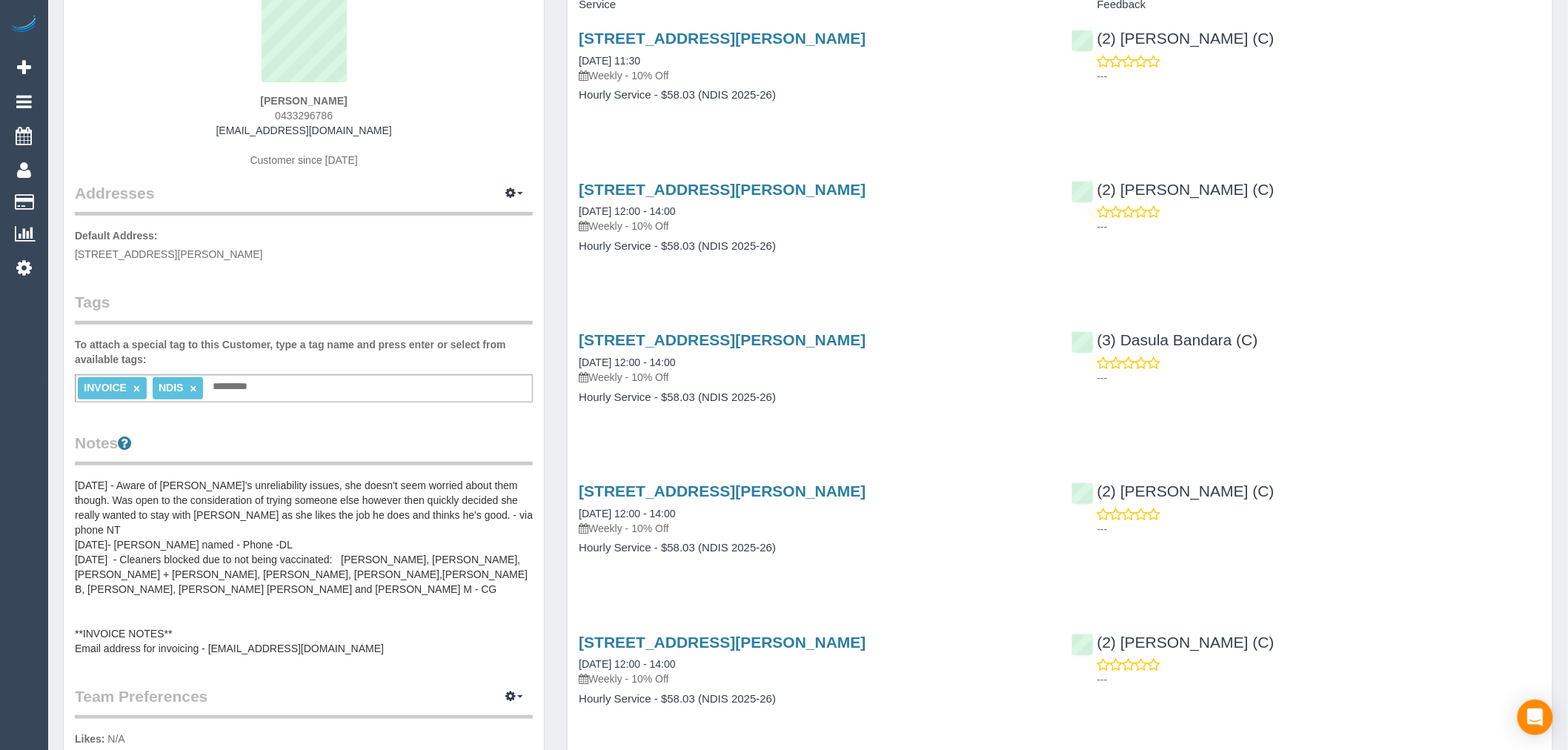
scroll to position [83, 0]
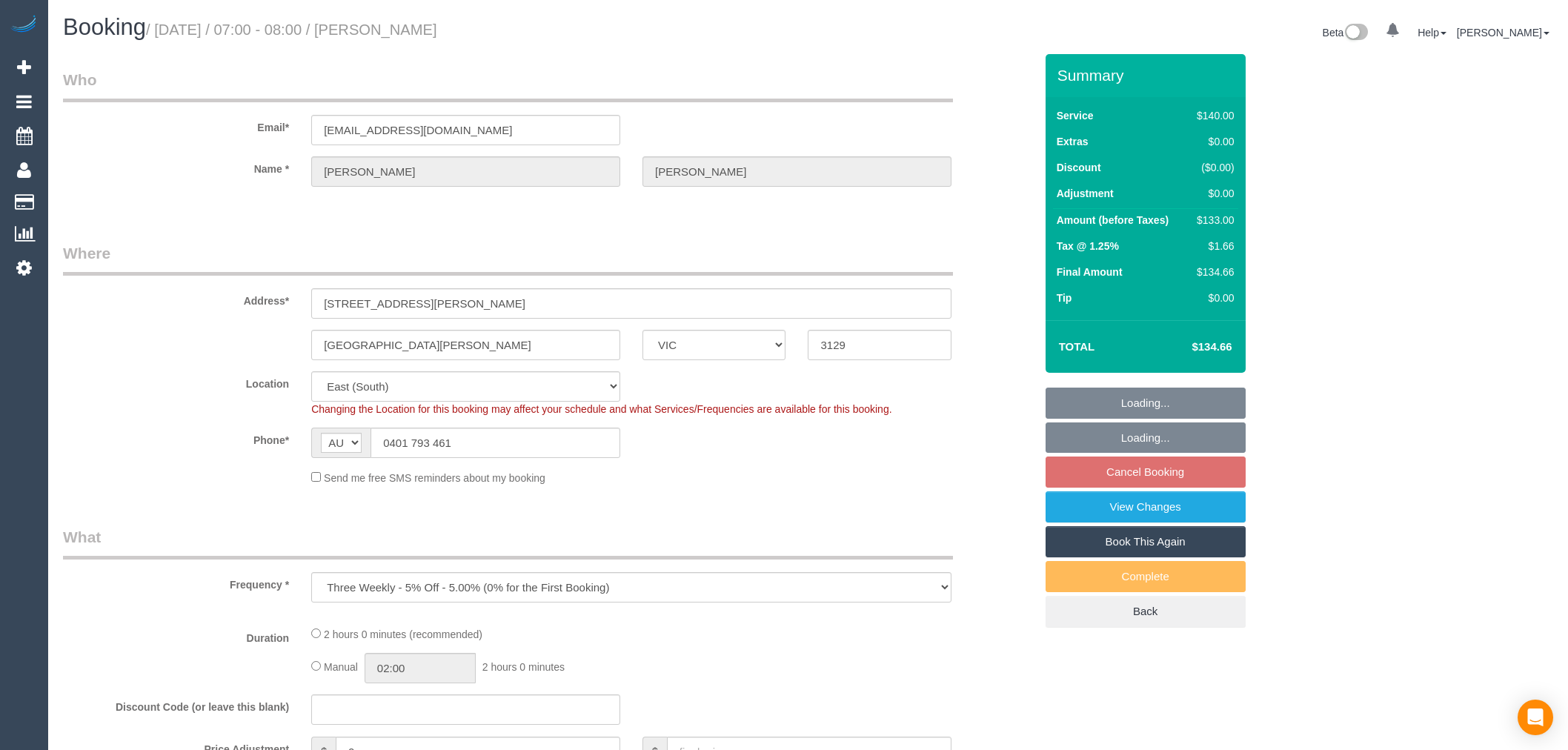
select select "VIC"
select select "number:28"
select select "number:14"
select select "number:19"
select select "number:24"
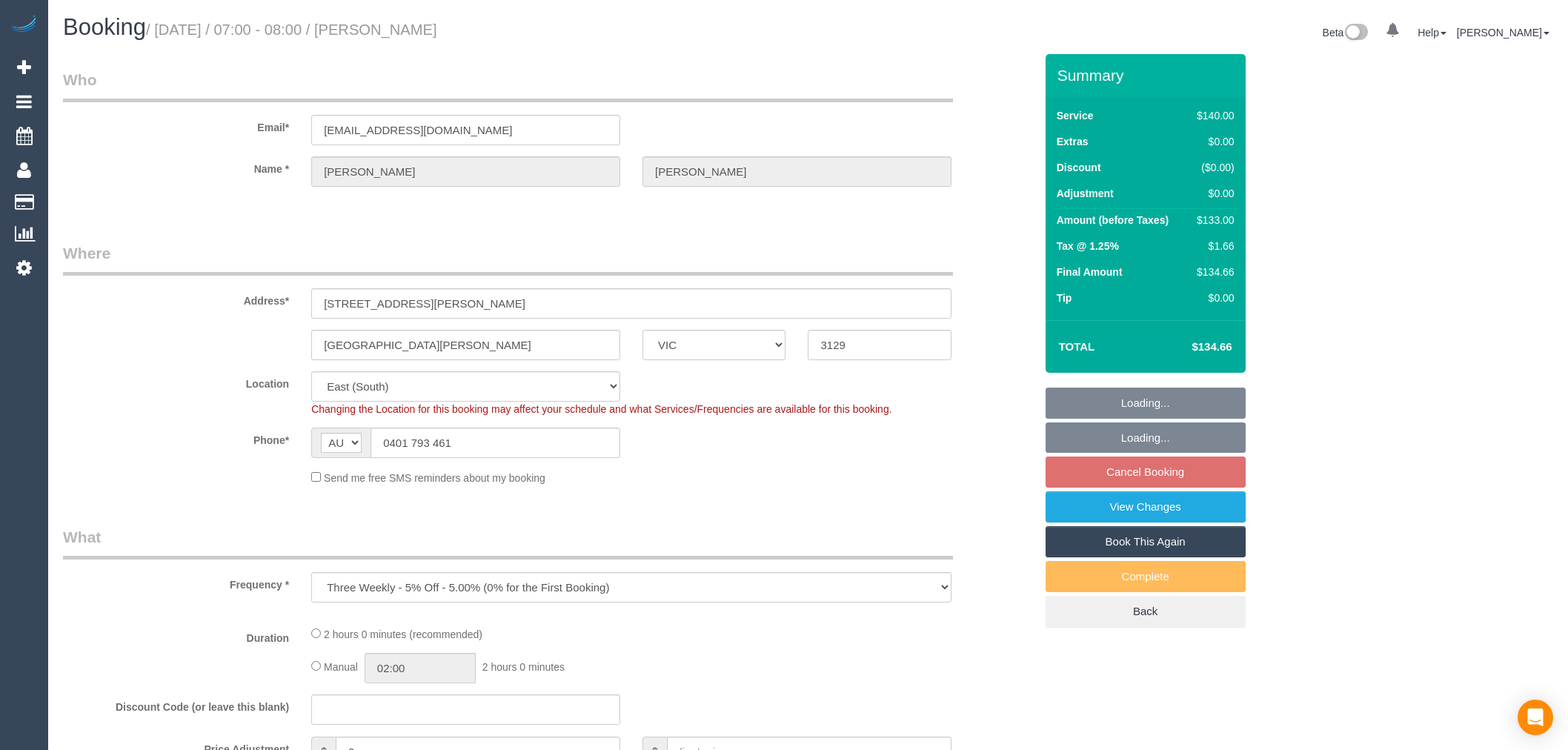
select select "number:34"
select select "number:13"
select select "object:1340"
select select "string:stripe-pm_1RT1712GScqysDRVcK33iNVX"
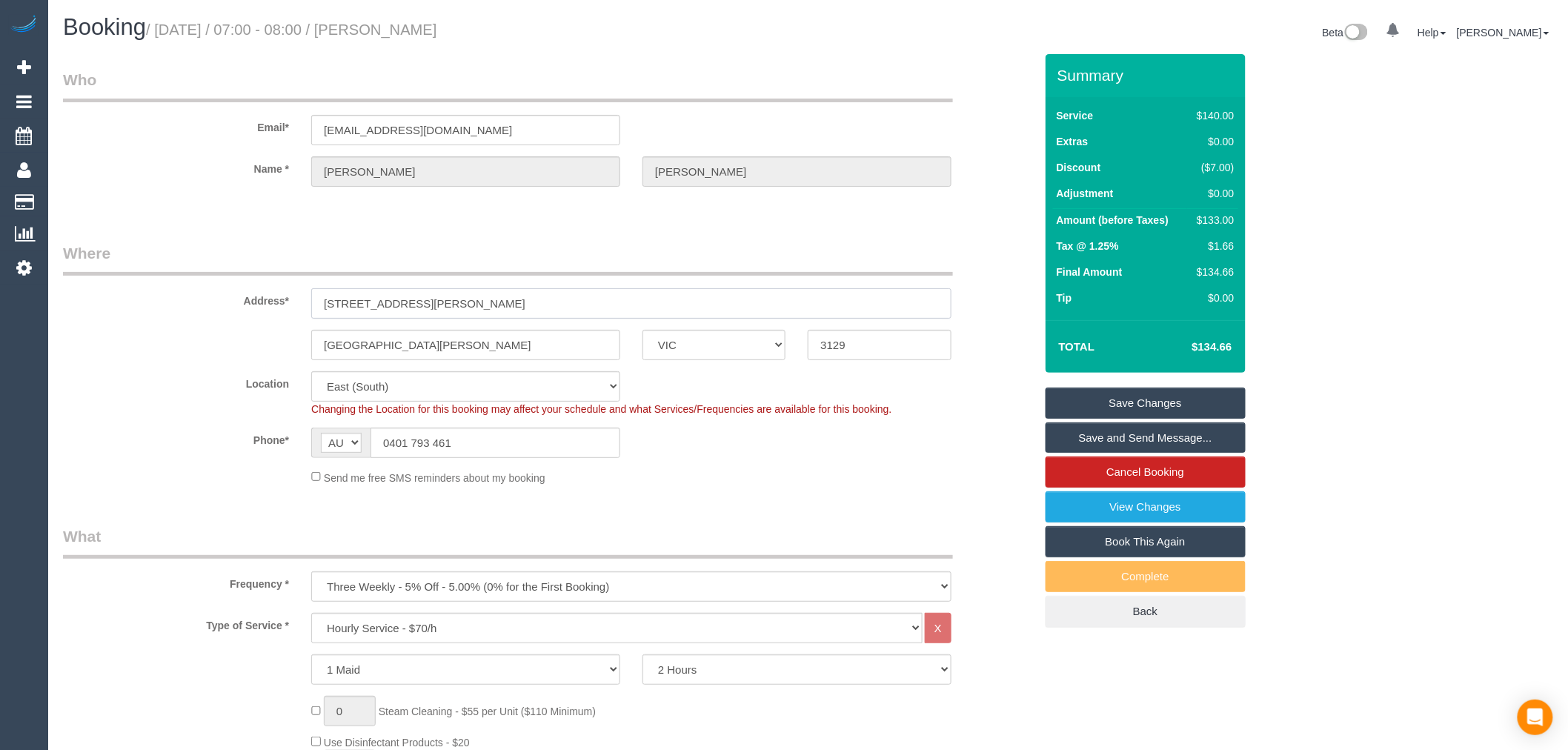
drag, startPoint x: 384, startPoint y: 298, endPoint x: 402, endPoint y: 187, distance: 112.4
click at [196, 276] on div "Address* [STREET_ADDRESS][PERSON_NAME]" at bounding box center [548, 280] width 993 height 76
click at [469, 433] on input "0401 793 461" at bounding box center [495, 443] width 249 height 30
drag, startPoint x: 478, startPoint y: 444, endPoint x: 234, endPoint y: 454, distance: 244.2
click at [234, 454] on div "Phone* AF AL DZ AD AO AI AQ AG AR AM AW AU AT AZ BS BH BD BB BY BE BZ BJ BM BT …" at bounding box center [548, 443] width 993 height 30
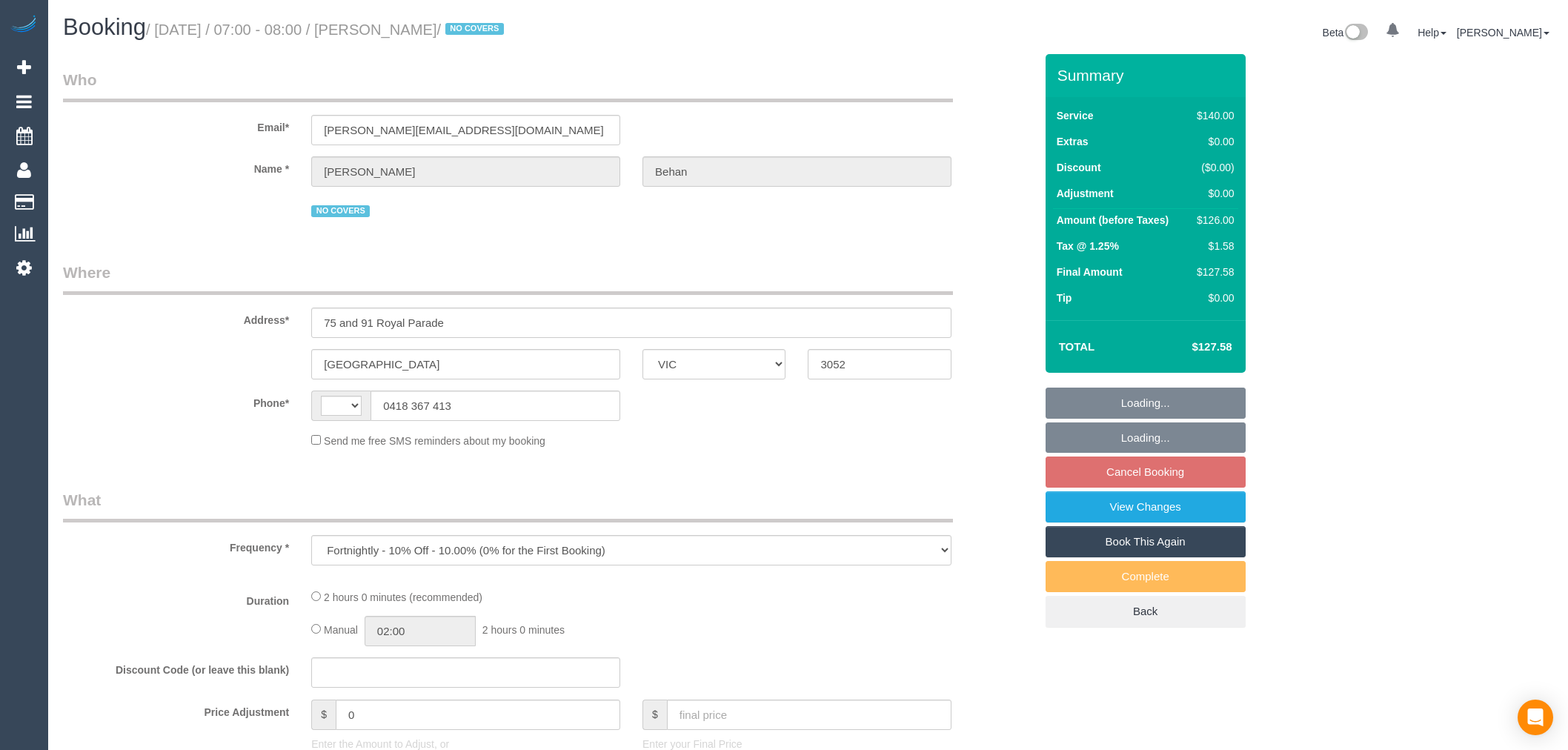
select select "VIC"
select select "string:AU"
select select "string:stripe-pm_1O4AyN2GScqysDRVdVEP6nf1"
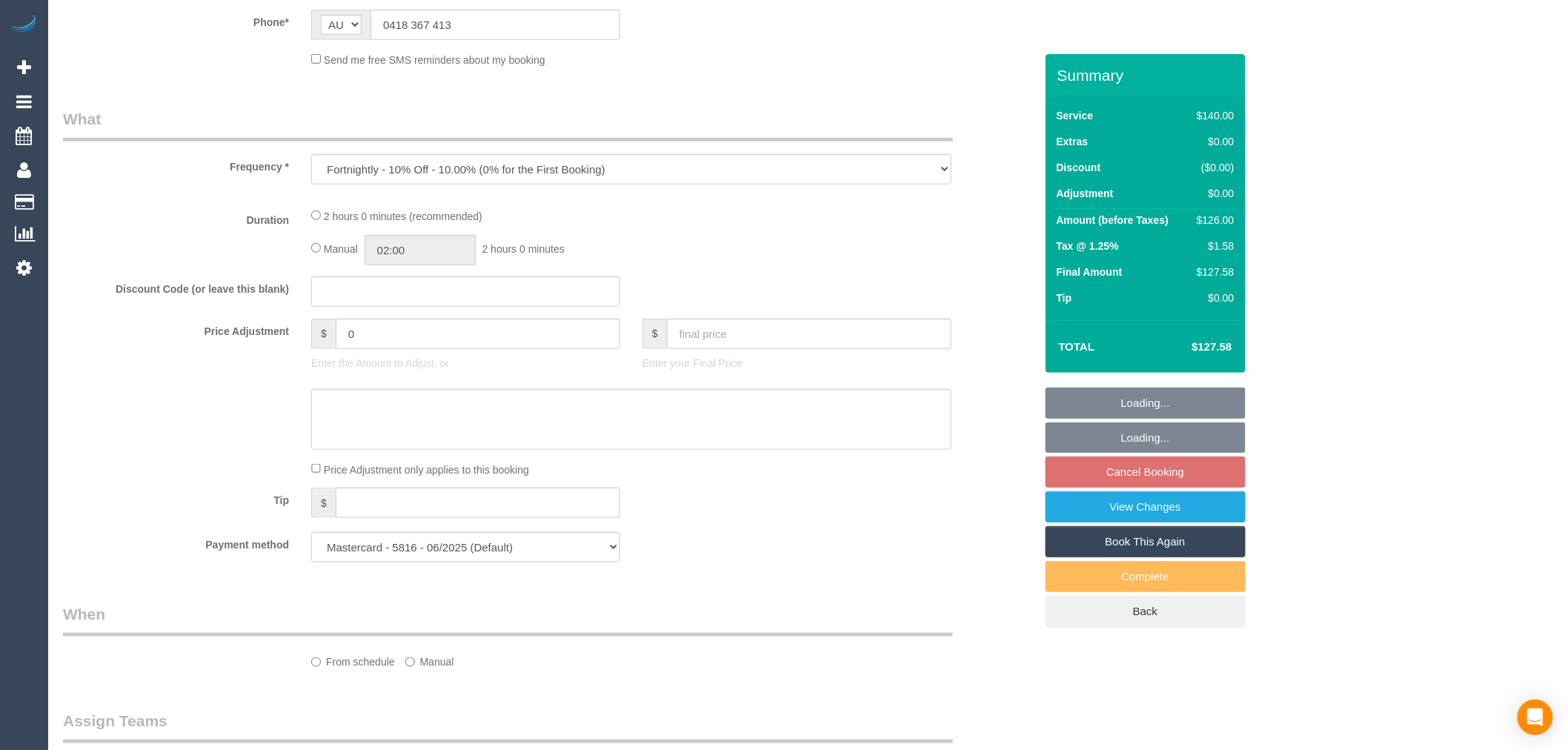
select select "object:762"
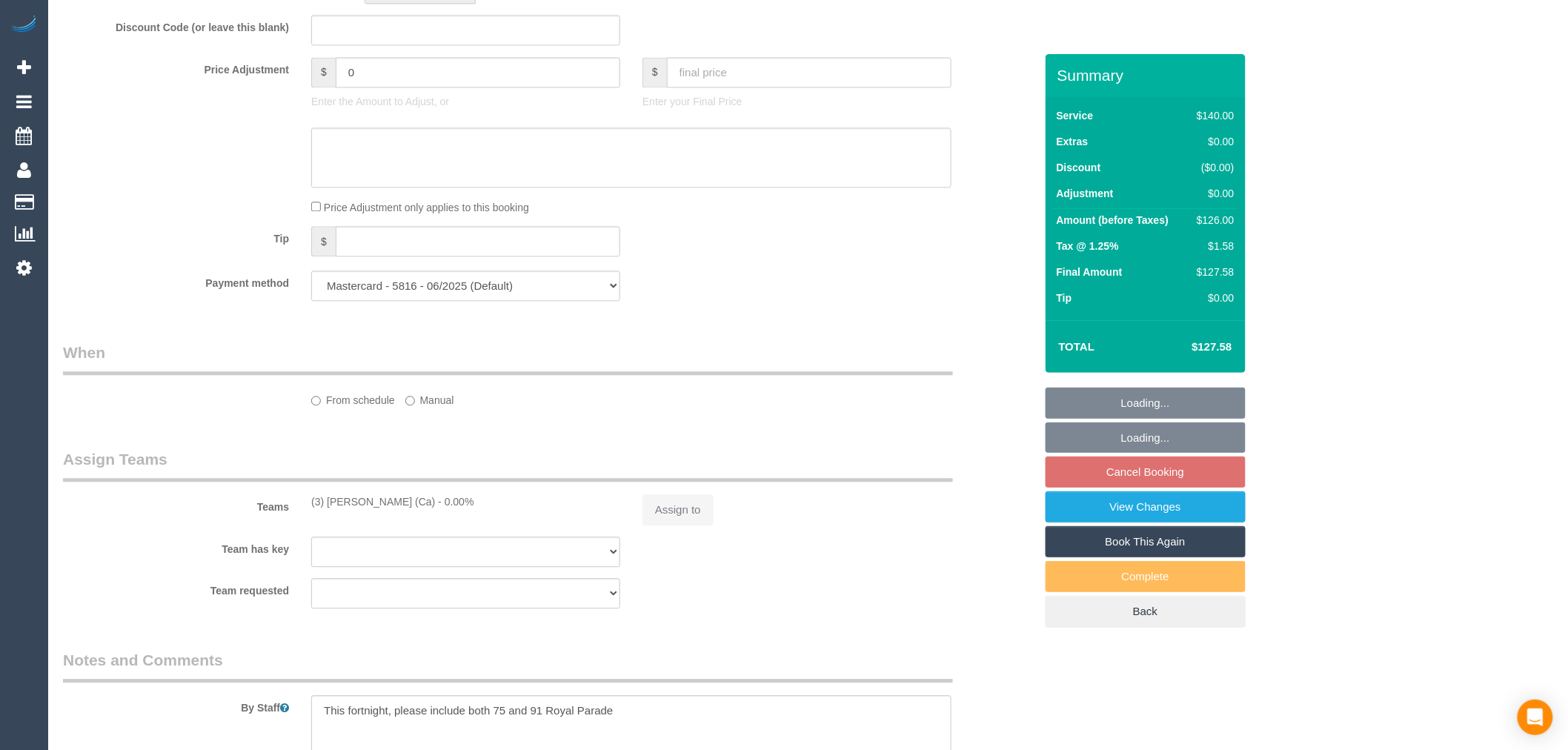
select select "number:29"
select select "number:14"
select select "number:19"
select select "number:25"
select select "number:34"
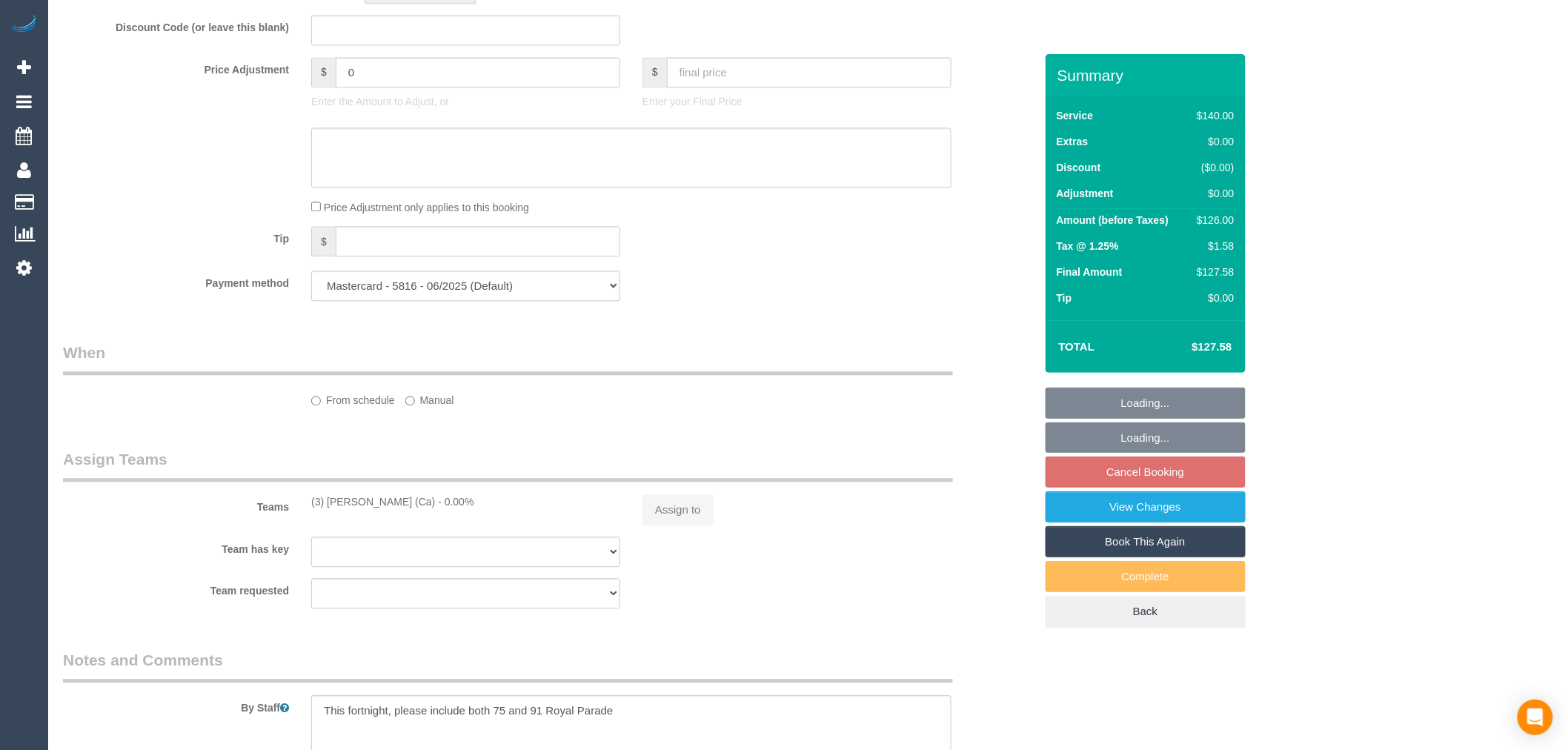
select select "number:12"
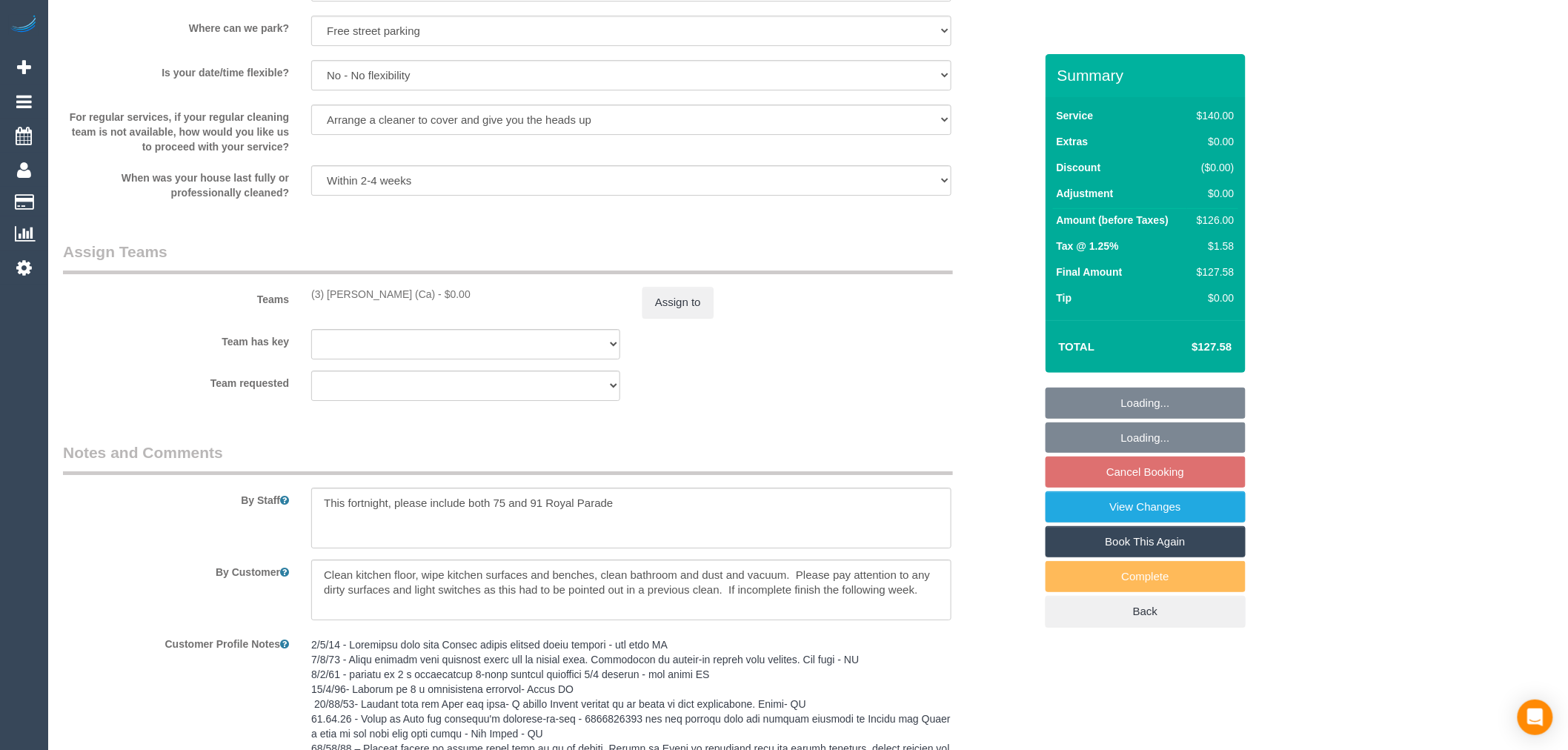
select select "spot1"
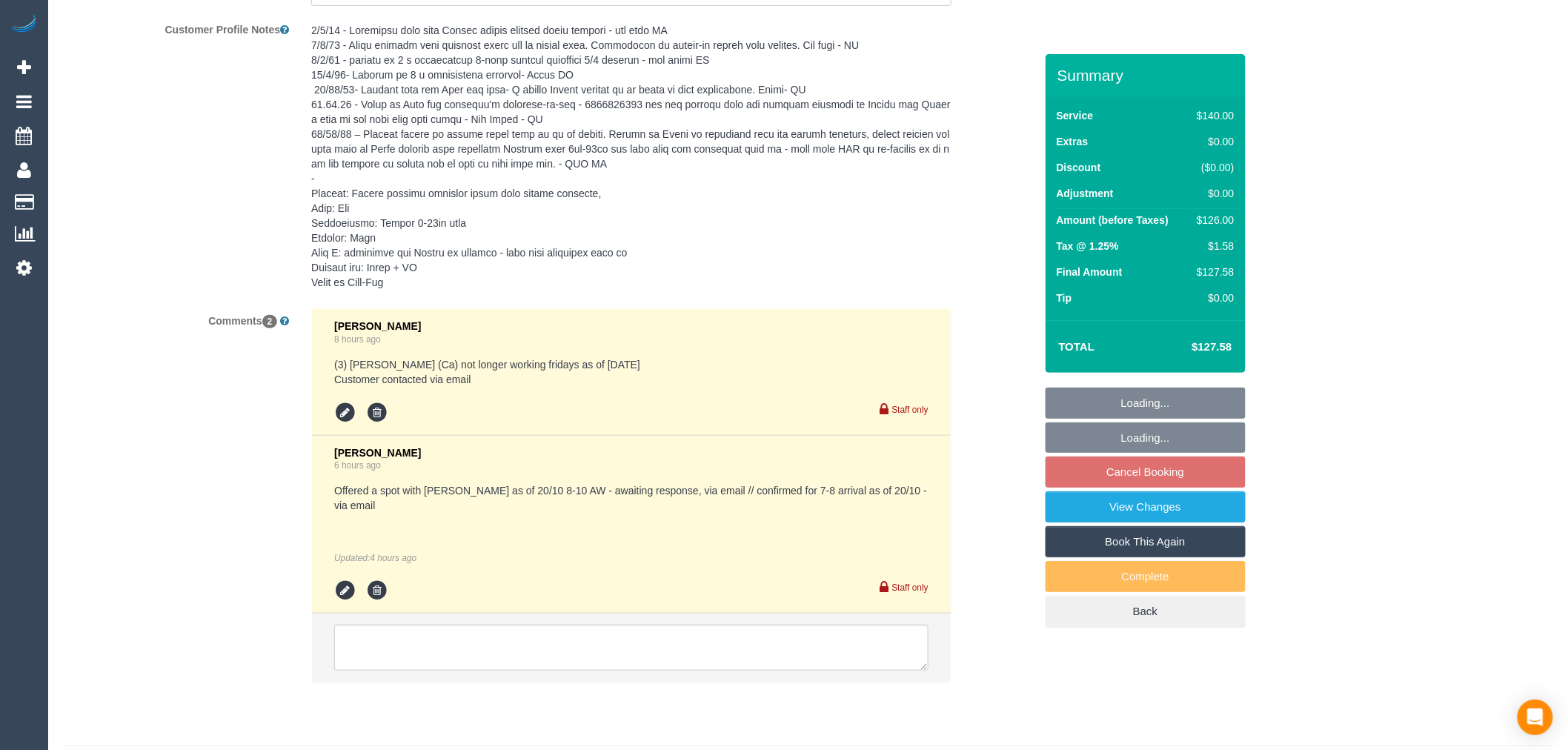
scroll to position [2676, 0]
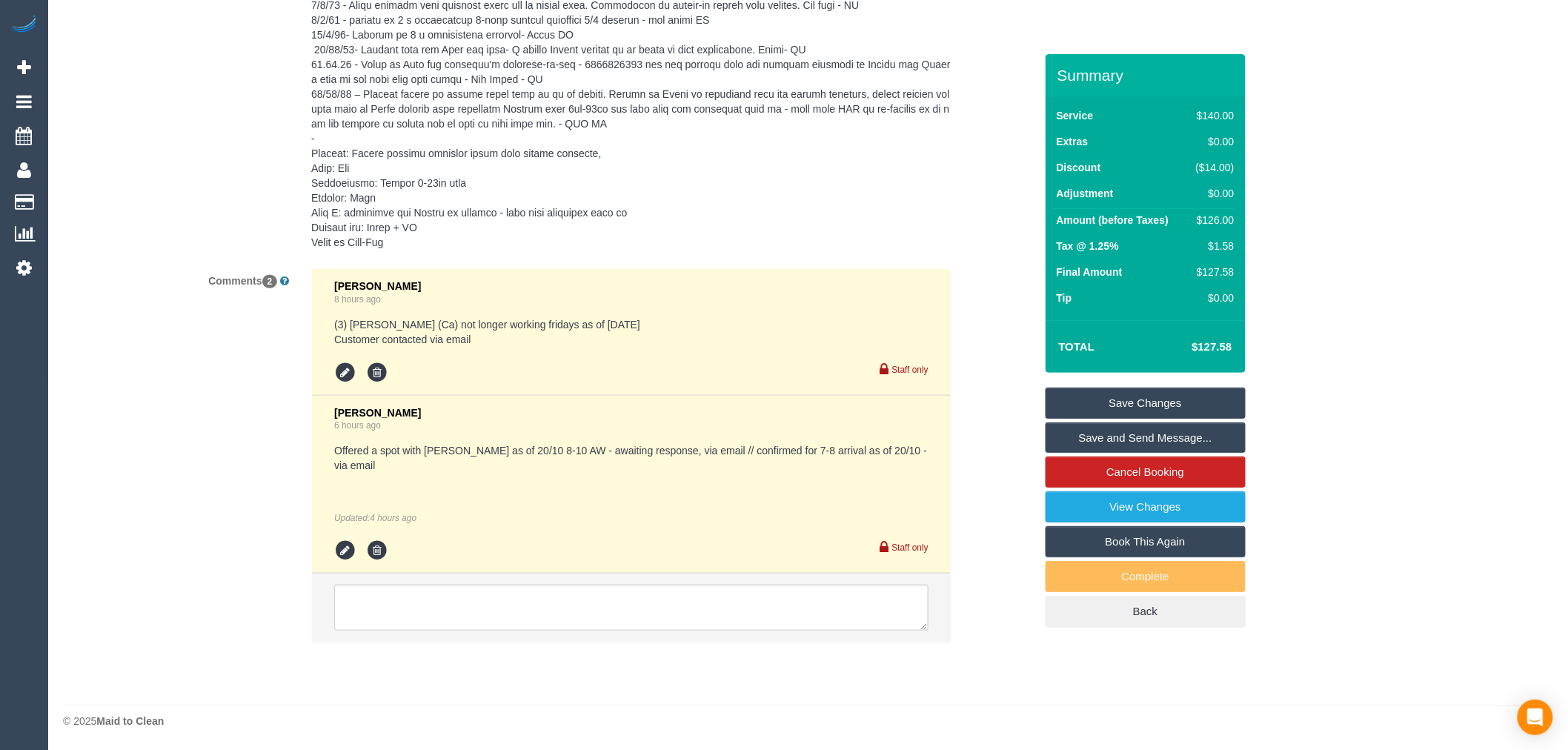
click at [632, 77] on pre at bounding box center [631, 116] width 641 height 267
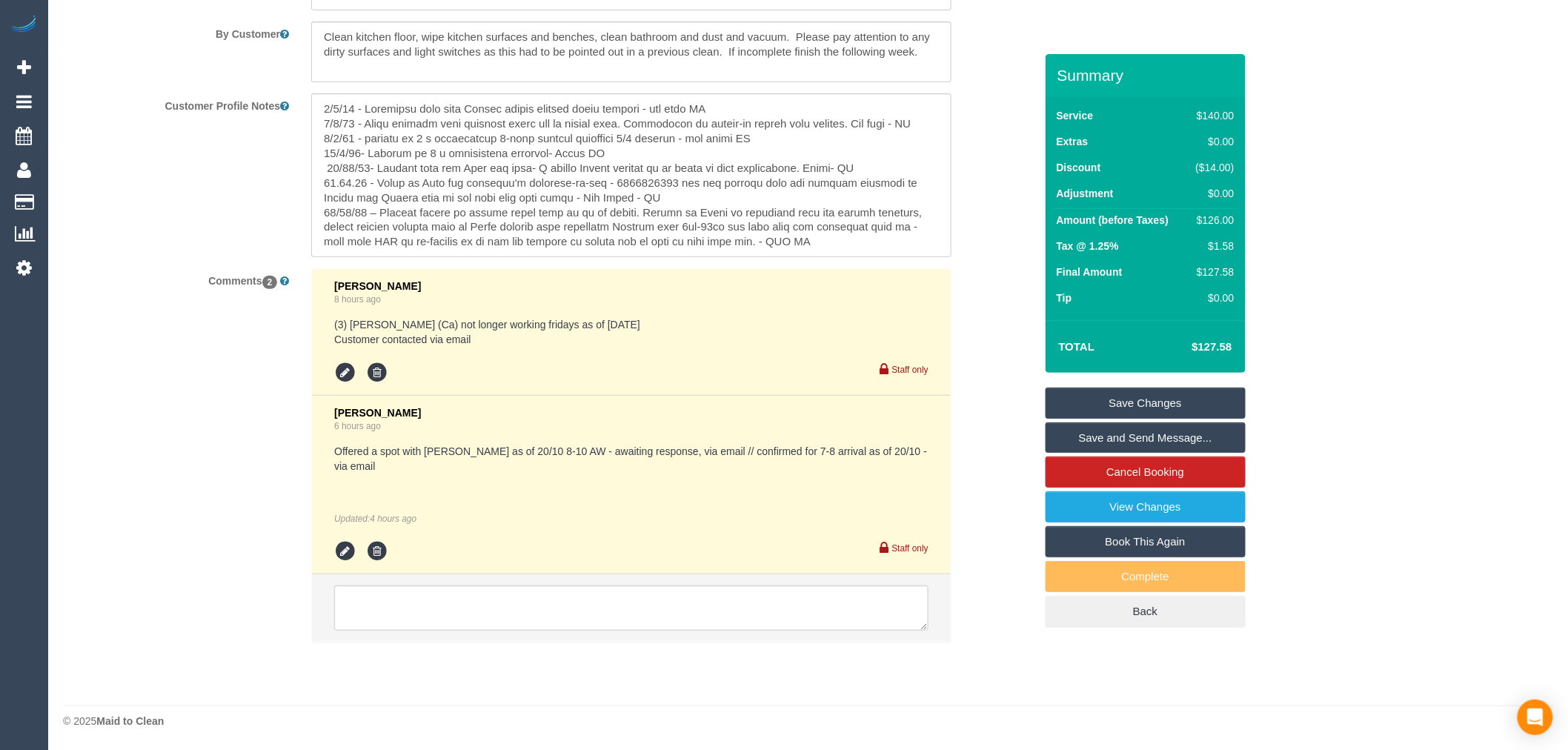
scroll to position [2560, 0]
